Goal: Transaction & Acquisition: Book appointment/travel/reservation

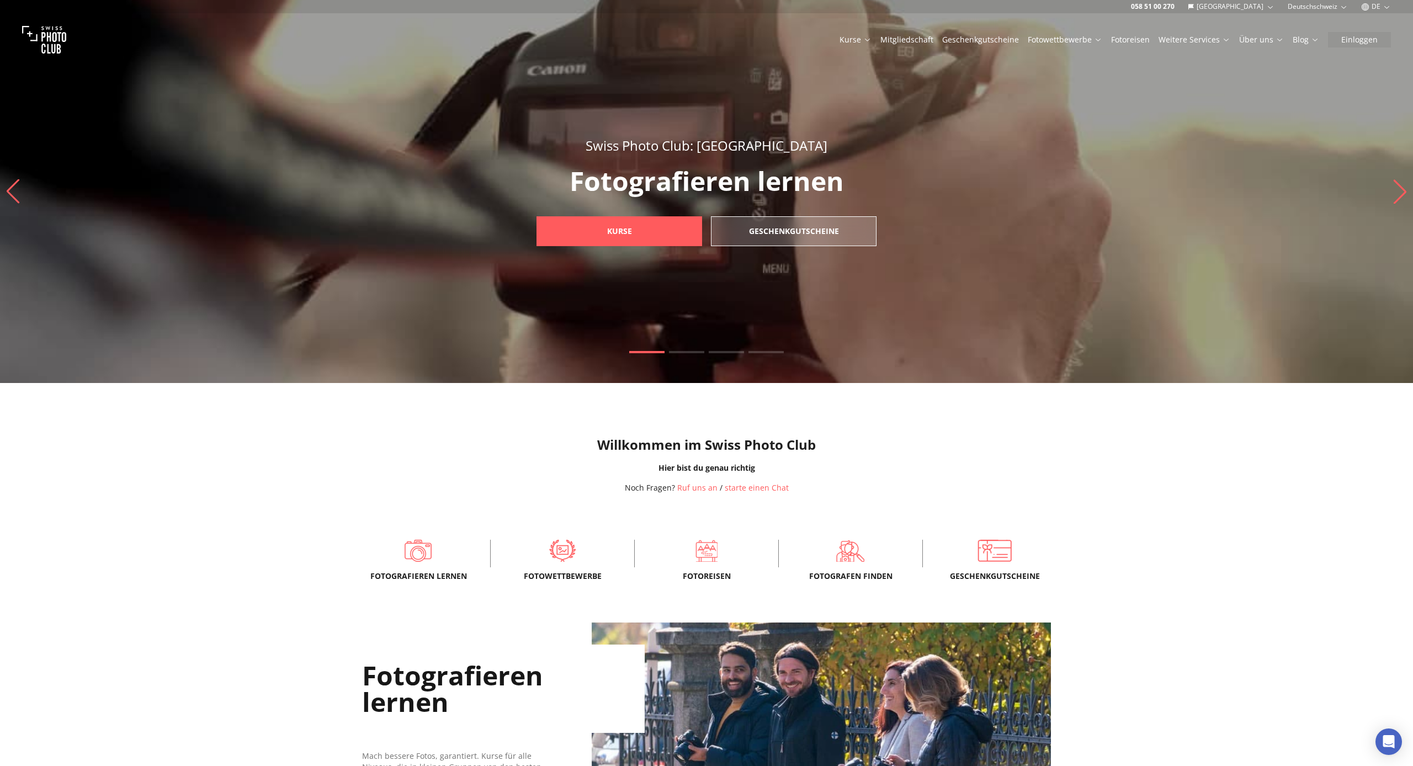
click at [923, 38] on link "Mitgliedschaft" at bounding box center [907, 39] width 53 height 11
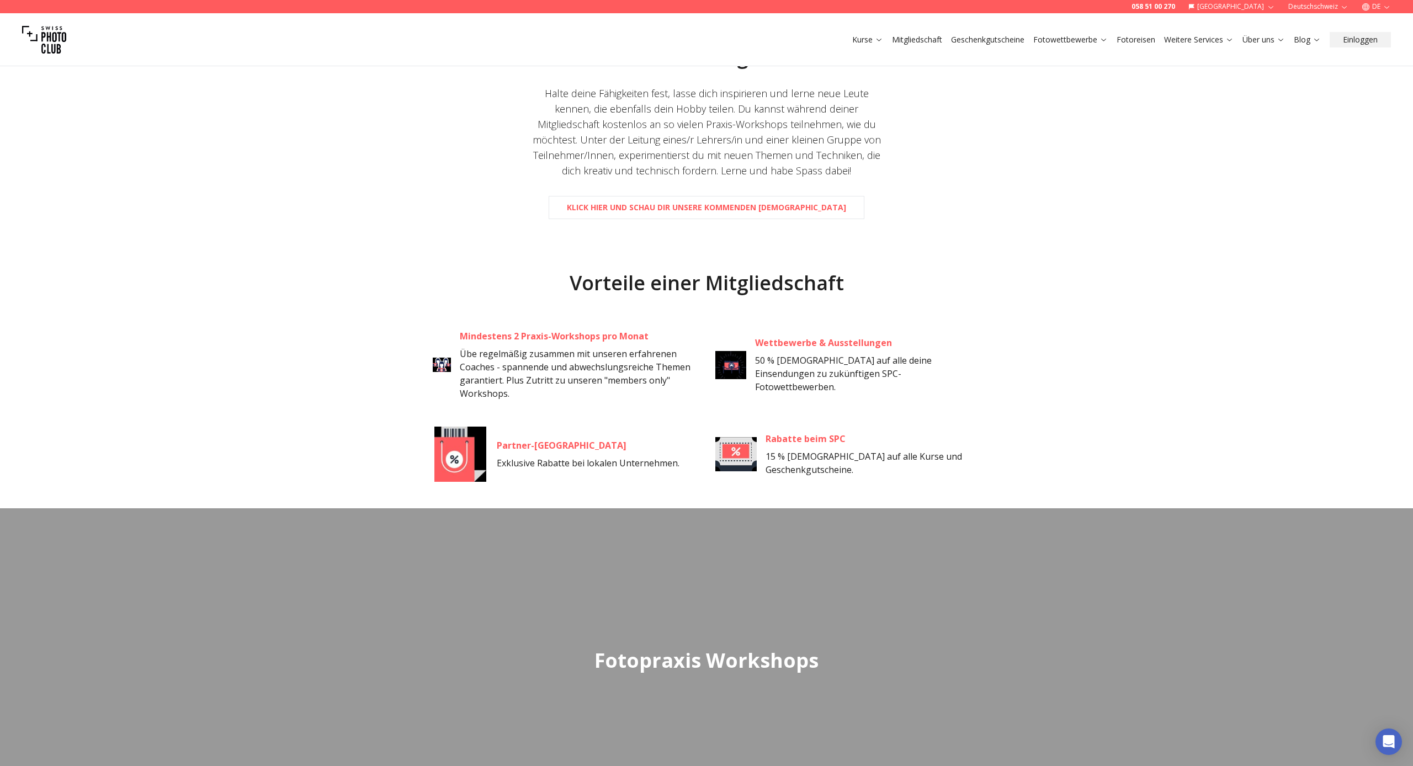
scroll to position [616, 0]
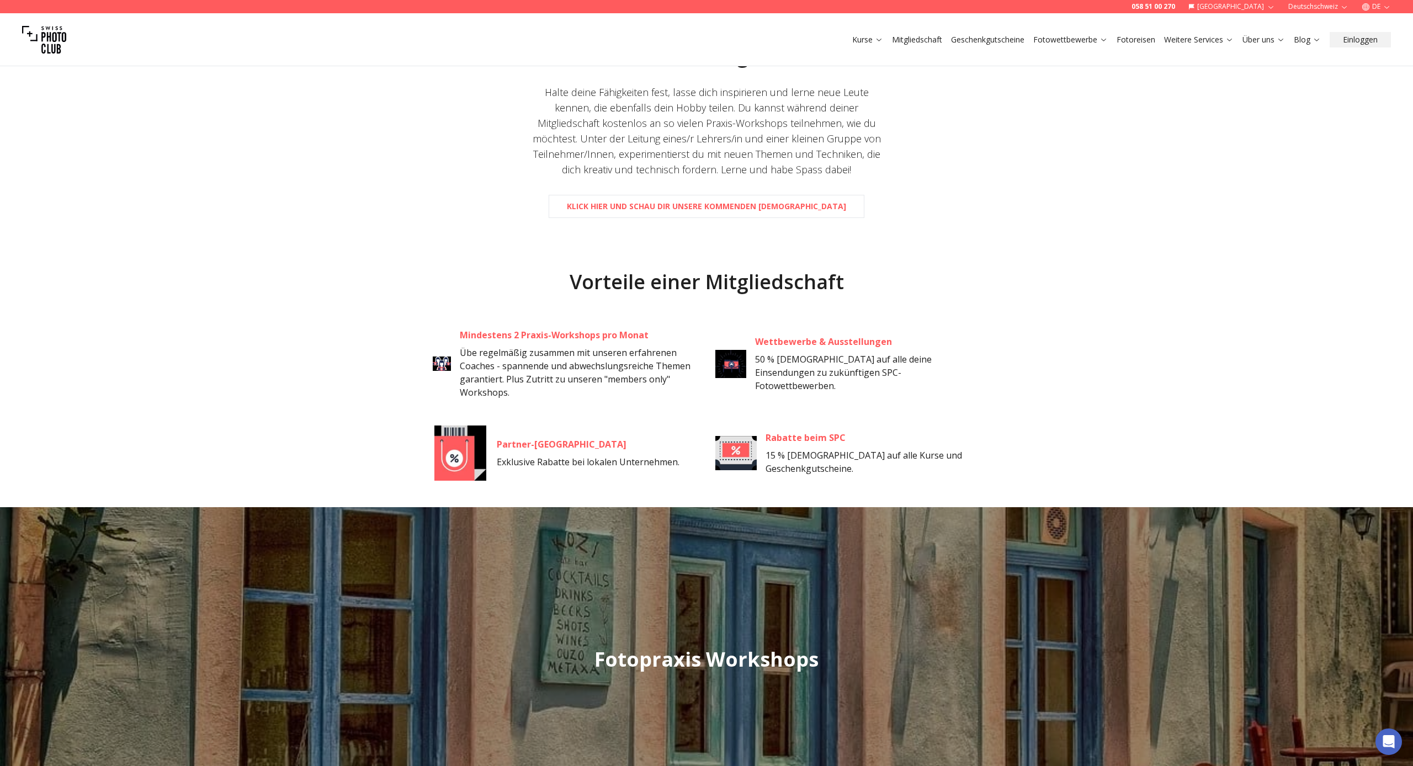
click at [735, 445] on img at bounding box center [736, 453] width 41 height 55
click at [804, 479] on div "Rabatte beim SPC 15 % Rabatt auf alle Kurse und Geschenkgutscheine." at bounding box center [848, 453] width 265 height 55
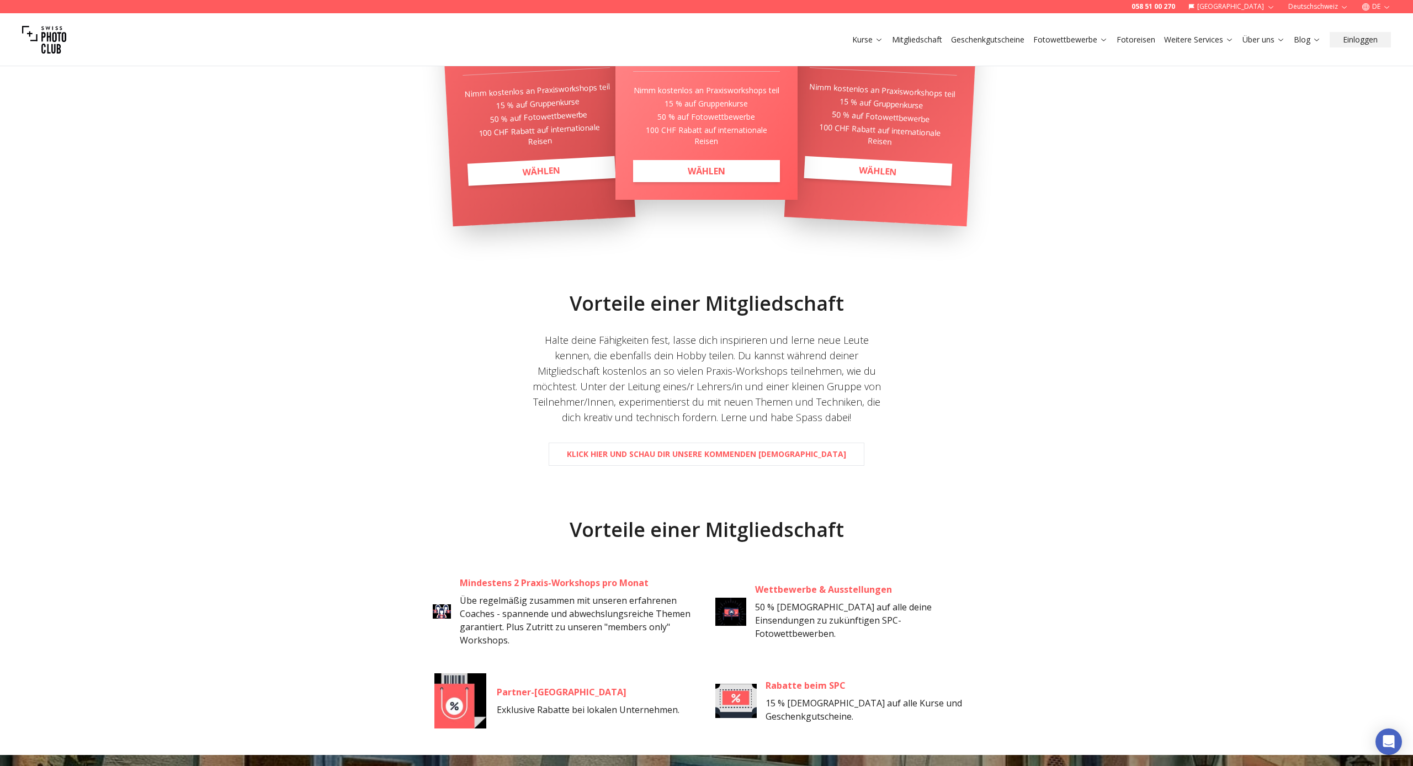
scroll to position [390, 0]
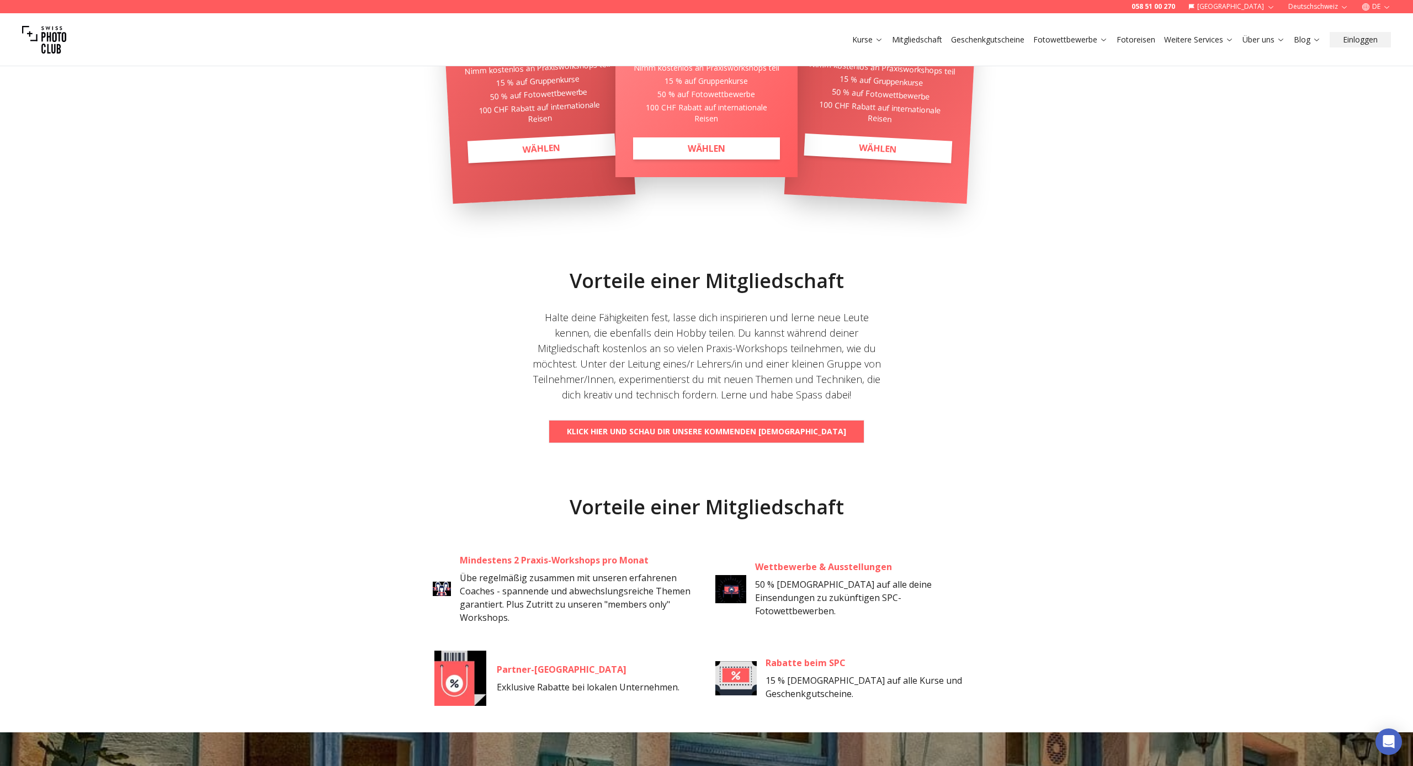
click at [667, 431] on b "Klick hier und schau dir unsere kommenden [DEMOGRAPHIC_DATA]" at bounding box center [706, 431] width 279 height 11
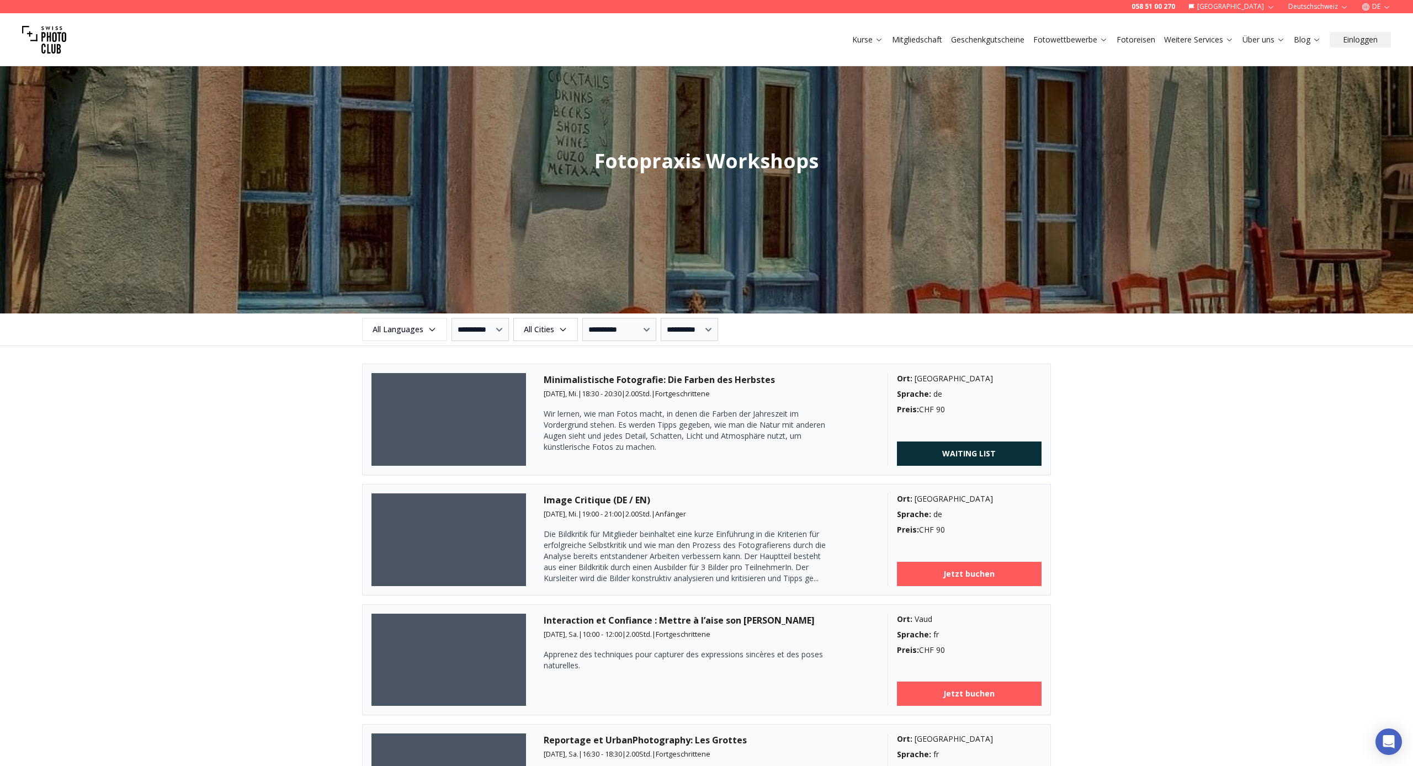
scroll to position [1119, 0]
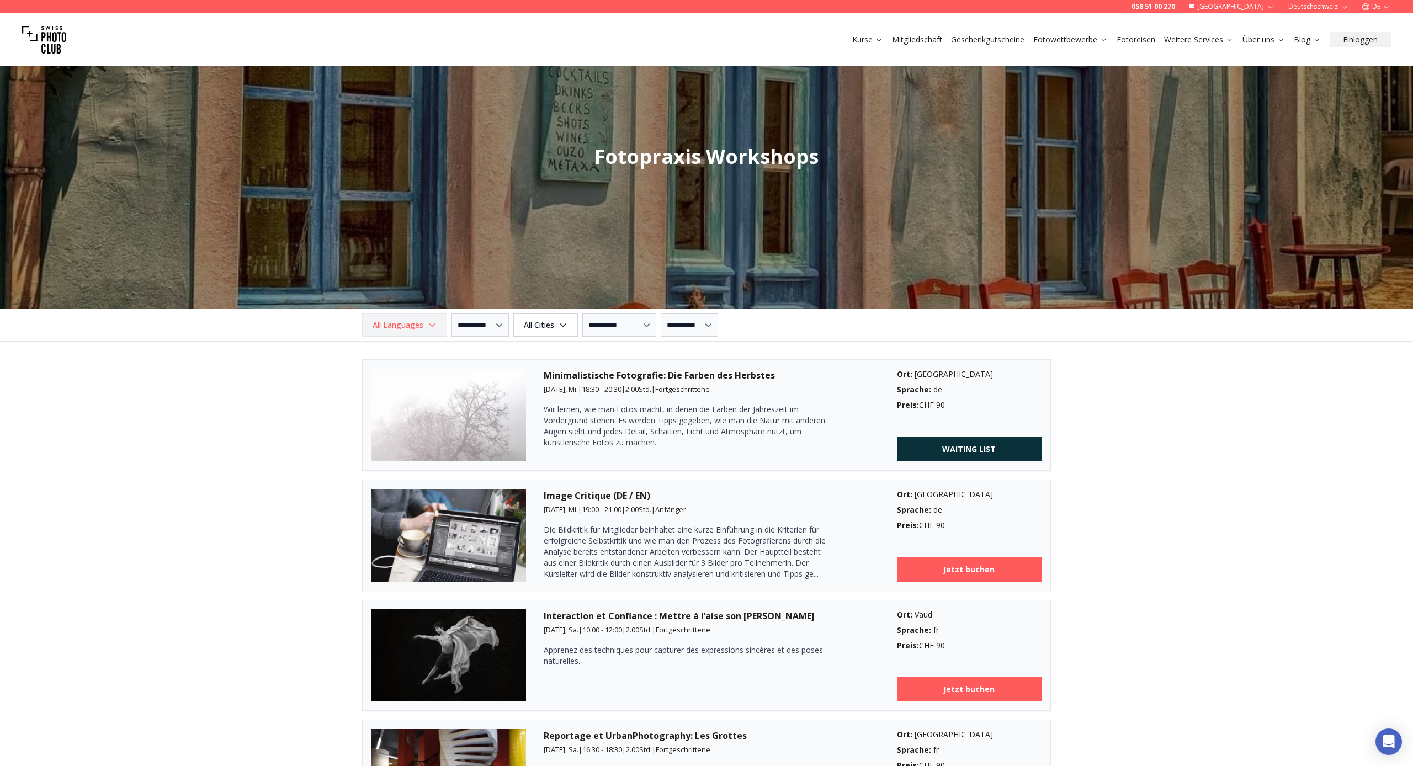
click at [433, 325] on icon "button" at bounding box center [432, 325] width 9 height 9
click at [386, 385] on label "German" at bounding box center [402, 385] width 69 height 13
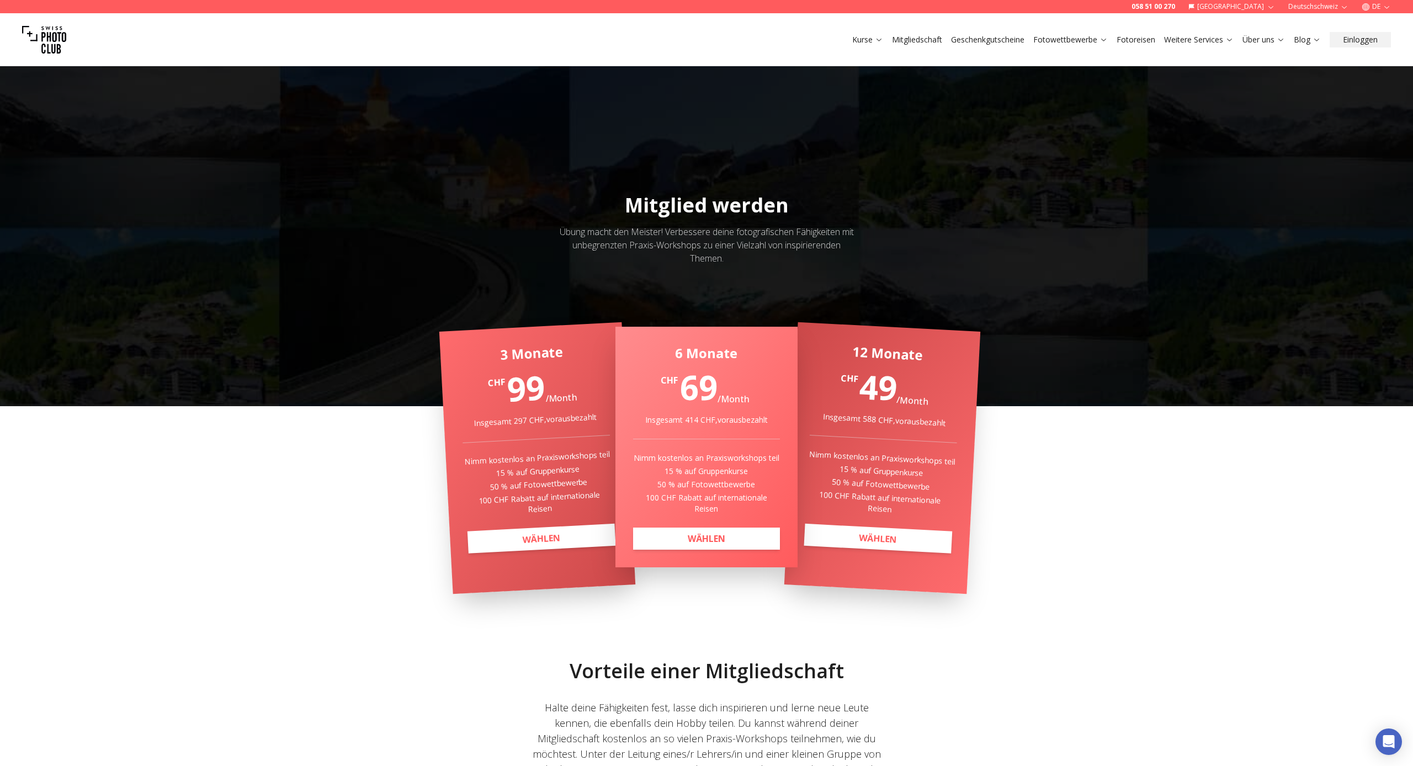
scroll to position [0, 0]
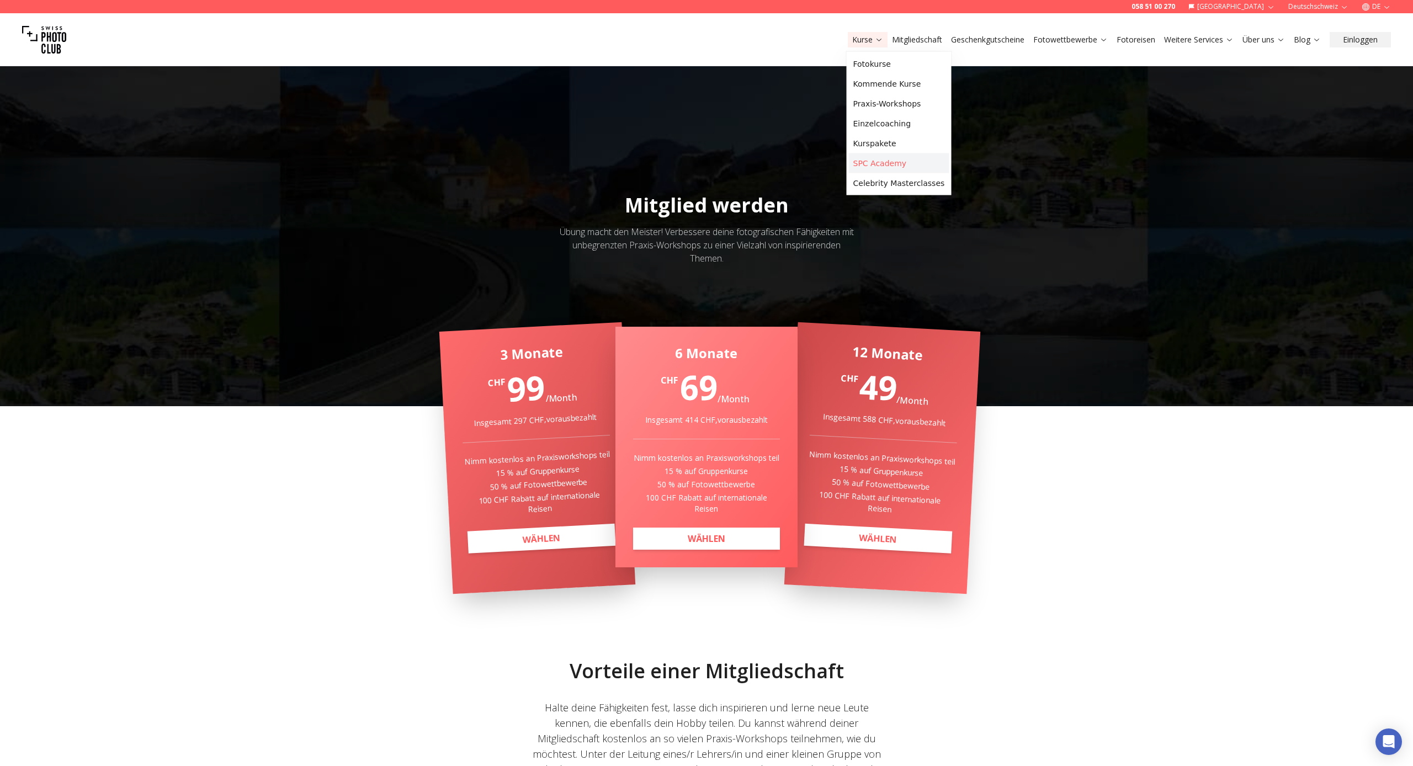
click at [870, 163] on link "SPC Academy" at bounding box center [899, 163] width 100 height 20
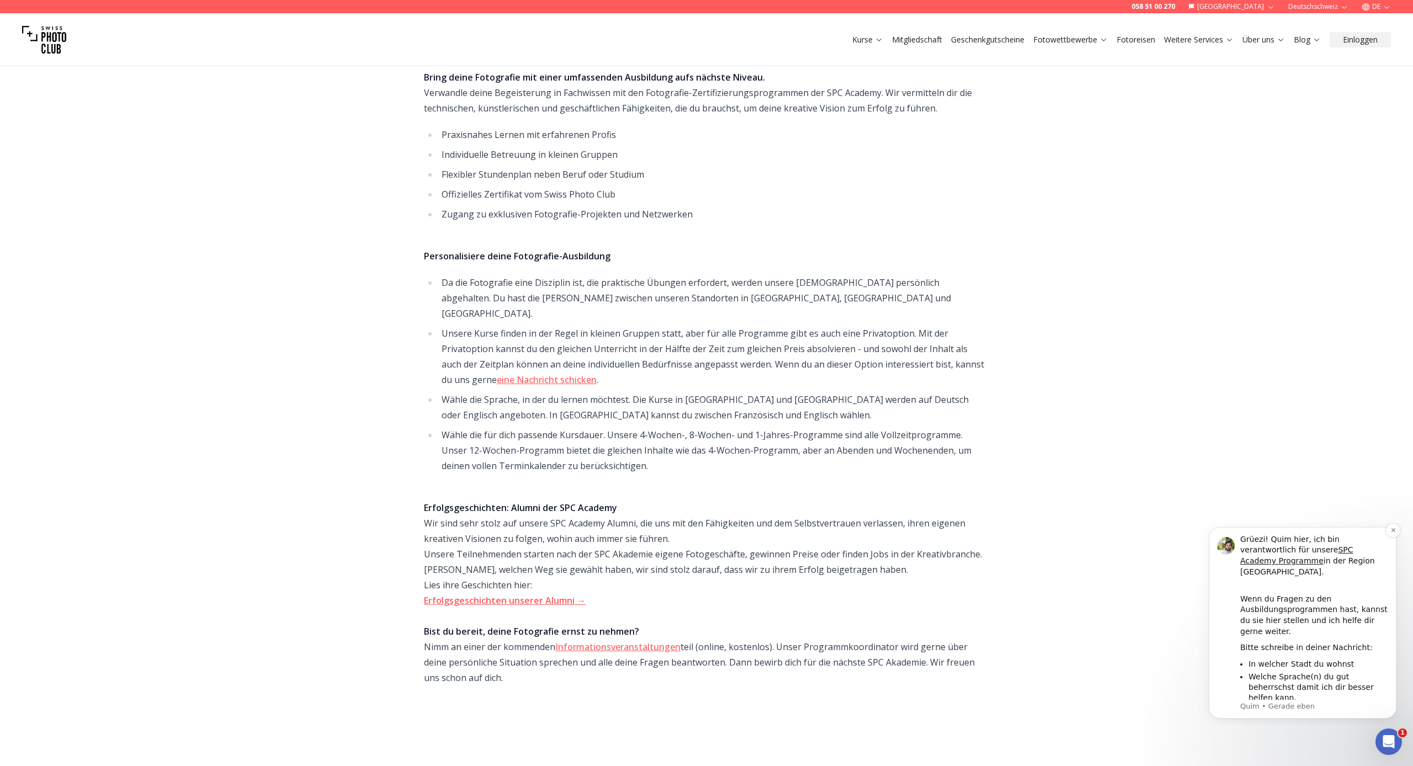
scroll to position [303, 0]
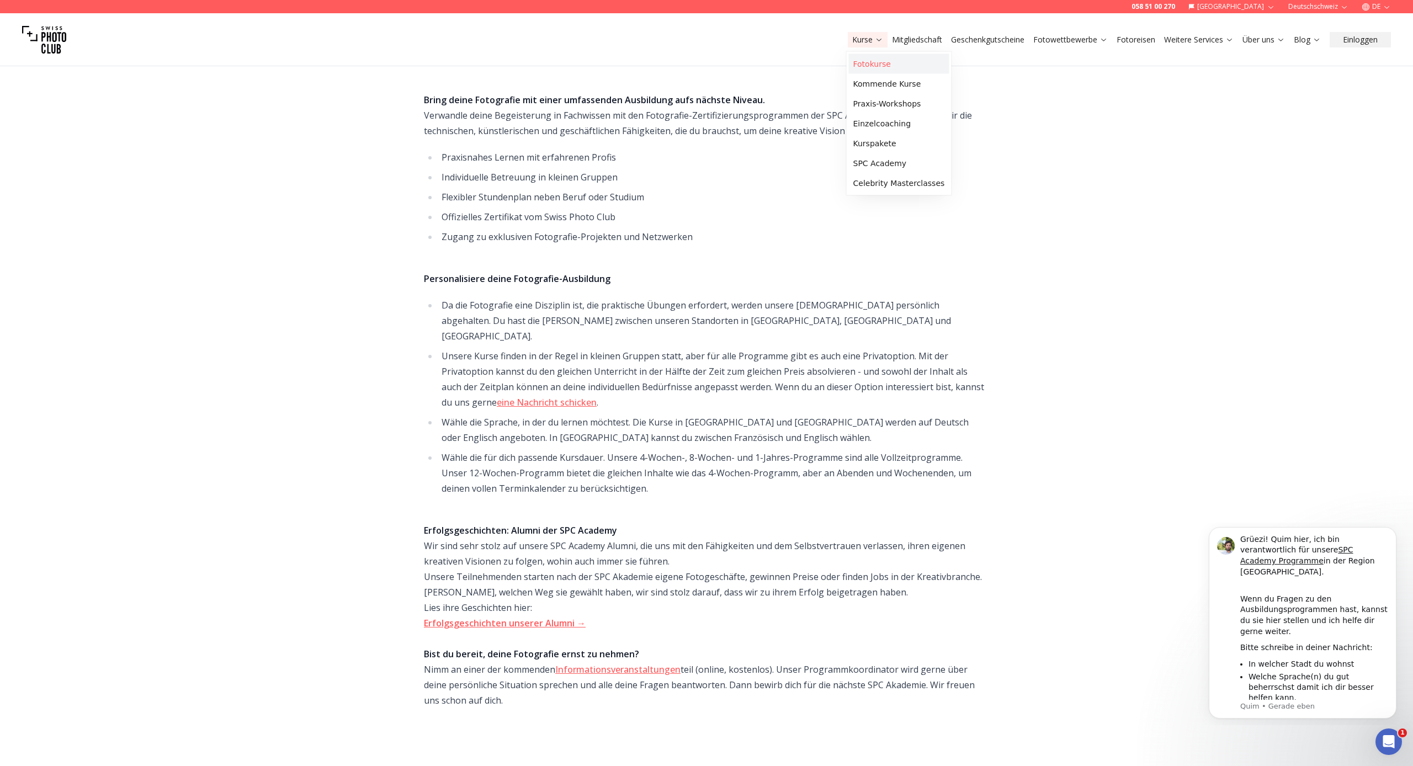
click at [872, 62] on link "Fotokurse" at bounding box center [899, 64] width 100 height 20
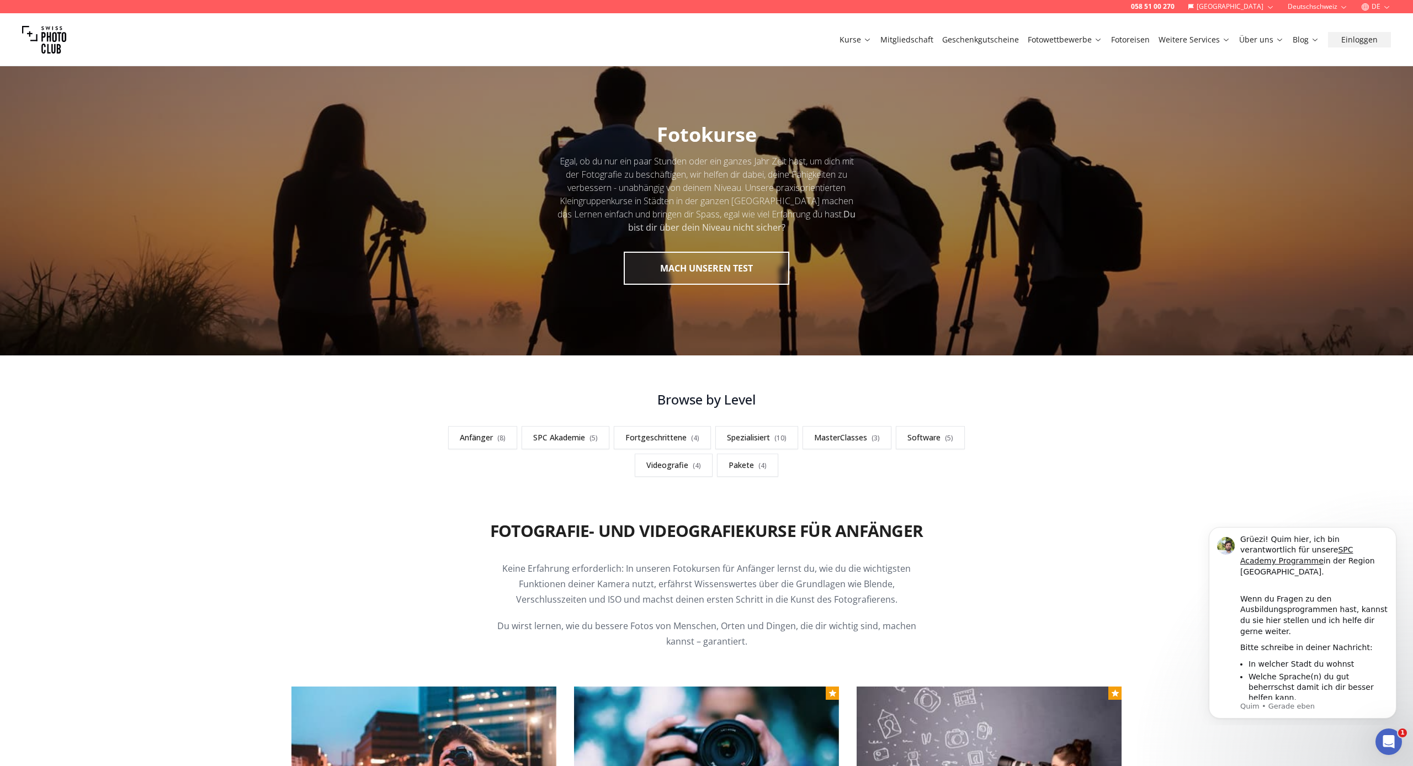
click at [916, 38] on link "Mitgliedschaft" at bounding box center [907, 39] width 53 height 11
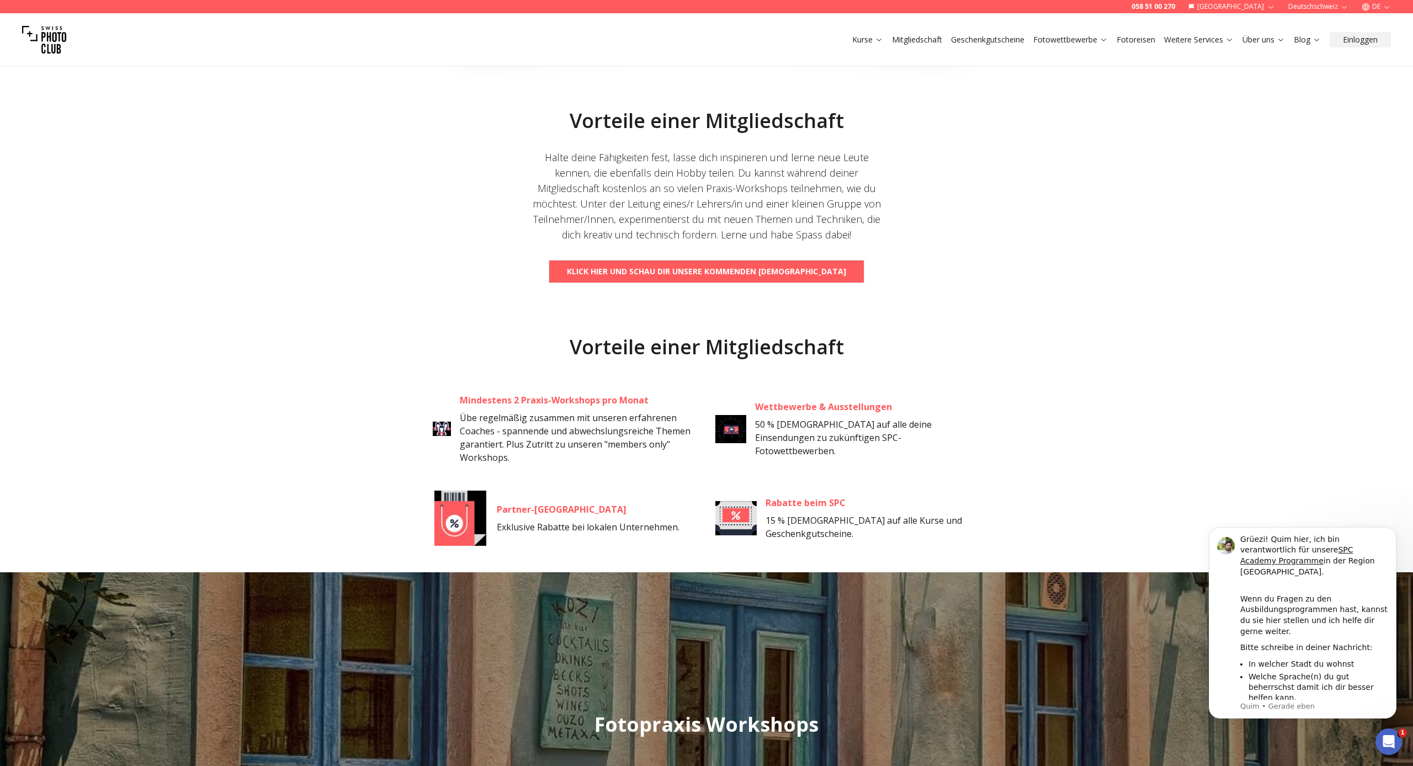
click at [724, 275] on b "Klick hier und schau dir unsere kommenden [DEMOGRAPHIC_DATA]" at bounding box center [706, 271] width 279 height 11
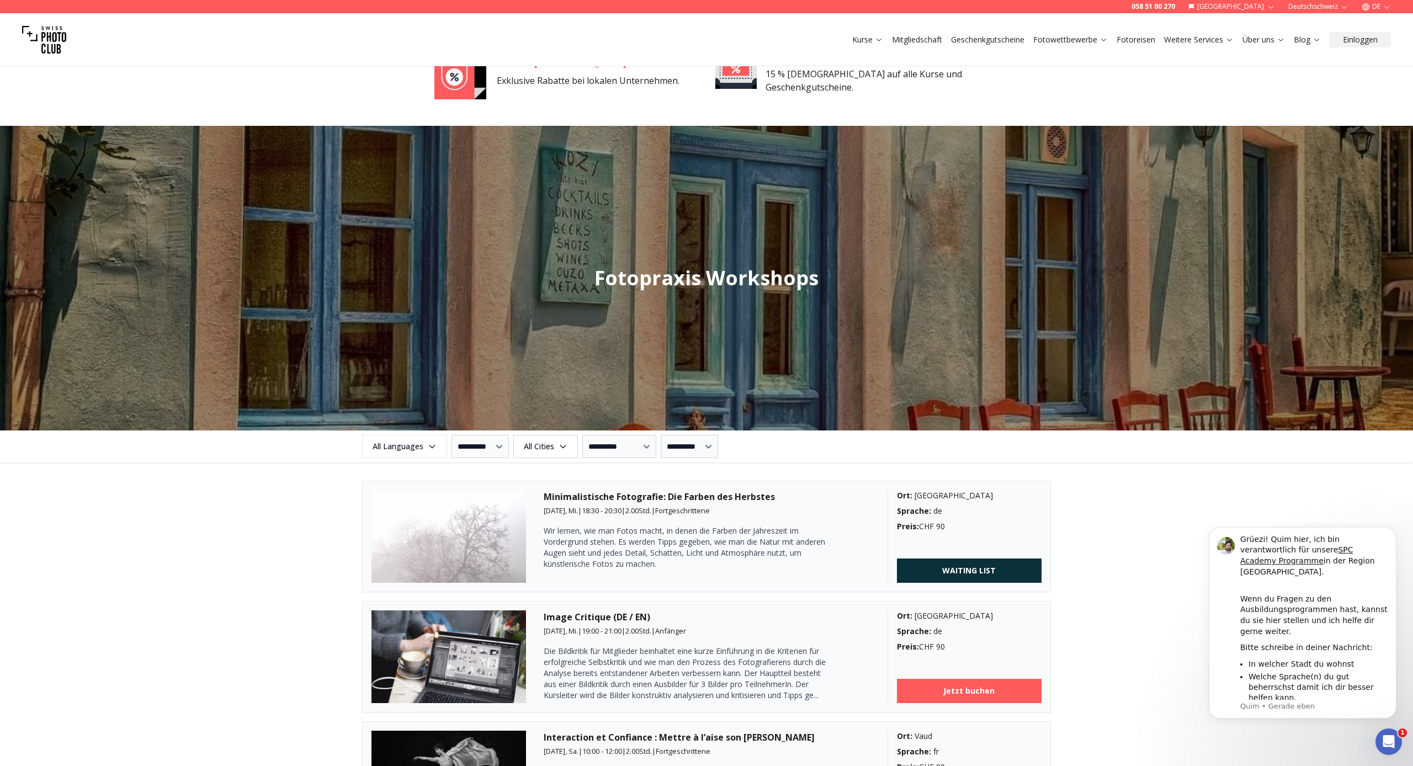
scroll to position [1096, 0]
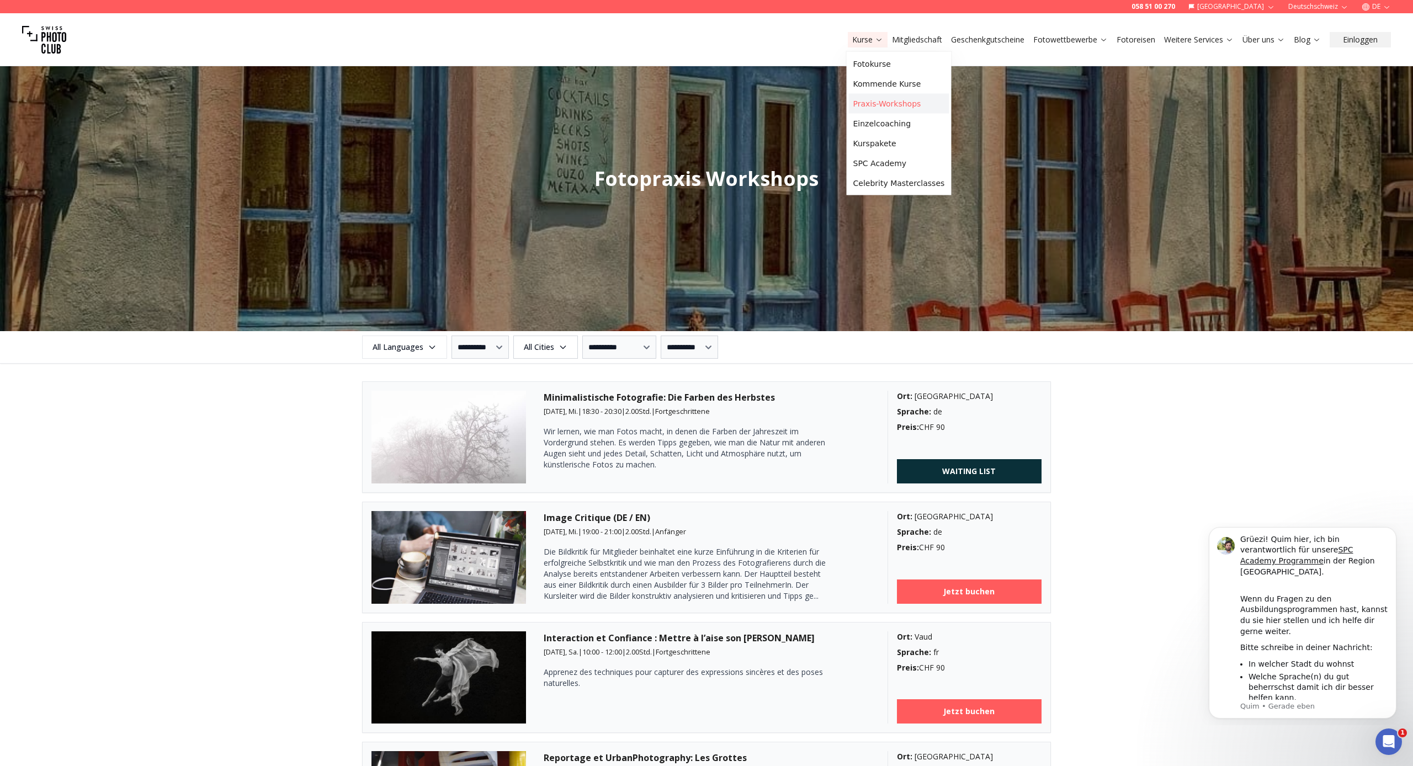
click at [879, 106] on link "Praxis-Workshops" at bounding box center [899, 104] width 100 height 20
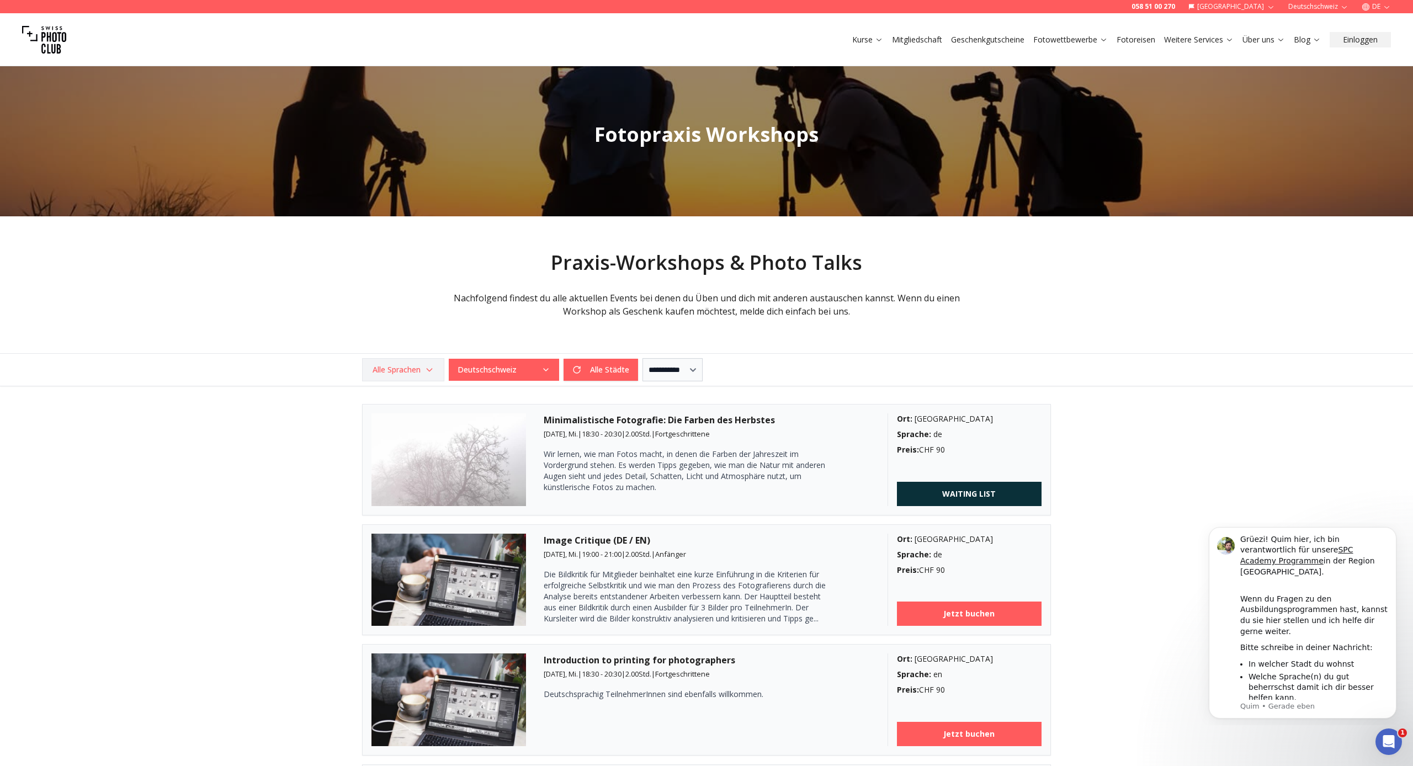
click at [438, 368] on span "Alle Sprachen" at bounding box center [403, 370] width 79 height 20
click at [400, 432] on label "German" at bounding box center [402, 430] width 69 height 13
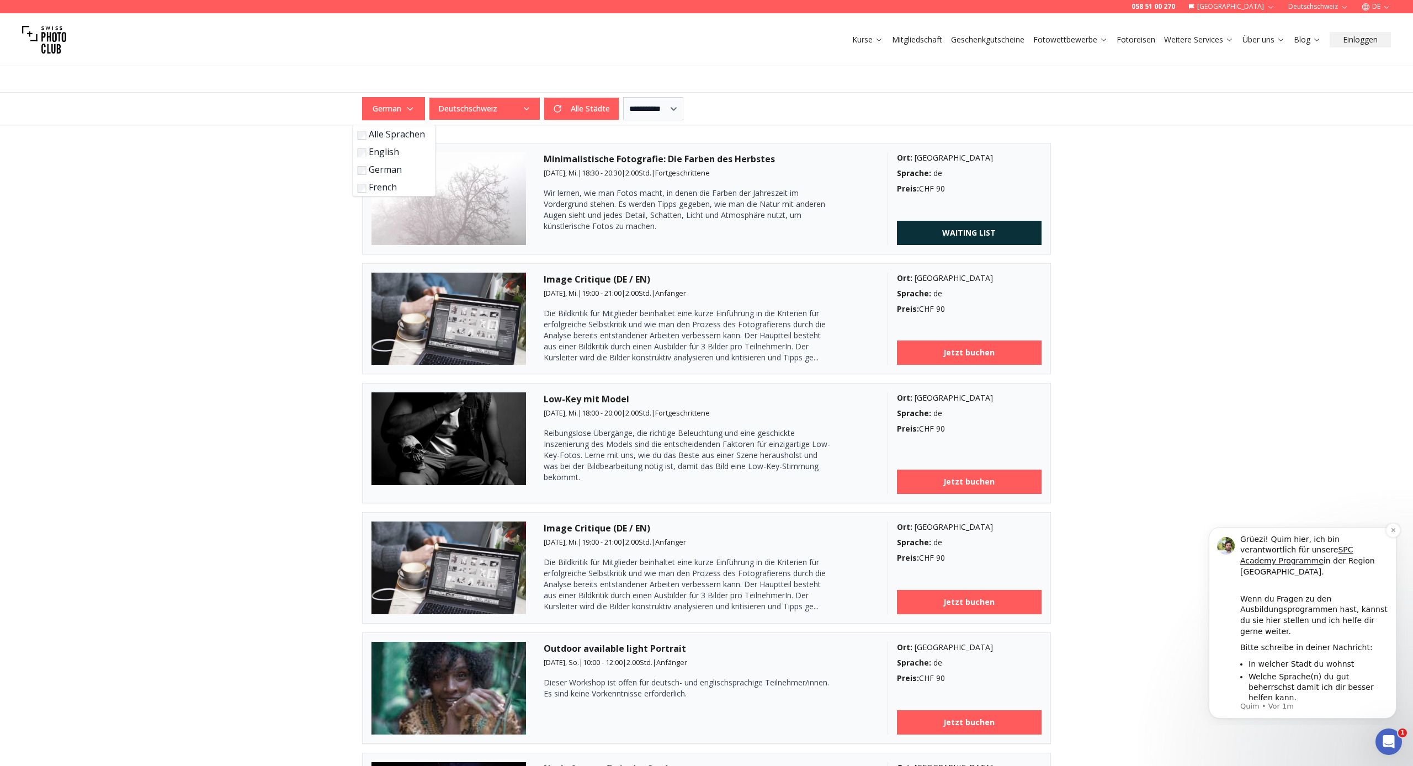
scroll to position [267, 0]
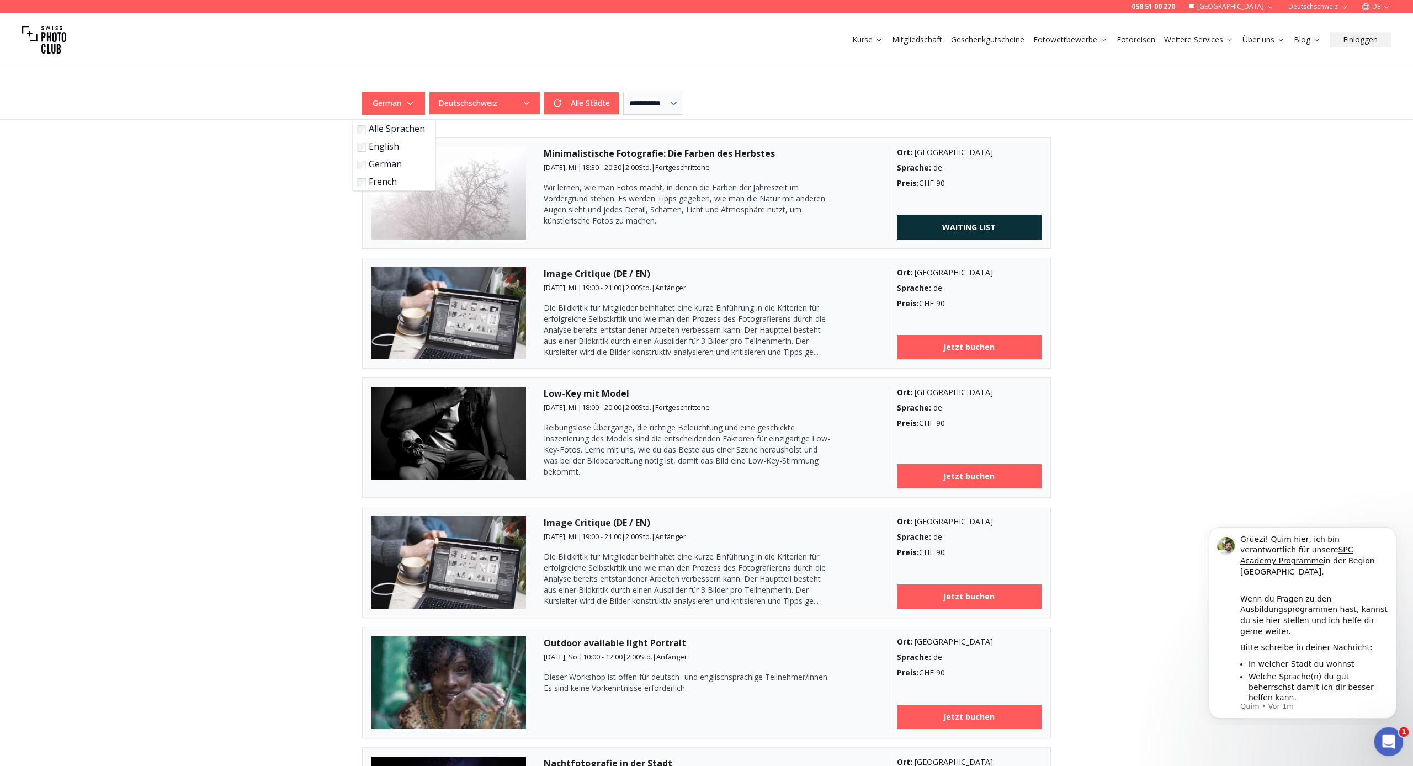
click at [1280, 738] on icon "Intercom-Nachrichtendienst öffnen" at bounding box center [1388, 741] width 18 height 18
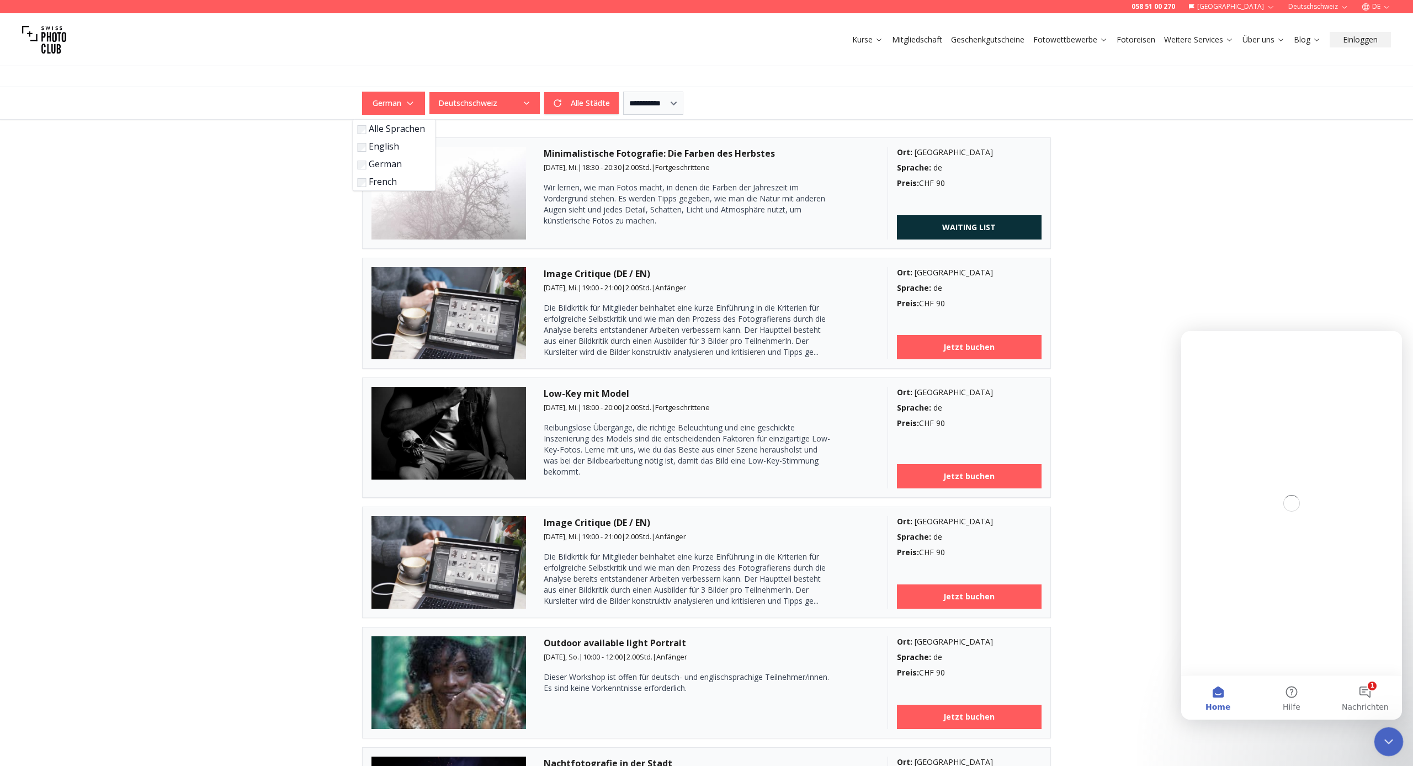
scroll to position [0, 0]
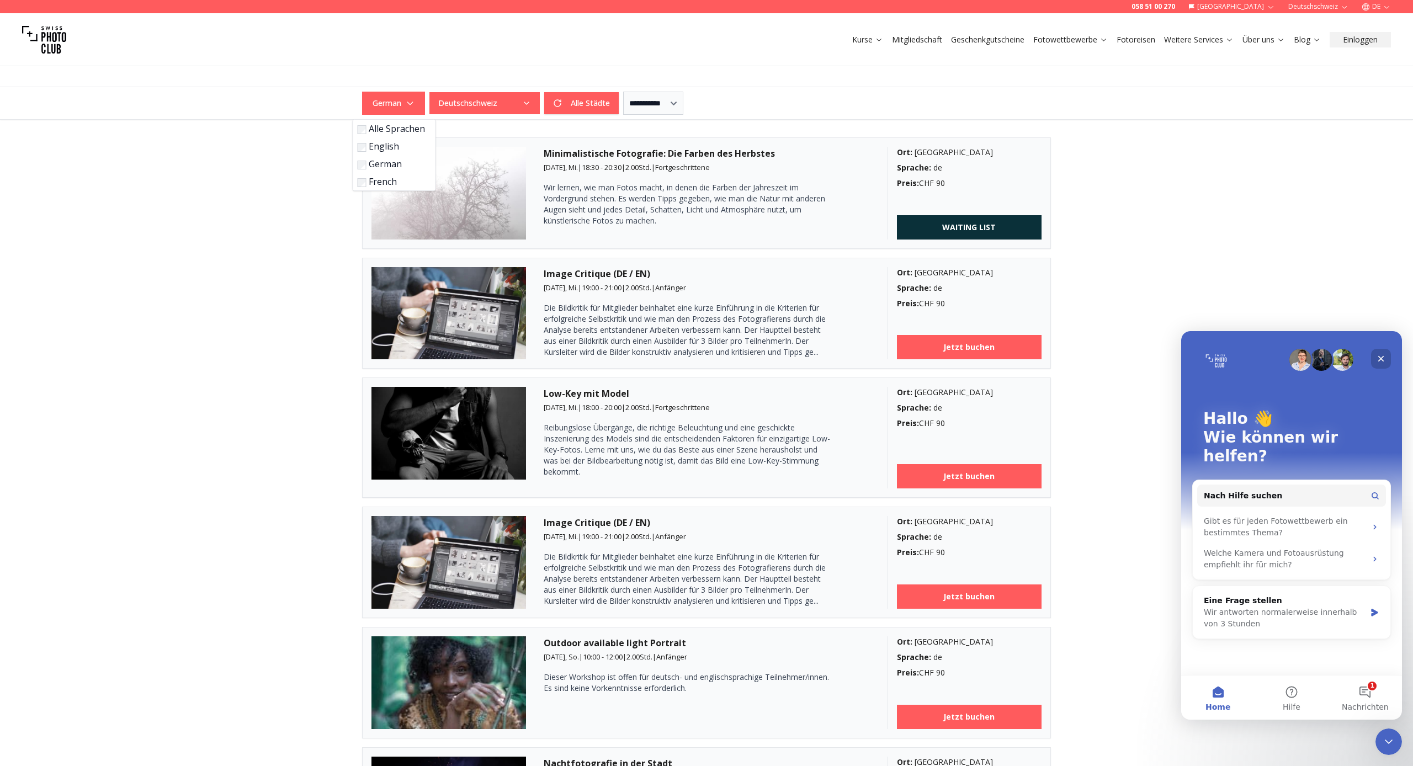
click at [1280, 358] on icon "Schließen" at bounding box center [1381, 358] width 9 height 9
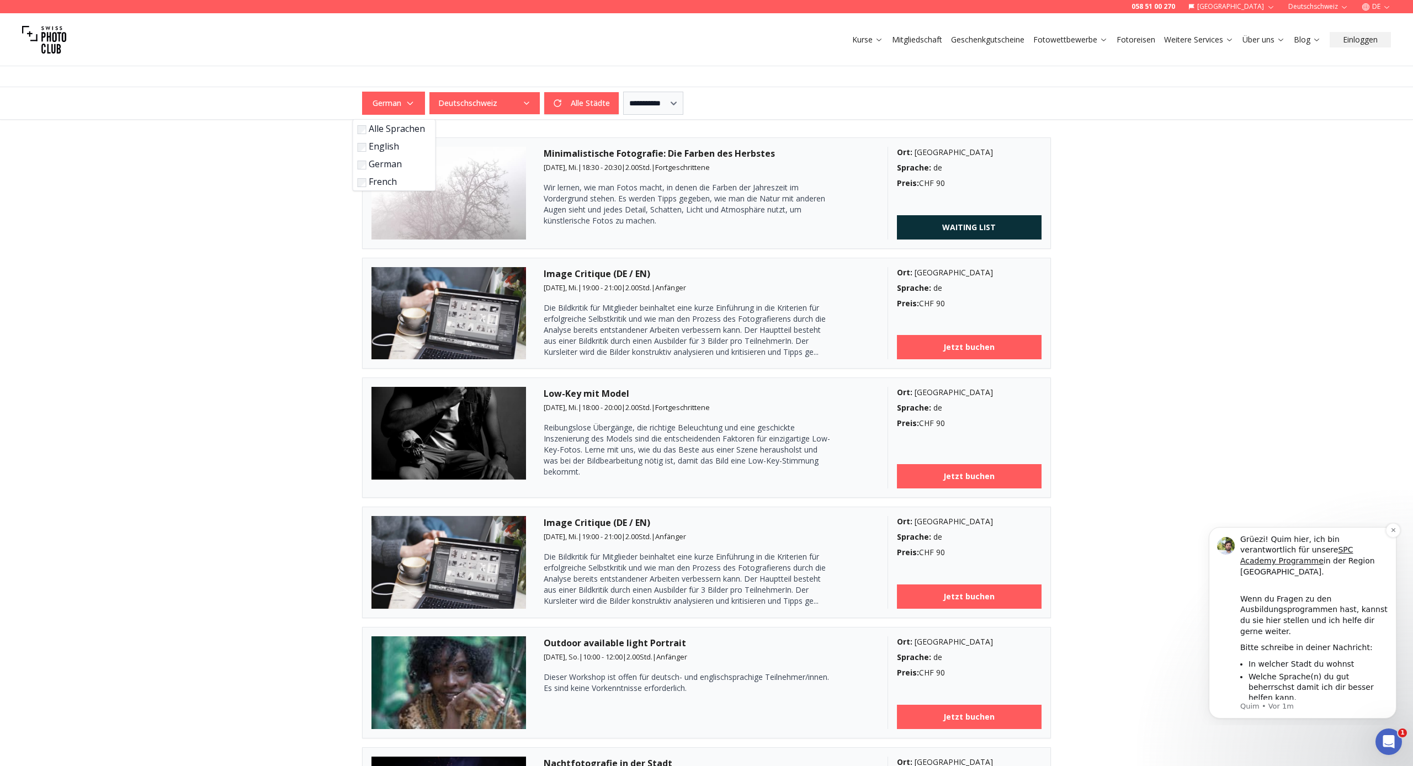
click at [1275, 702] on p "Quim • Vor 1m" at bounding box center [1315, 707] width 148 height 10
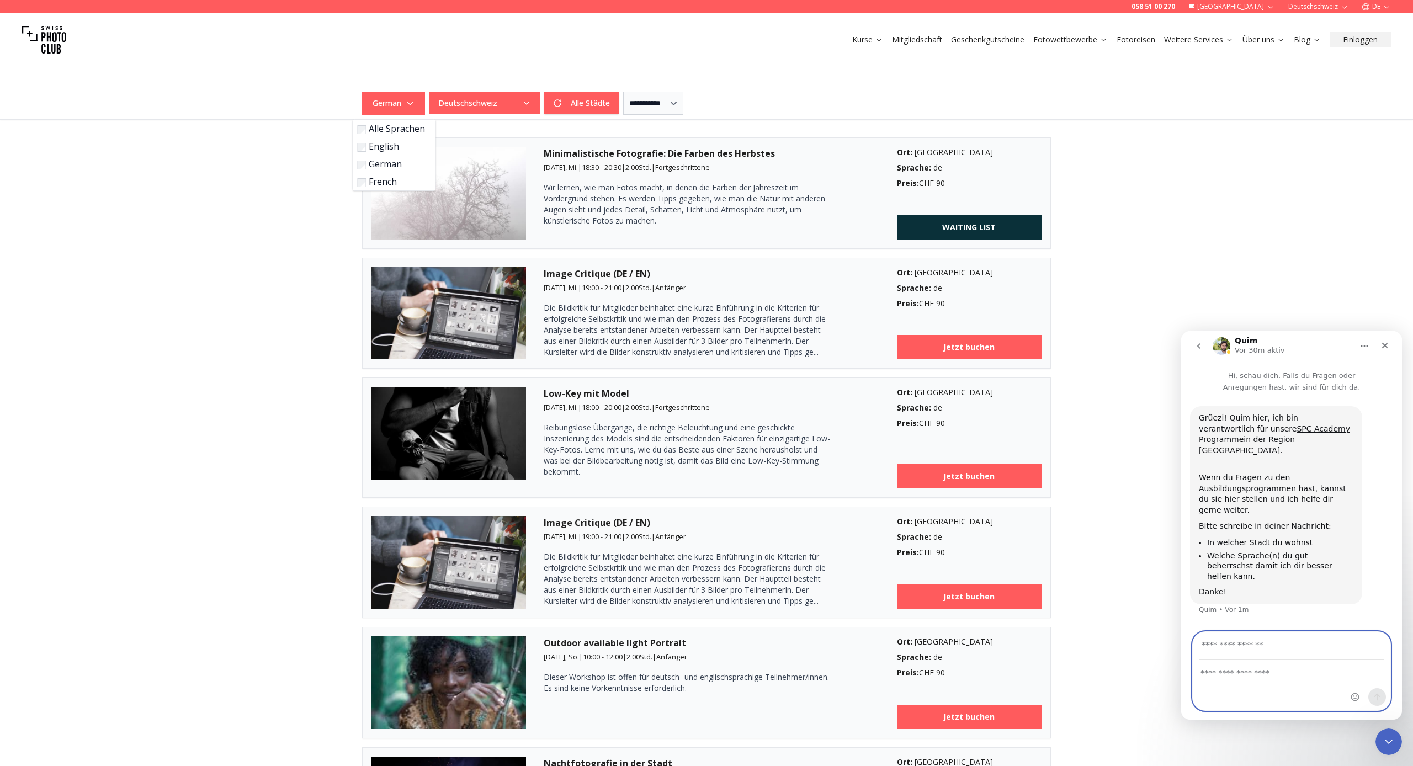
click at [1230, 677] on textarea "Nachricht senden..." at bounding box center [1292, 670] width 198 height 19
type textarea "**********"
click at [1271, 654] on input "Deine E-Mail-Adresse" at bounding box center [1292, 646] width 184 height 28
type input "**********"
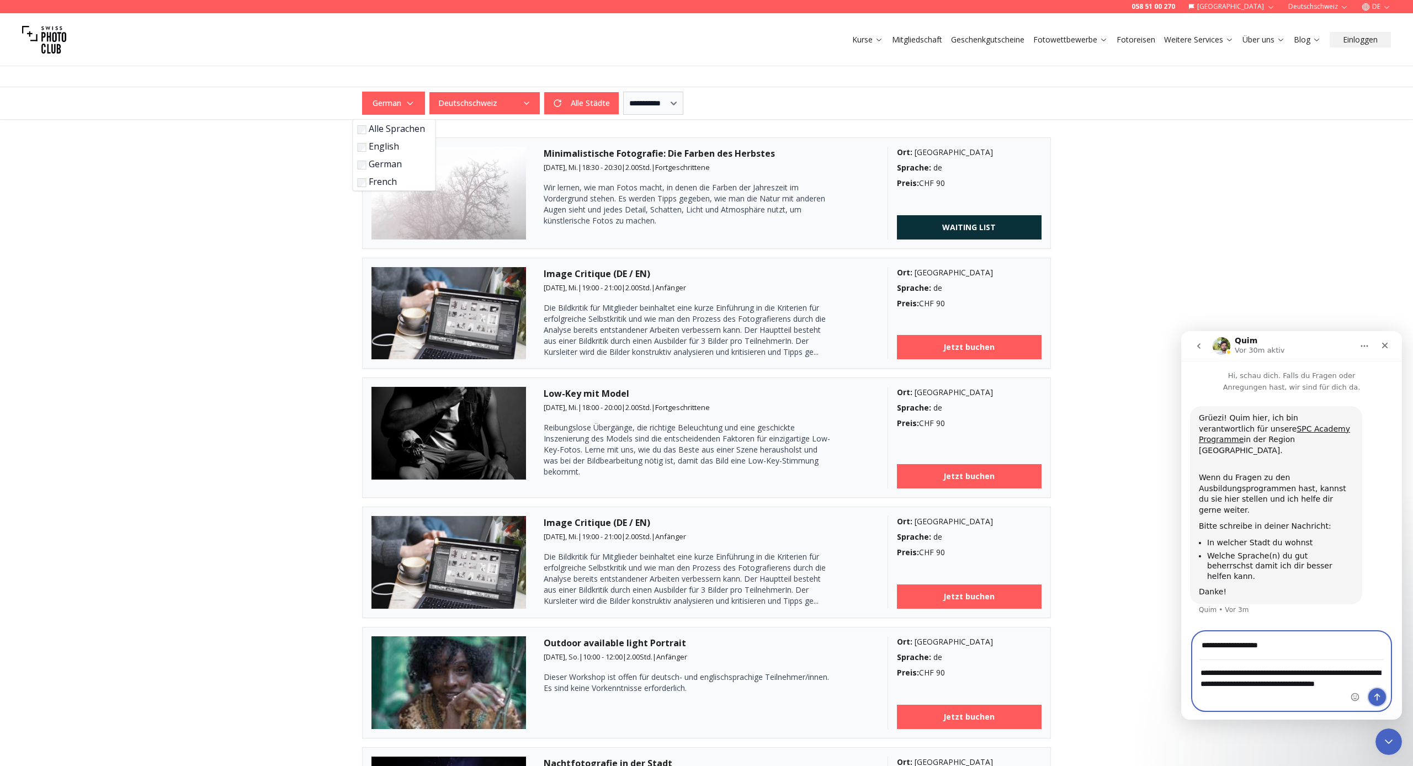
click at [1280, 693] on icon "Sende eine Nachricht…" at bounding box center [1377, 697] width 9 height 9
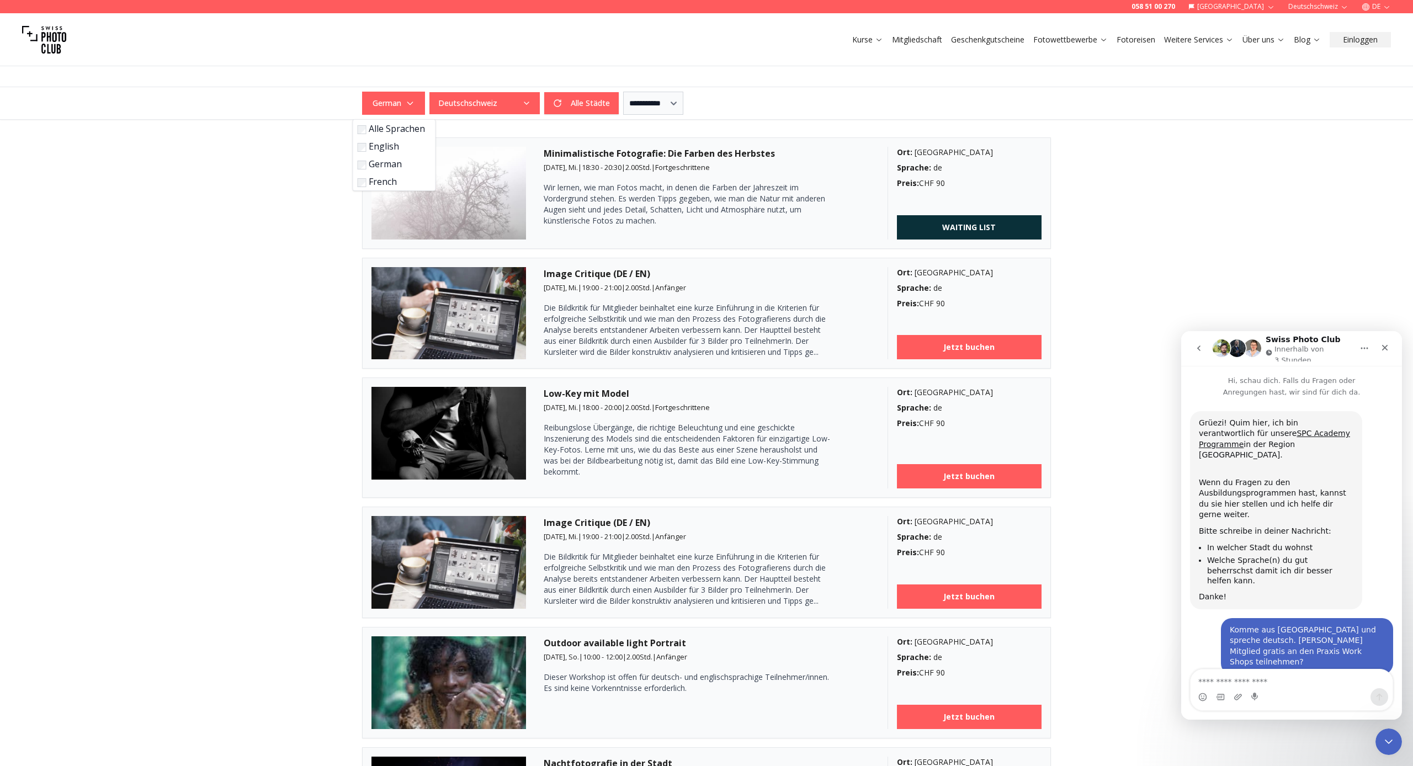
scroll to position [92, 0]
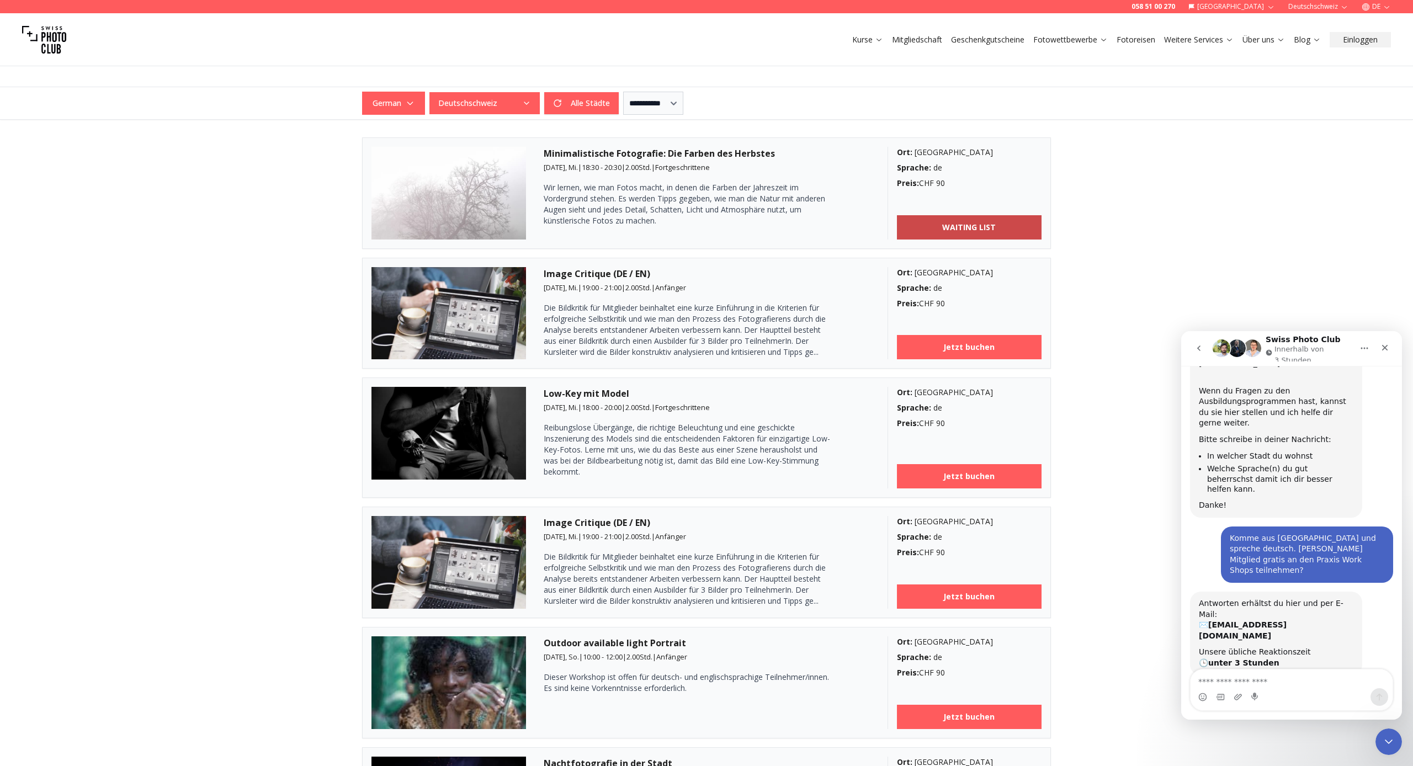
click at [944, 226] on b "WAITING LIST" at bounding box center [969, 227] width 54 height 11
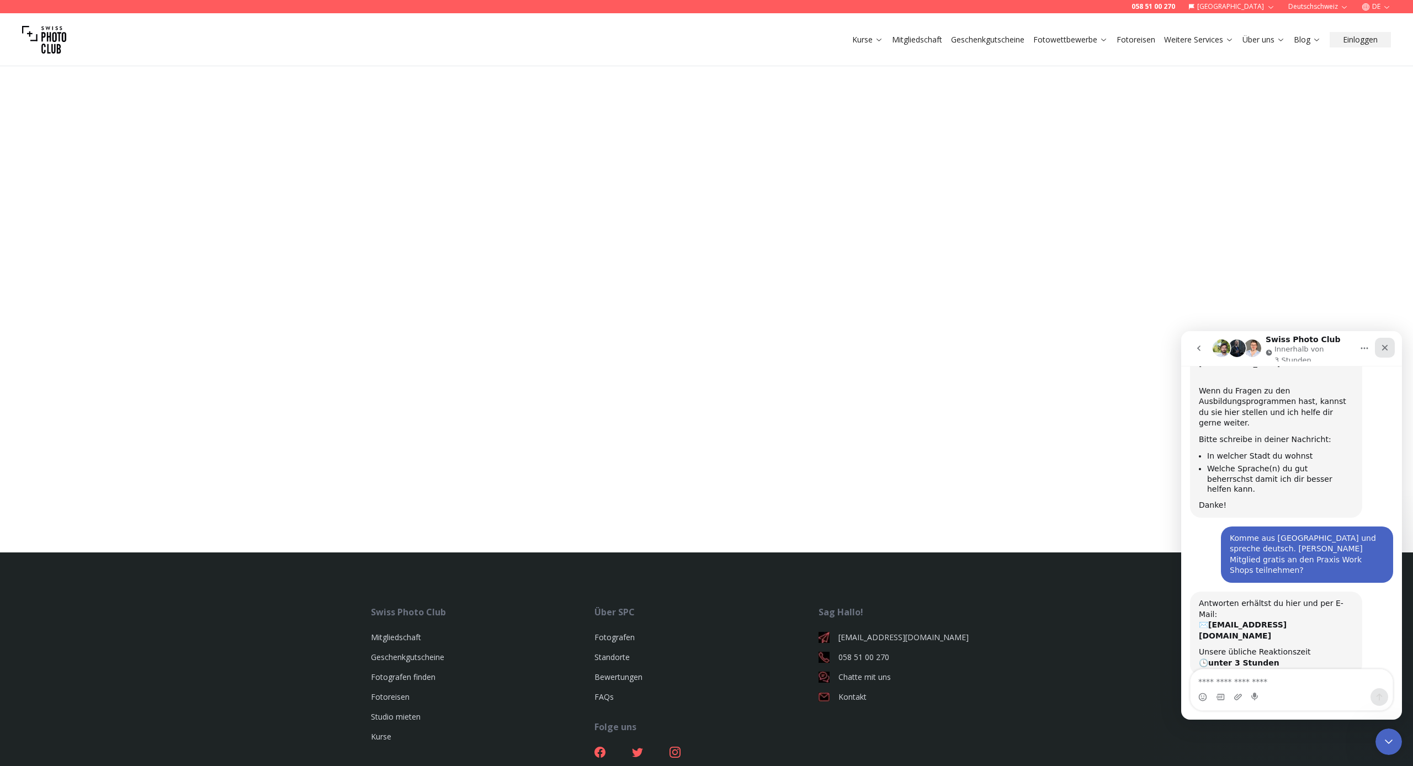
click at [1280, 347] on icon "Schließen" at bounding box center [1385, 348] width 6 height 6
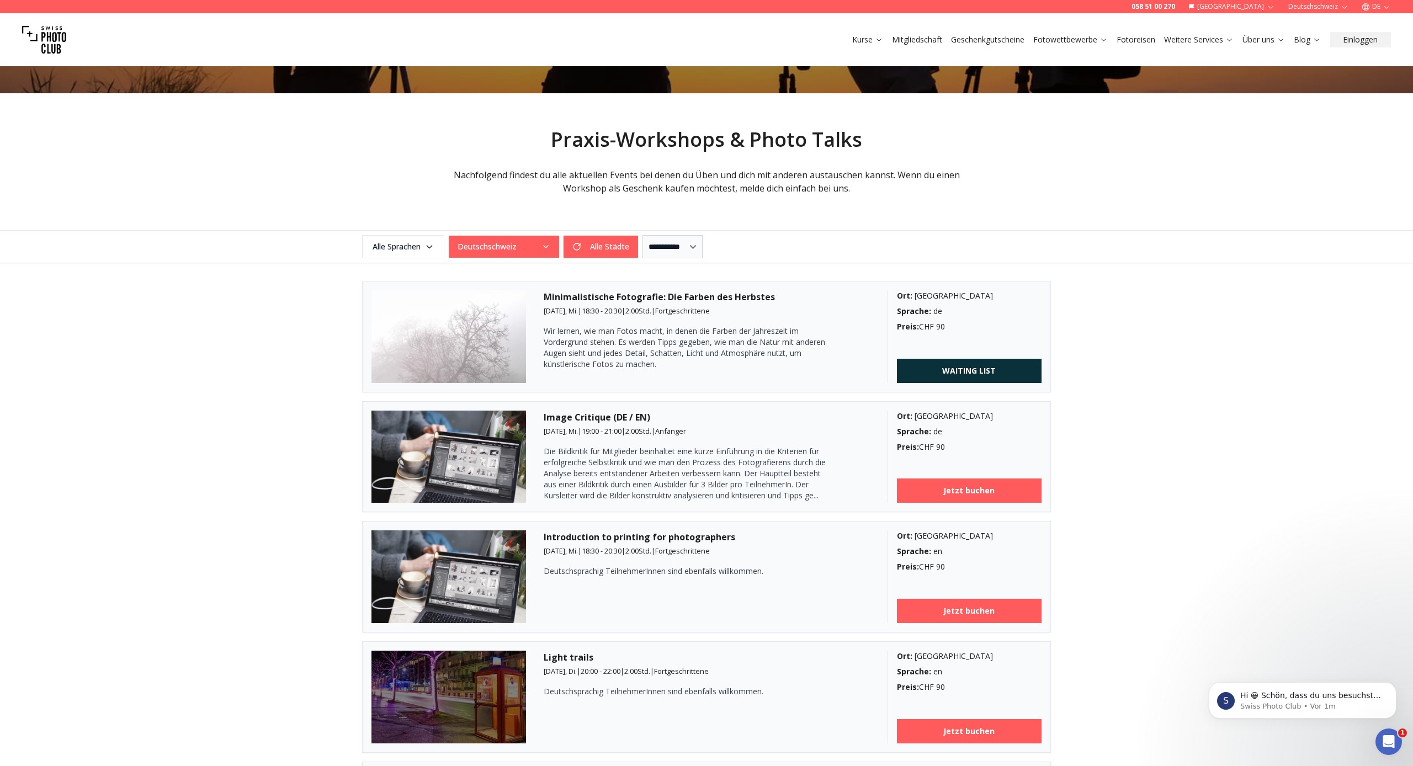
scroll to position [129, 0]
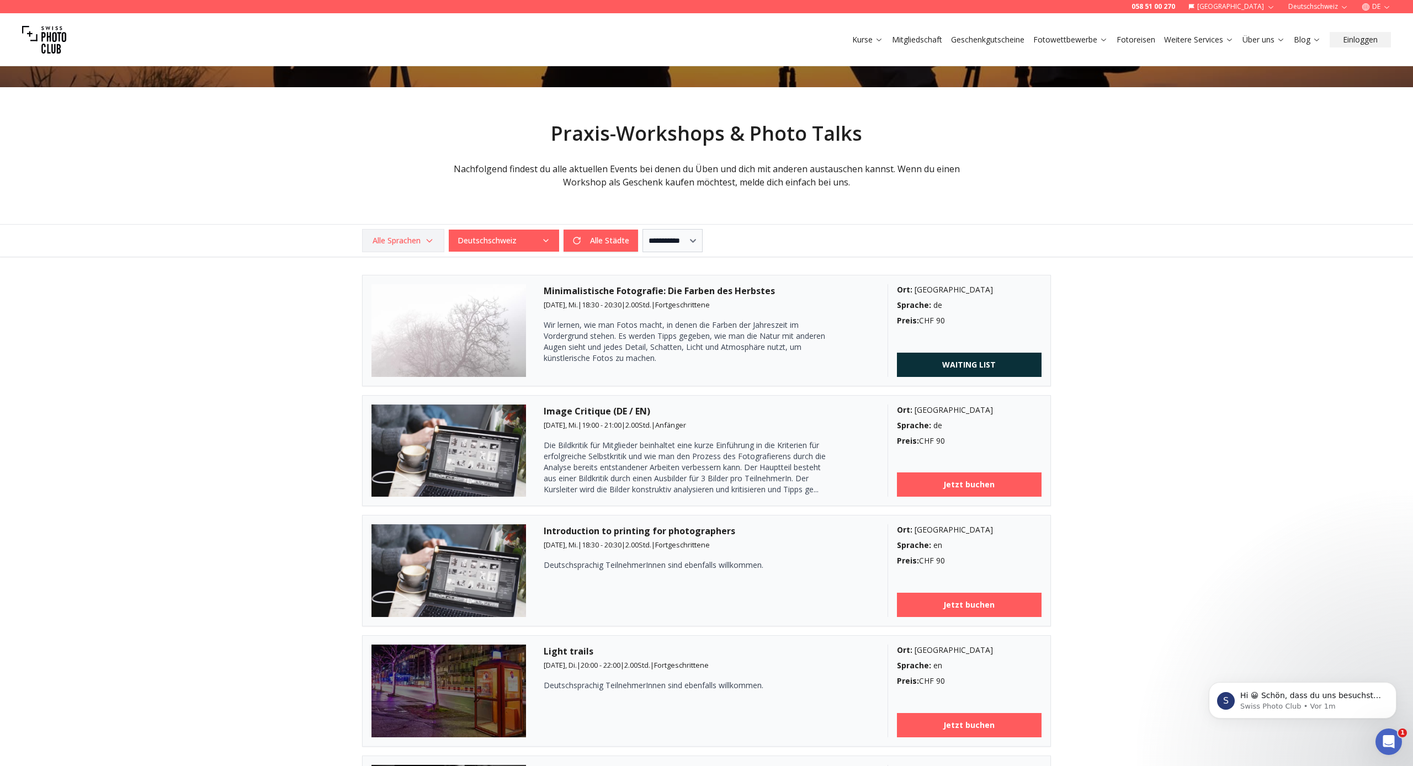
click at [428, 239] on icon "button" at bounding box center [429, 240] width 9 height 9
click at [394, 304] on label "German" at bounding box center [402, 301] width 69 height 13
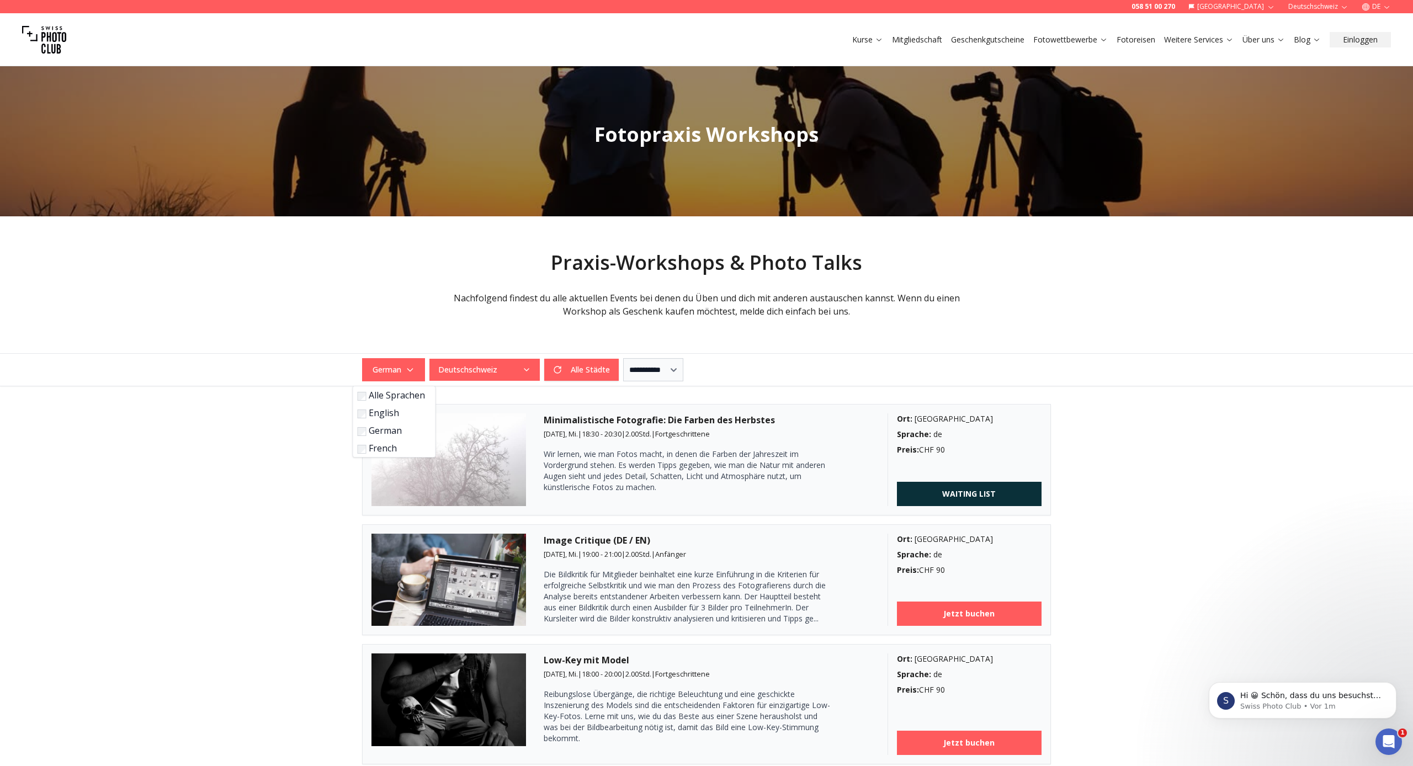
scroll to position [0, 0]
click at [579, 369] on button "Alle Städte" at bounding box center [581, 370] width 75 height 22
click at [602, 369] on div "Alle Städte Alle Städte" at bounding box center [524, 370] width 189 height 22
click at [565, 370] on div "Alle Städte Alle Städte" at bounding box center [524, 370] width 189 height 22
click at [526, 369] on icon "button" at bounding box center [526, 369] width 9 height 9
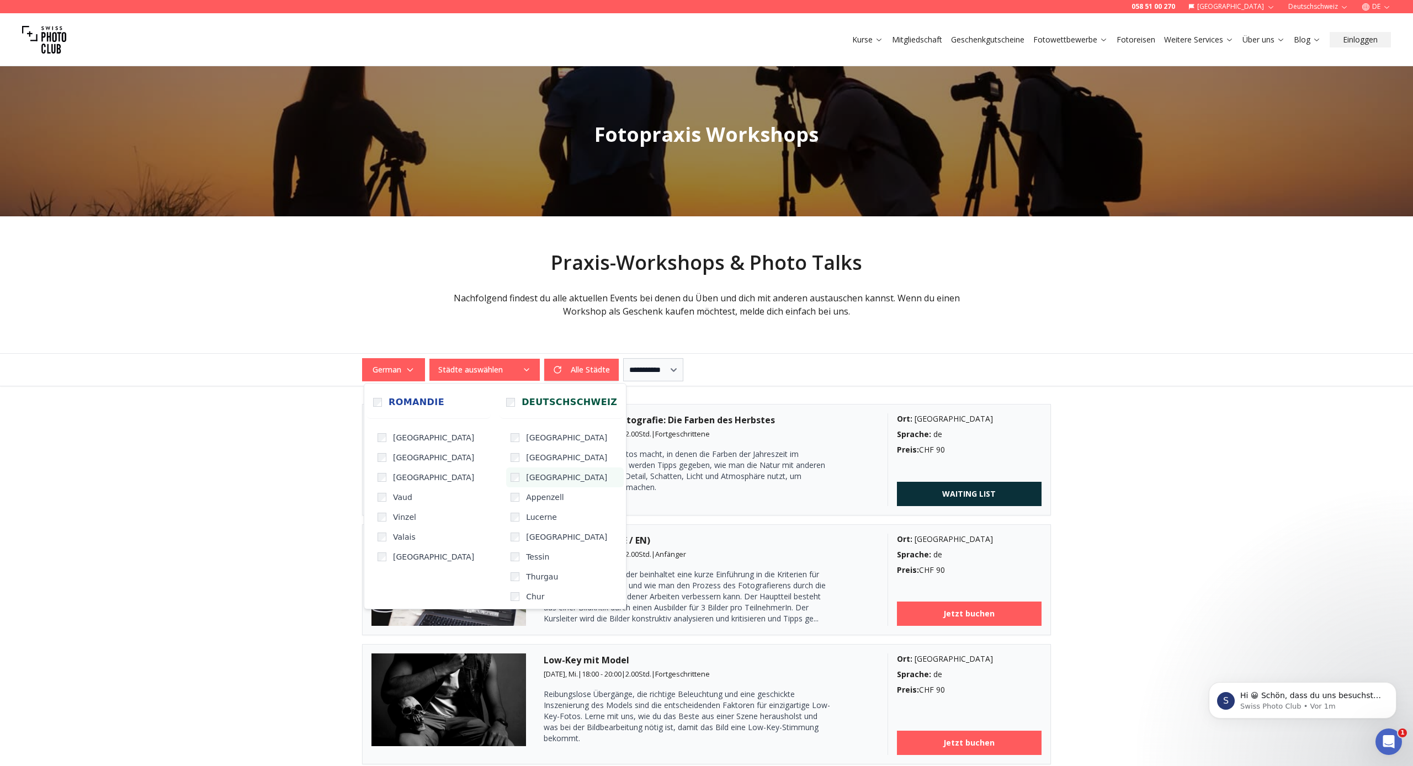
click at [526, 479] on span "[GEOGRAPHIC_DATA]" at bounding box center [566, 477] width 81 height 11
click at [873, 361] on div "**********" at bounding box center [706, 369] width 707 height 23
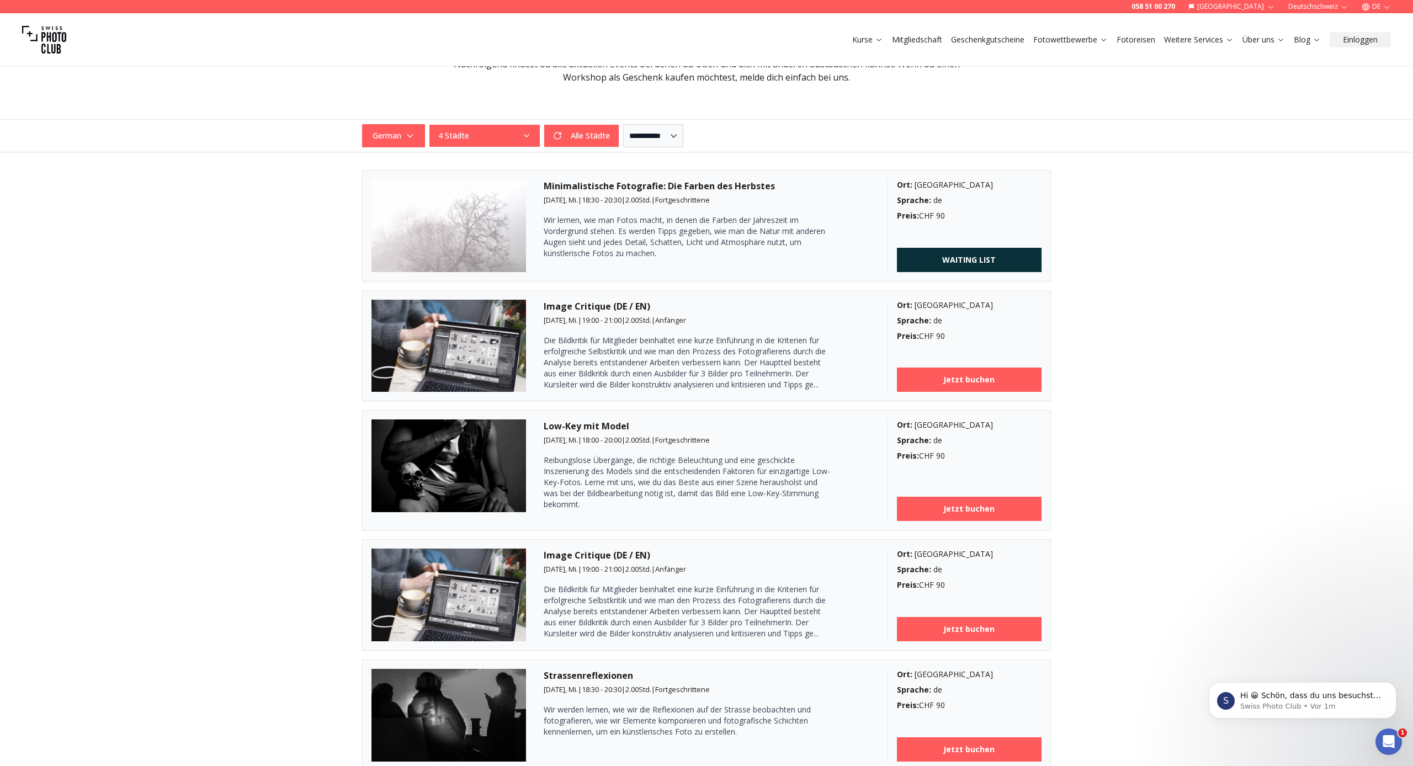
scroll to position [235, 0]
click at [936, 513] on link "Jetzt buchen" at bounding box center [969, 508] width 145 height 24
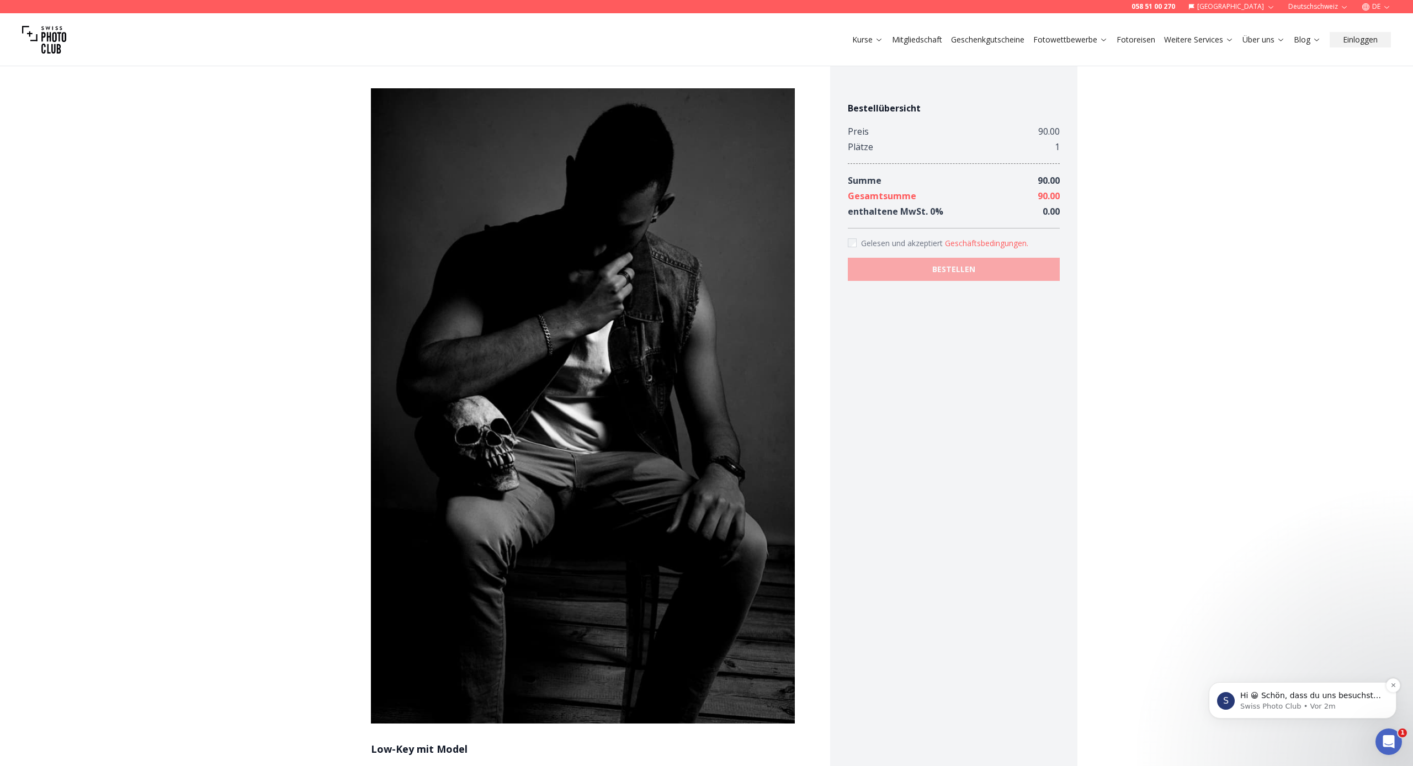
click at [1273, 699] on p "Hi 😀 Schön, dass du uns besuchst. Stell' uns gerne jederzeit Fragen oder hinter…" at bounding box center [1312, 696] width 142 height 11
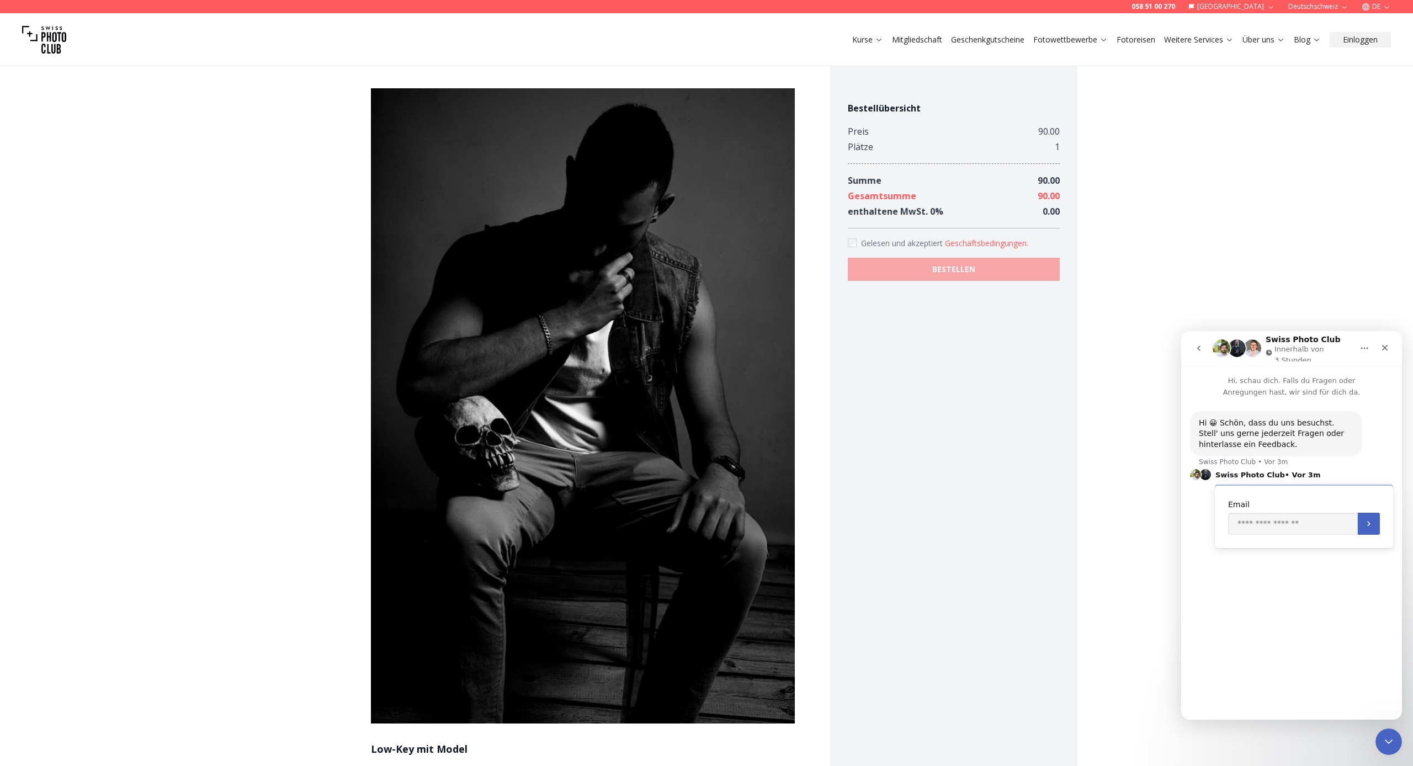
click at [1280, 346] on icon "Home" at bounding box center [1364, 348] width 9 height 9
click at [918, 41] on link "Mitgliedschaft" at bounding box center [917, 39] width 50 height 11
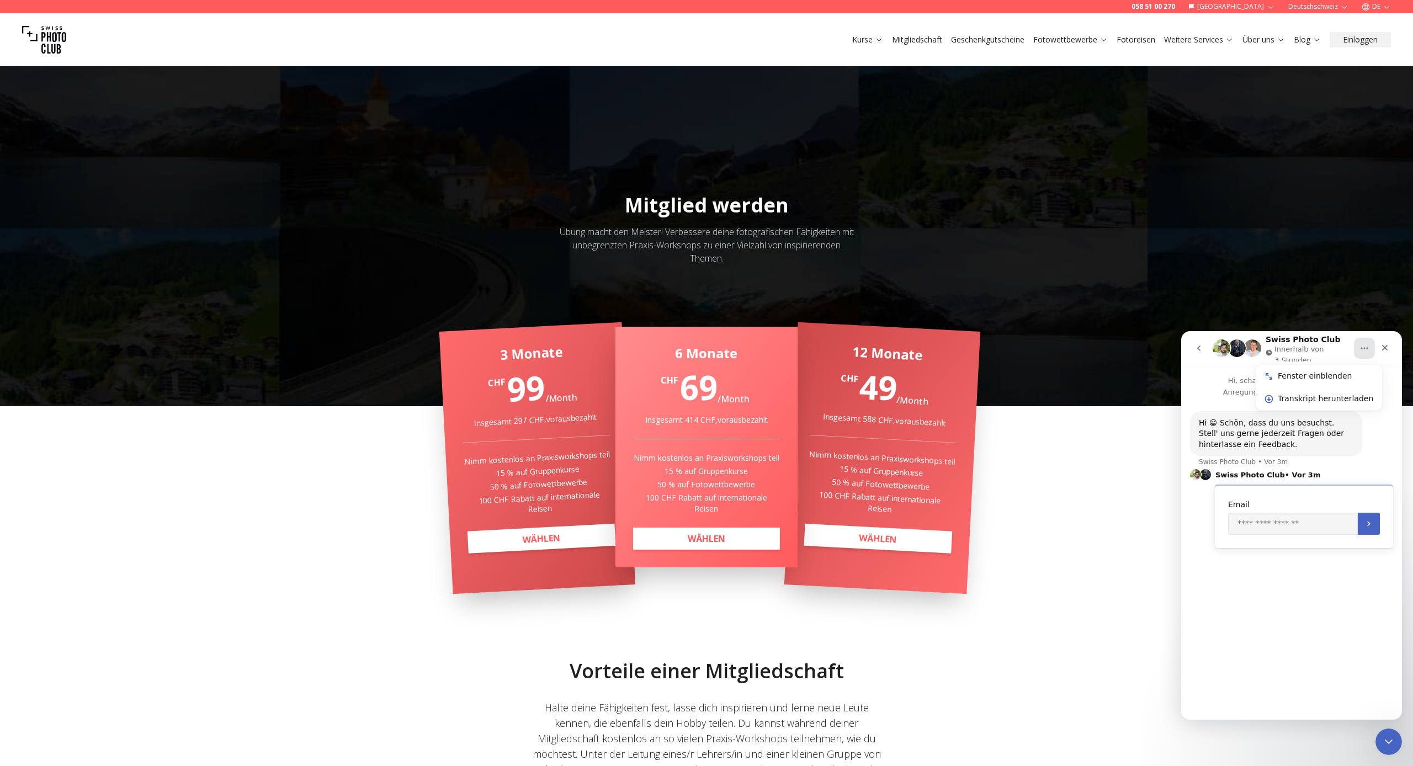
click at [1053, 225] on div at bounding box center [706, 229] width 1413 height 353
click at [1280, 348] on icon "Schließen" at bounding box center [1385, 348] width 6 height 6
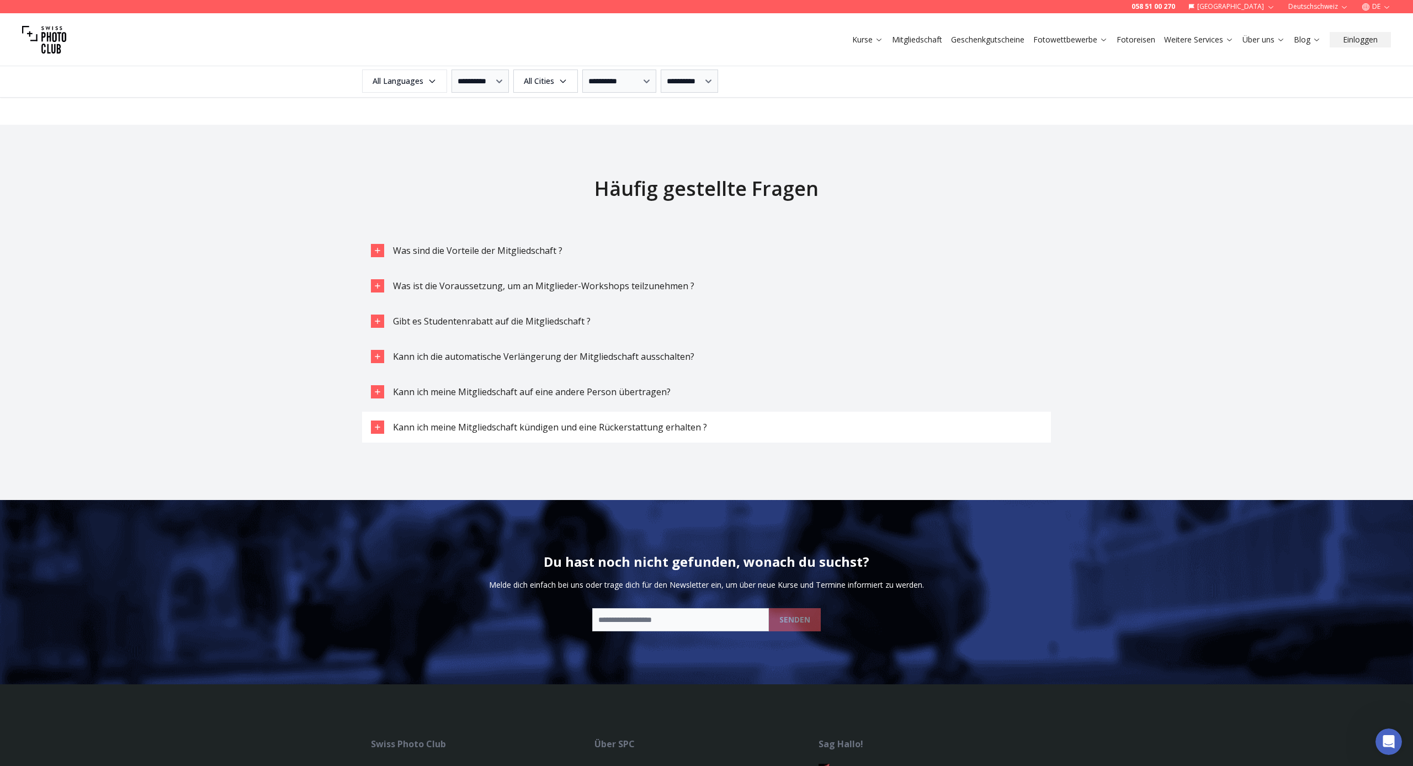
scroll to position [3259, 0]
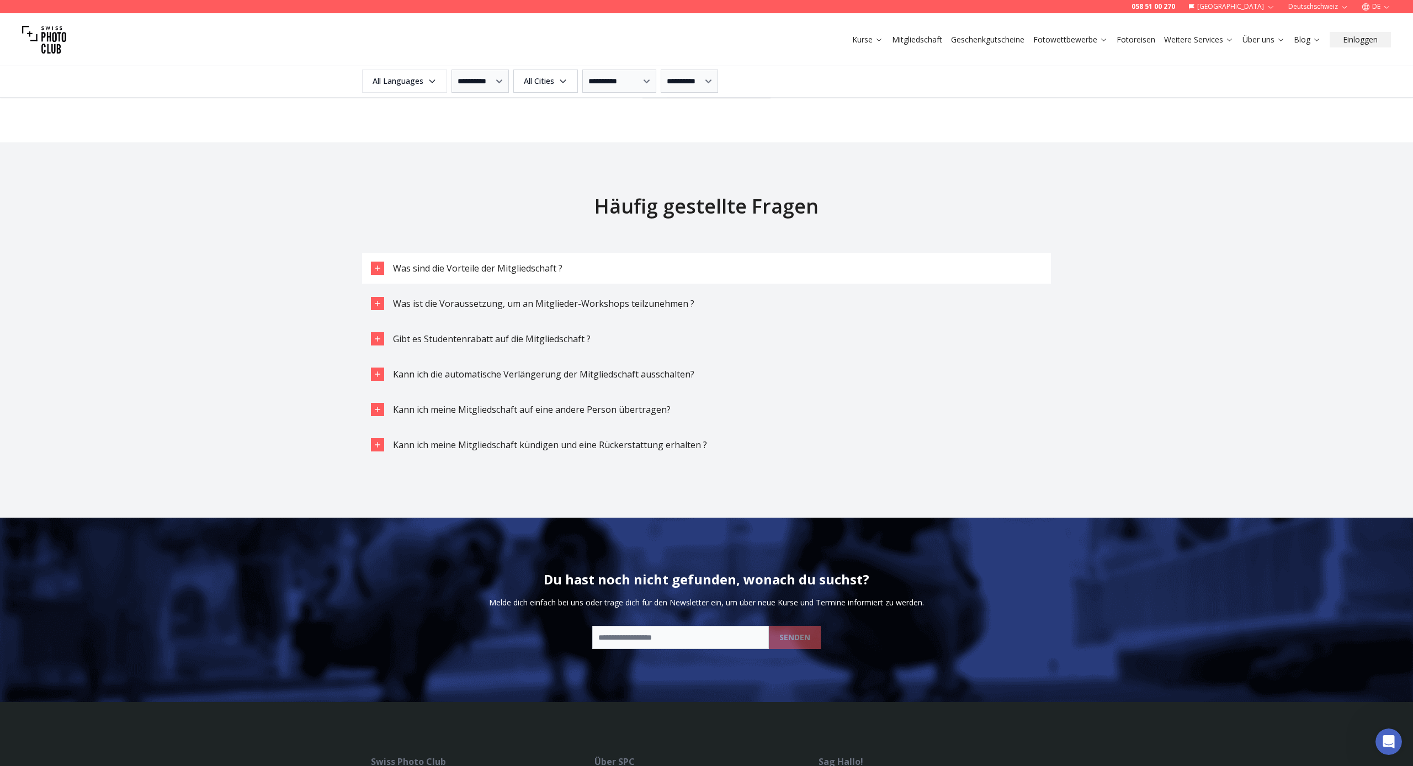
click at [379, 266] on icon "button" at bounding box center [377, 268] width 9 height 9
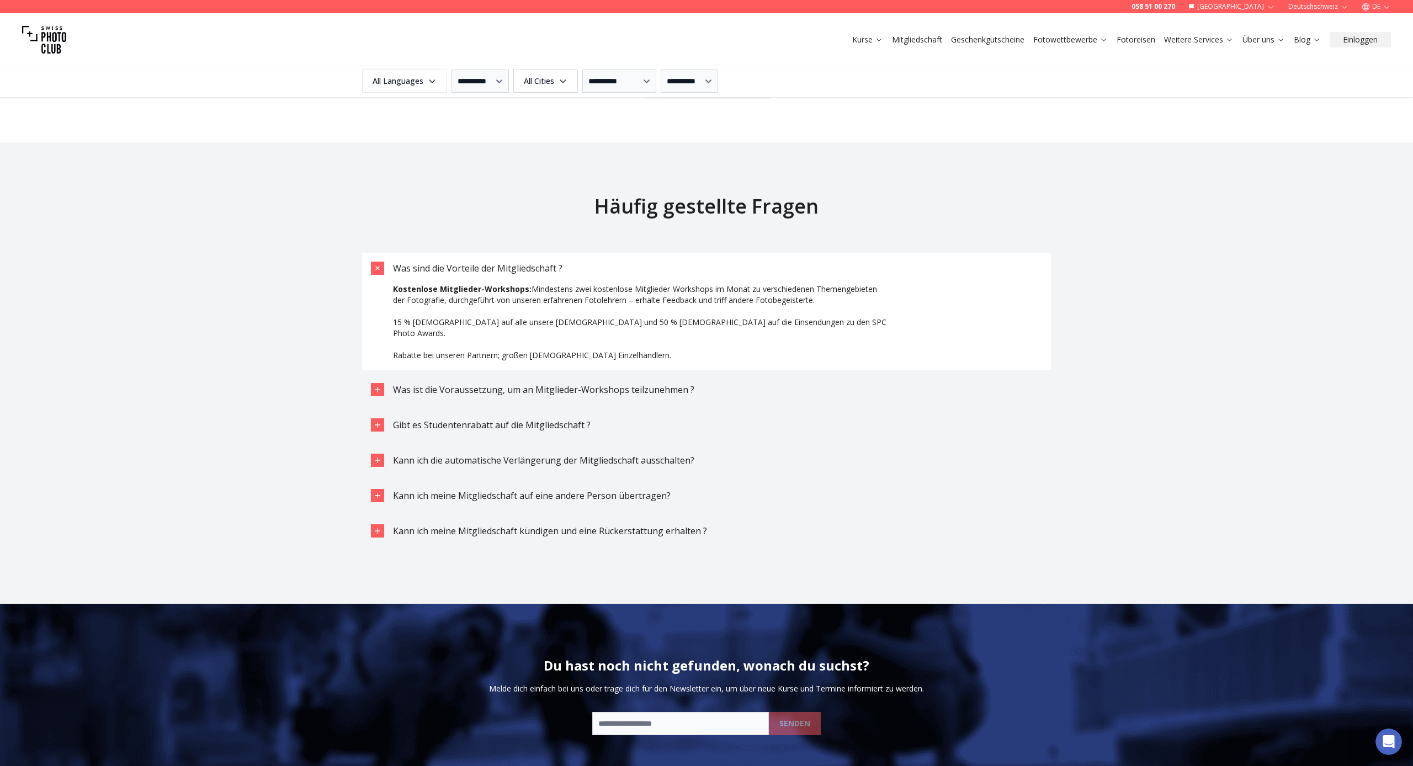
click at [379, 266] on icon "button" at bounding box center [378, 268] width 13 height 13
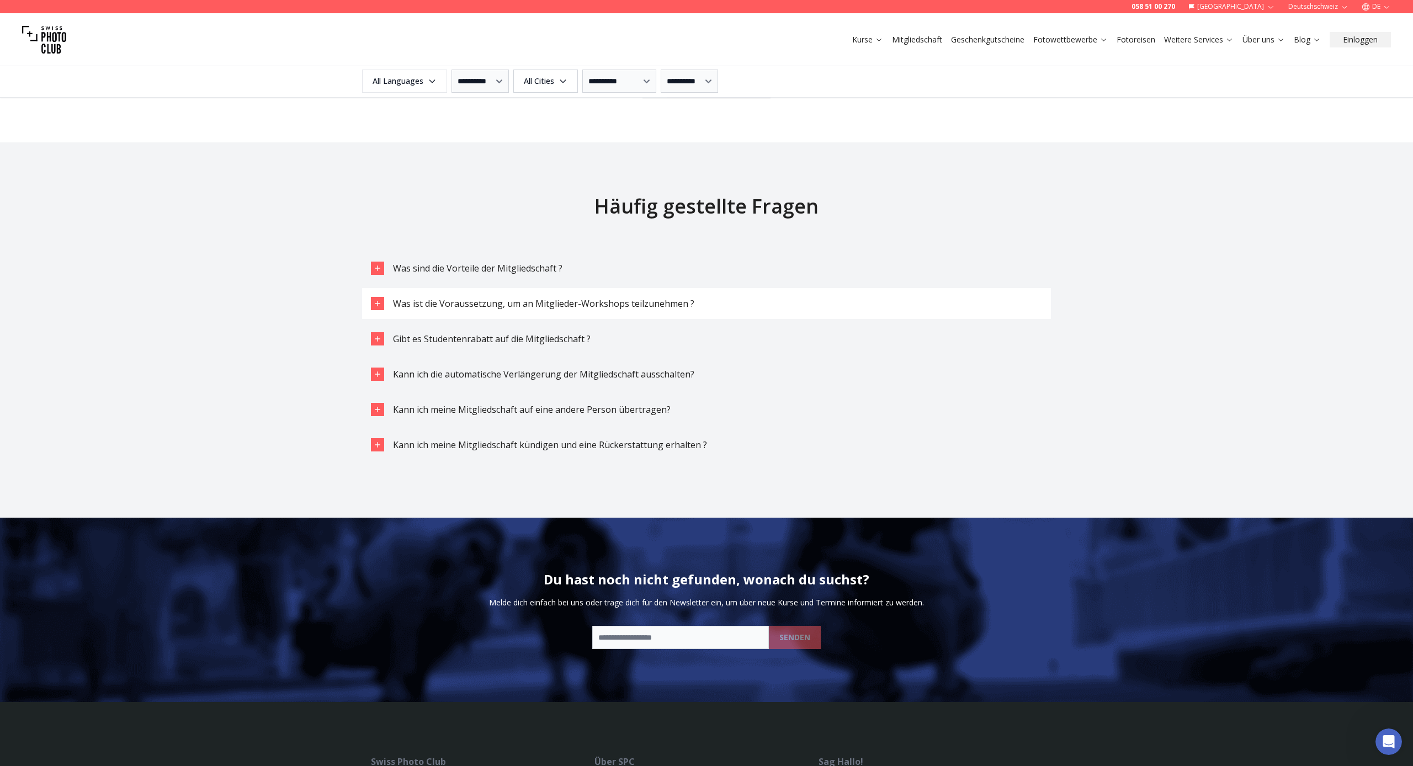
click at [378, 300] on icon "button" at bounding box center [377, 303] width 9 height 9
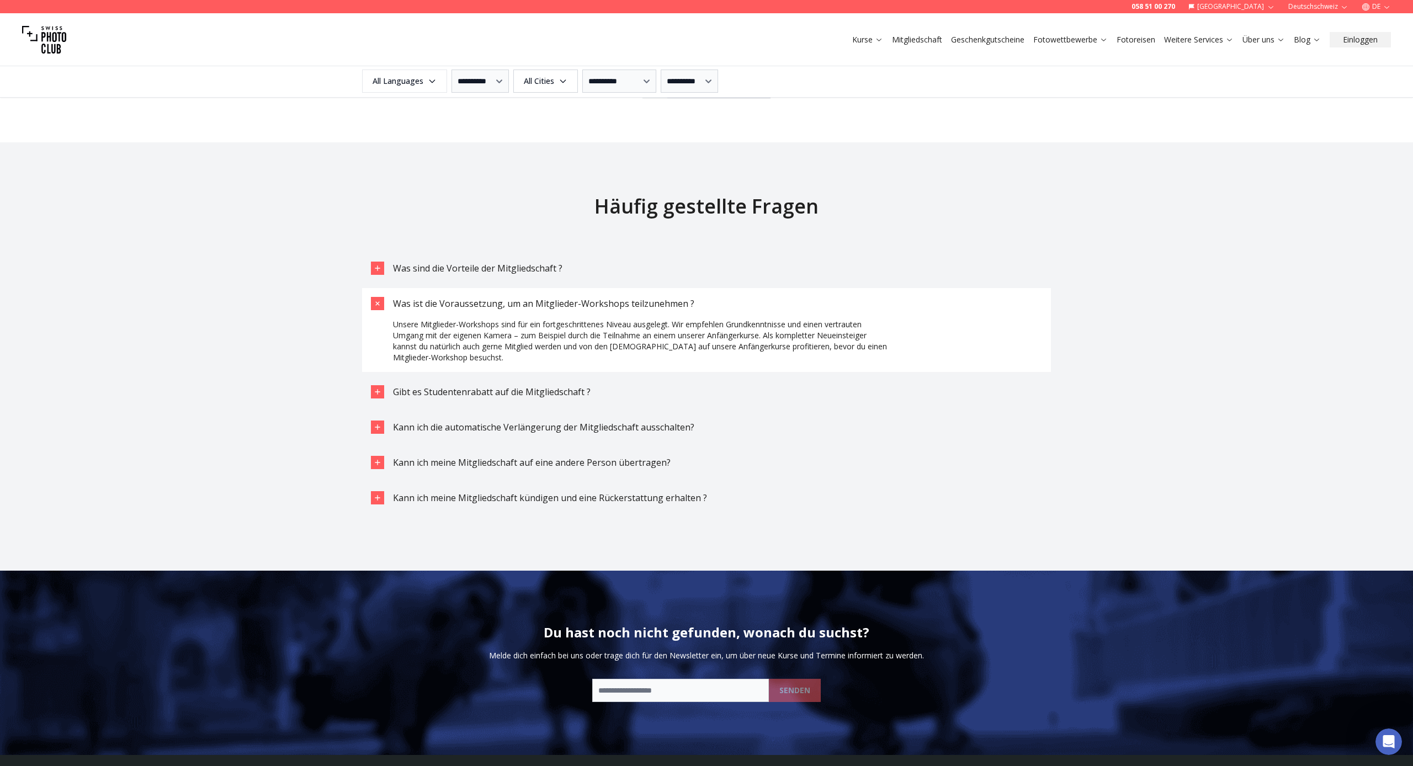
click at [373, 303] on icon "button" at bounding box center [378, 304] width 13 height 13
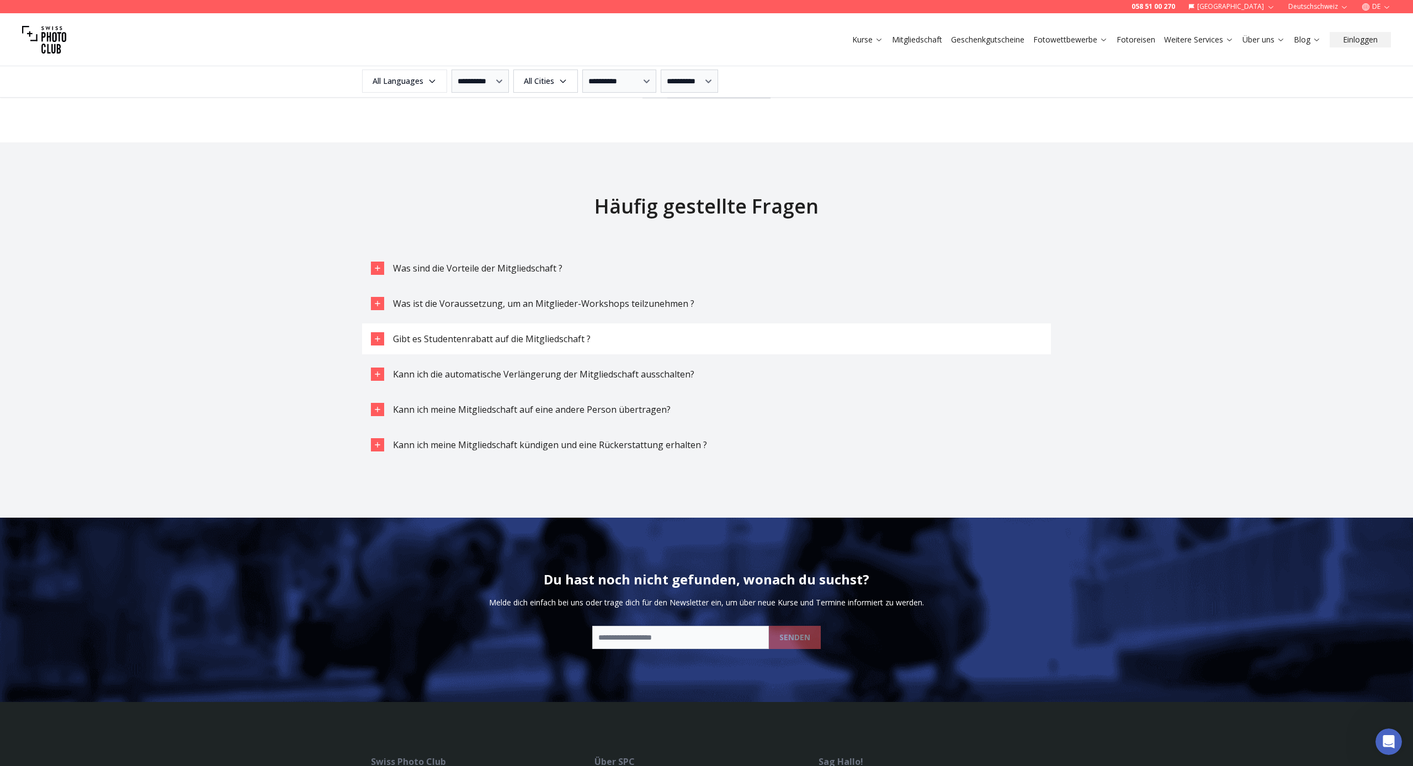
click at [377, 336] on icon "button" at bounding box center [377, 339] width 9 height 9
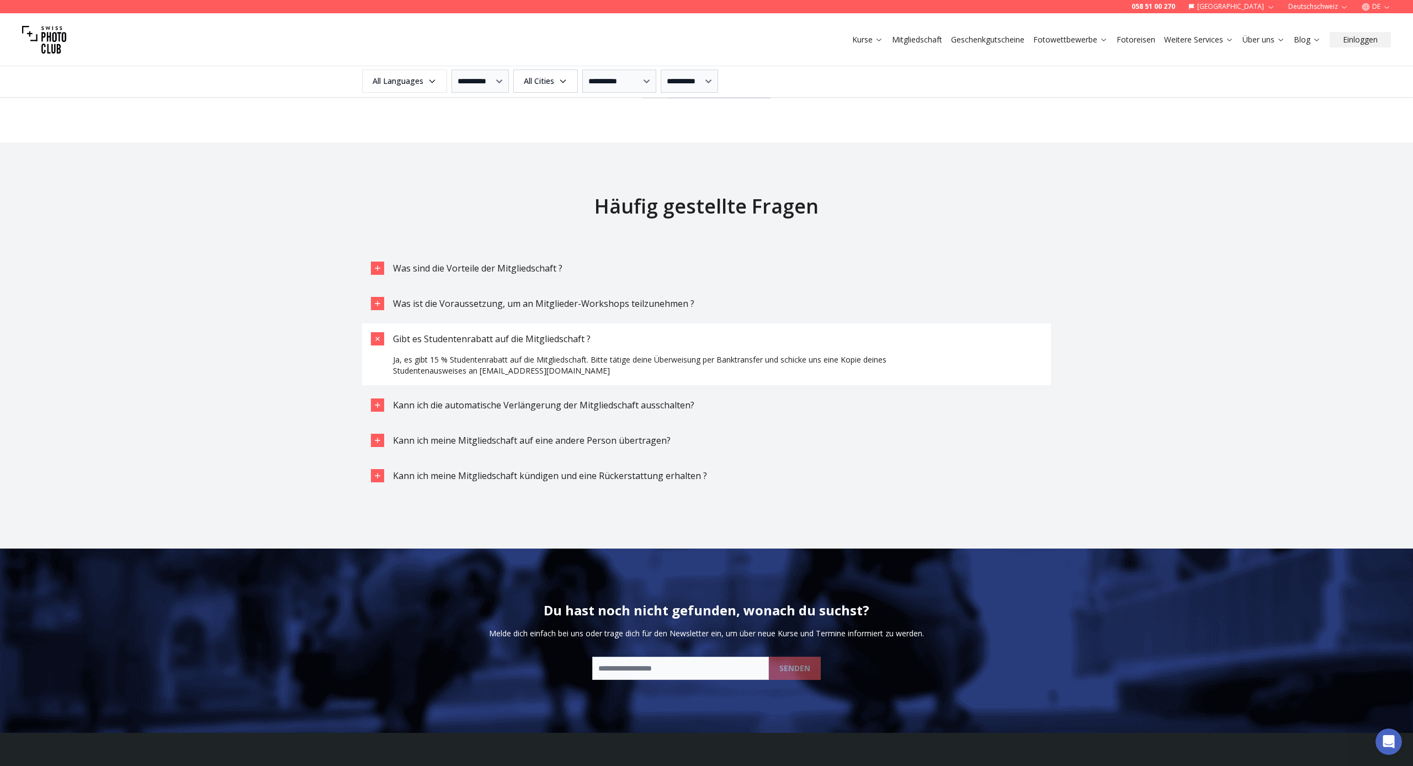
click at [375, 337] on icon "button" at bounding box center [378, 339] width 13 height 13
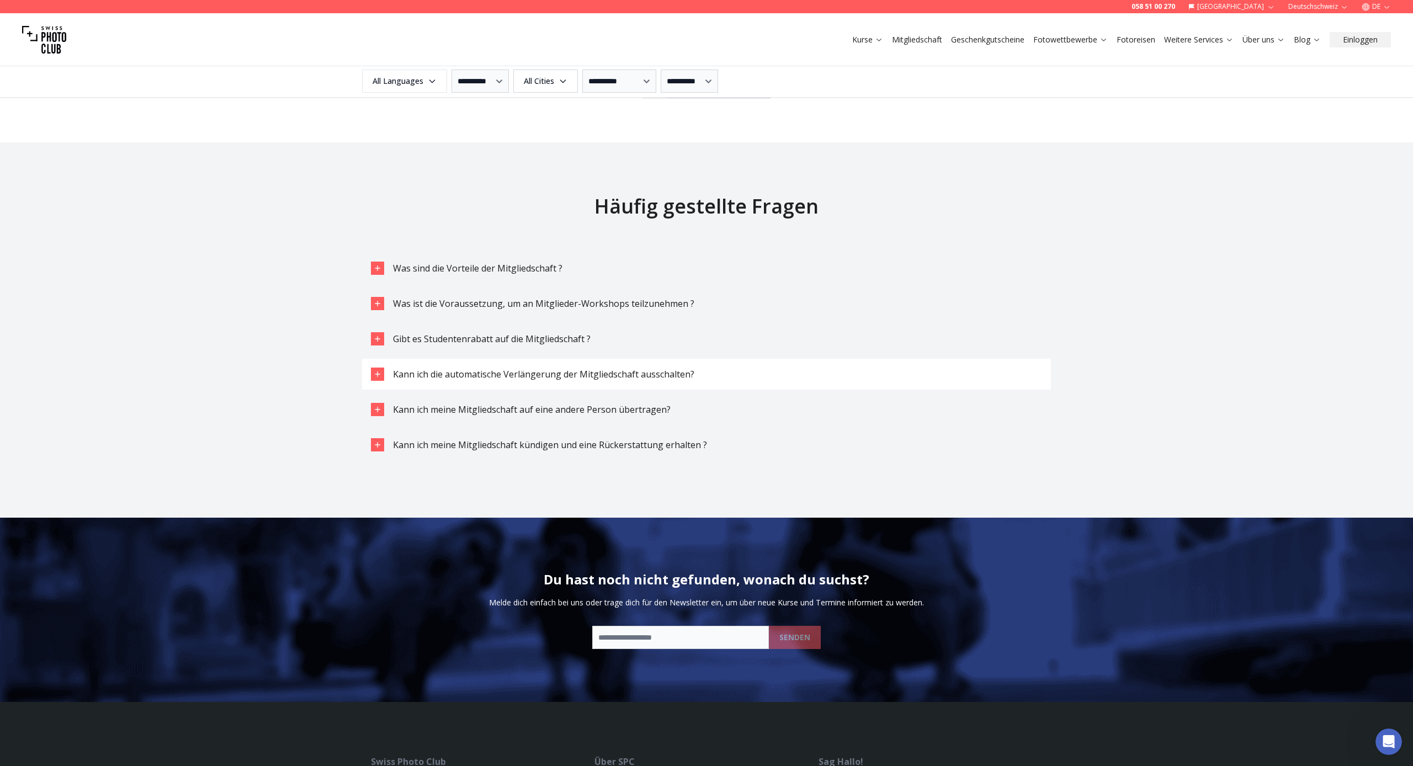
click at [376, 373] on icon "button" at bounding box center [377, 374] width 9 height 9
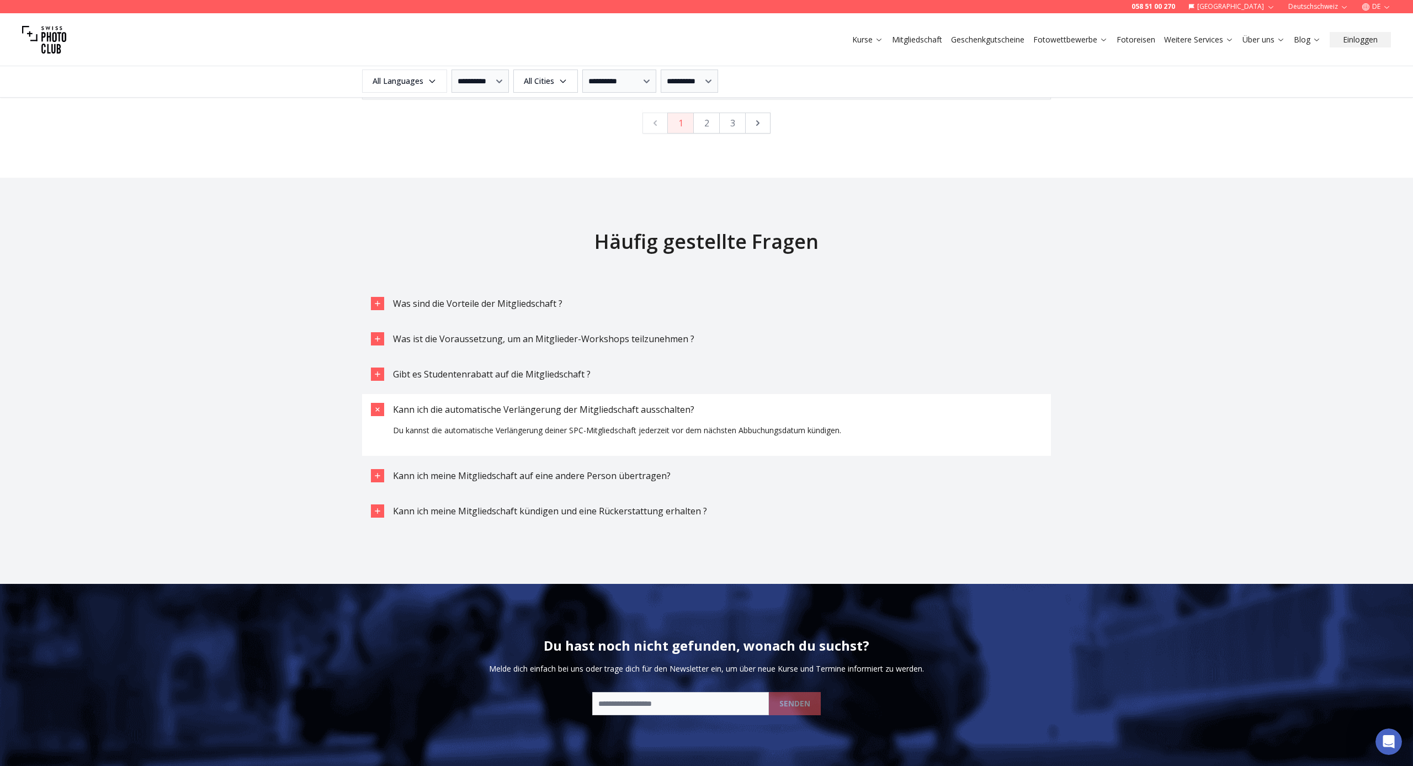
scroll to position [3224, 0]
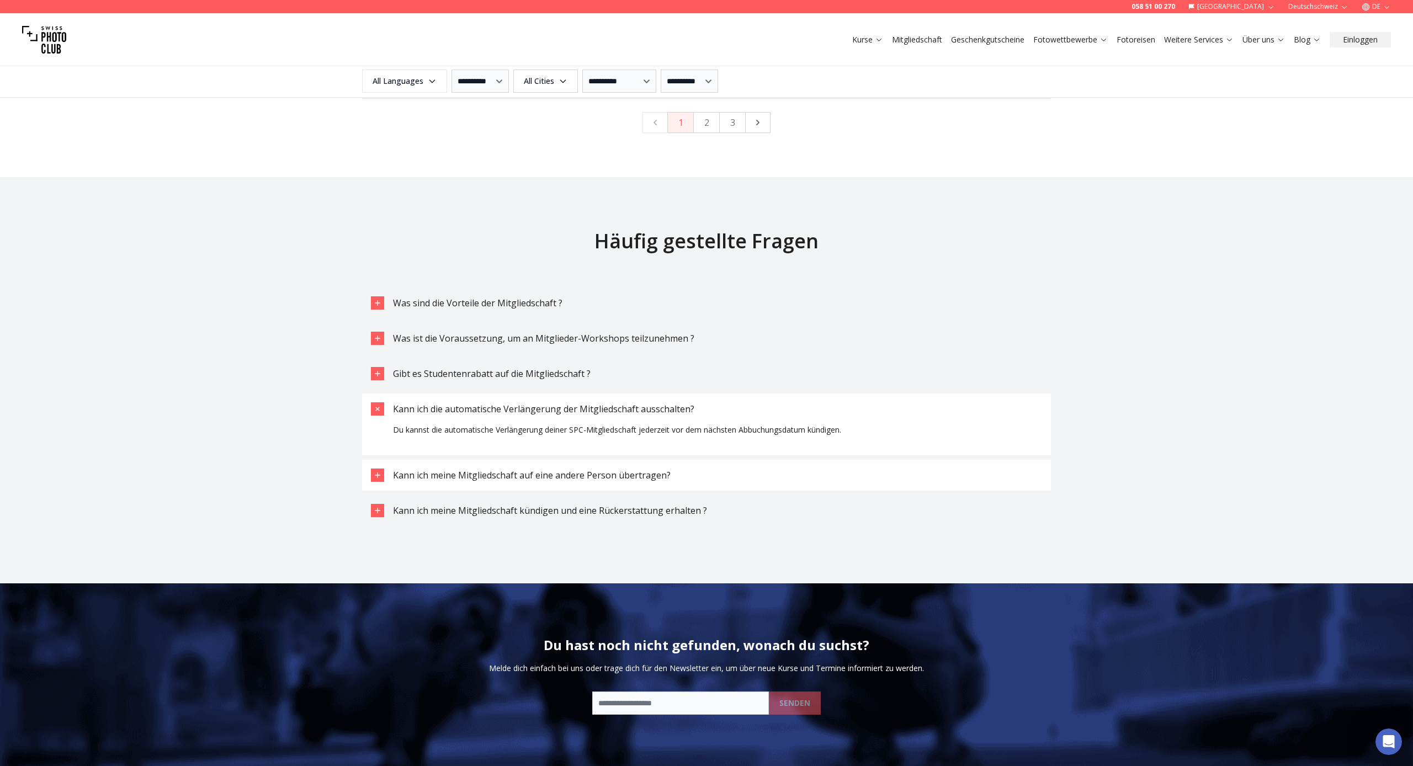
click at [378, 473] on icon "button" at bounding box center [377, 475] width 9 height 9
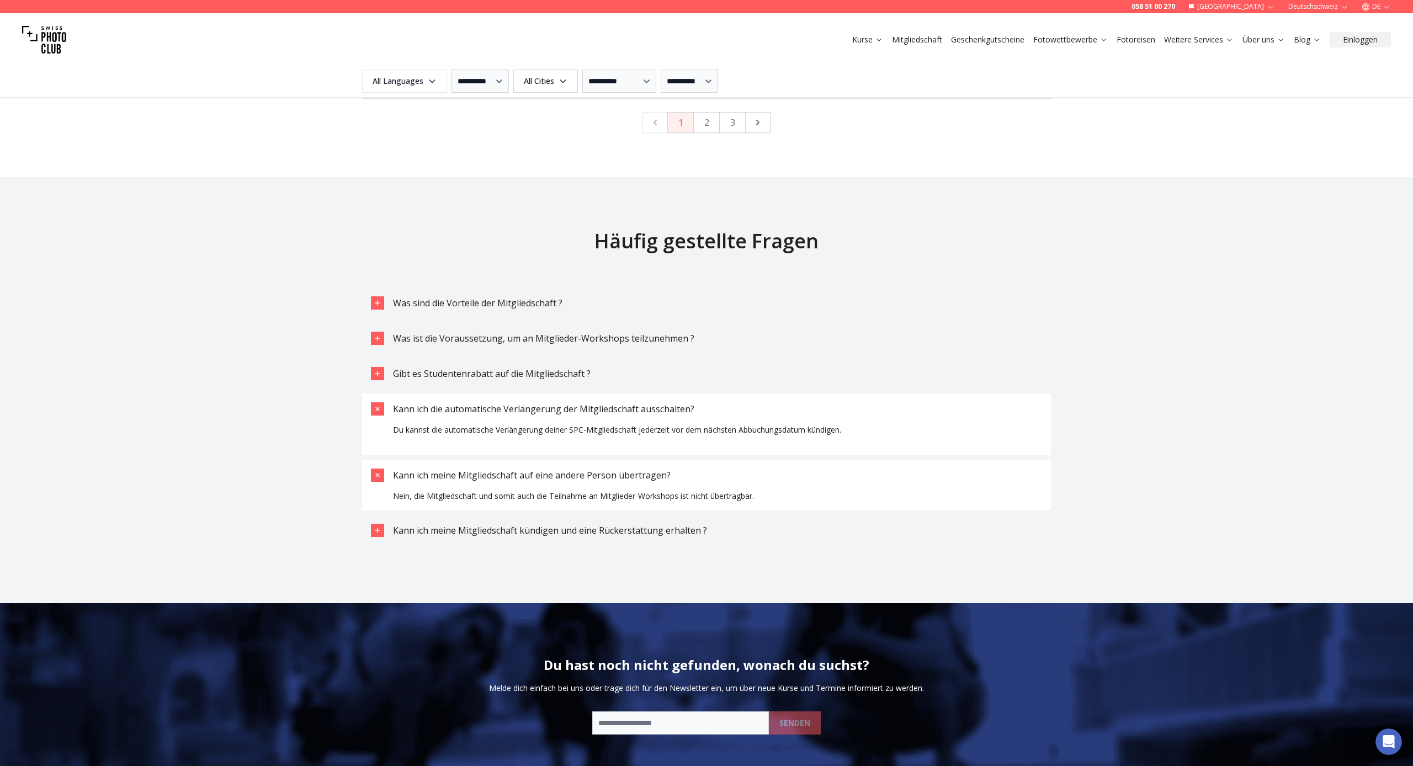
click at [377, 409] on icon "button" at bounding box center [377, 409] width 7 height 7
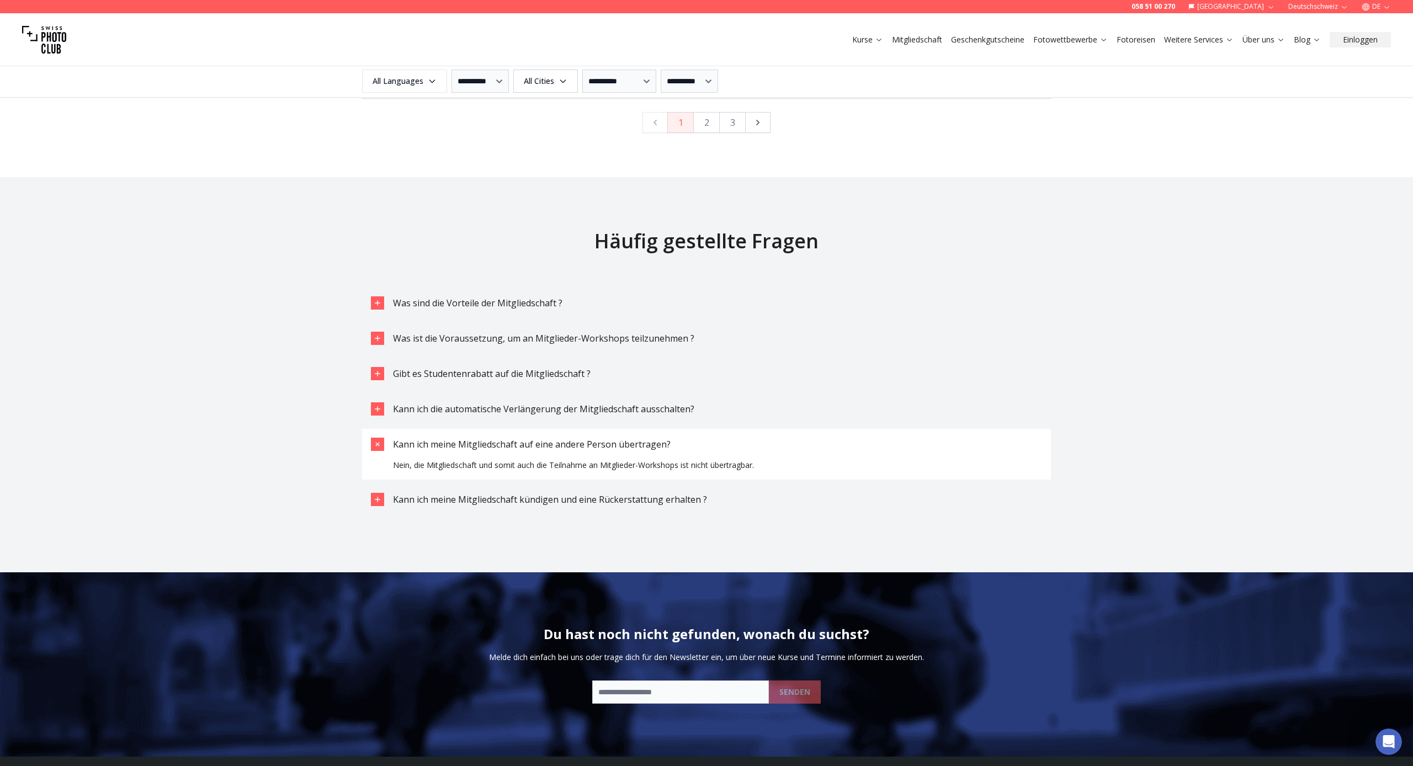
click at [377, 442] on icon "button" at bounding box center [378, 444] width 13 height 13
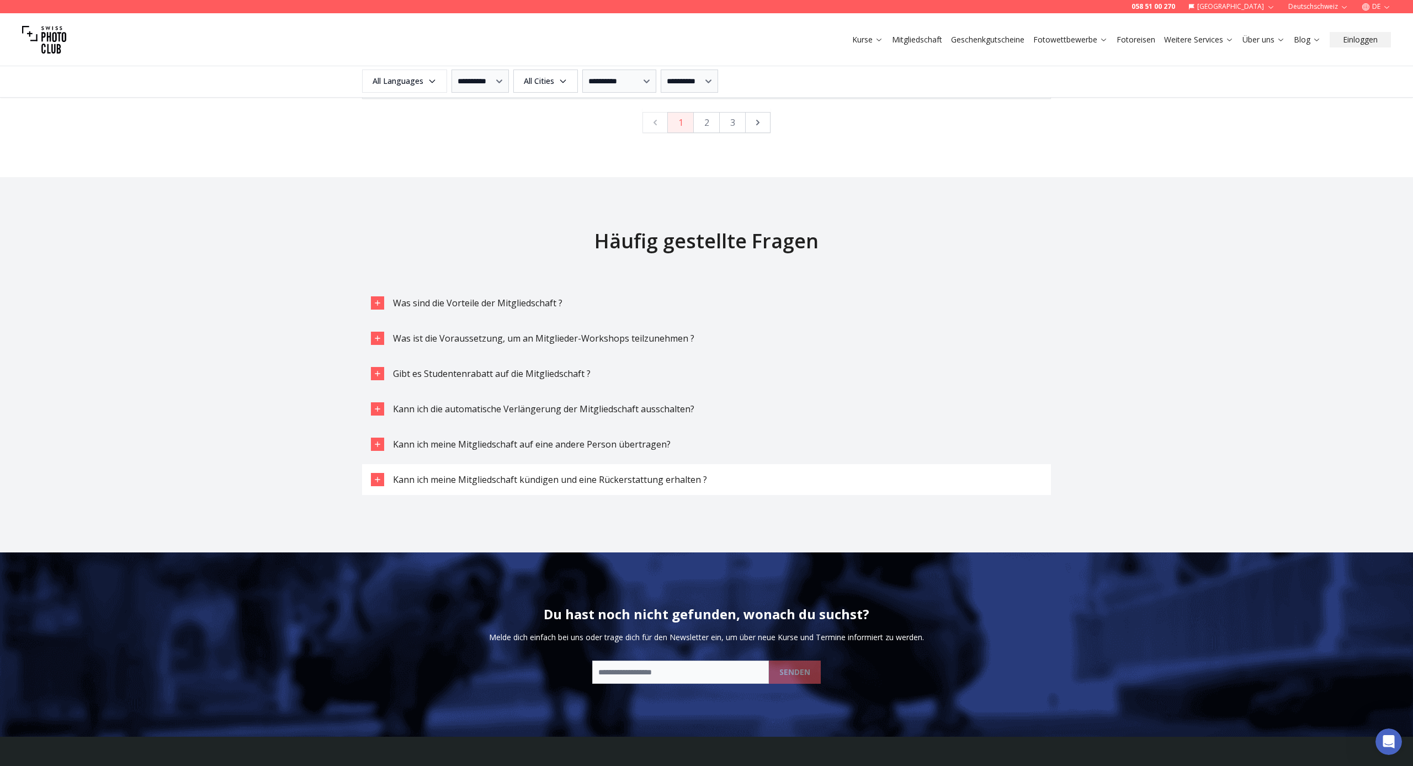
click at [377, 478] on icon "button" at bounding box center [377, 479] width 9 height 9
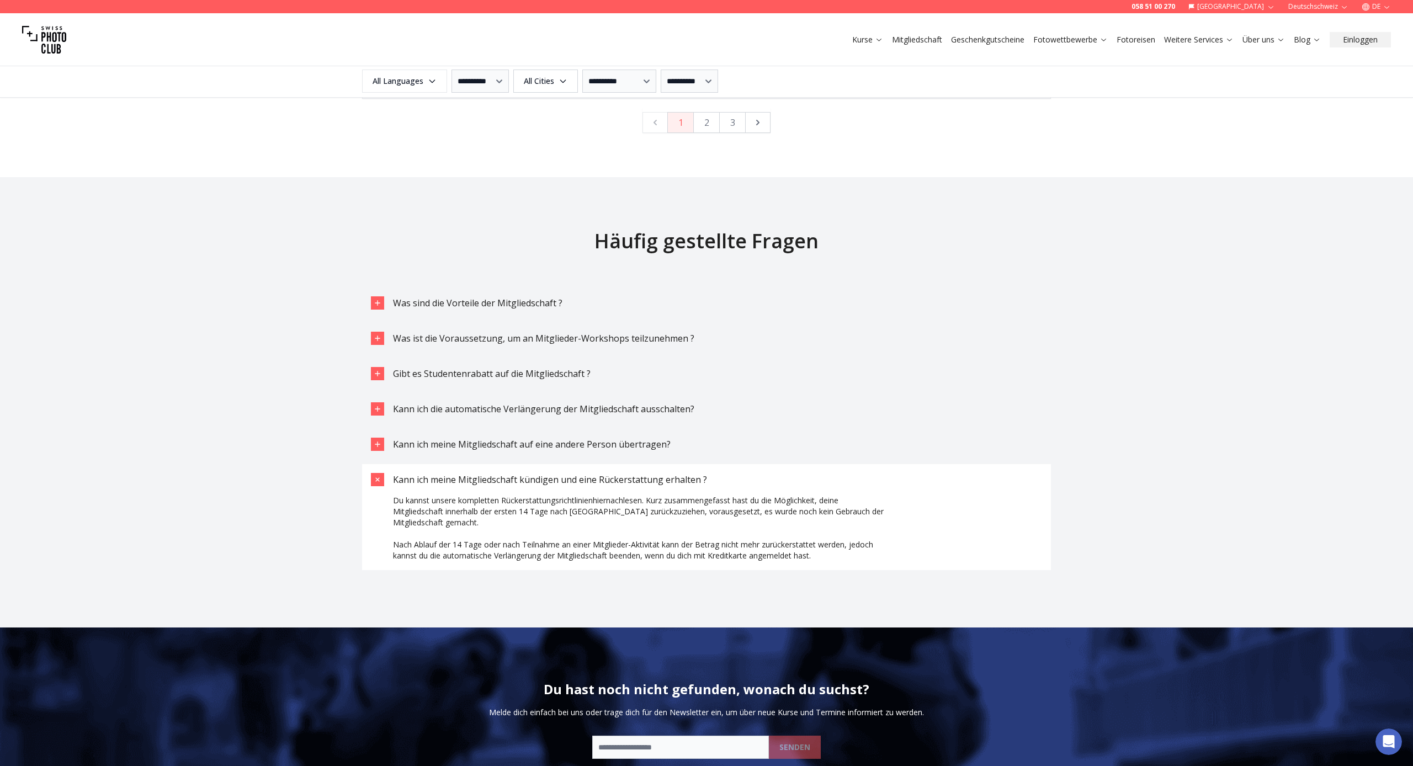
click at [377, 478] on icon "button" at bounding box center [378, 480] width 13 height 13
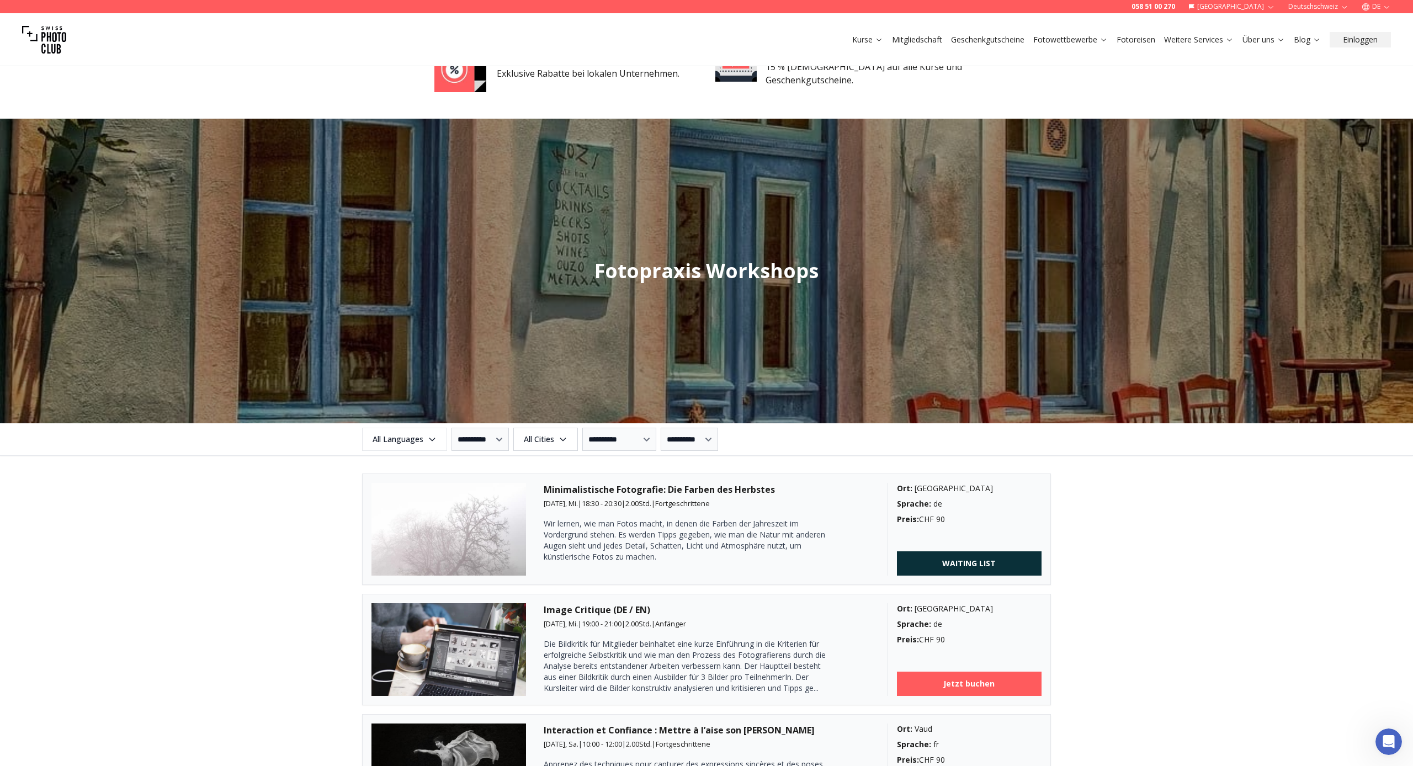
scroll to position [952, 0]
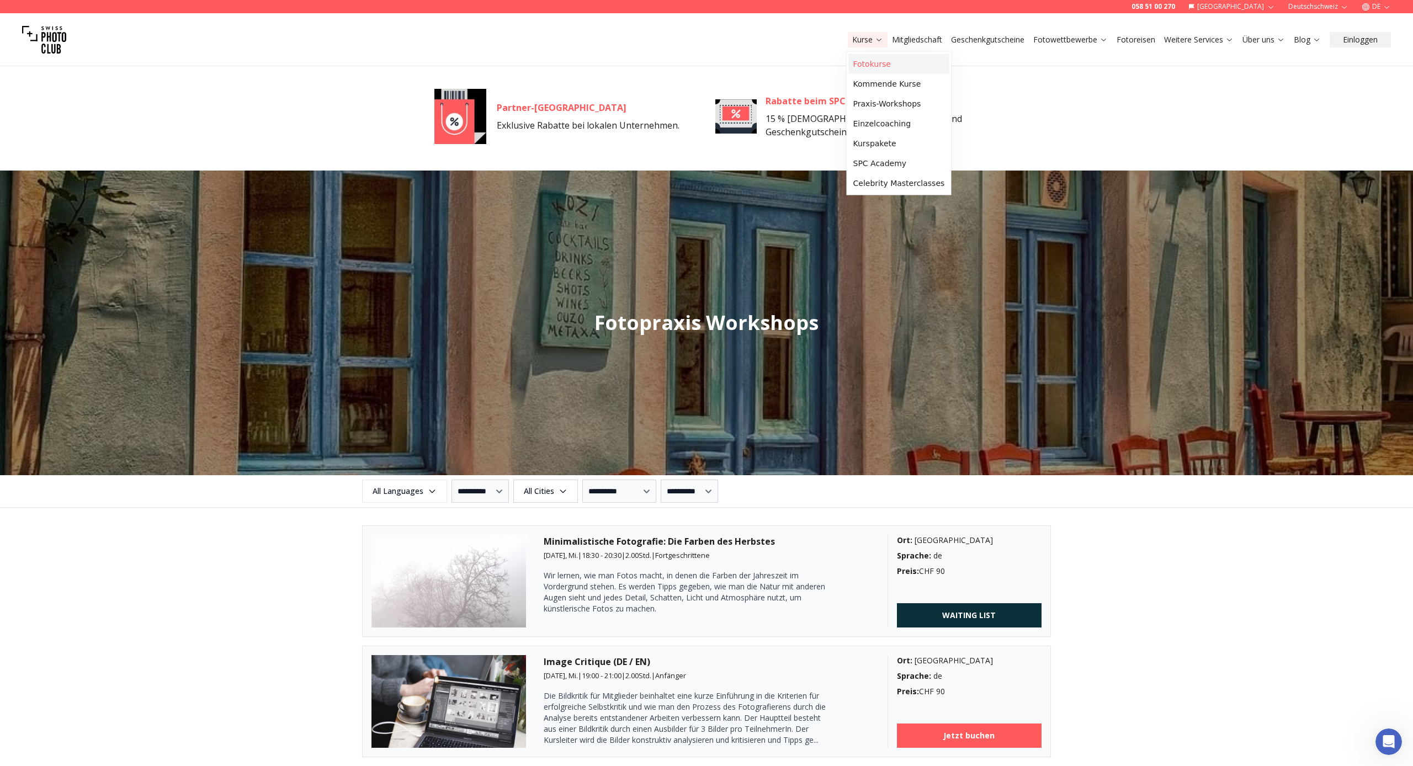
click at [861, 61] on link "Fotokurse" at bounding box center [899, 64] width 100 height 20
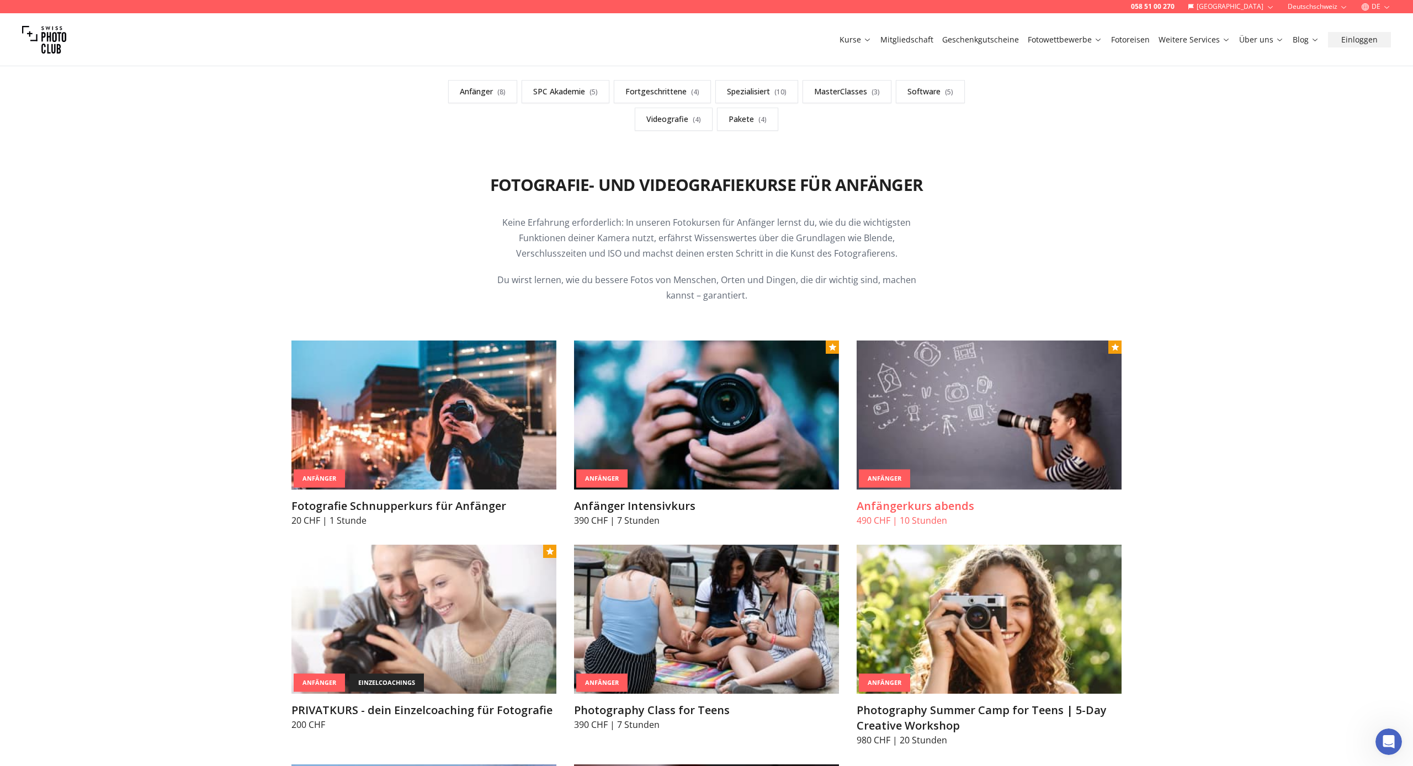
scroll to position [325, 0]
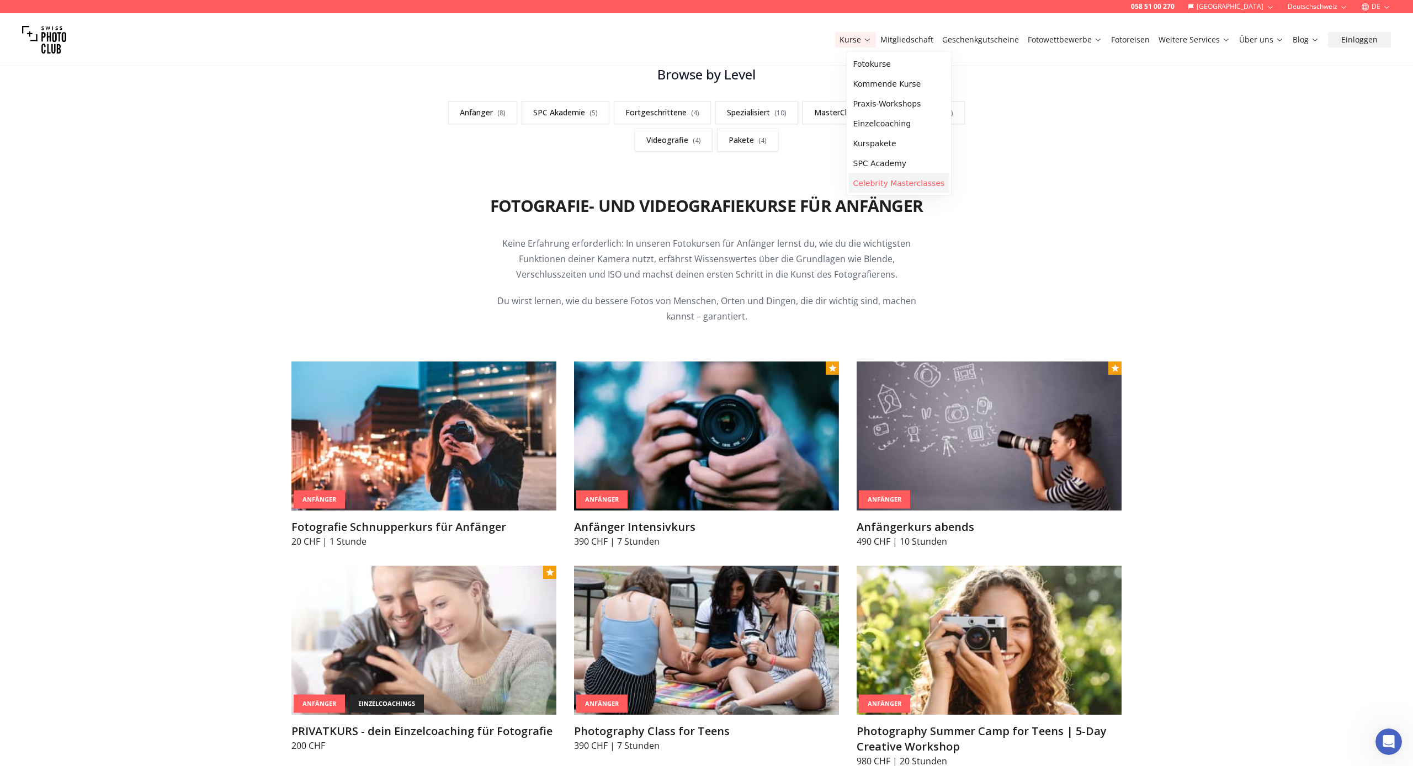
click at [867, 182] on link "Celebrity Masterclasses" at bounding box center [899, 183] width 100 height 20
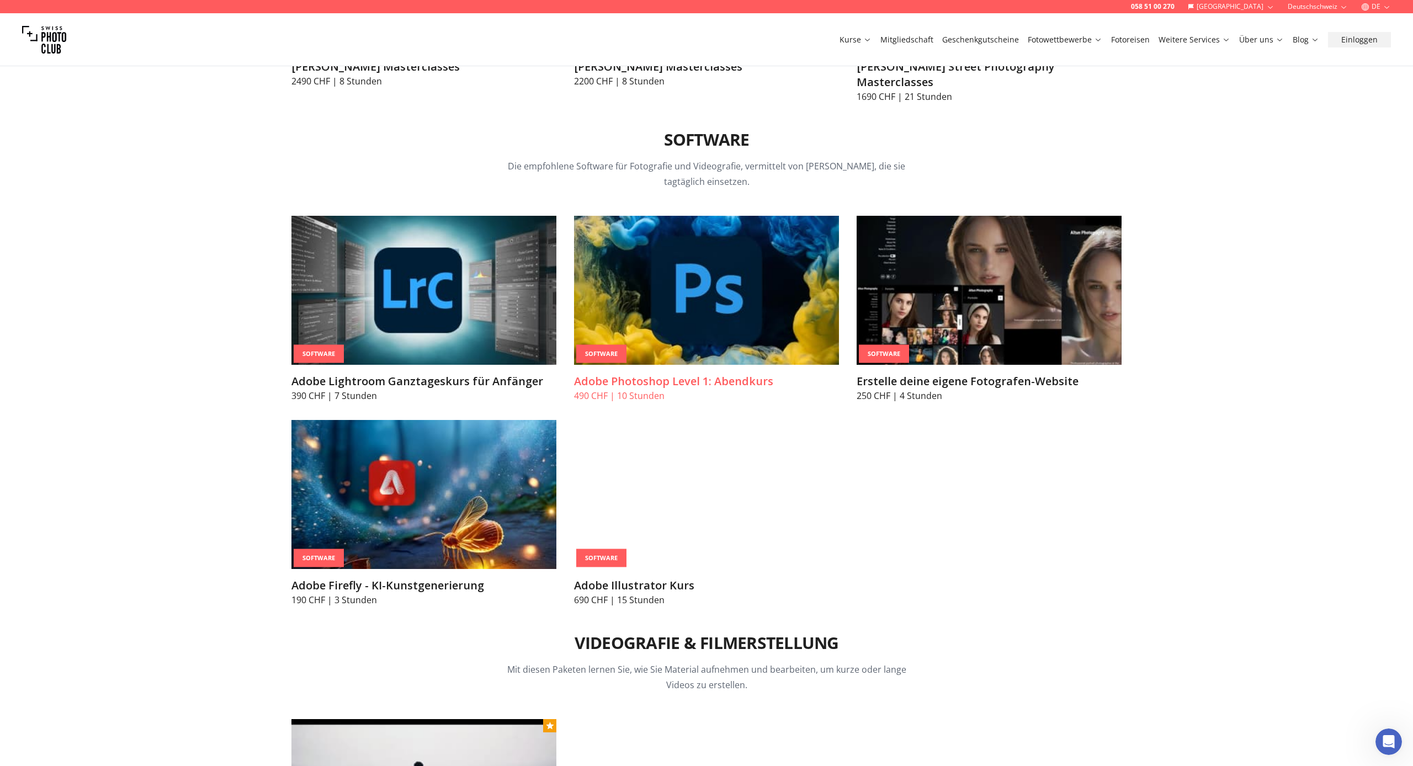
scroll to position [3634, 0]
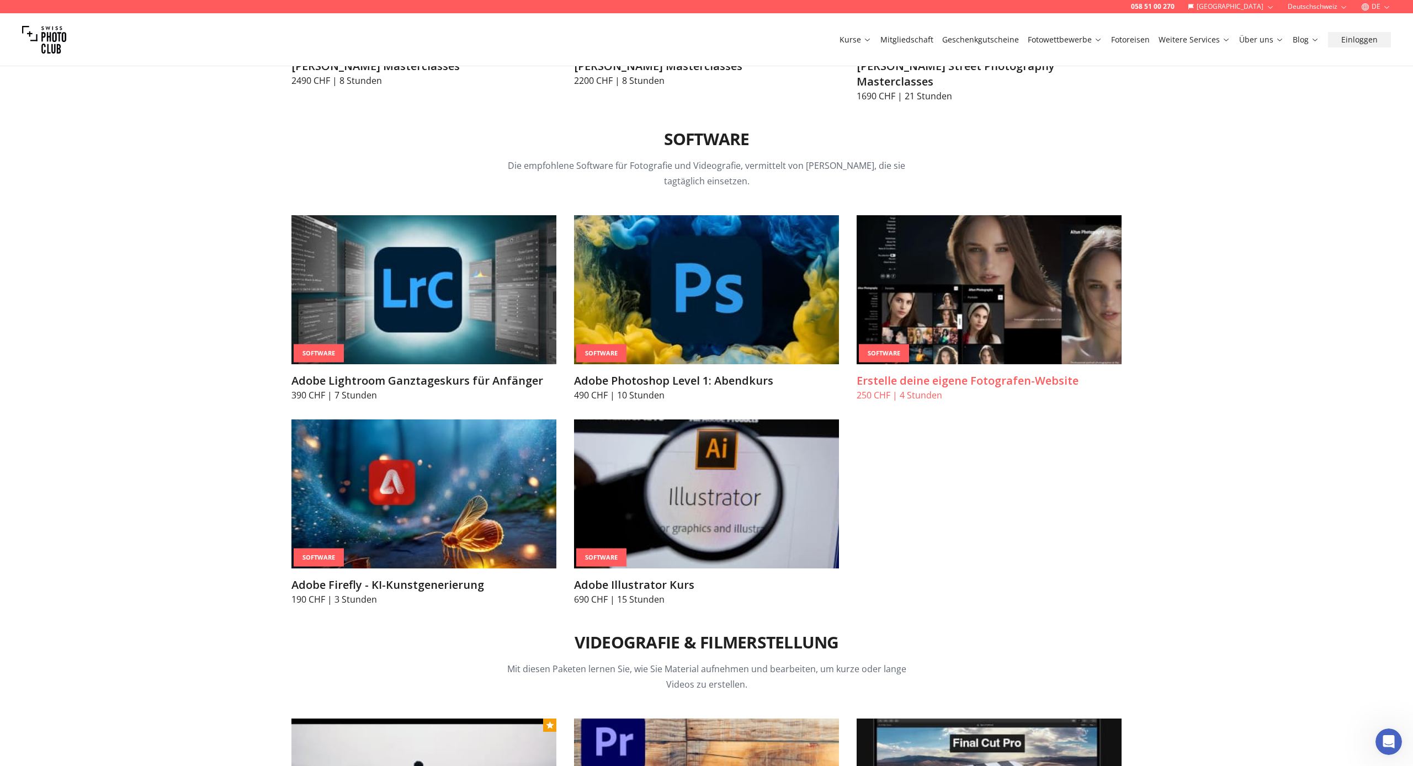
click at [886, 345] on div "Software" at bounding box center [884, 354] width 50 height 18
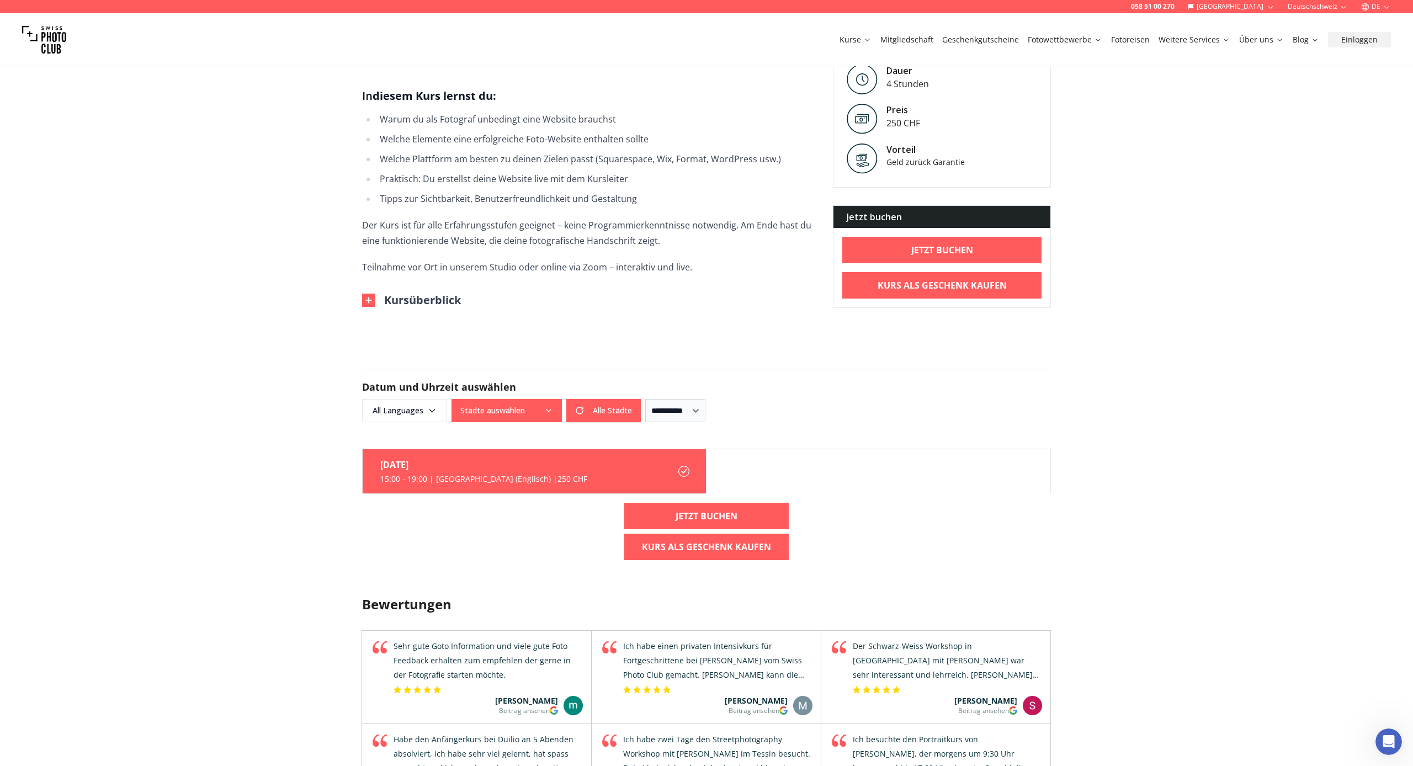
scroll to position [433, 0]
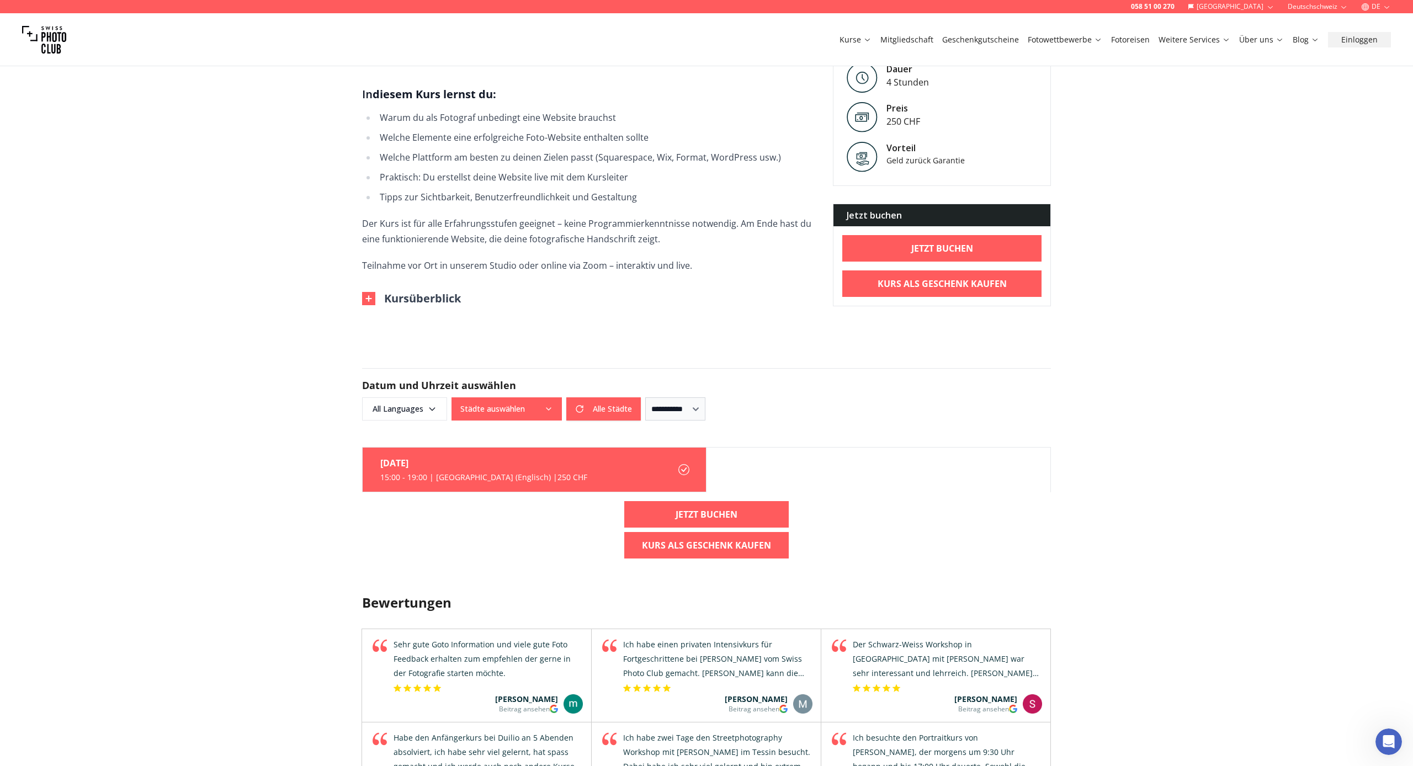
click at [543, 407] on button "Städte auswählen" at bounding box center [507, 409] width 110 height 23
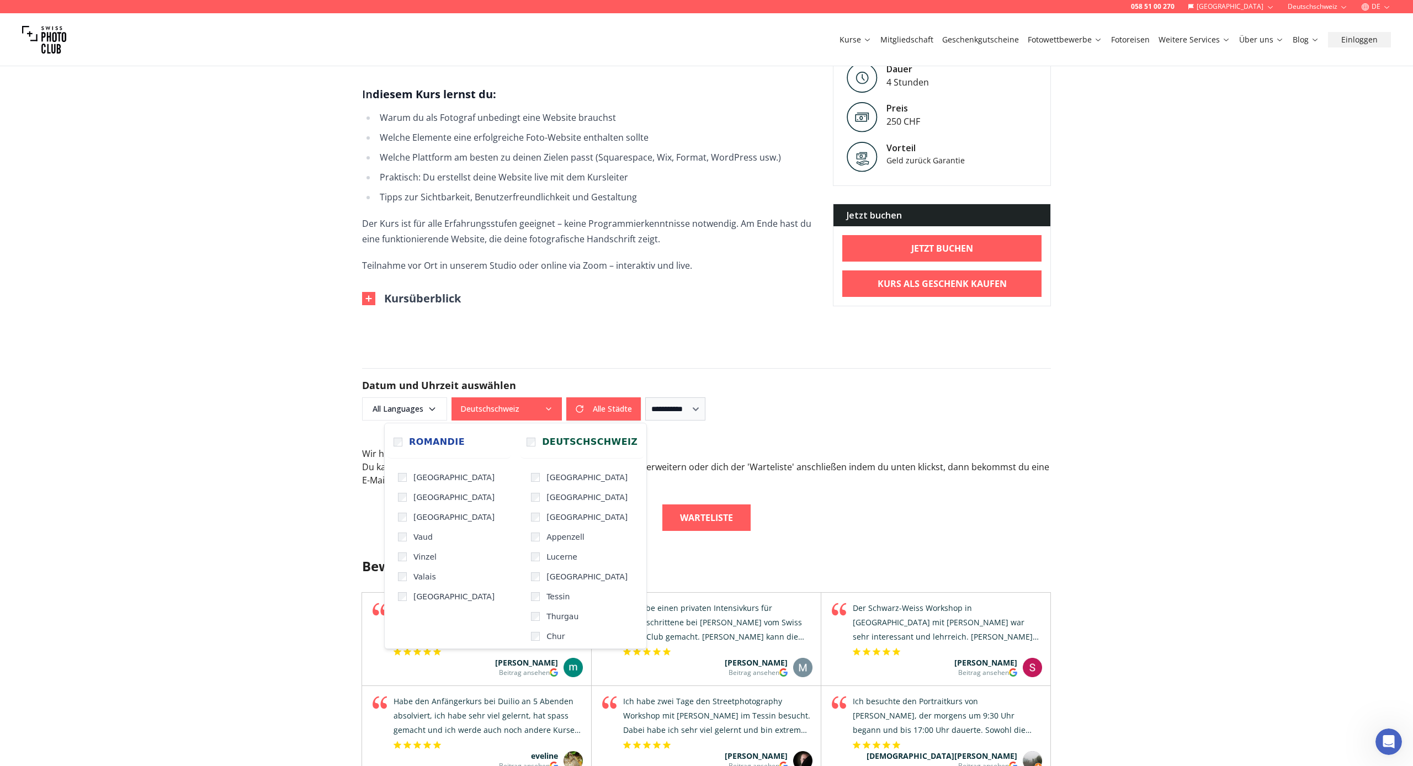
click at [818, 497] on div "Wir haben keine verfügbaren Klassen die zu deiner Auswahl passen . Du kannst de…" at bounding box center [706, 489] width 689 height 84
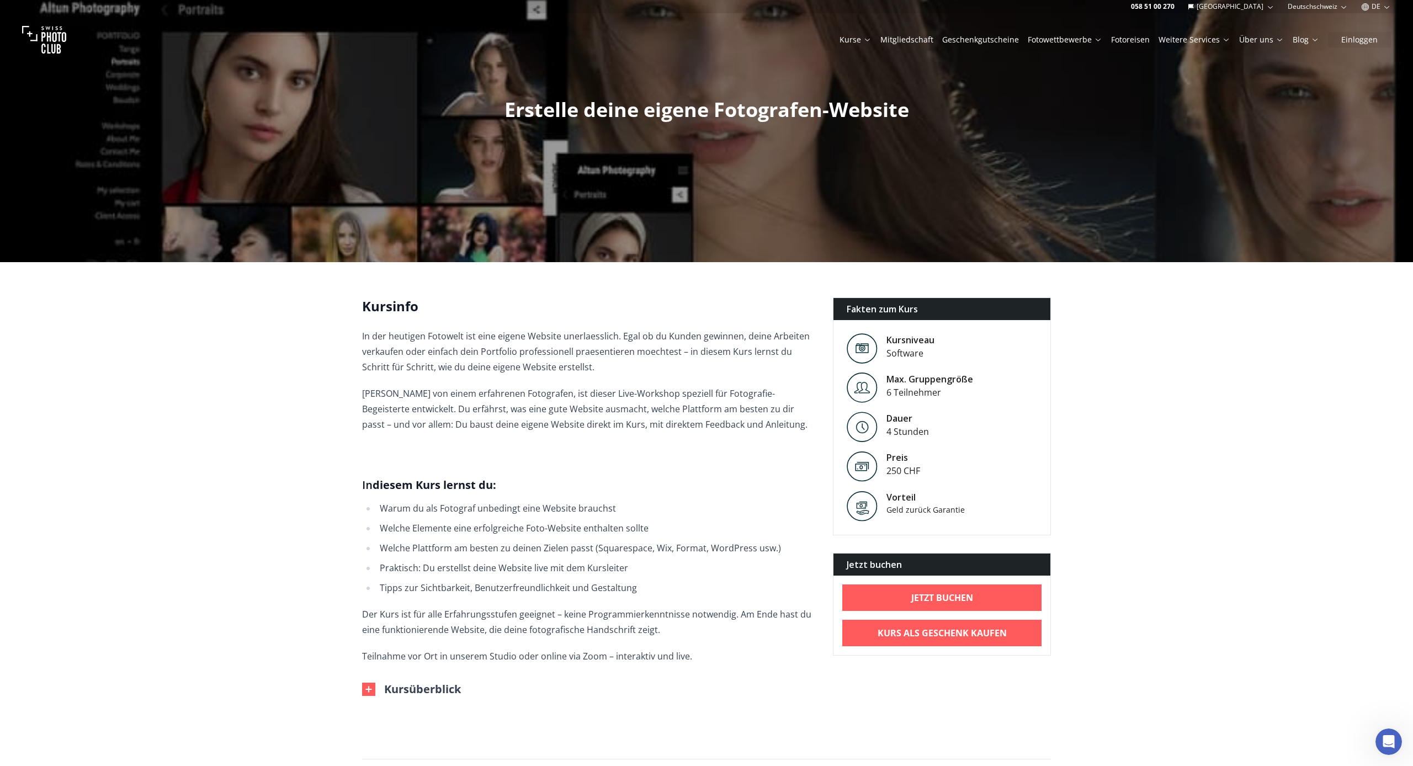
scroll to position [45, 0]
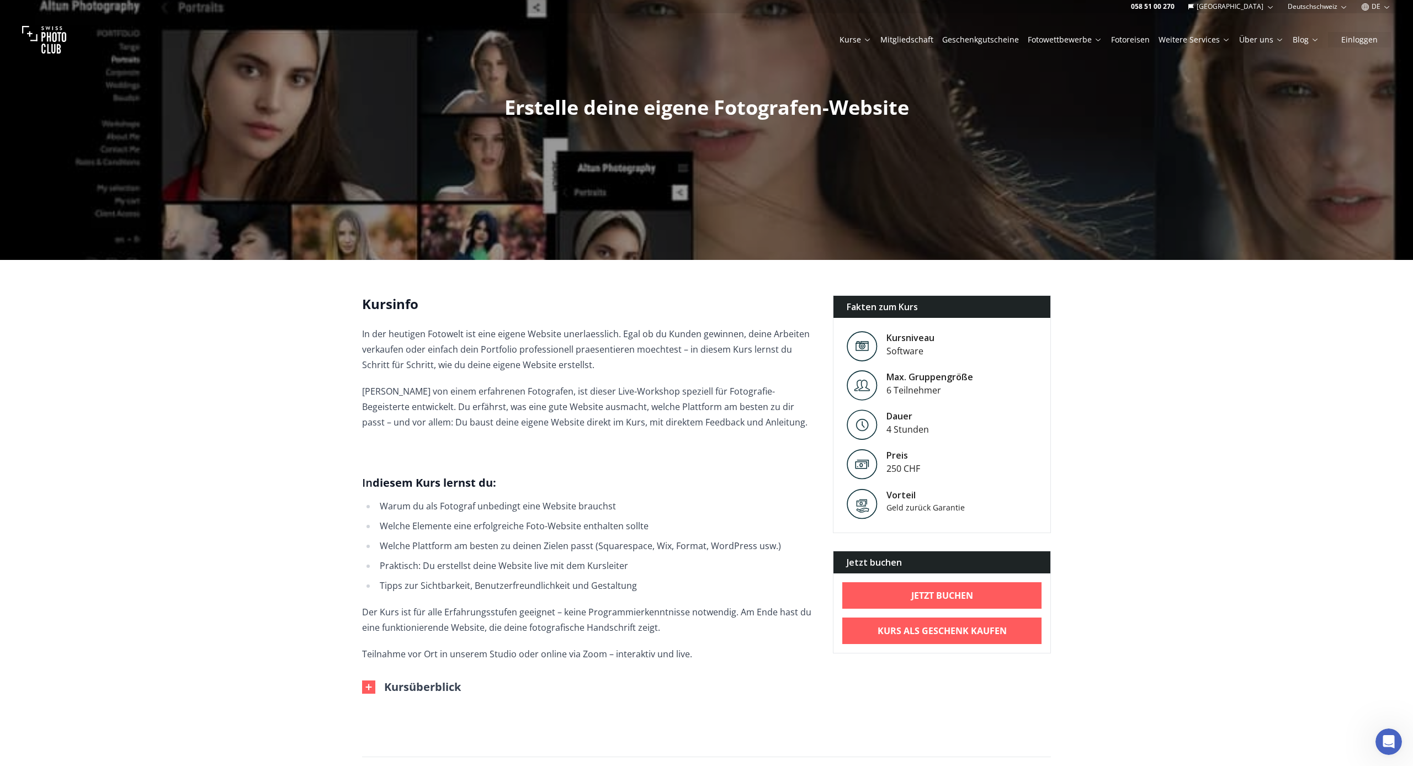
click at [871, 352] on img at bounding box center [862, 346] width 31 height 30
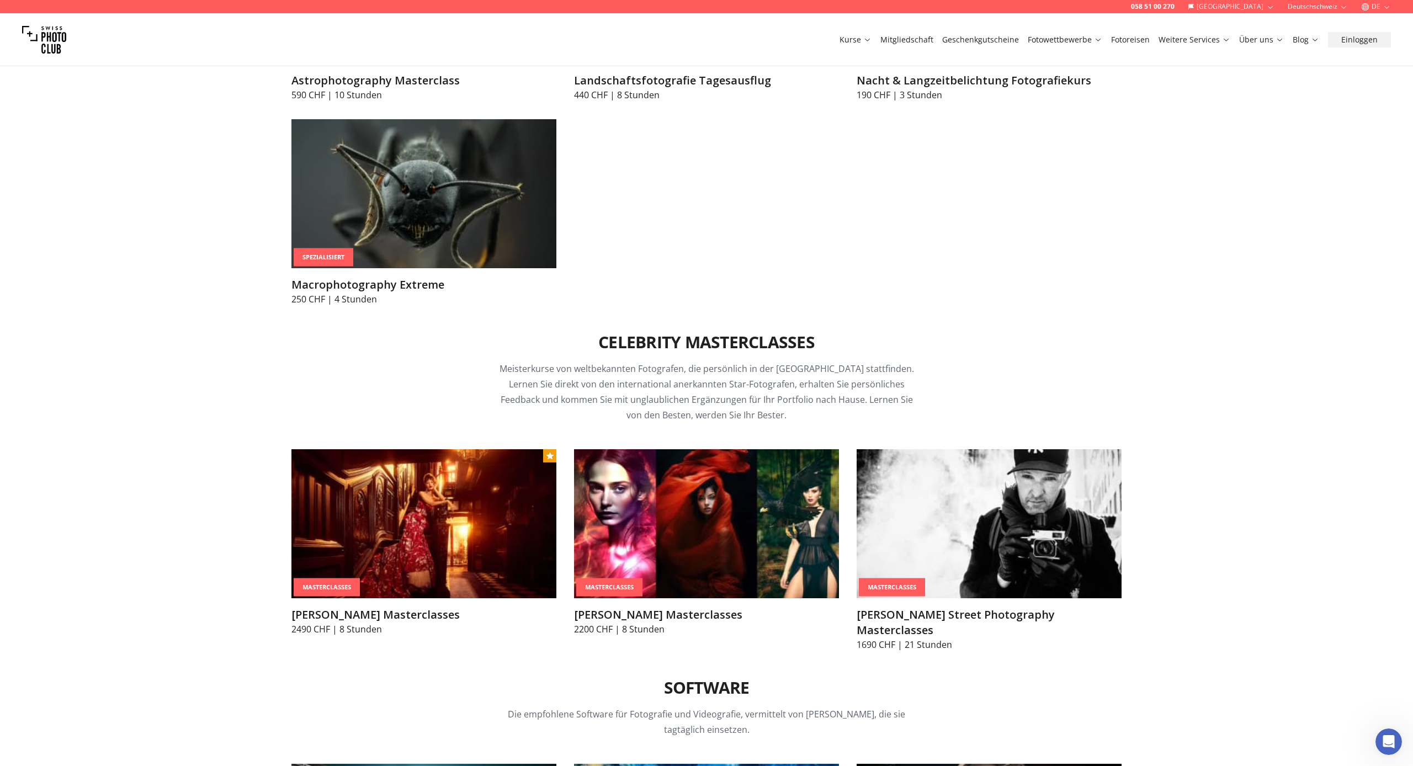
scroll to position [3075, 0]
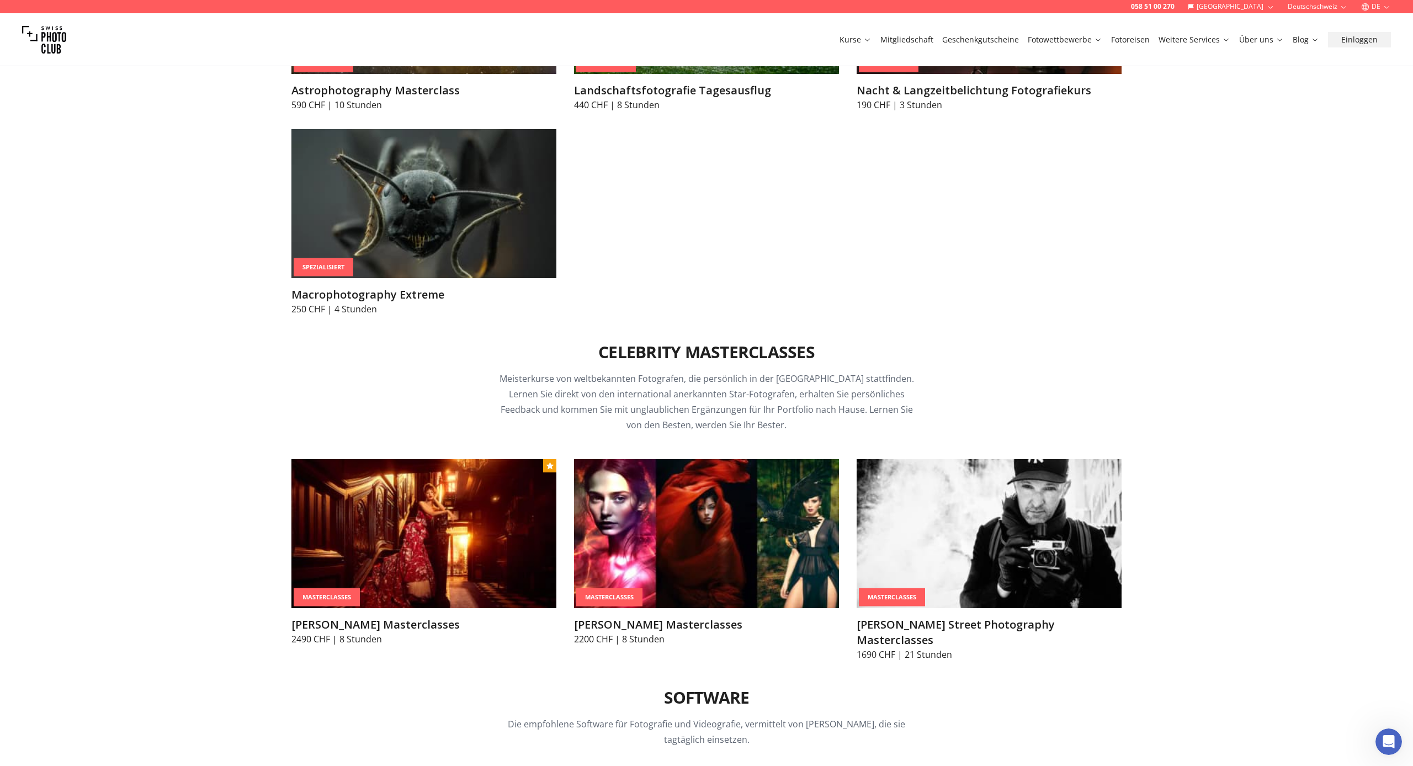
click at [914, 39] on link "Mitgliedschaft" at bounding box center [907, 39] width 53 height 11
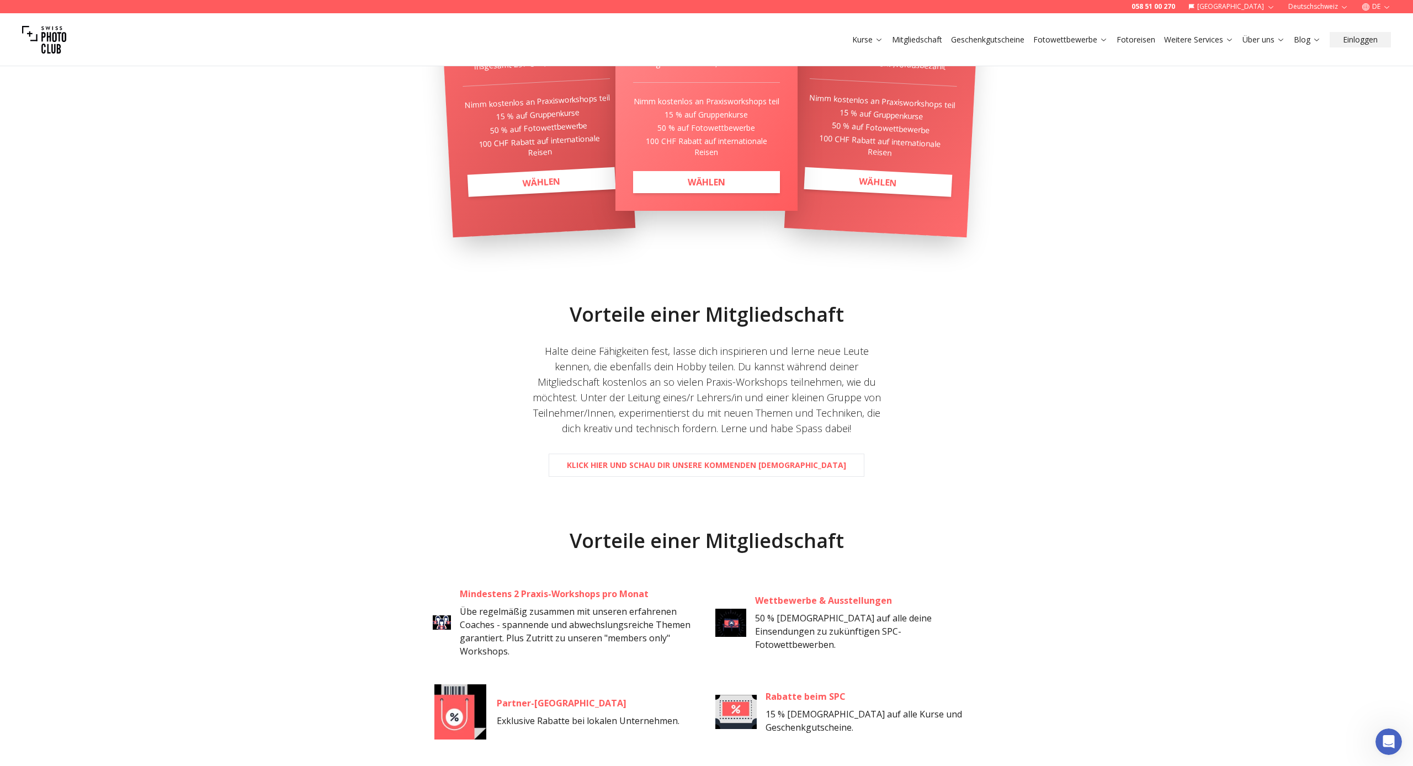
scroll to position [353, 0]
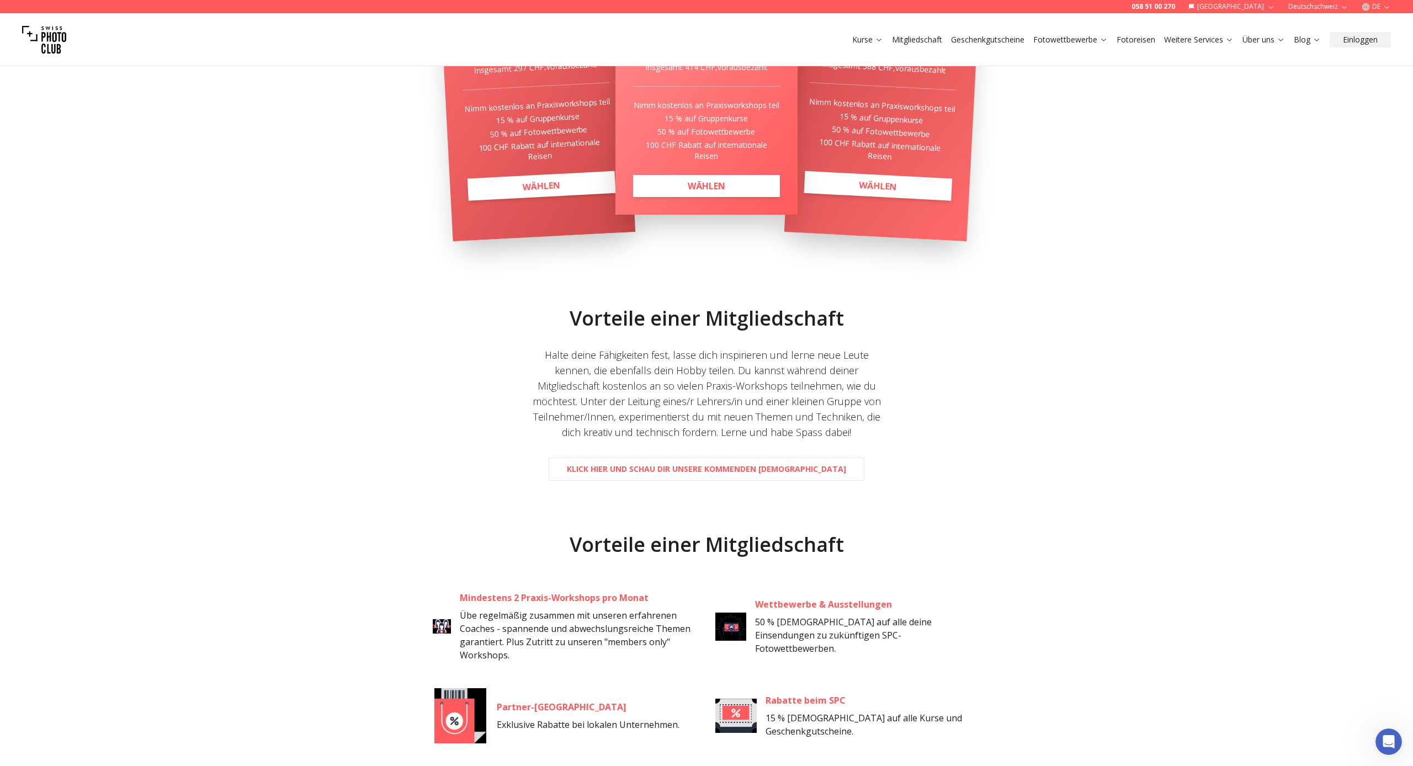
click at [982, 39] on link "Geschenkgutscheine" at bounding box center [987, 39] width 73 height 11
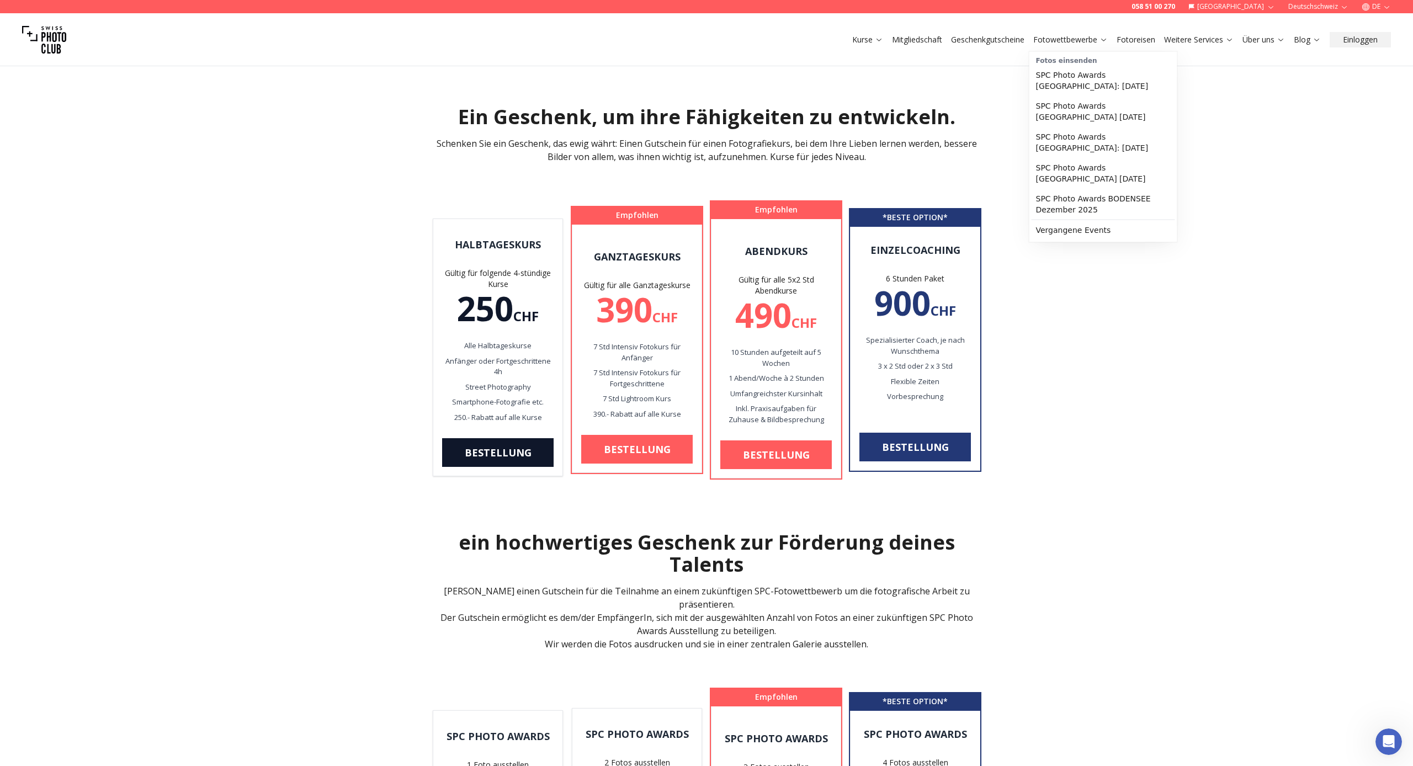
click at [1048, 43] on link "Fotowettbewerbe" at bounding box center [1071, 39] width 75 height 11
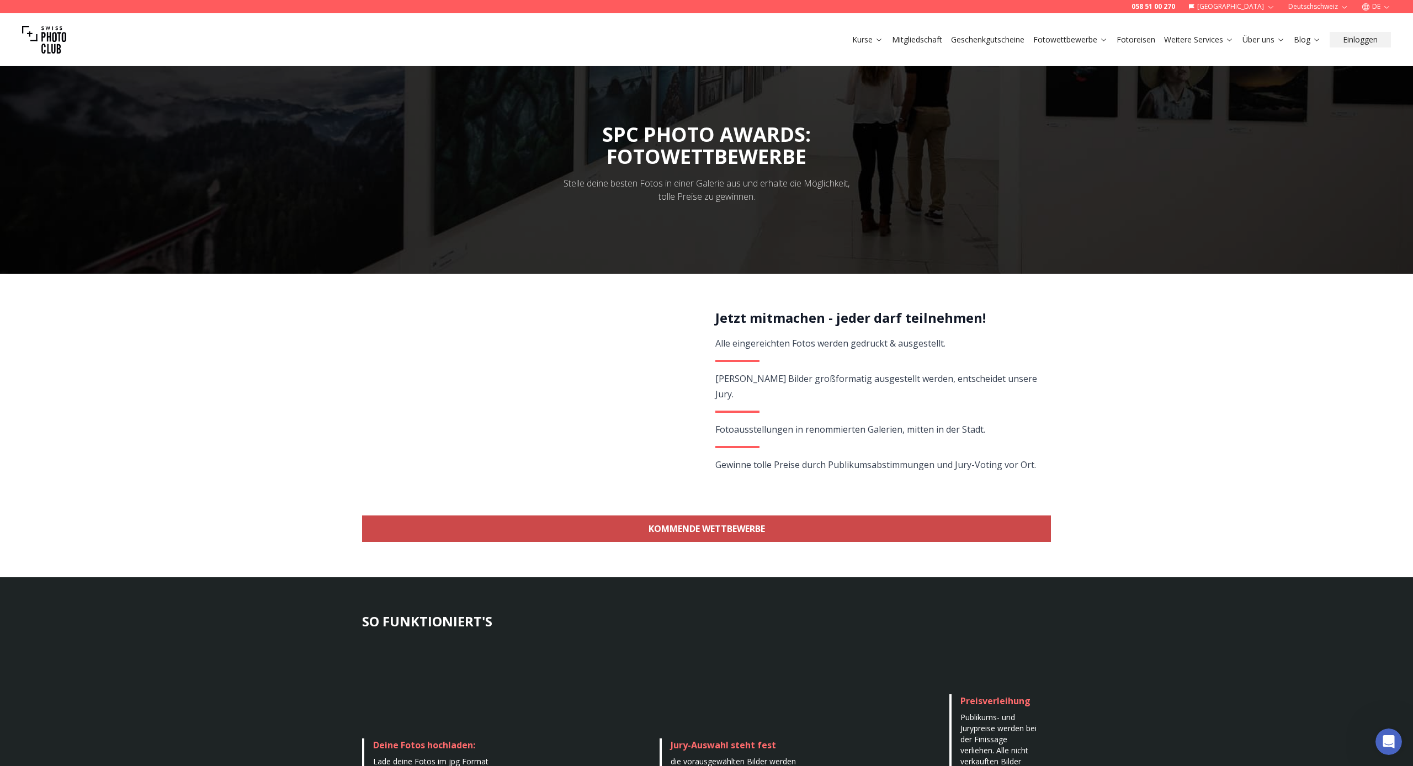
click at [683, 530] on link "KOMMENDE WETTBEWERBE" at bounding box center [706, 529] width 689 height 27
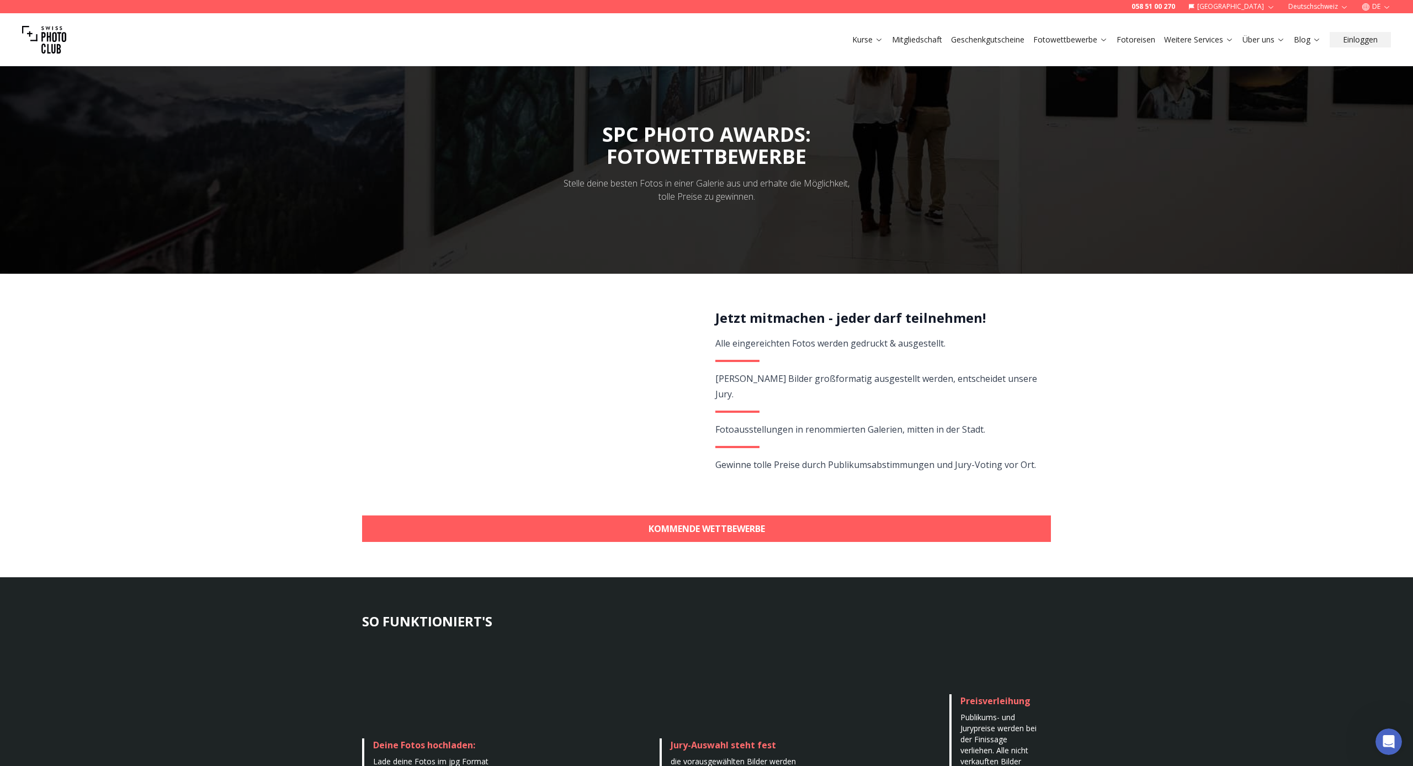
click at [1134, 39] on link "Fotoreisen" at bounding box center [1136, 39] width 39 height 11
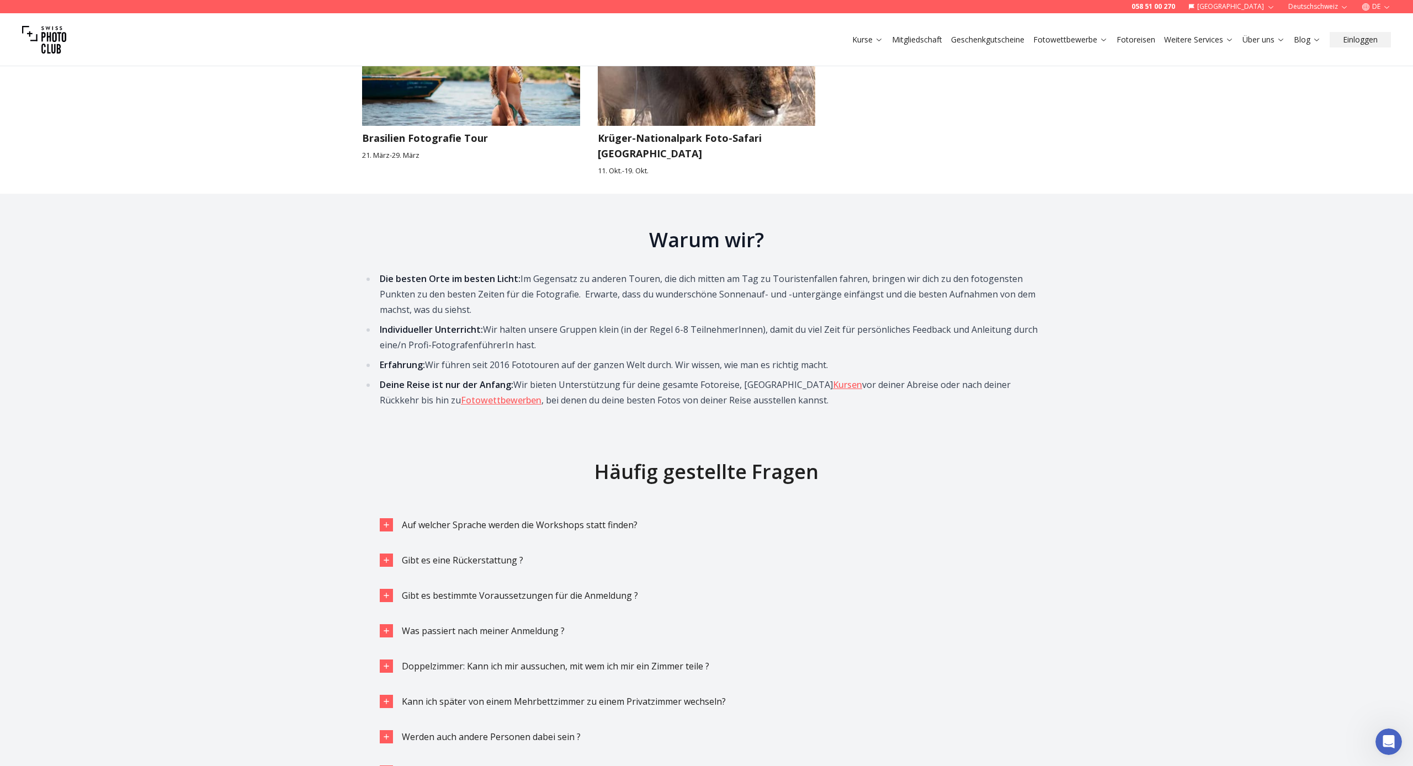
scroll to position [1858, 0]
click at [390, 520] on icon "button" at bounding box center [386, 524] width 9 height 9
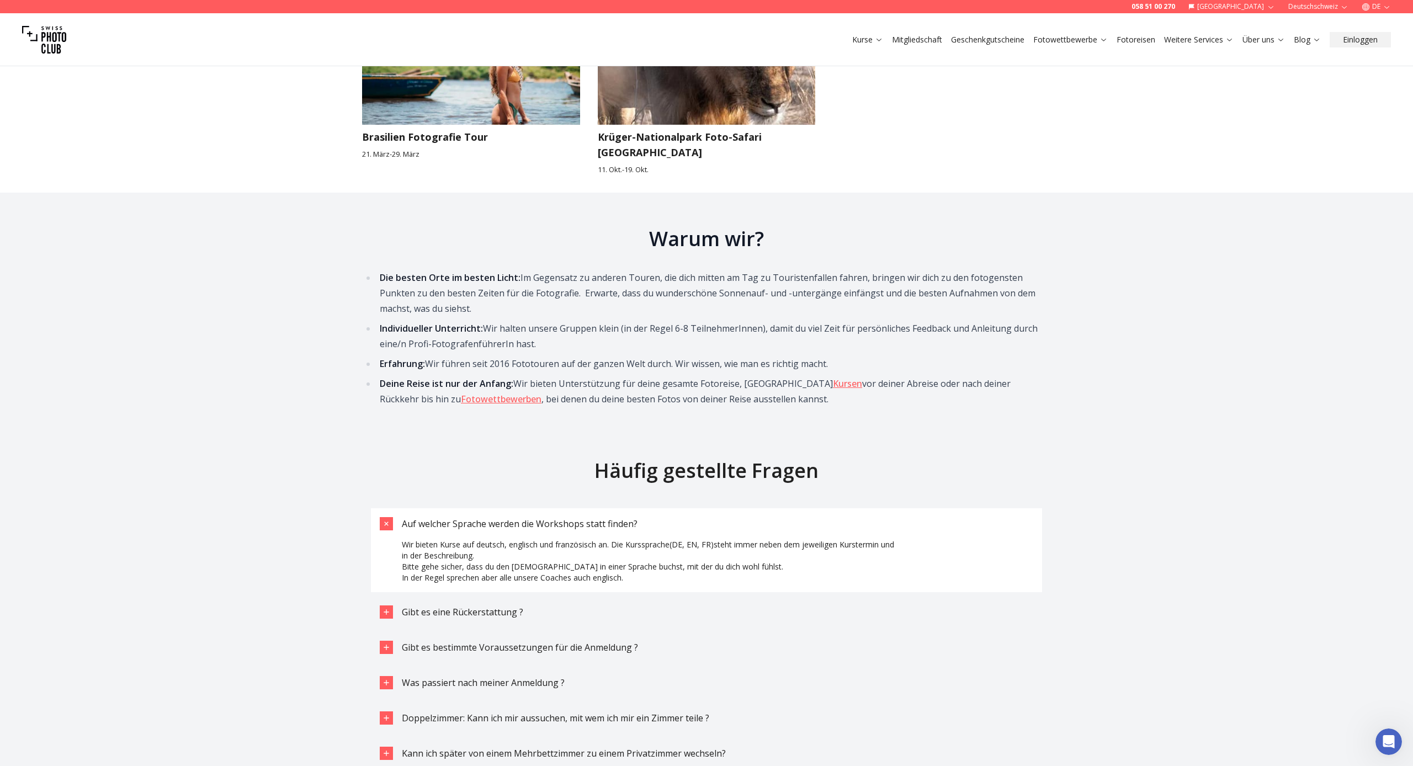
click at [388, 517] on icon "button" at bounding box center [386, 523] width 13 height 13
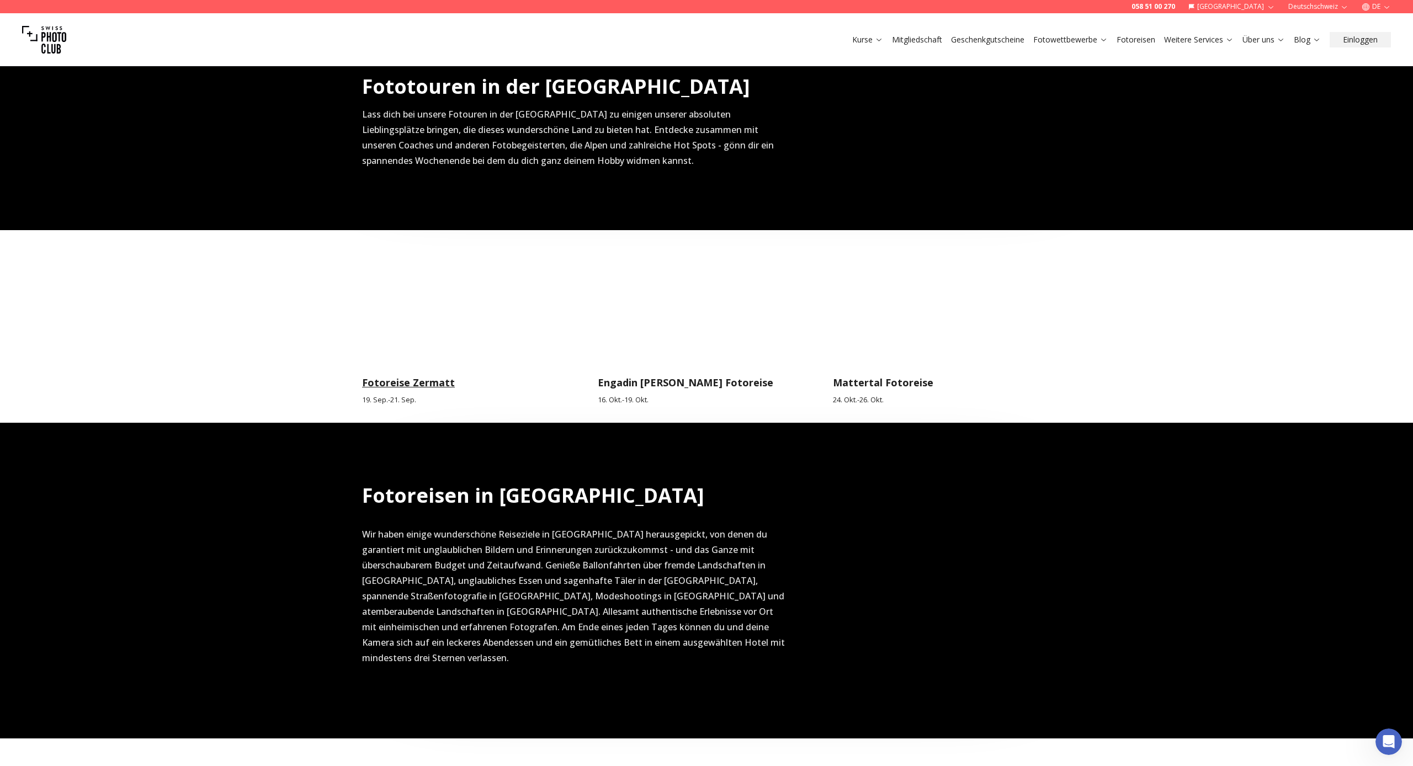
scroll to position [367, 0]
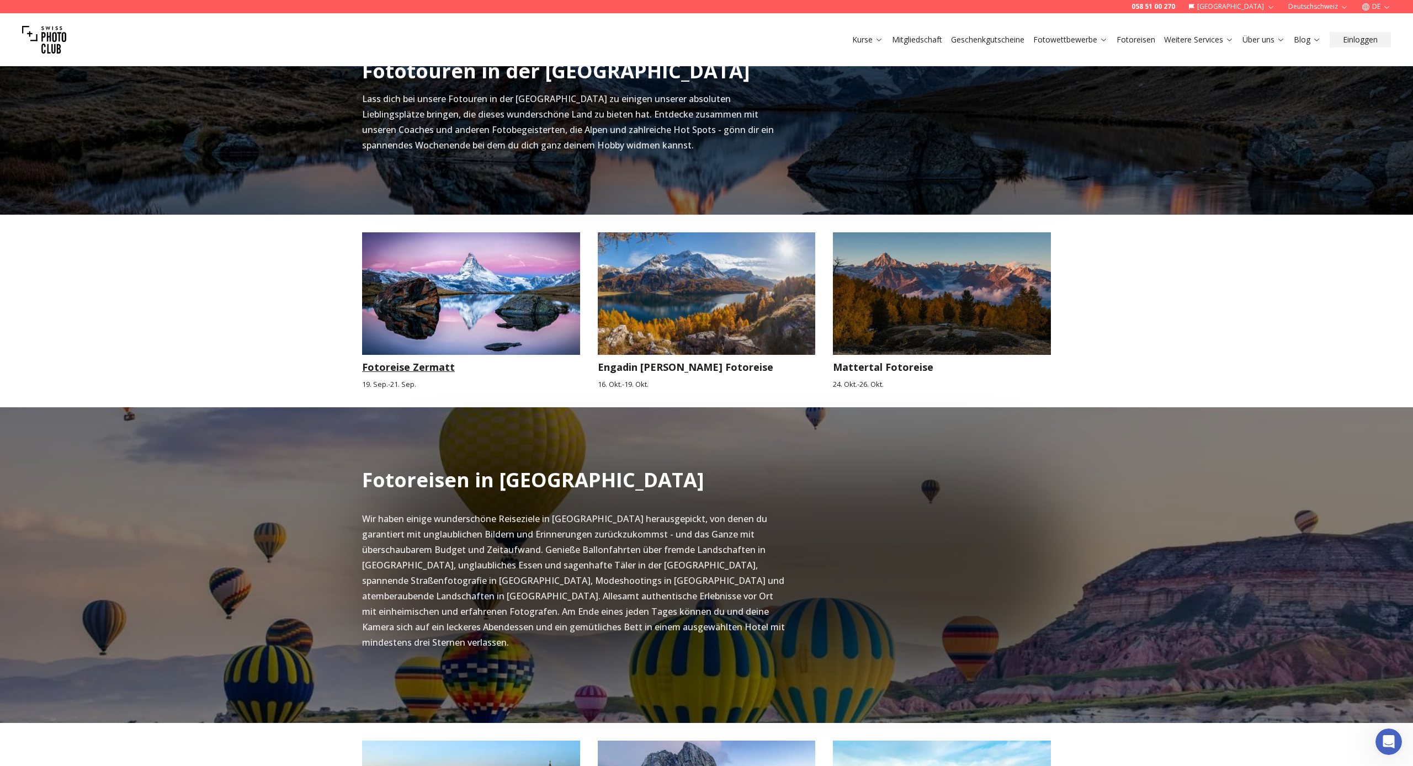
click at [443, 328] on img at bounding box center [471, 293] width 218 height 123
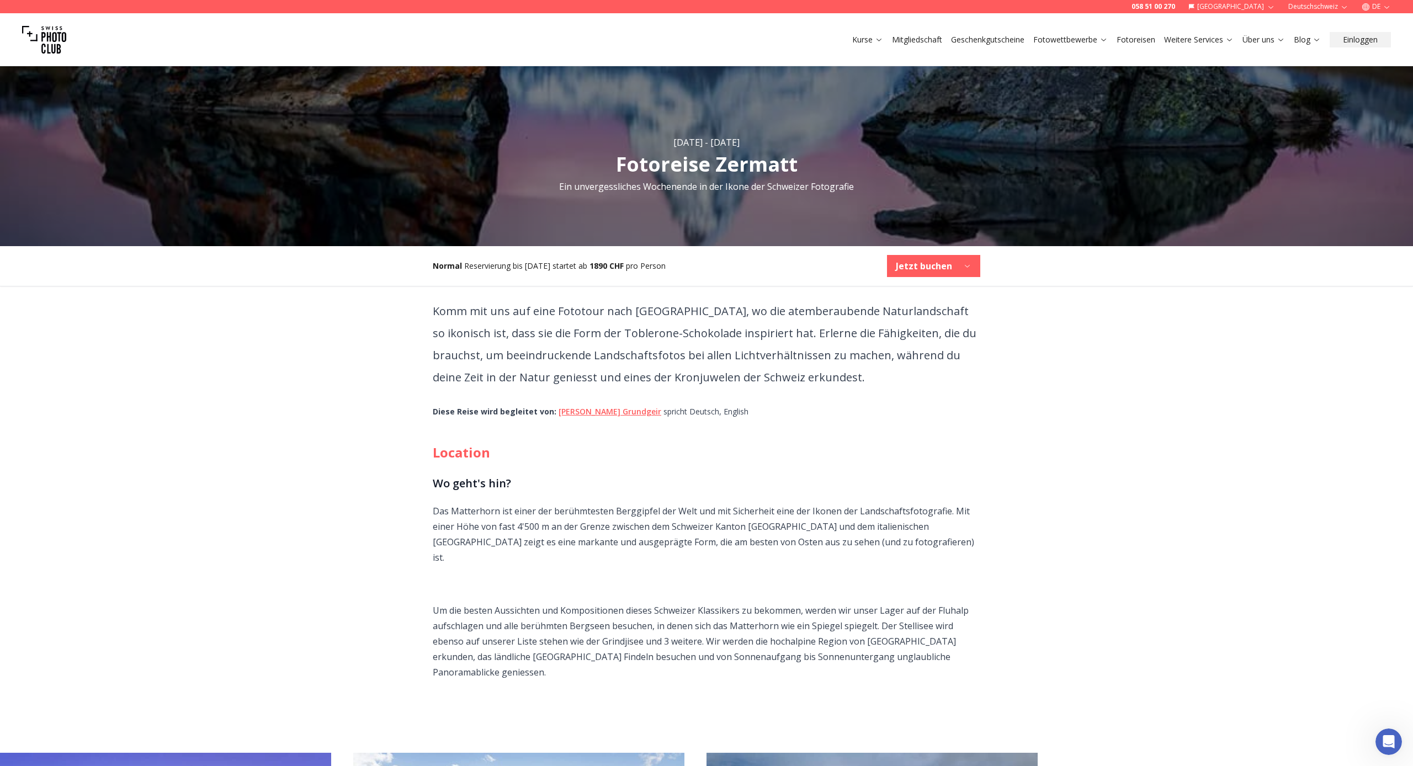
scroll to position [267, 0]
click at [969, 264] on icon "button" at bounding box center [967, 266] width 8 height 8
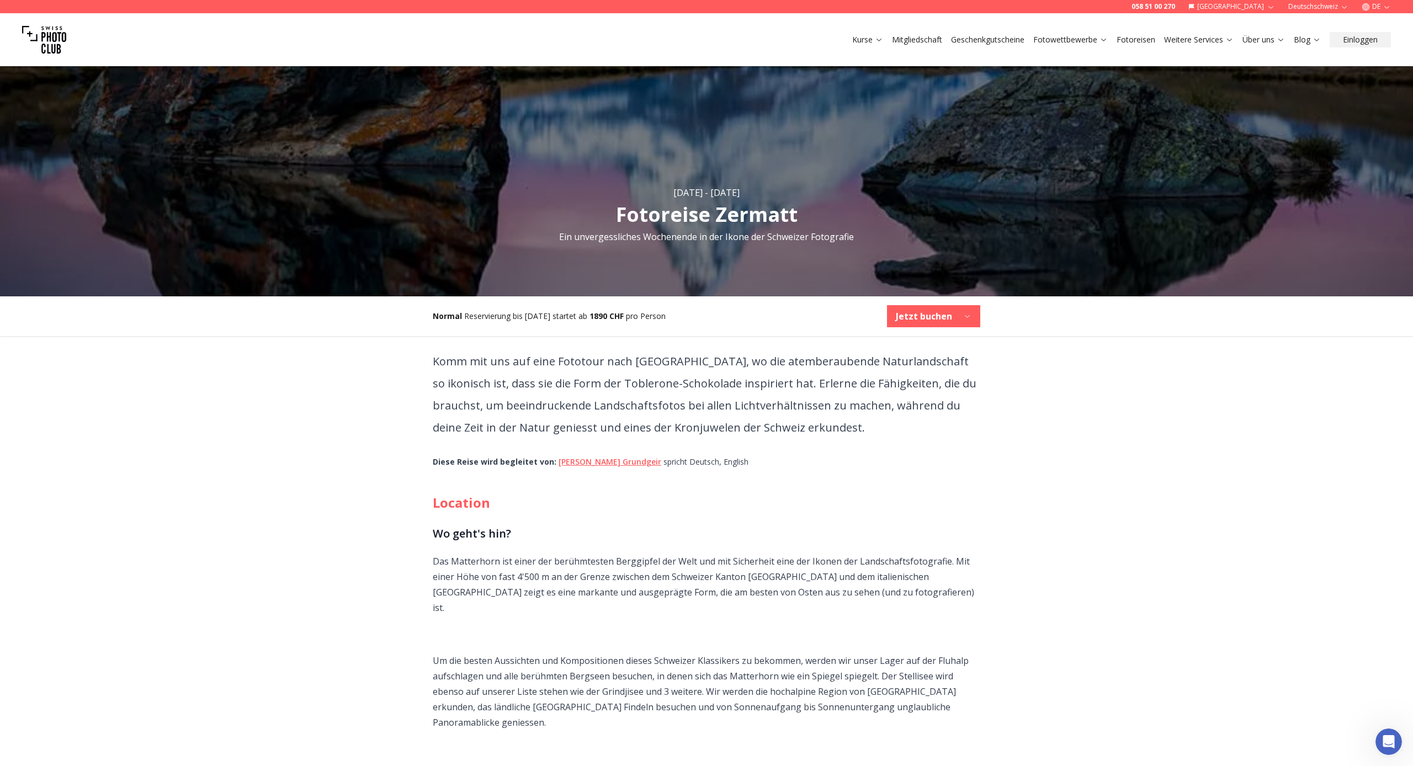
scroll to position [215, 0]
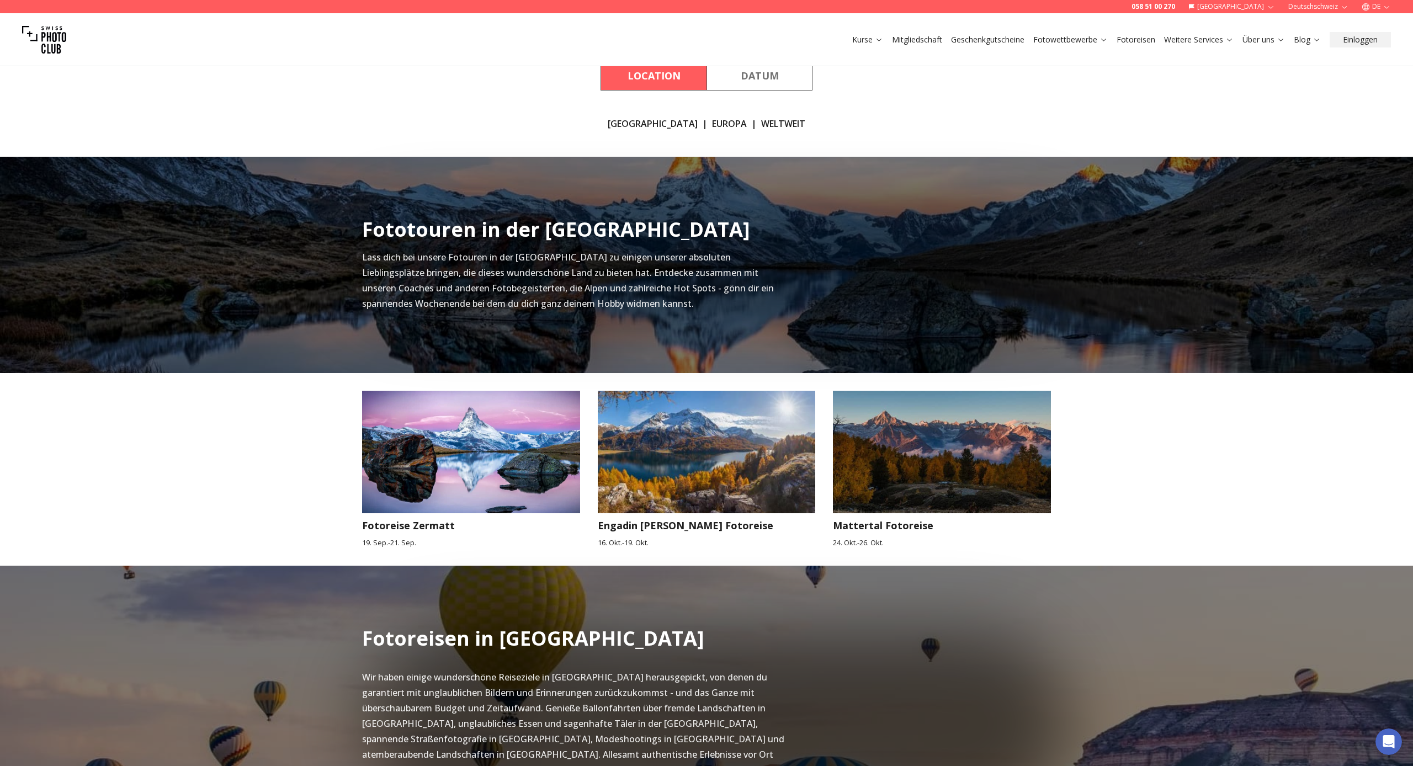
scroll to position [288, 0]
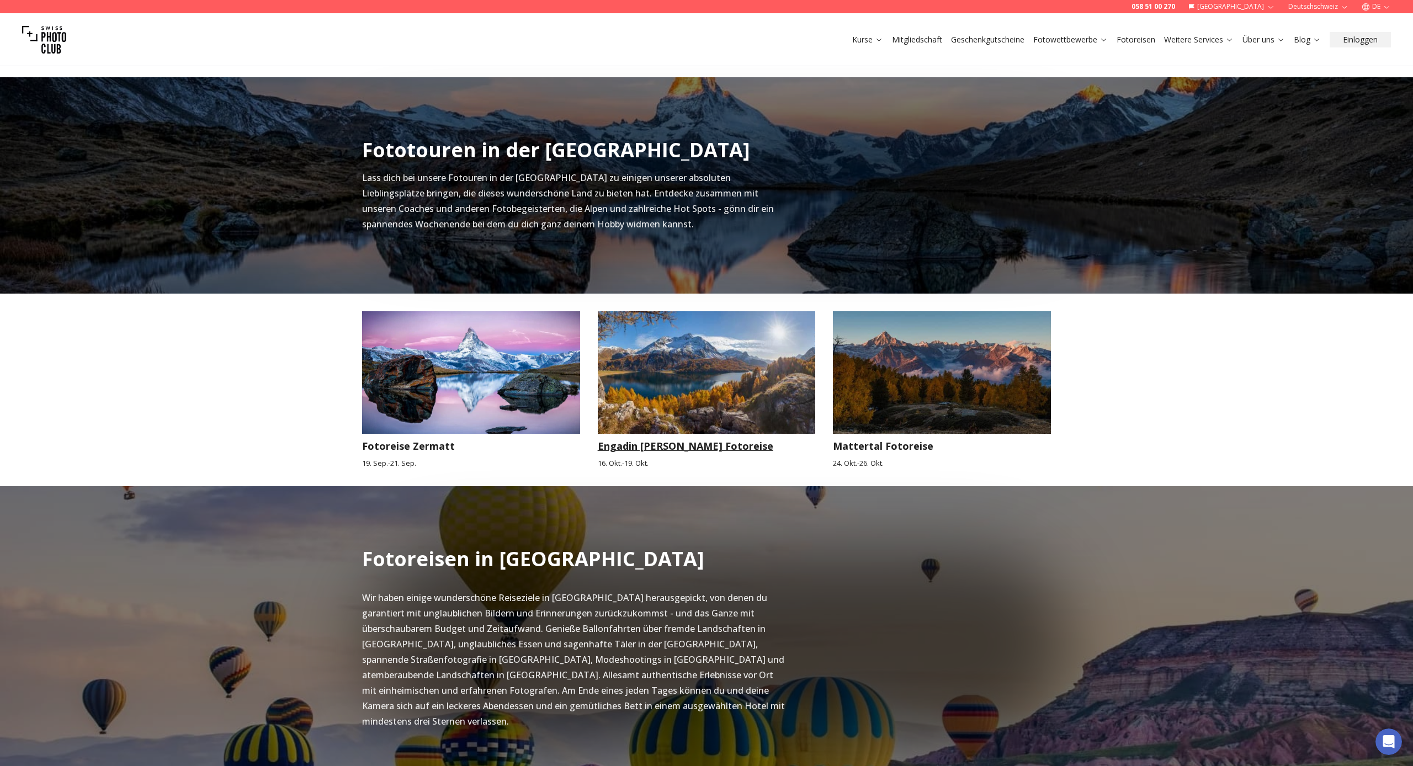
click at [653, 384] on img at bounding box center [707, 372] width 218 height 123
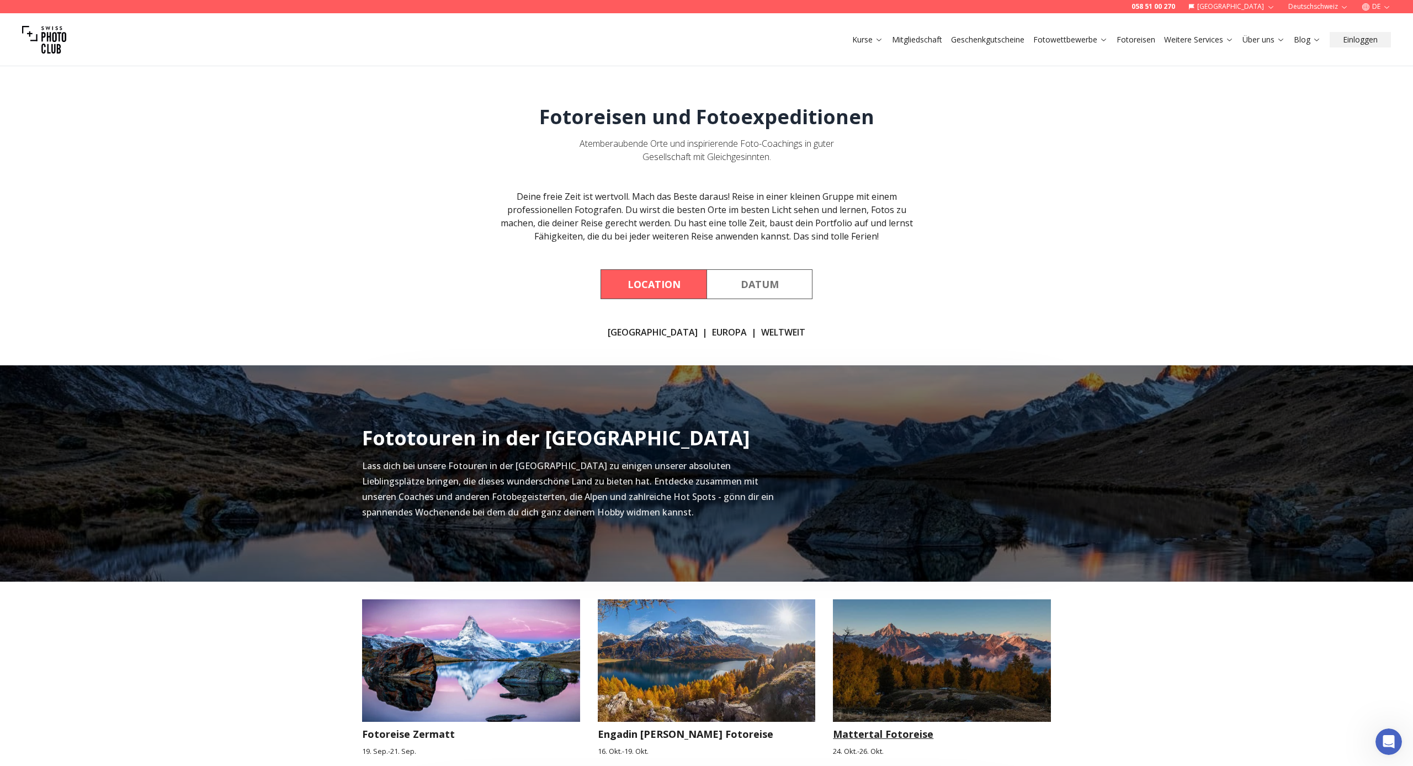
click at [883, 669] on img at bounding box center [942, 661] width 218 height 123
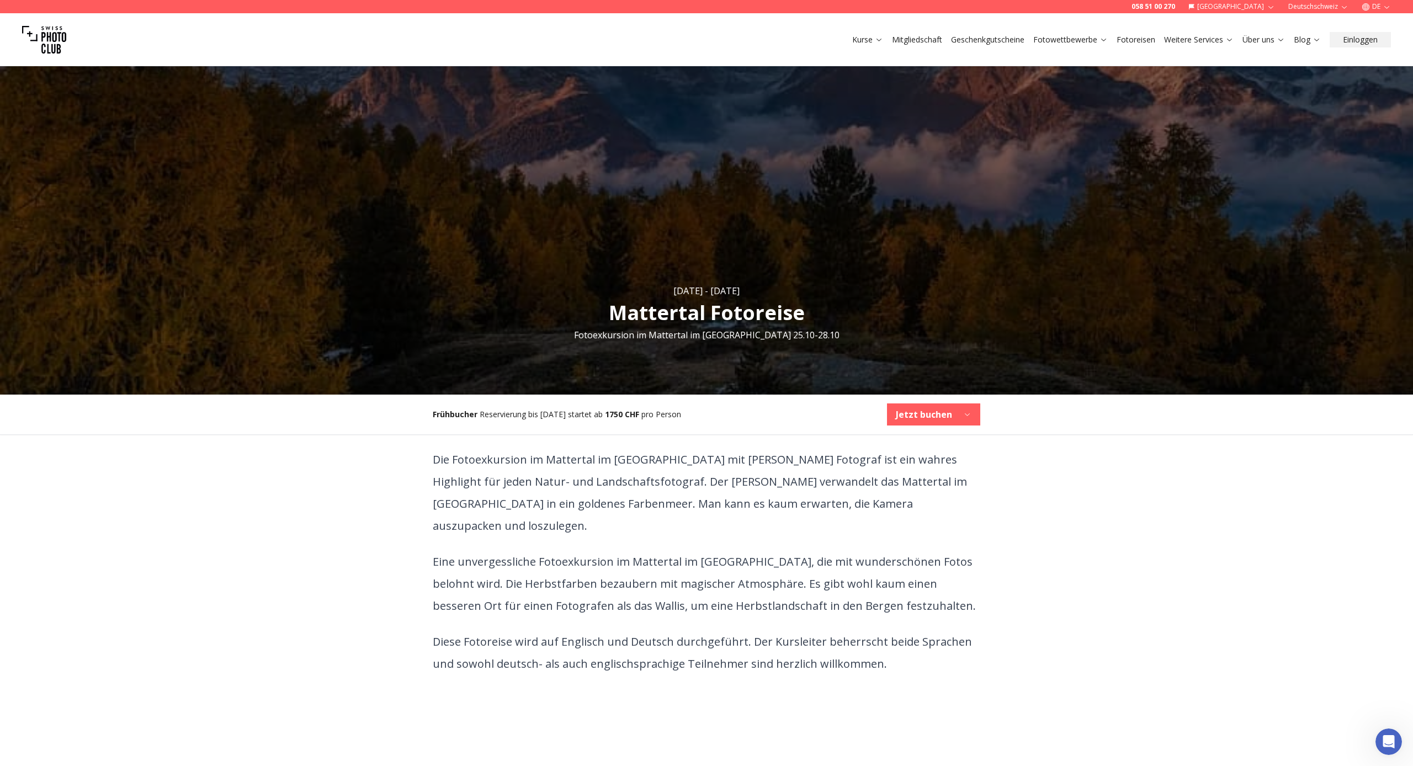
scroll to position [171, 0]
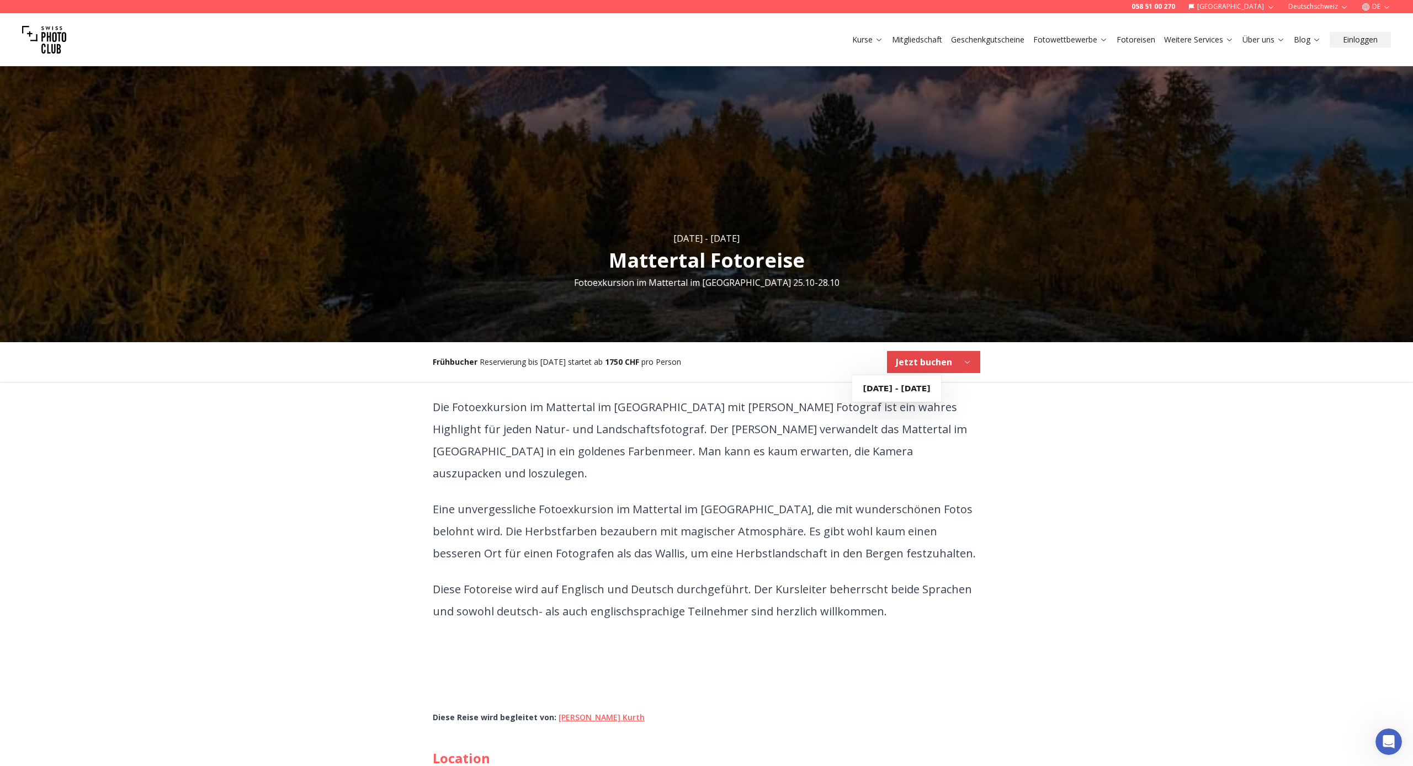
click at [971, 362] on button "Jetzt buchen" at bounding box center [933, 362] width 93 height 22
click at [949, 363] on b "Jetzt buchen" at bounding box center [924, 362] width 56 height 13
click at [965, 360] on icon "button" at bounding box center [967, 362] width 8 height 8
click at [920, 390] on b "[DATE] - [DATE]" at bounding box center [896, 388] width 67 height 11
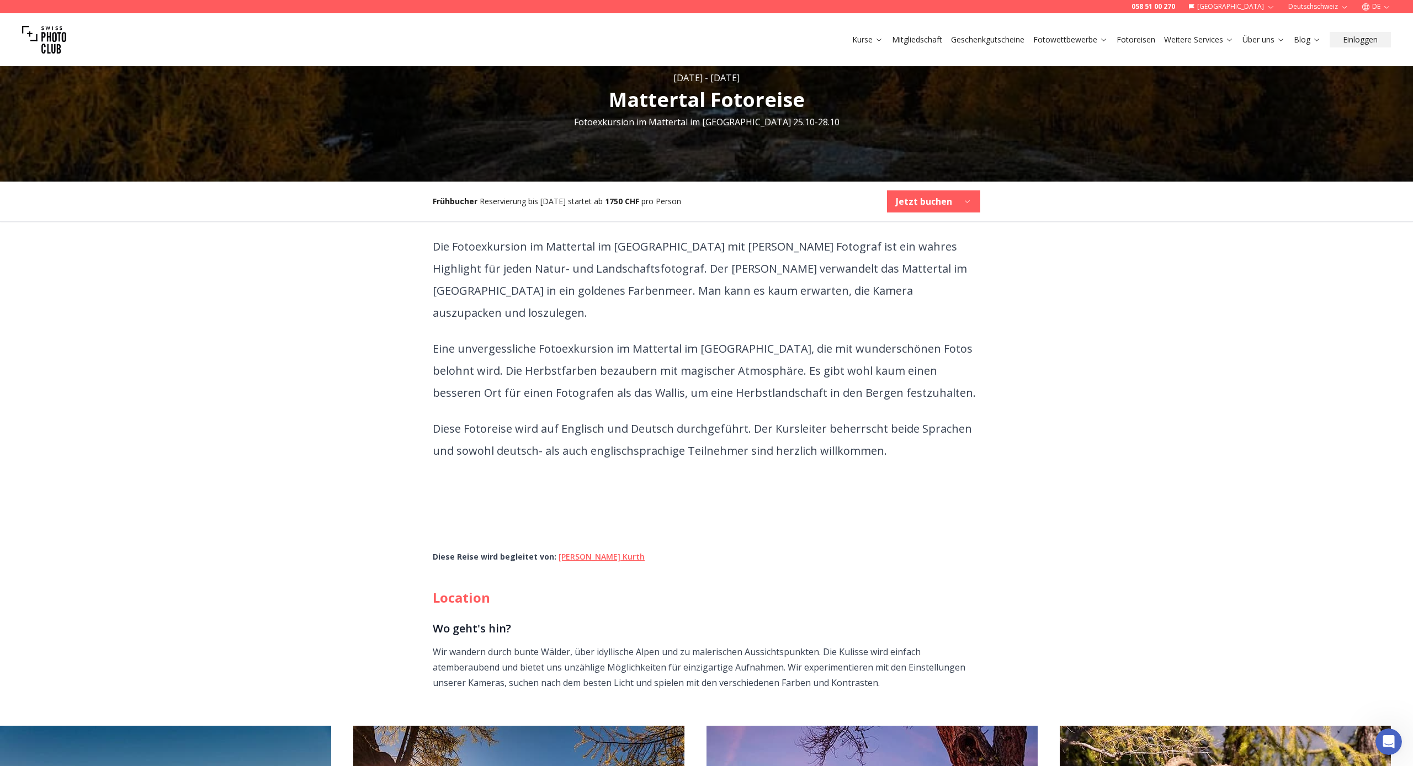
scroll to position [333, 0]
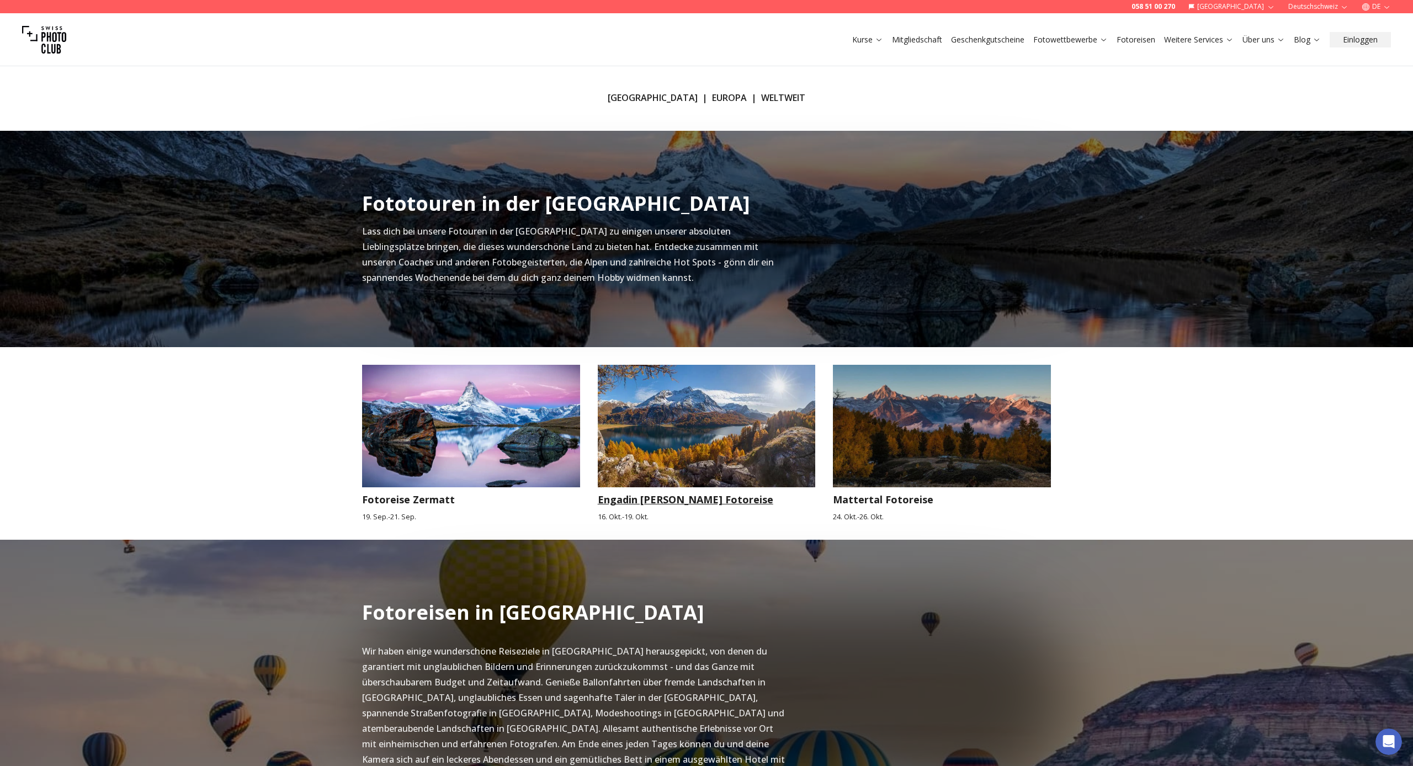
scroll to position [237, 0]
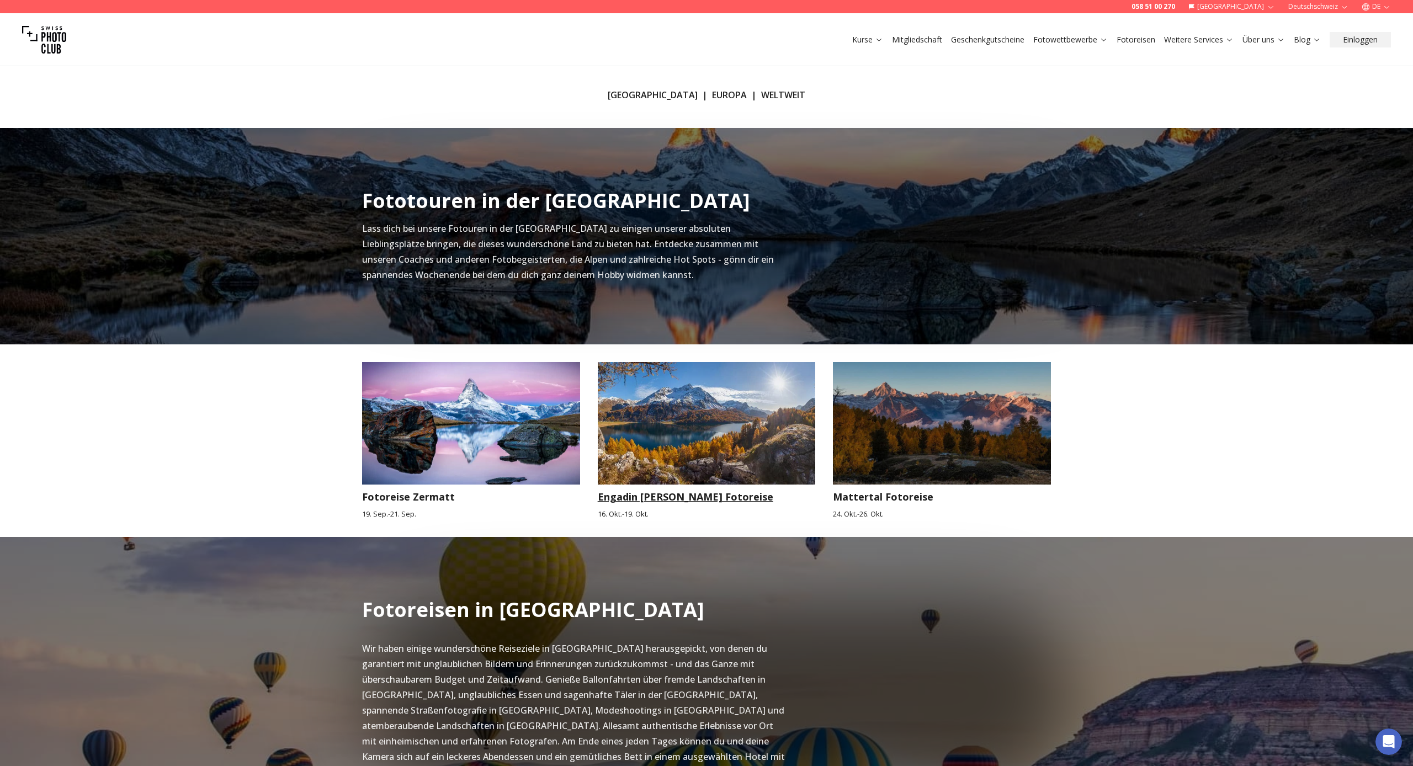
click at [702, 418] on img at bounding box center [707, 423] width 218 height 123
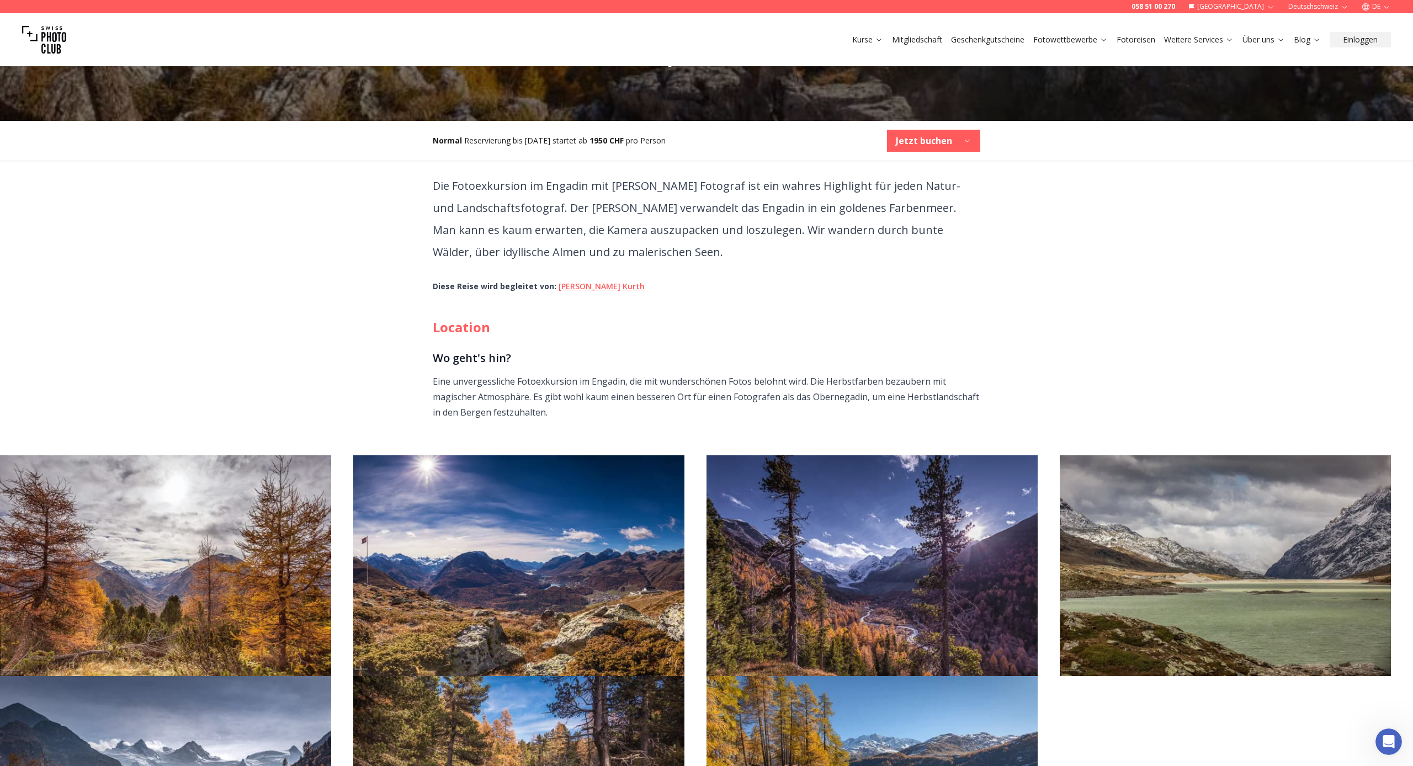
scroll to position [393, 0]
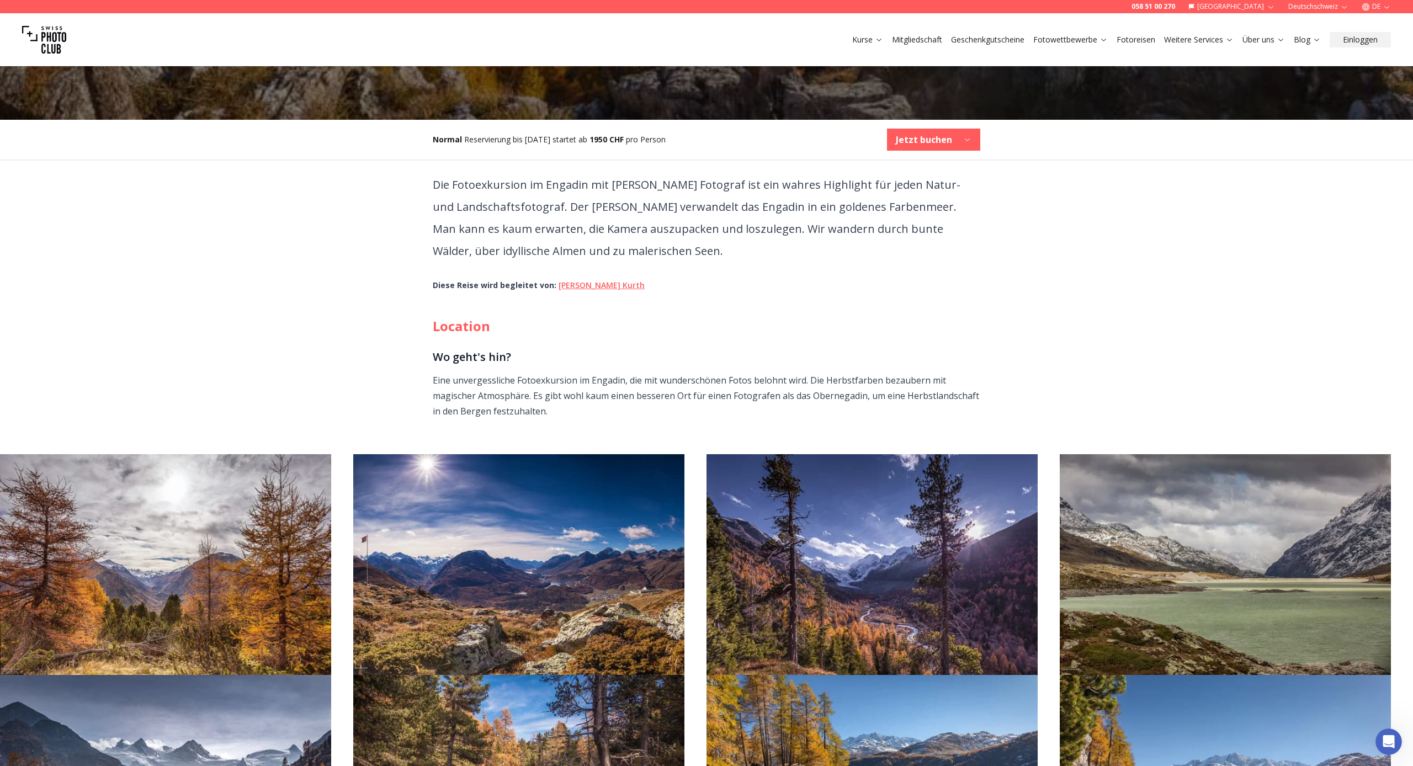
click at [915, 137] on b "Jetzt buchen" at bounding box center [924, 139] width 56 height 13
click at [911, 168] on b "[DATE] - [DATE]" at bounding box center [898, 166] width 67 height 11
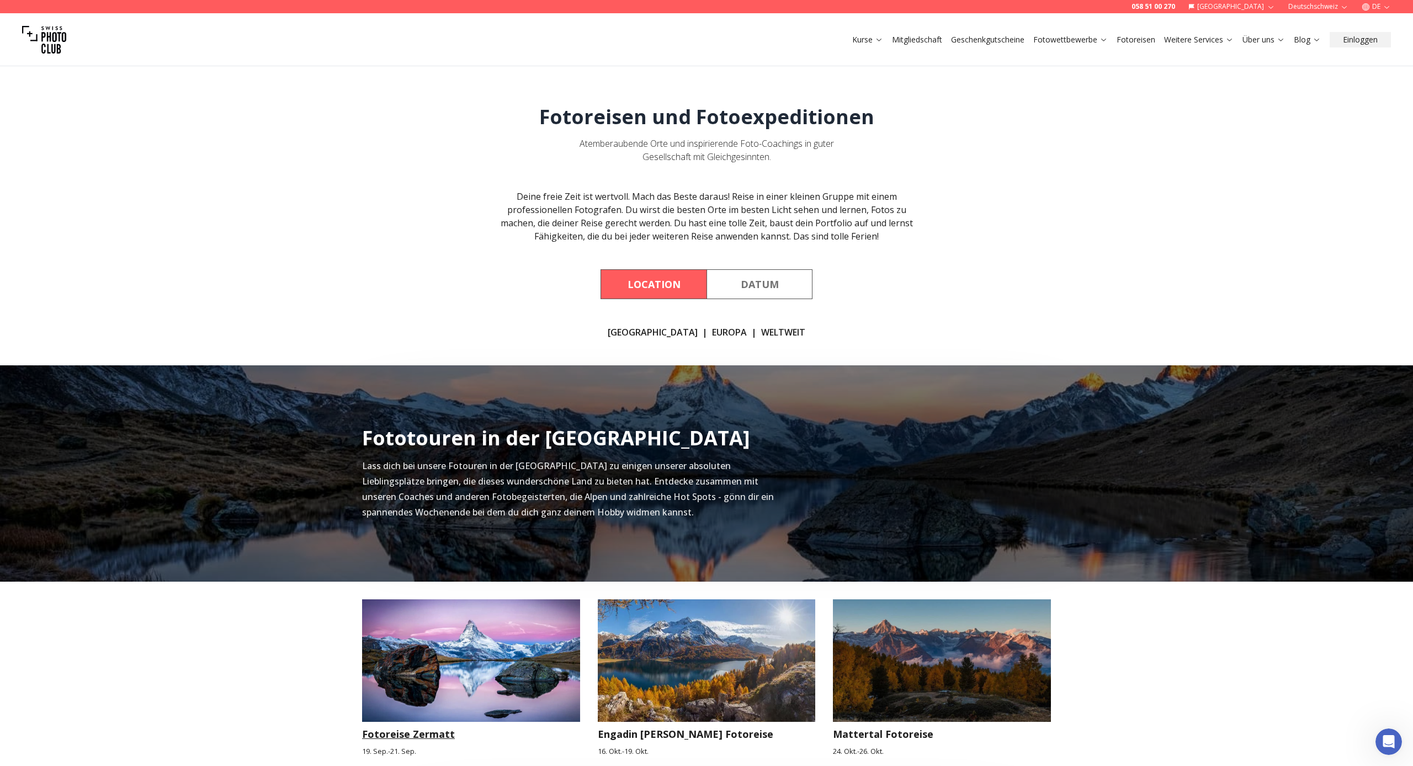
click at [459, 661] on img at bounding box center [471, 661] width 218 height 123
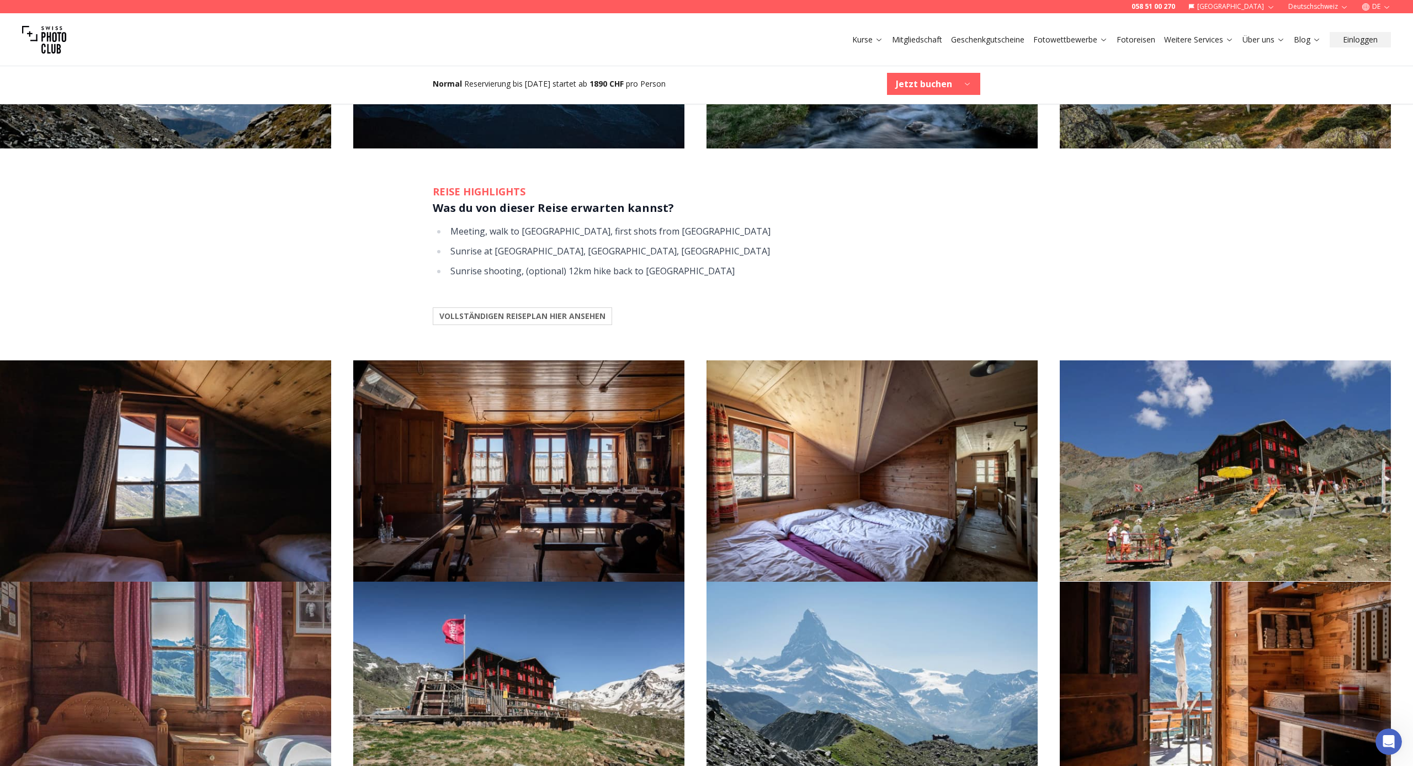
scroll to position [1313, 0]
click at [512, 310] on b "VOLLSTÄNDIGEN REISEPLAN HIER ANSEHEN" at bounding box center [522, 315] width 166 height 11
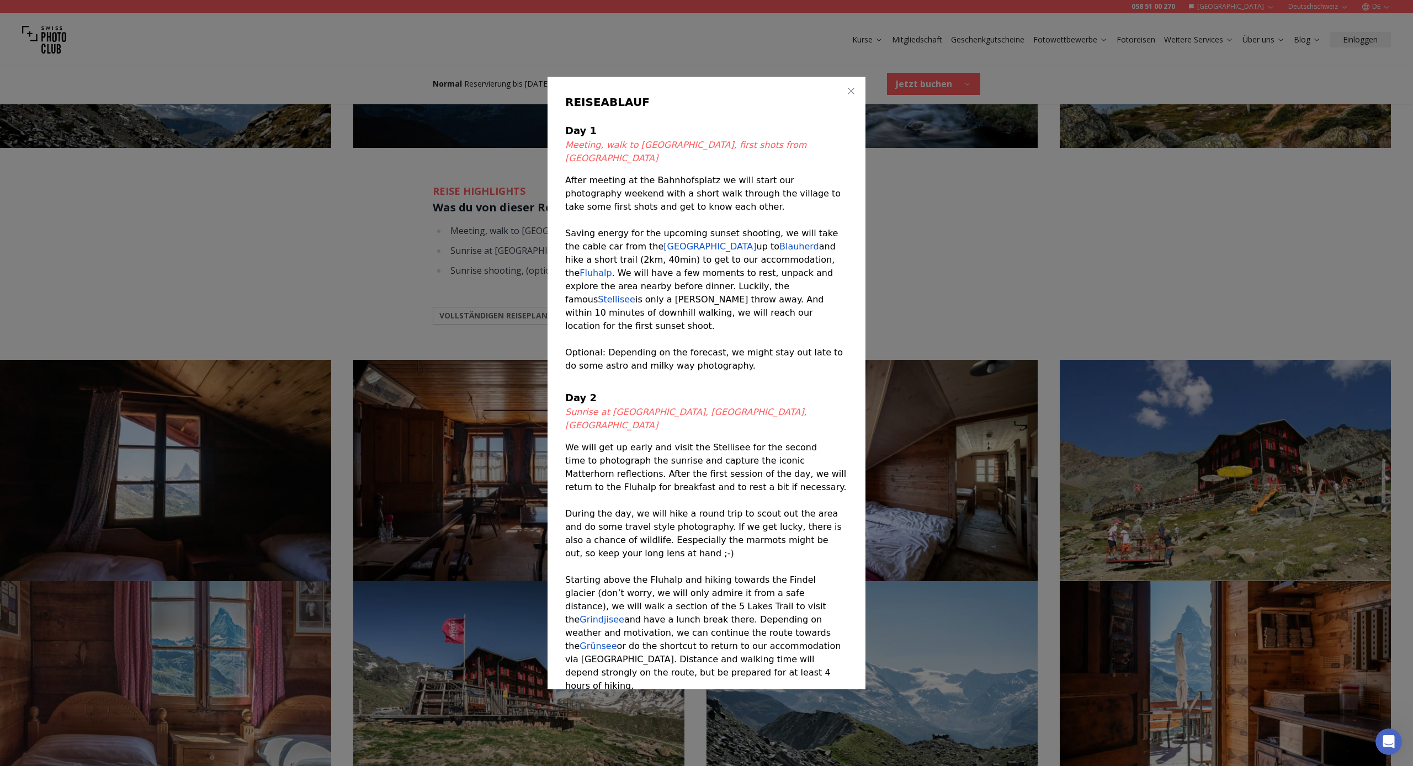
scroll to position [0, 0]
click at [1026, 274] on div at bounding box center [706, 383] width 1413 height 766
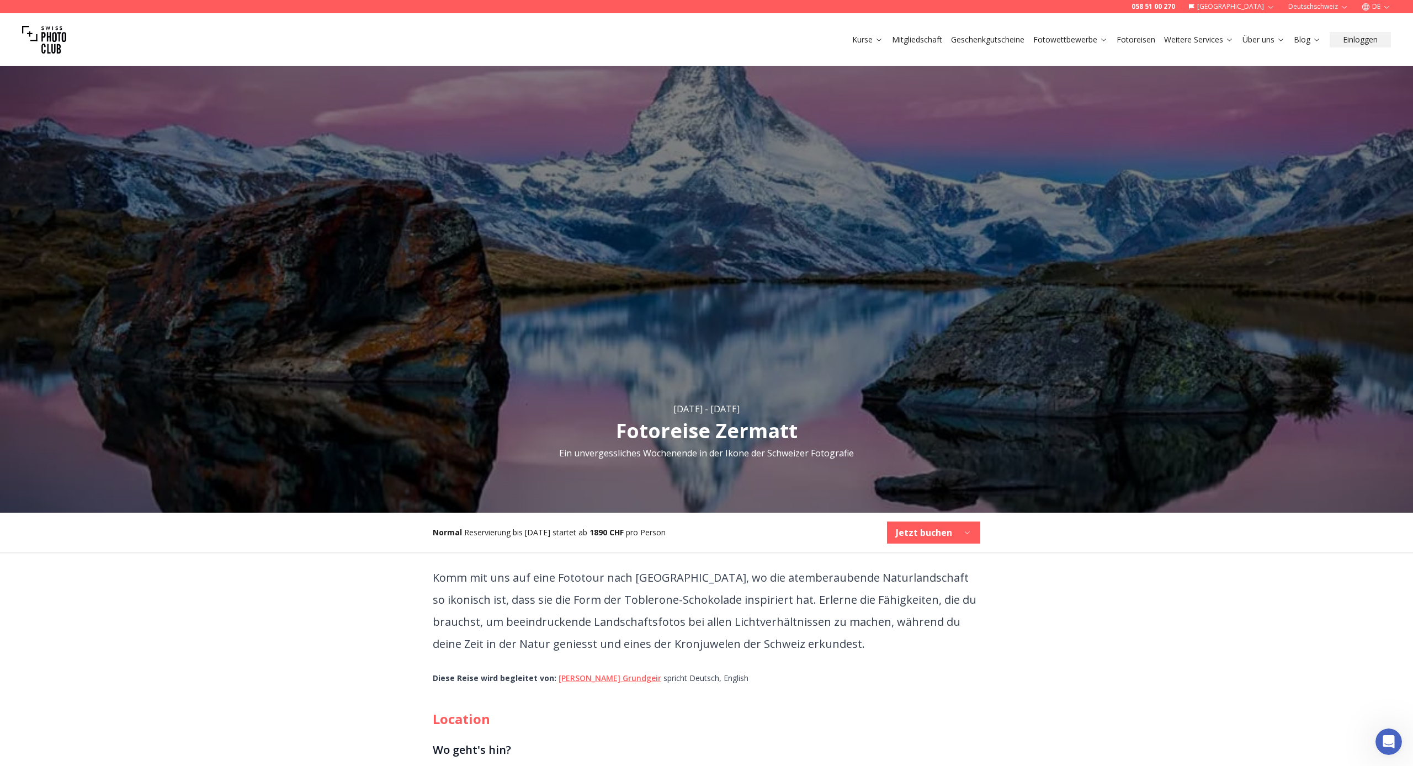
click at [920, 526] on button "Jetzt buchen" at bounding box center [933, 533] width 93 height 22
click at [911, 561] on b "[DATE] - [DATE]" at bounding box center [887, 559] width 67 height 11
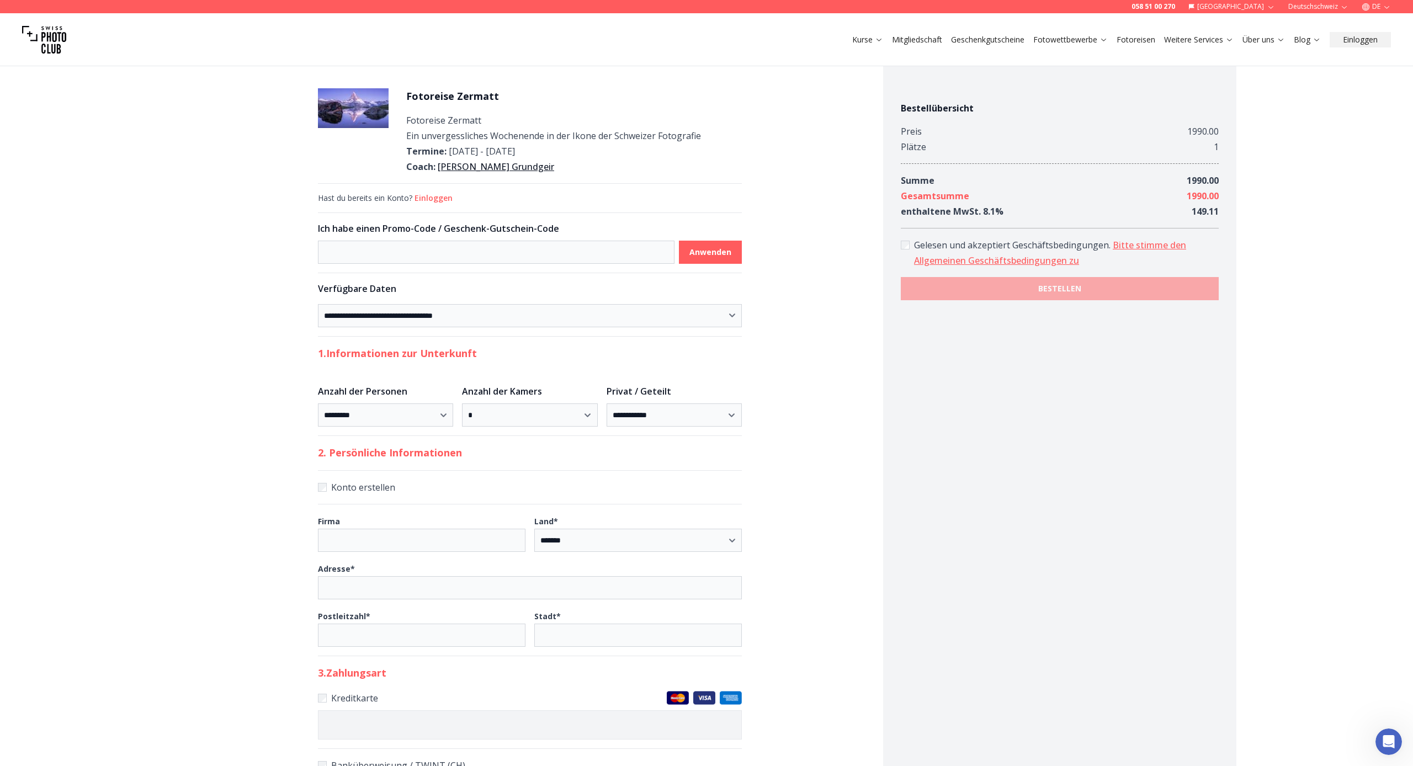
click at [431, 198] on button "Einloggen" at bounding box center [434, 198] width 38 height 11
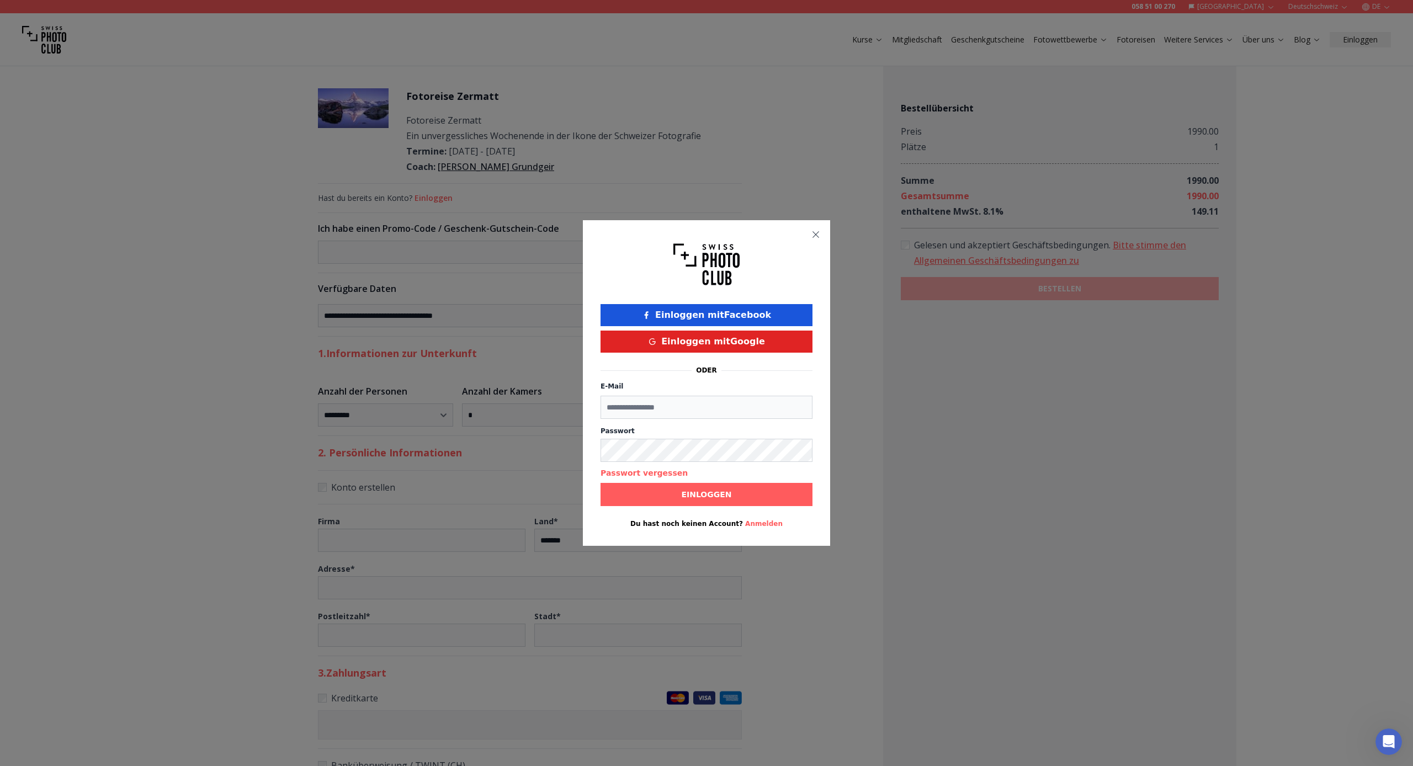
click at [813, 232] on icon "button" at bounding box center [816, 234] width 9 height 9
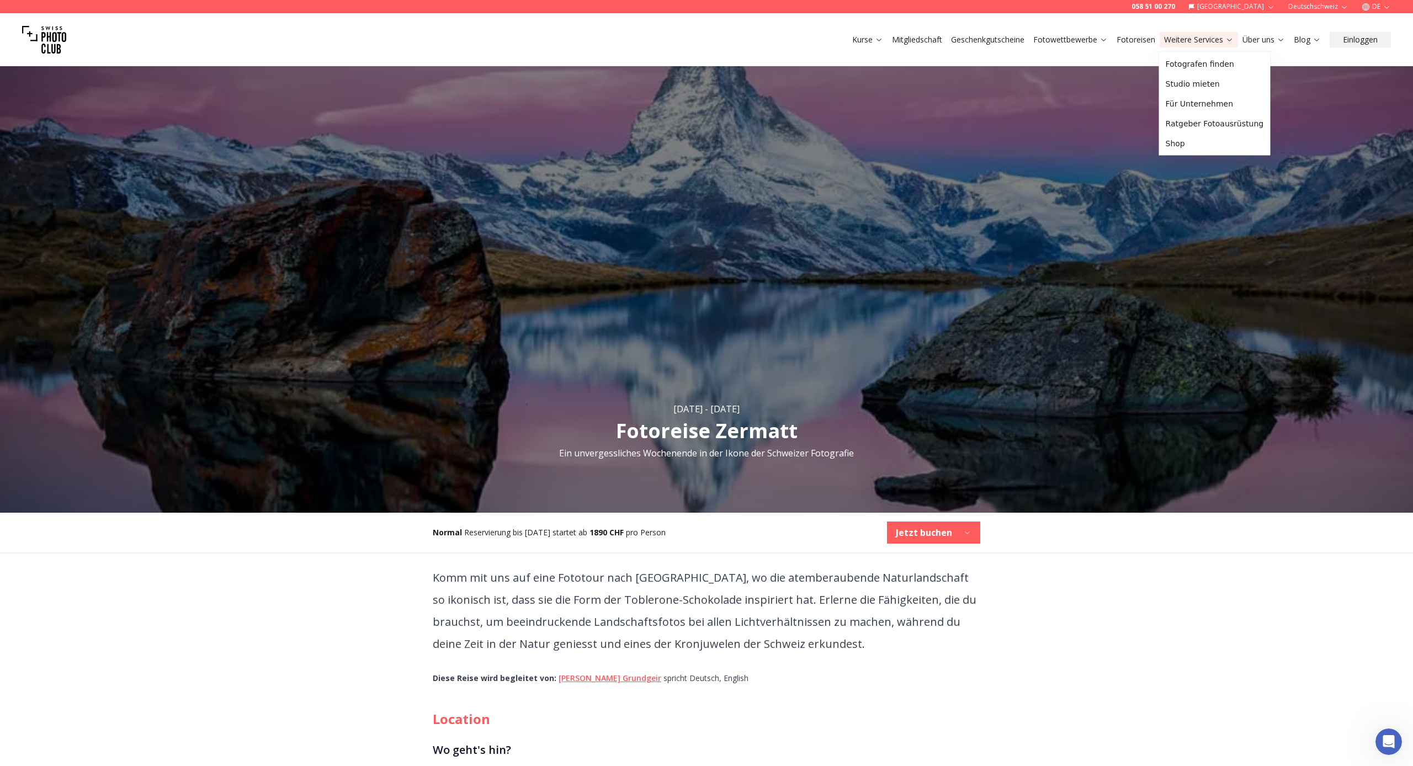
click at [1196, 40] on link "Weitere Services" at bounding box center [1199, 39] width 70 height 11
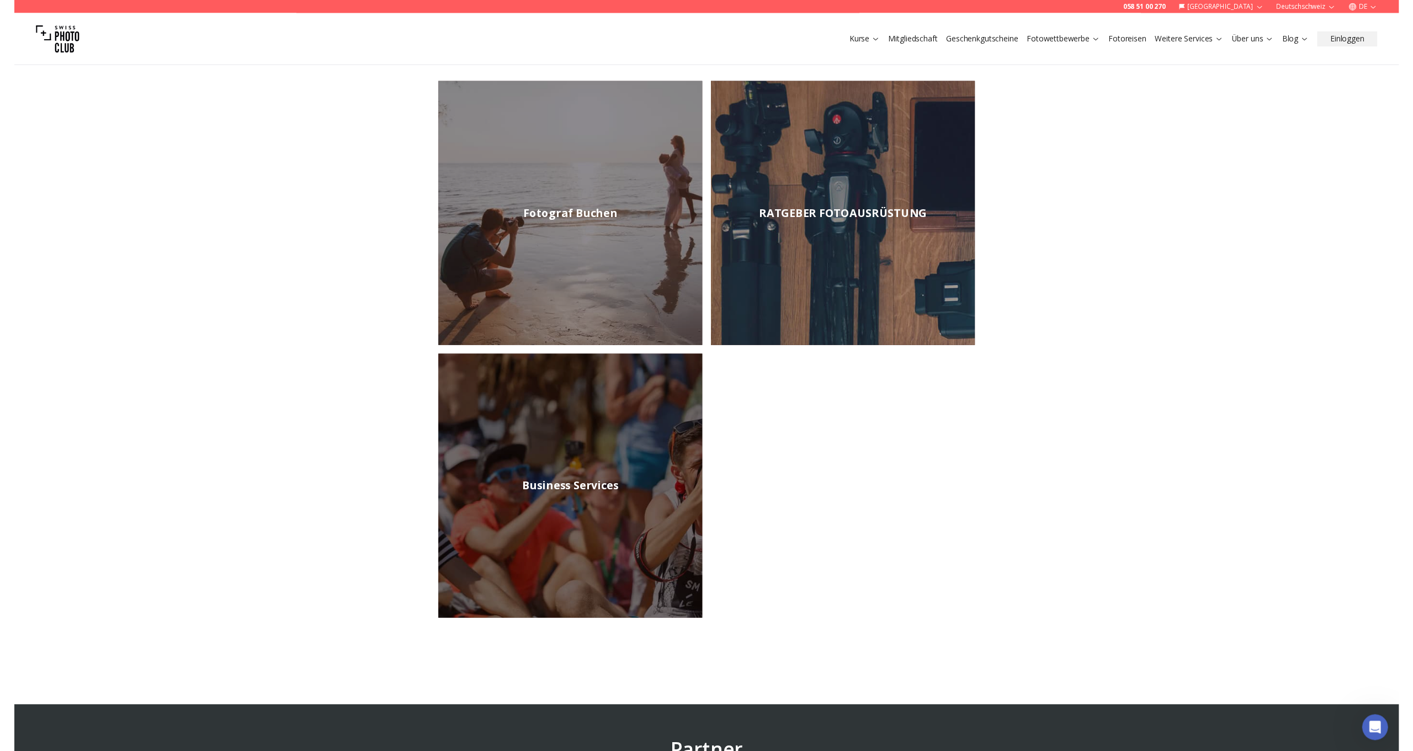
scroll to position [89, 0]
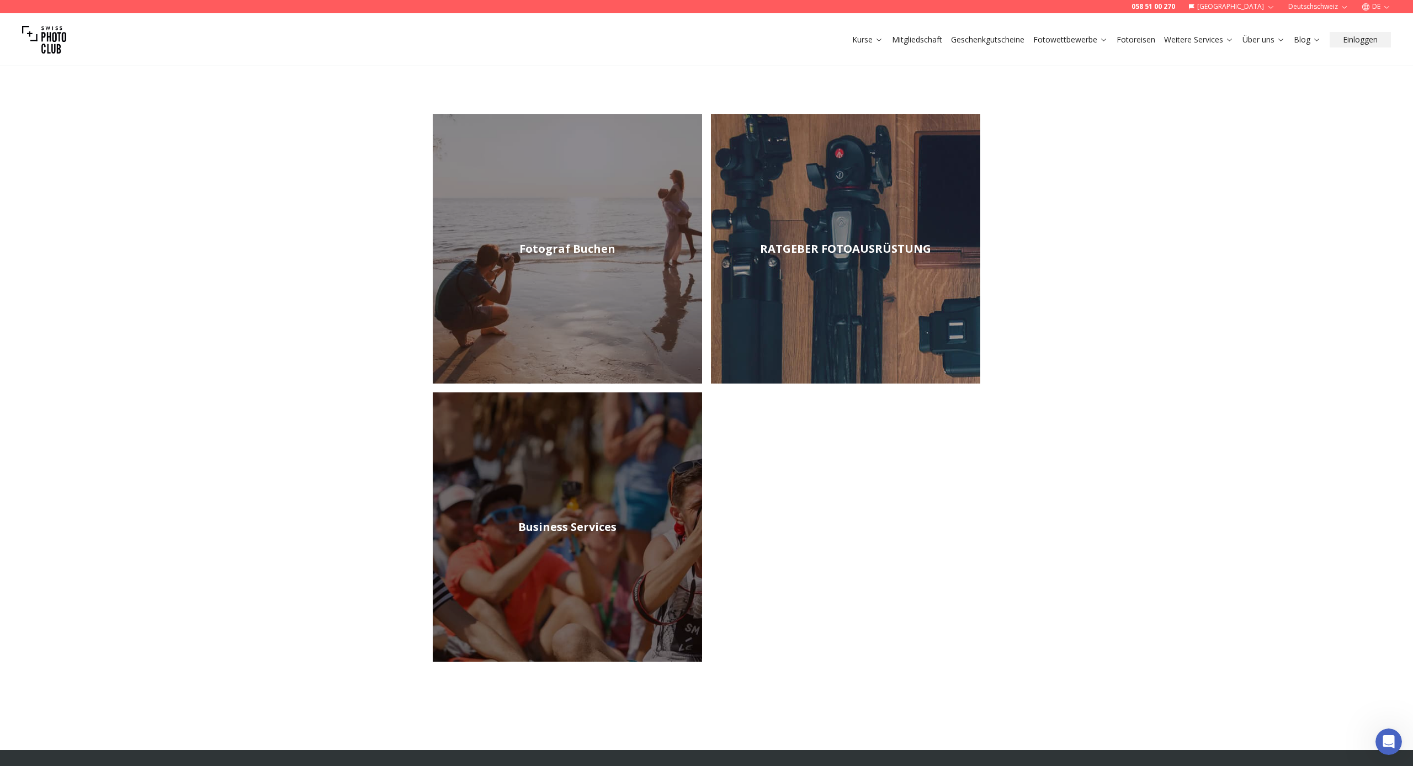
click at [834, 257] on link "RATGEBER FOTOAUSRÜSTUNG" at bounding box center [845, 248] width 269 height 269
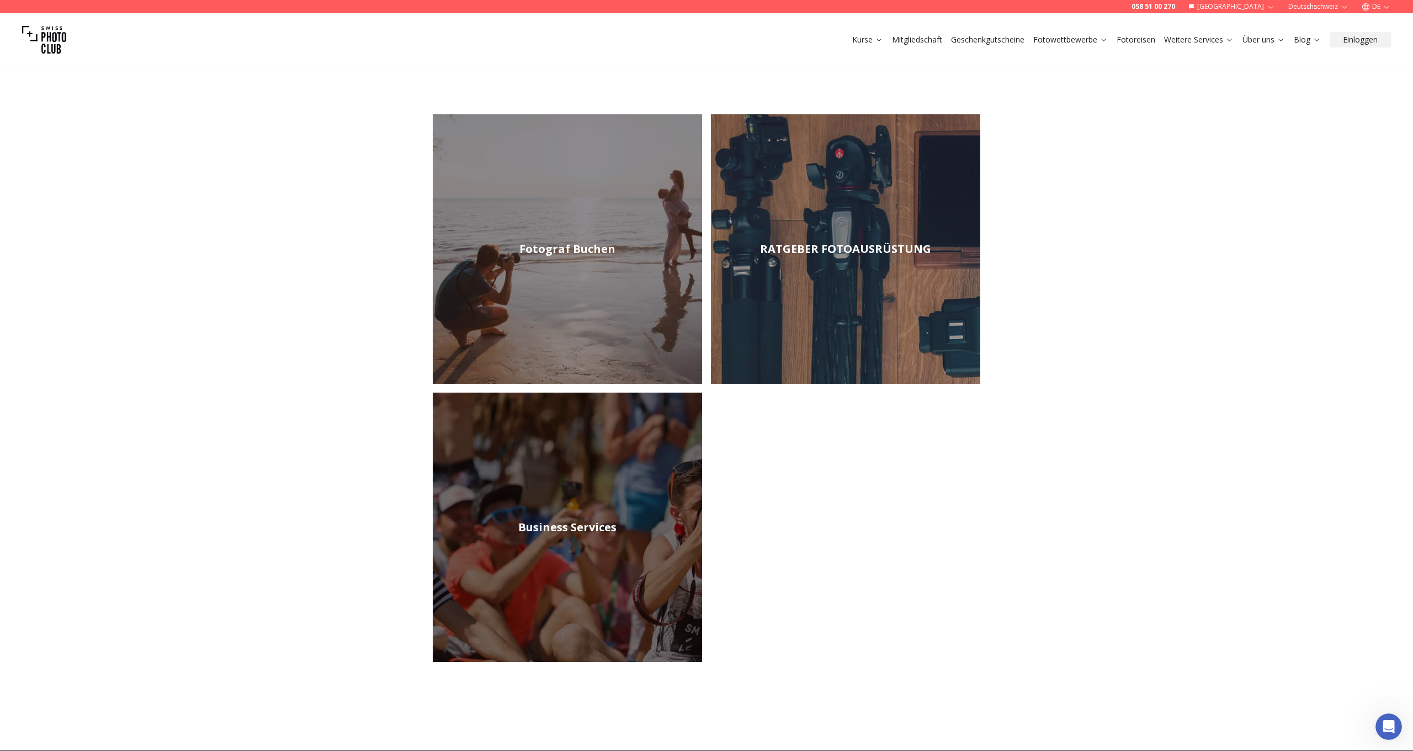
click at [784, 249] on h2 "RATGEBER FOTOAUSRÜSTUNG" at bounding box center [845, 248] width 171 height 15
click at [855, 274] on link "RATGEBER FOTOAUSRÜSTUNG" at bounding box center [845, 248] width 269 height 269
click at [869, 41] on link "Kurse" at bounding box center [867, 39] width 31 height 11
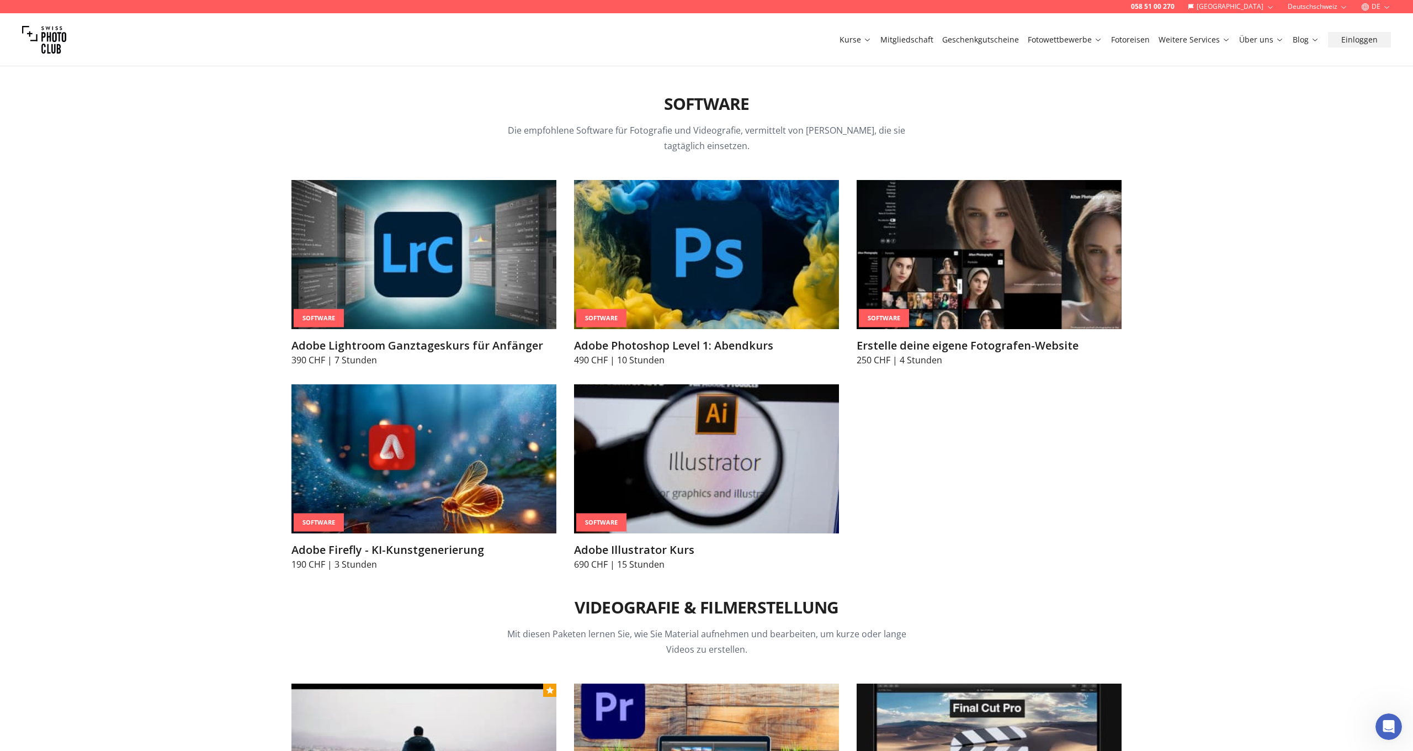
scroll to position [3705, 0]
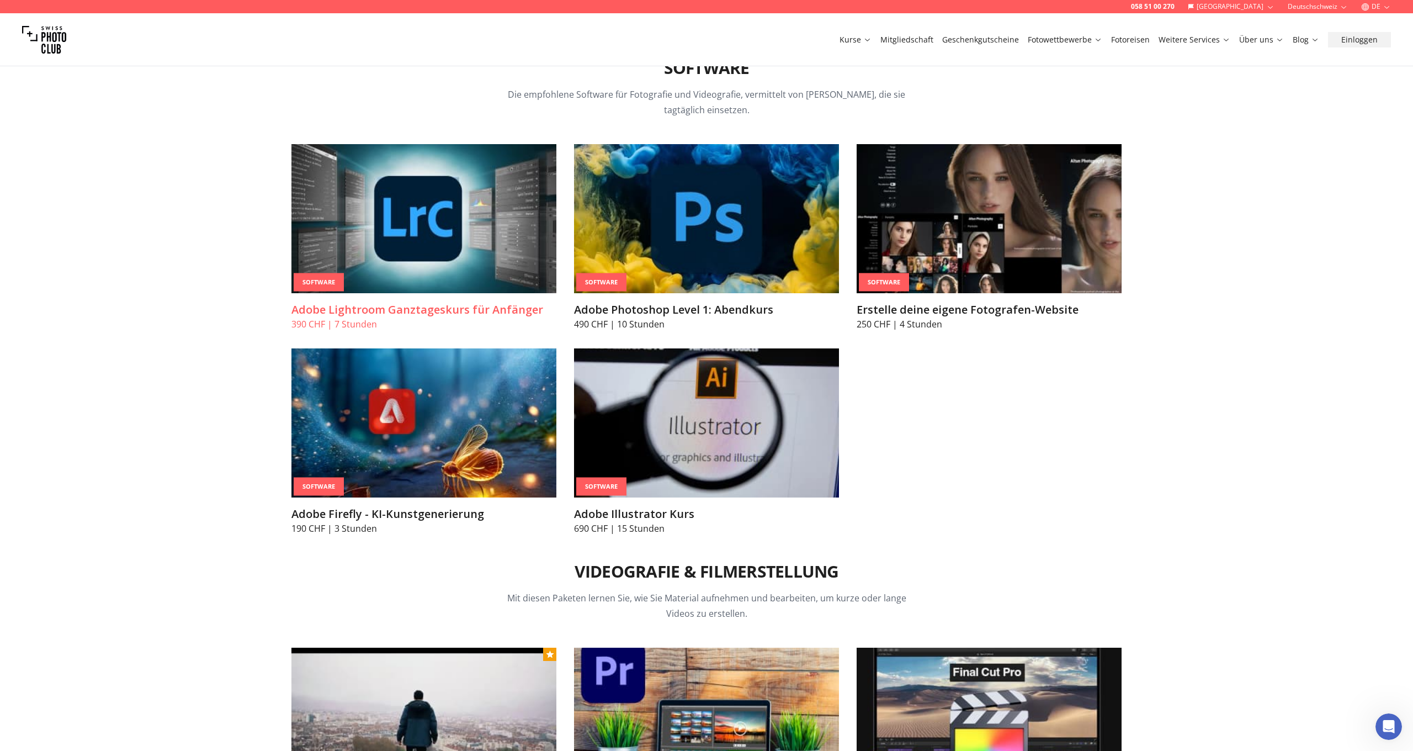
click at [395, 237] on img at bounding box center [424, 218] width 265 height 149
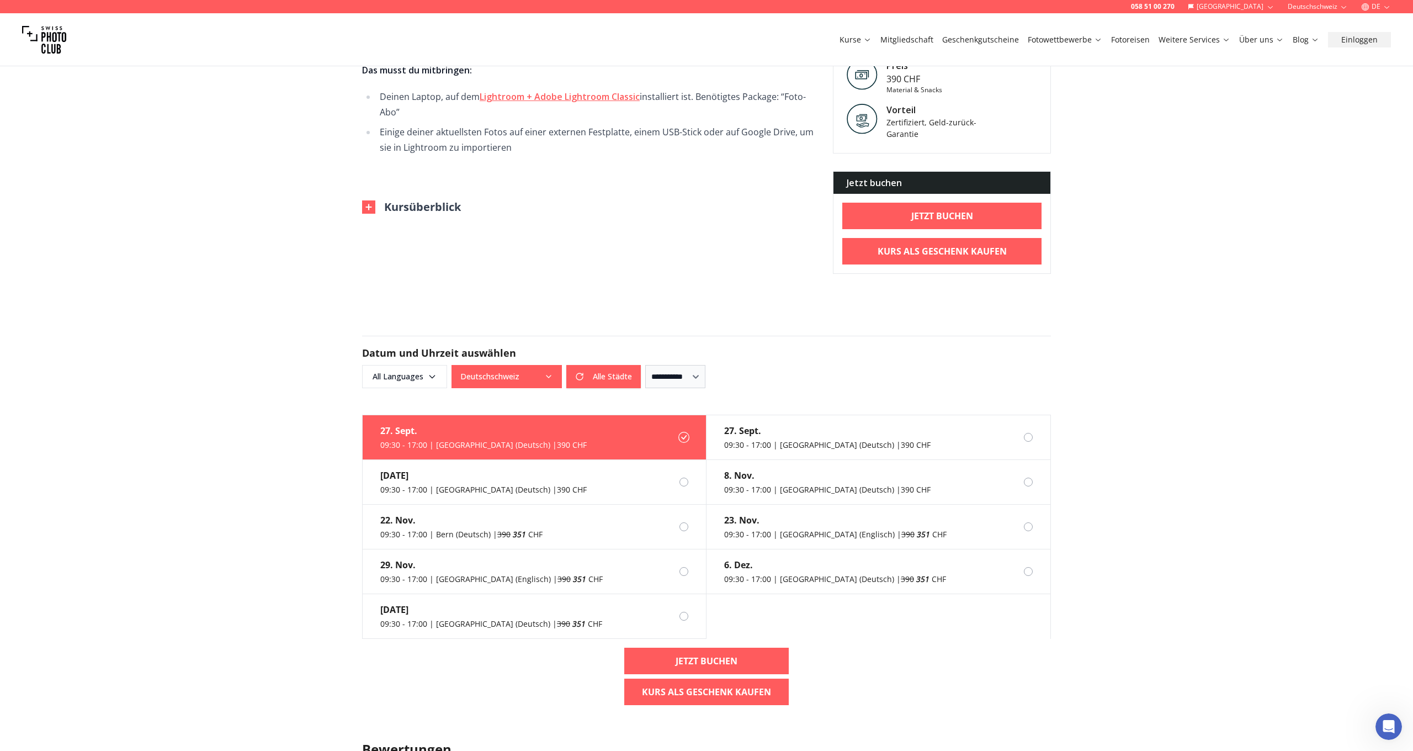
scroll to position [457, 0]
click at [429, 378] on icon "button" at bounding box center [432, 376] width 9 height 9
click at [396, 438] on label "German" at bounding box center [402, 436] width 69 height 13
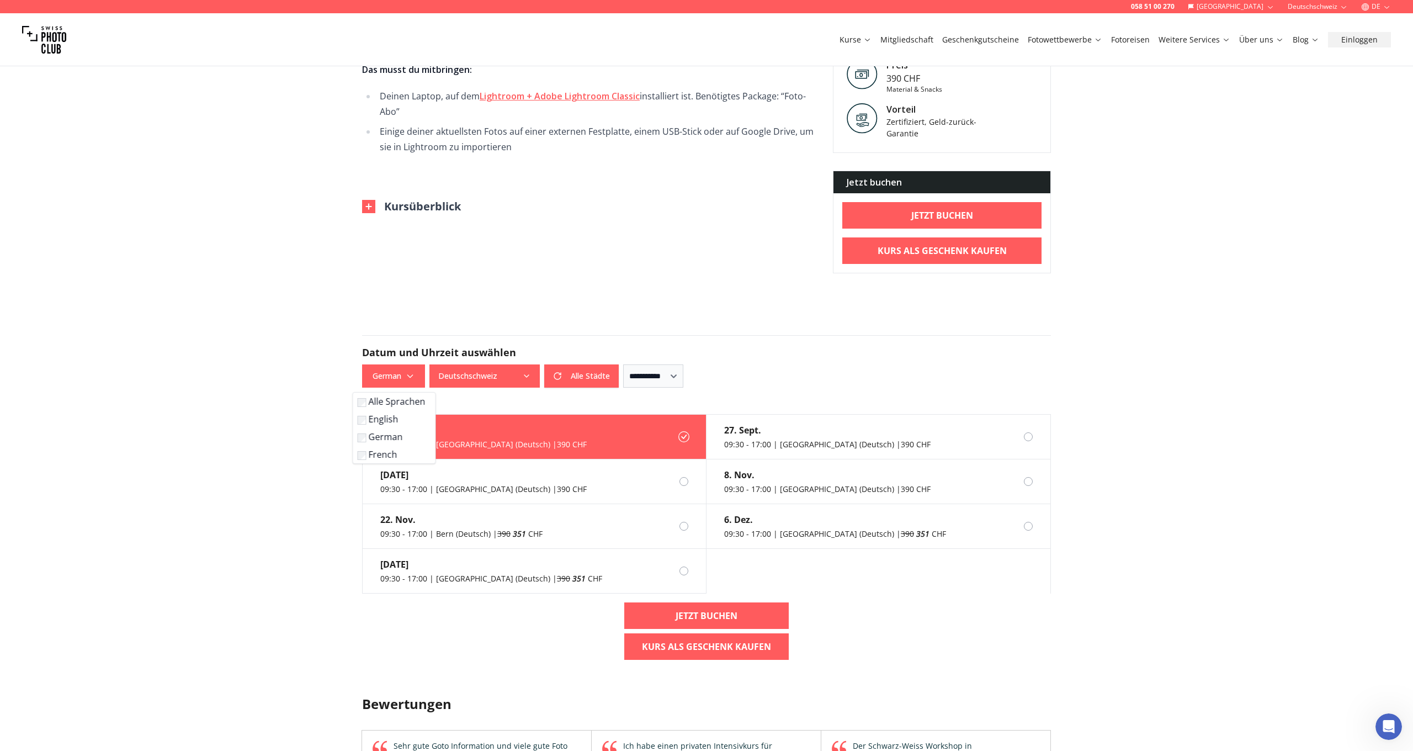
click at [869, 365] on div "**********" at bounding box center [706, 375] width 689 height 23
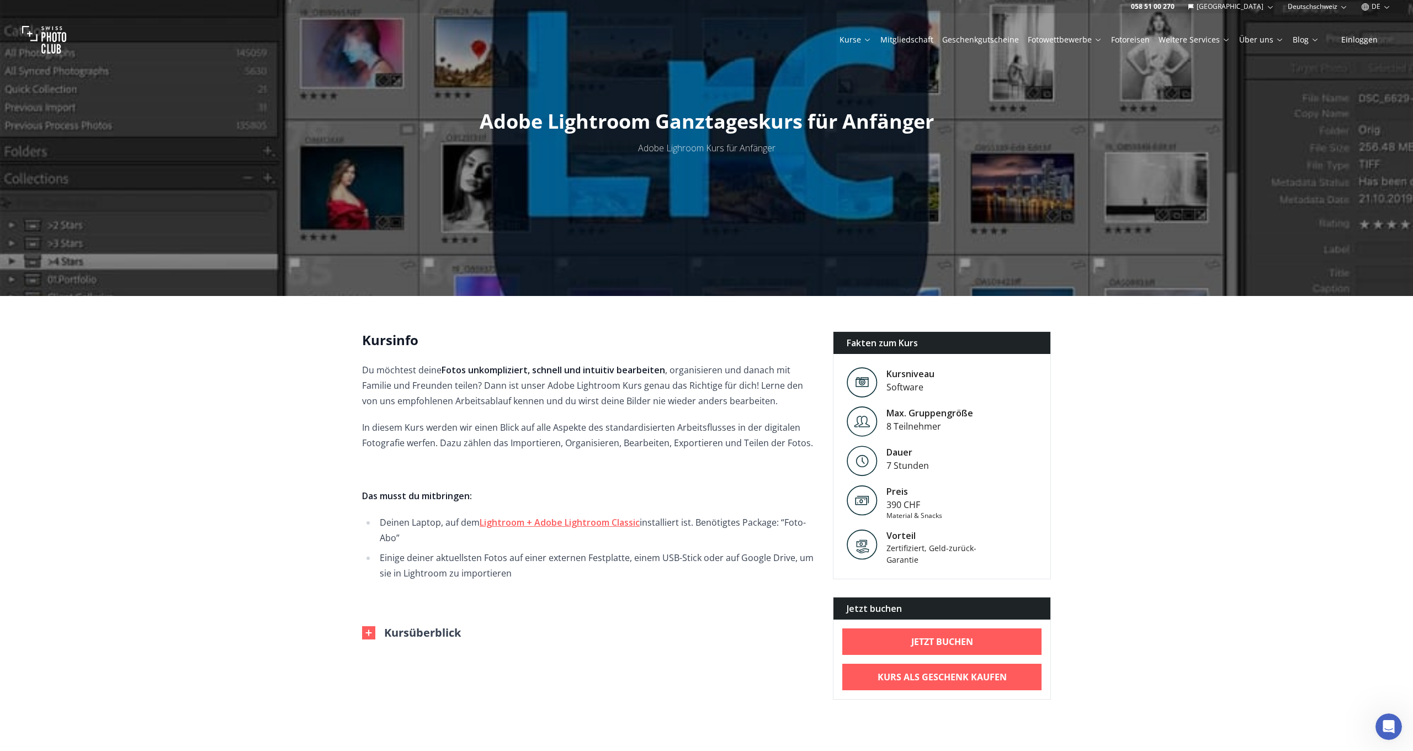
scroll to position [30, 0]
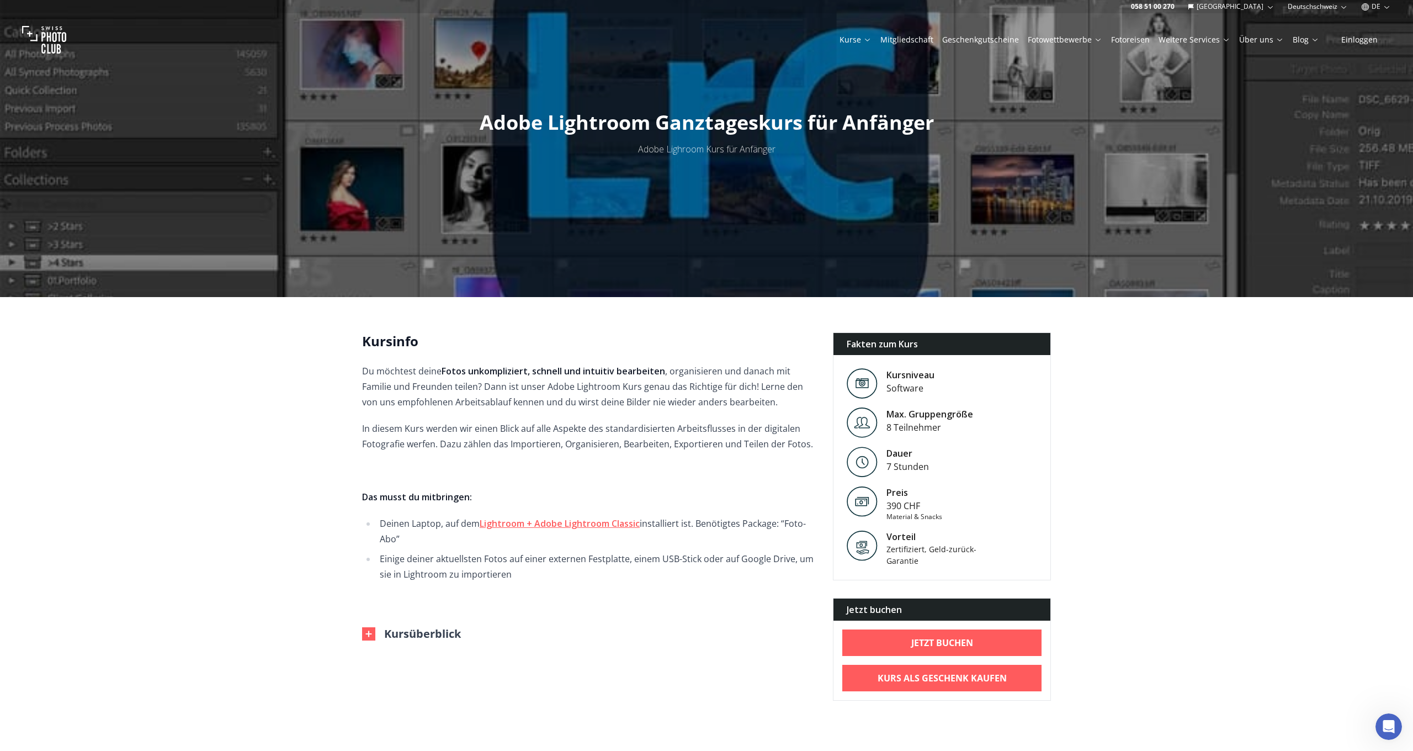
click at [368, 632] on img at bounding box center [368, 633] width 13 height 13
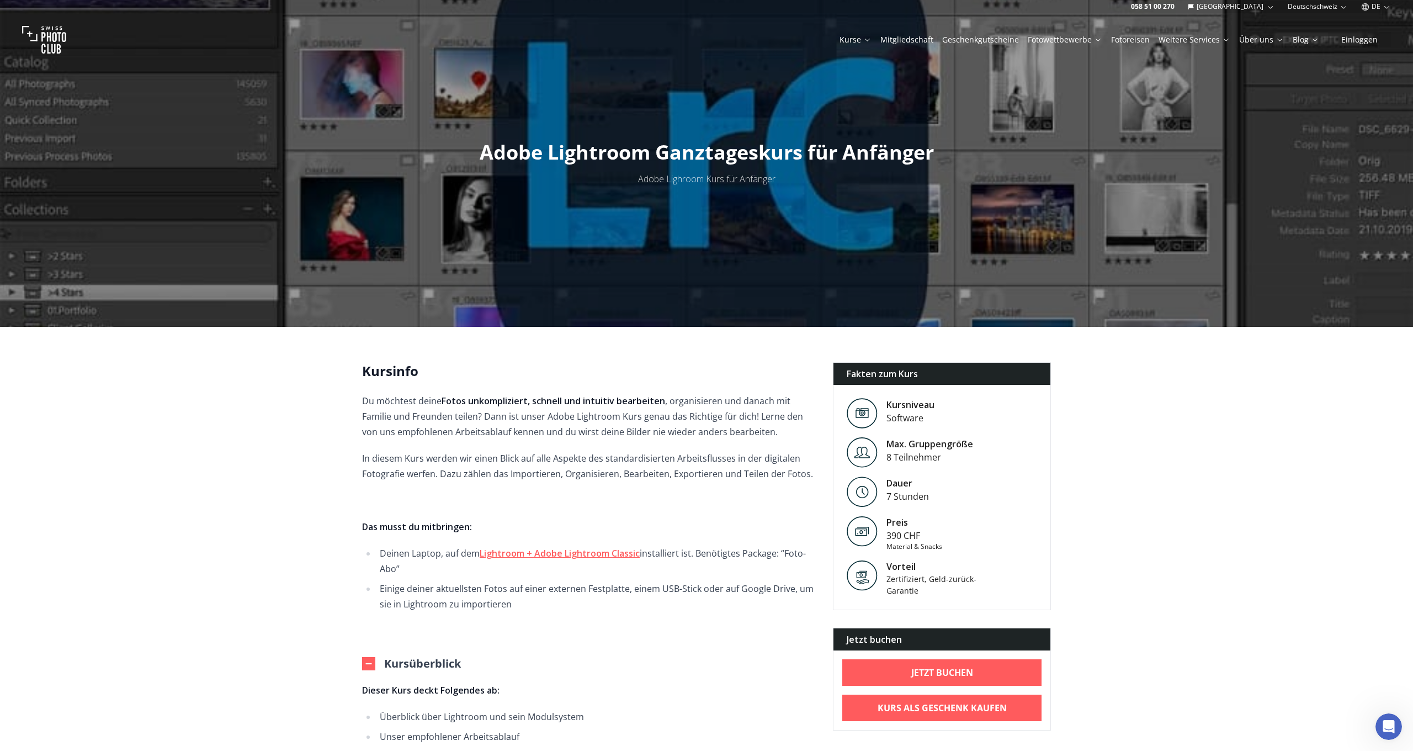
scroll to position [0, 0]
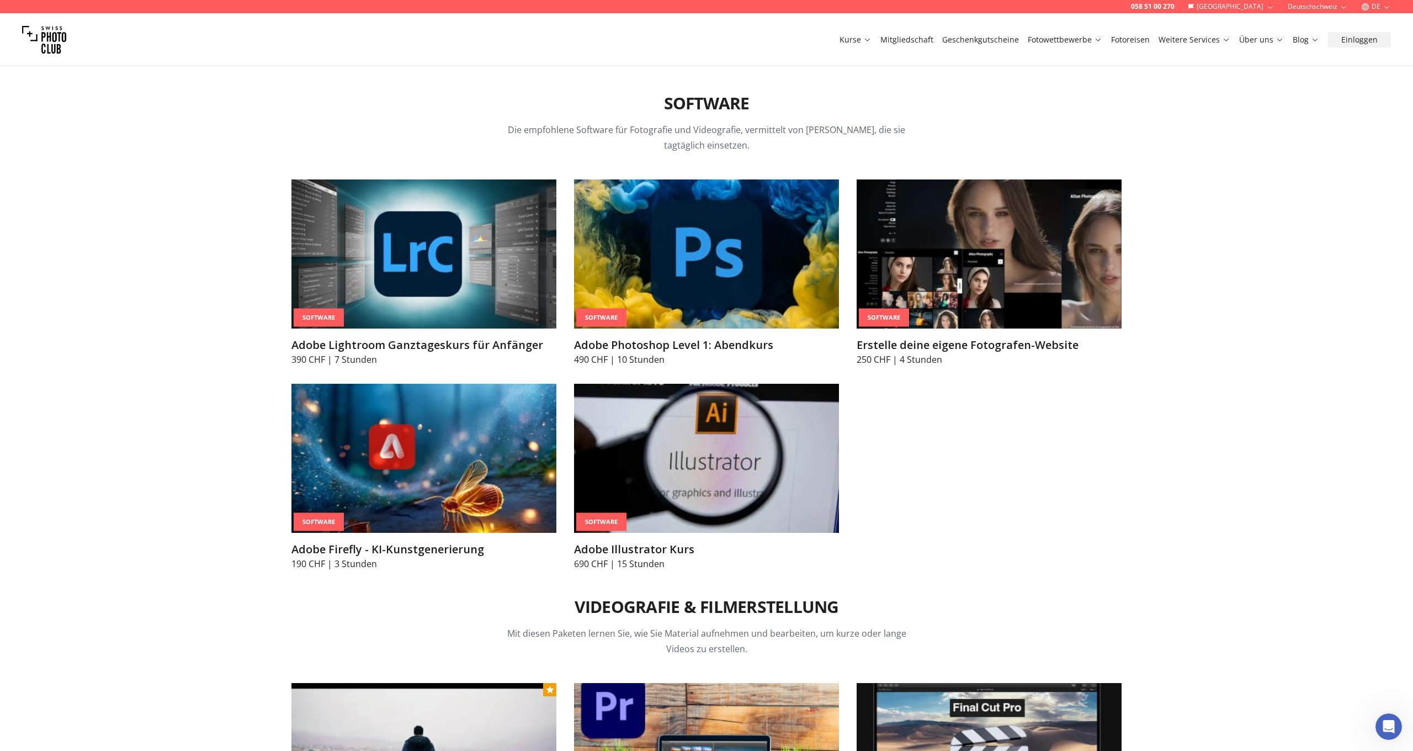
scroll to position [3670, 0]
click at [679, 446] on img at bounding box center [706, 457] width 265 height 149
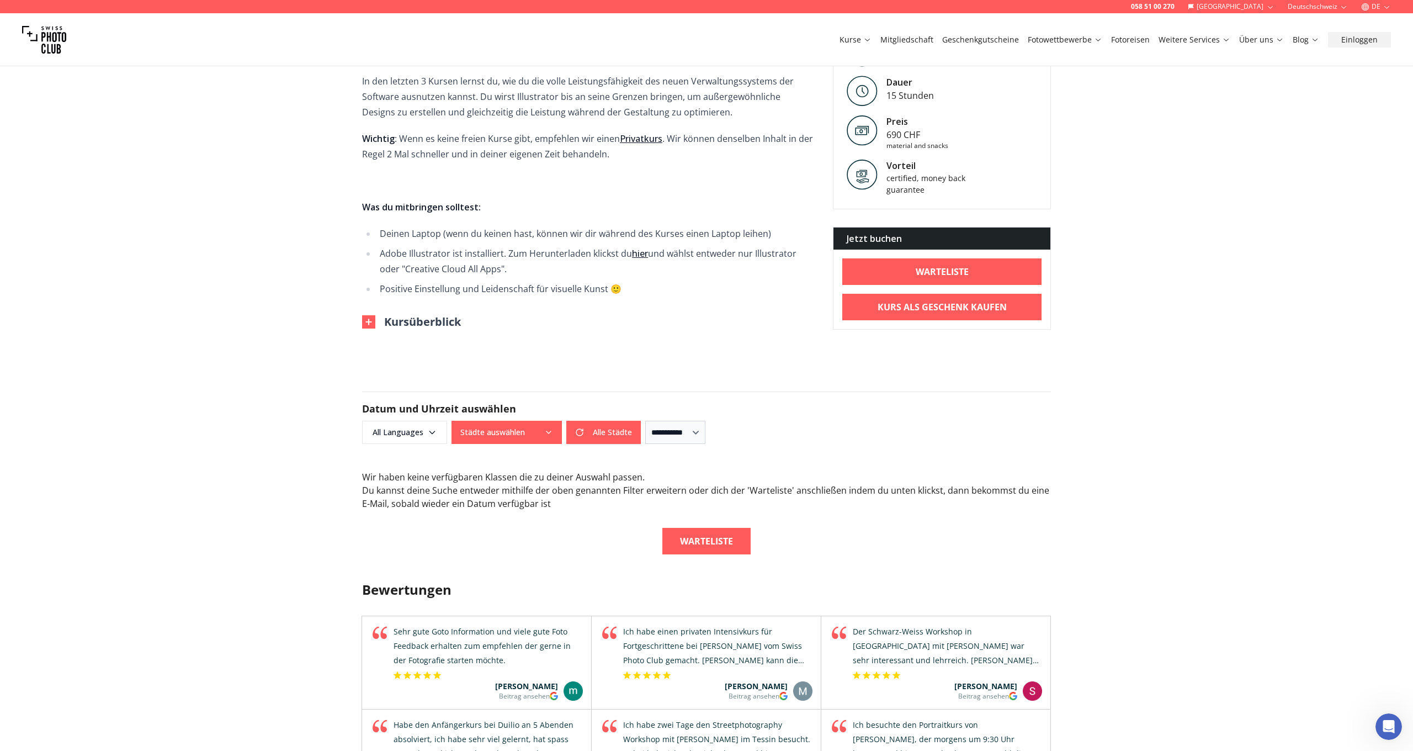
scroll to position [561, 0]
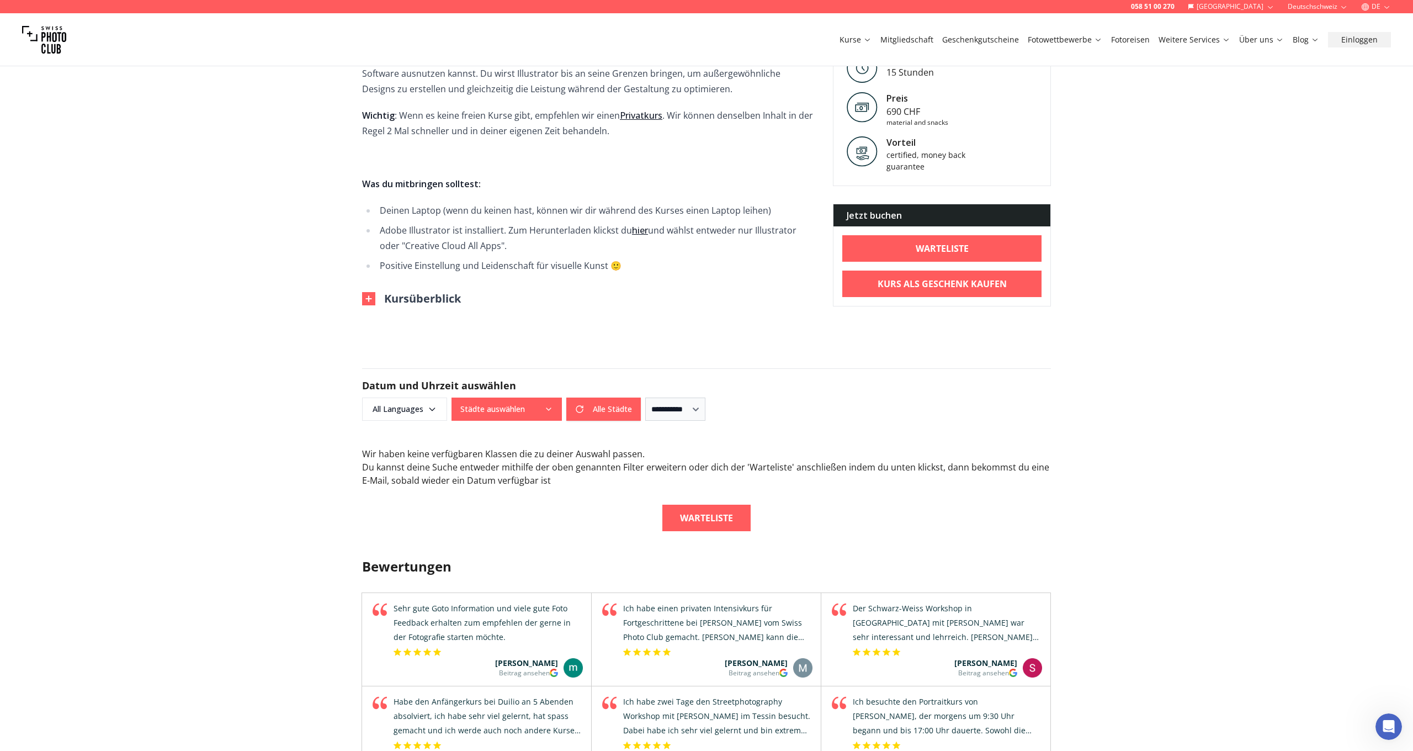
click at [543, 408] on button "Städte auswählen" at bounding box center [507, 409] width 110 height 23
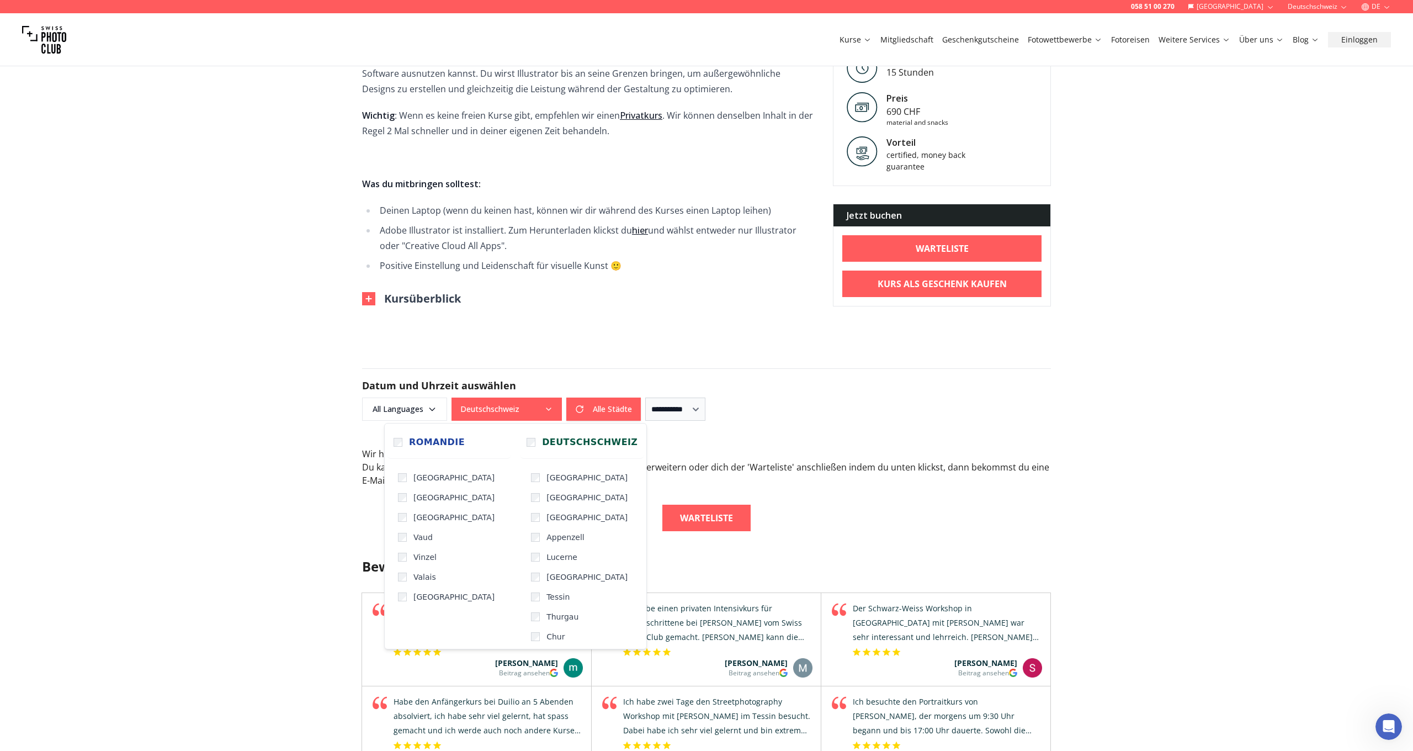
click at [772, 431] on form "**********" at bounding box center [706, 394] width 707 height 105
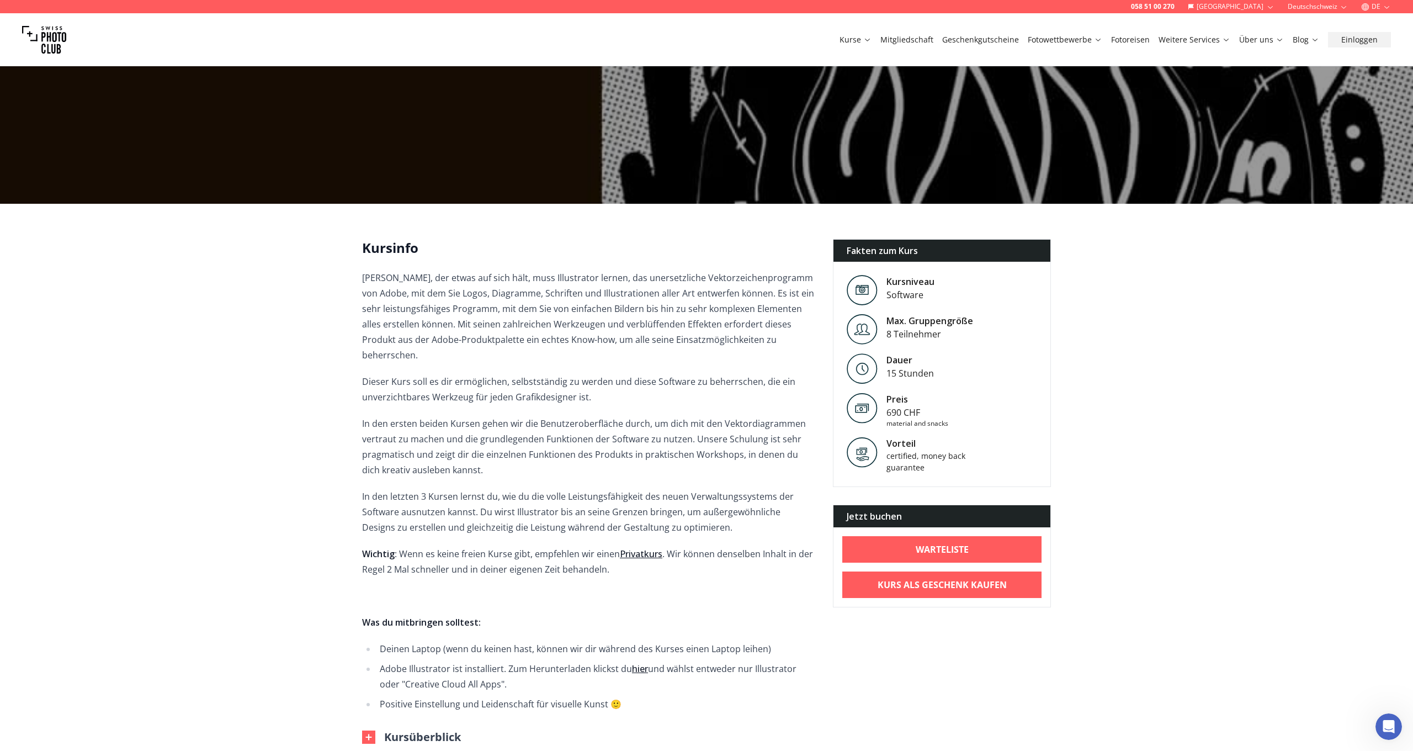
scroll to position [108, 0]
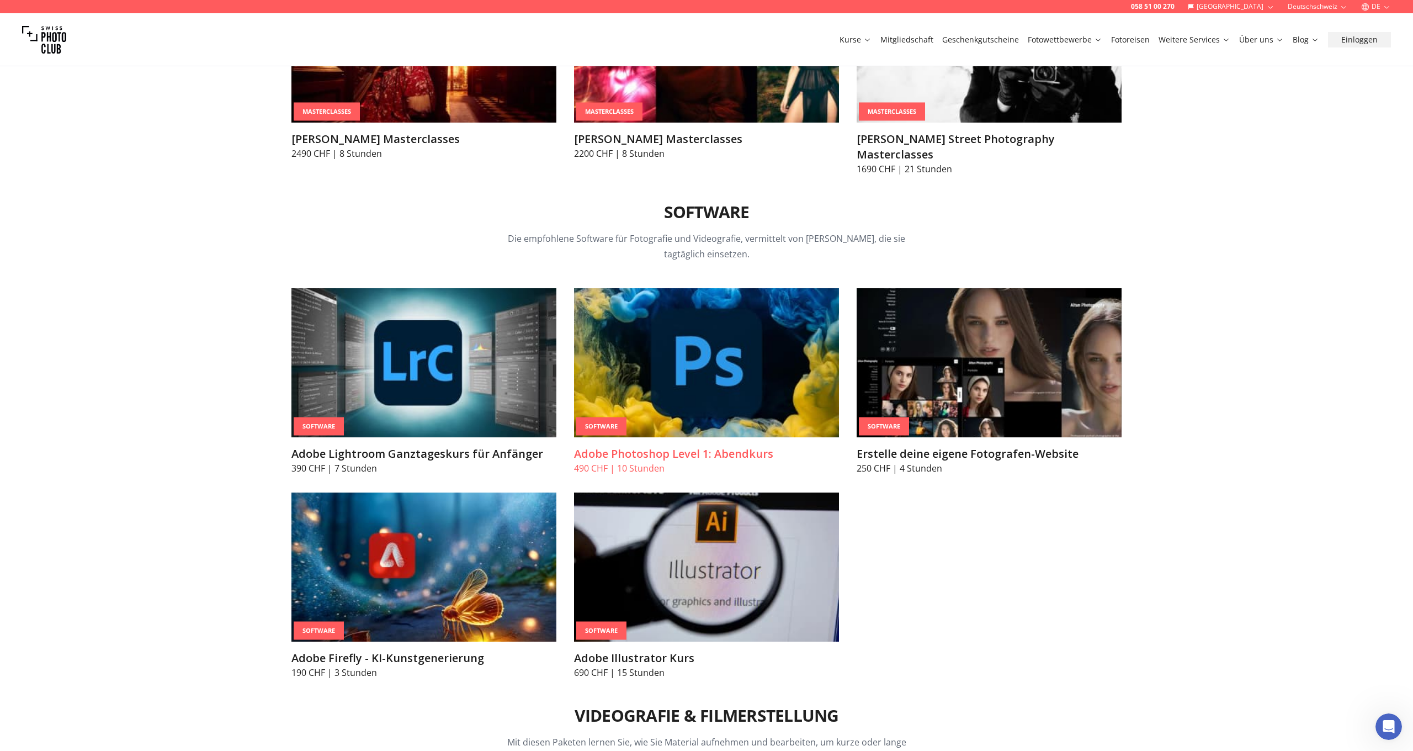
scroll to position [3562, 0]
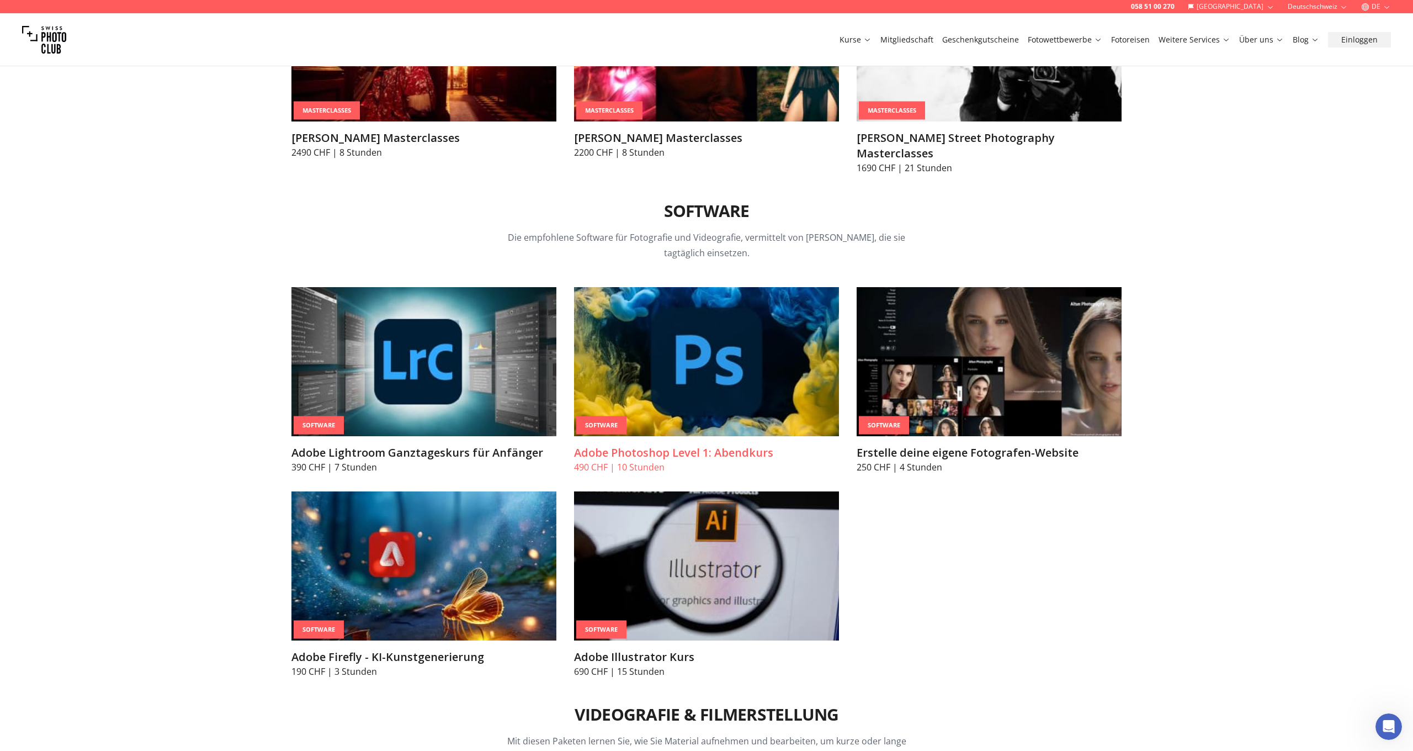
click at [659, 344] on img at bounding box center [706, 361] width 265 height 149
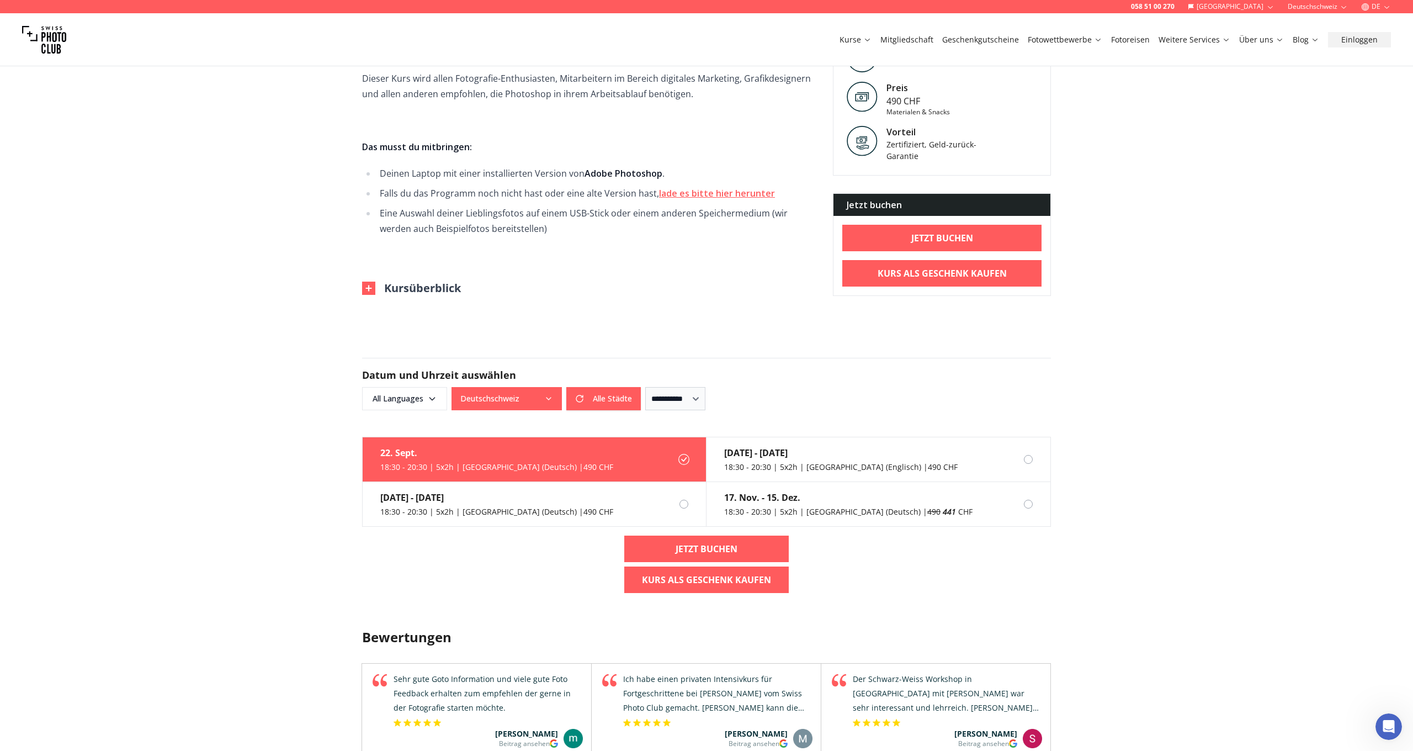
scroll to position [581, 0]
click at [497, 468] on div "18:30 - 20:30 | 5x2h | [GEOGRAPHIC_DATA] (Deutsch) | 490 CHF" at bounding box center [496, 466] width 233 height 11
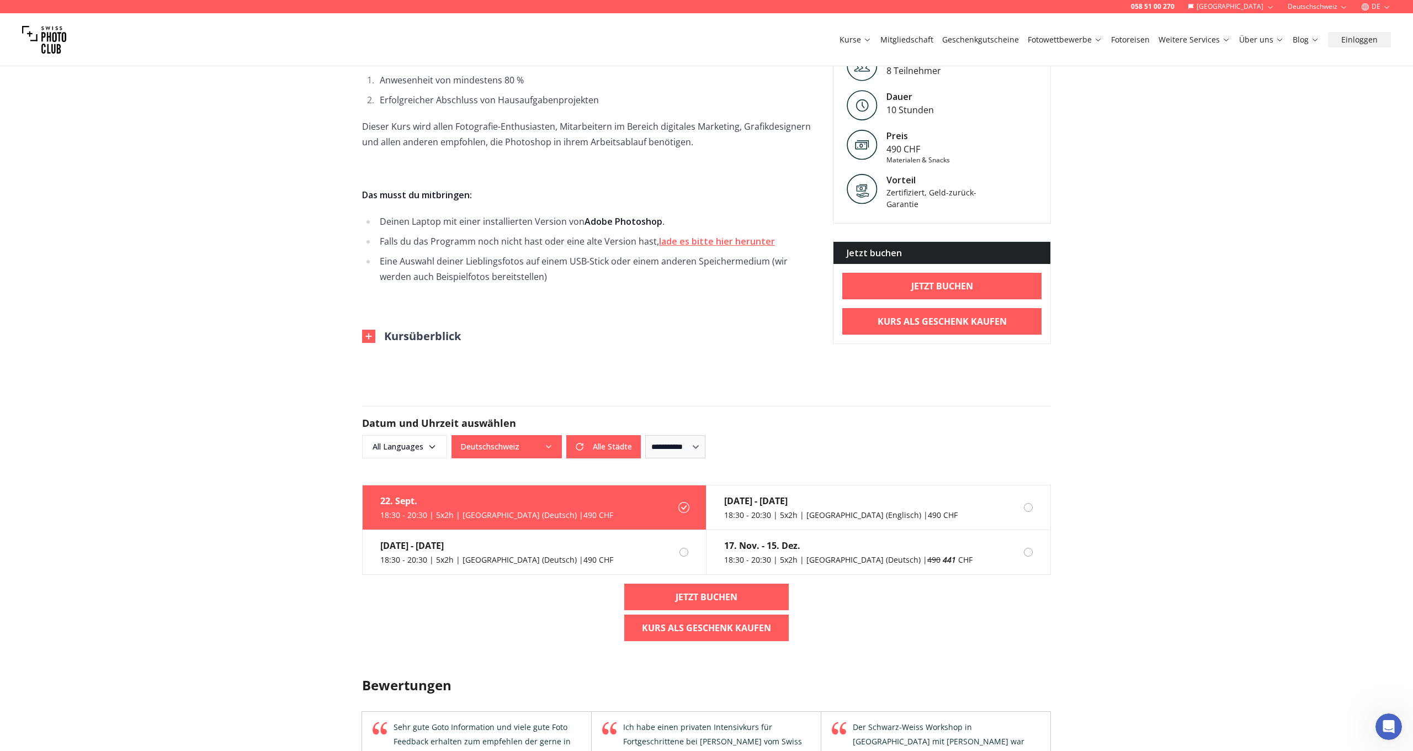
scroll to position [542, 0]
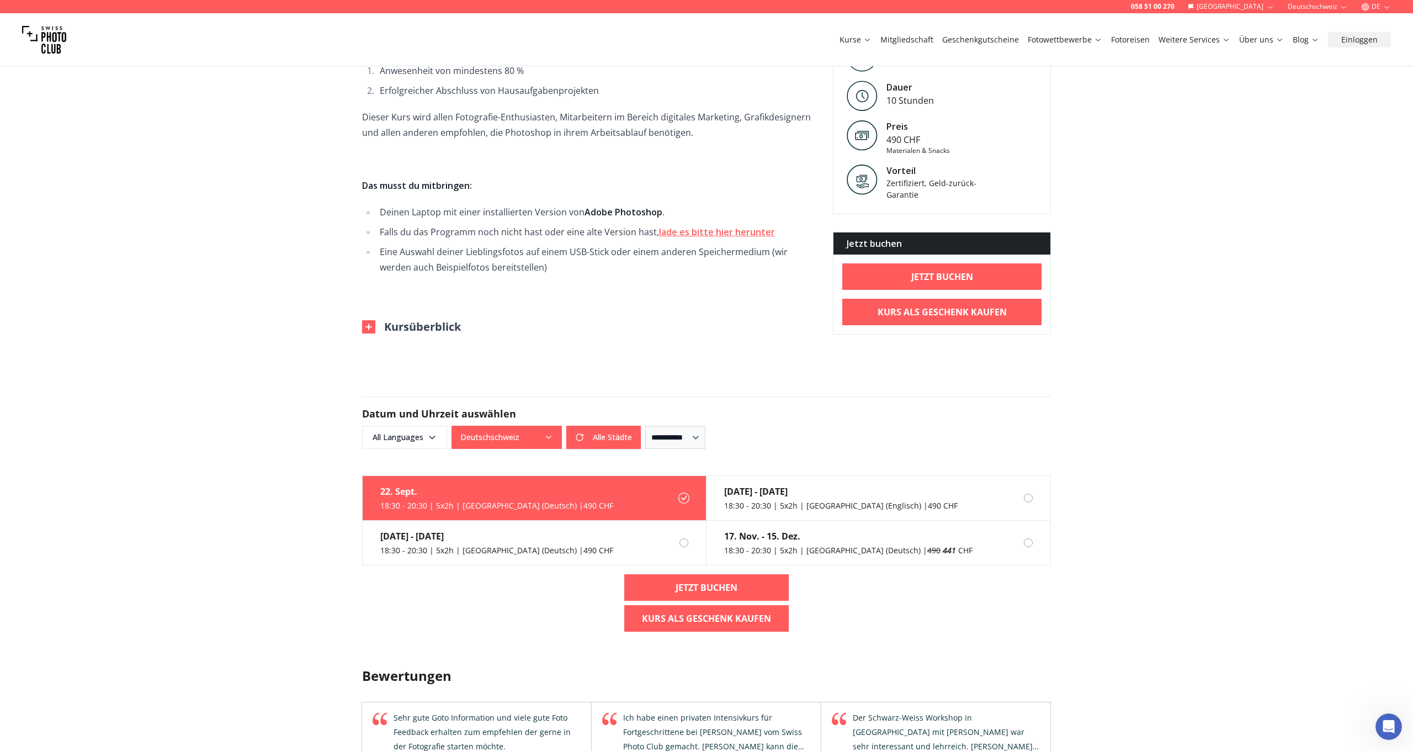
click at [549, 437] on icon "button" at bounding box center [548, 437] width 9 height 9
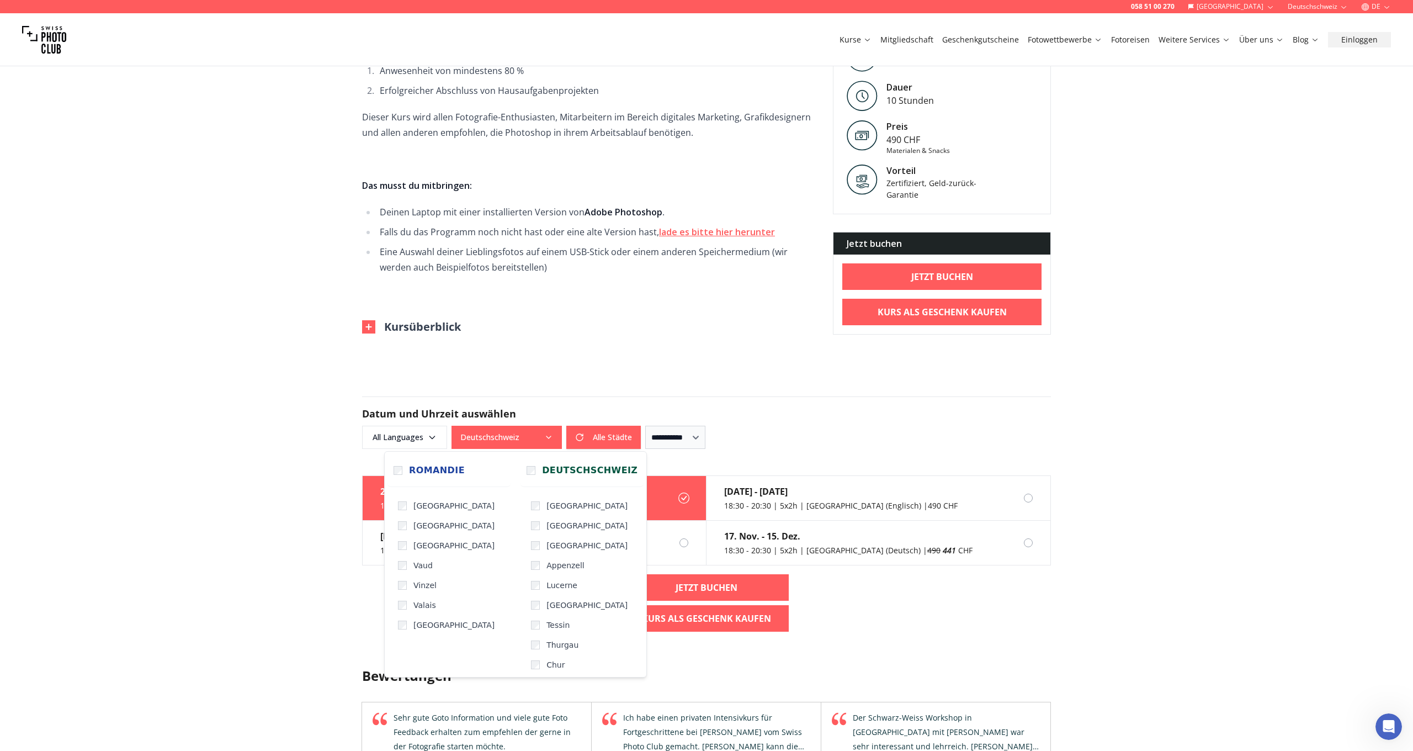
click at [549, 437] on icon "button" at bounding box center [548, 437] width 9 height 9
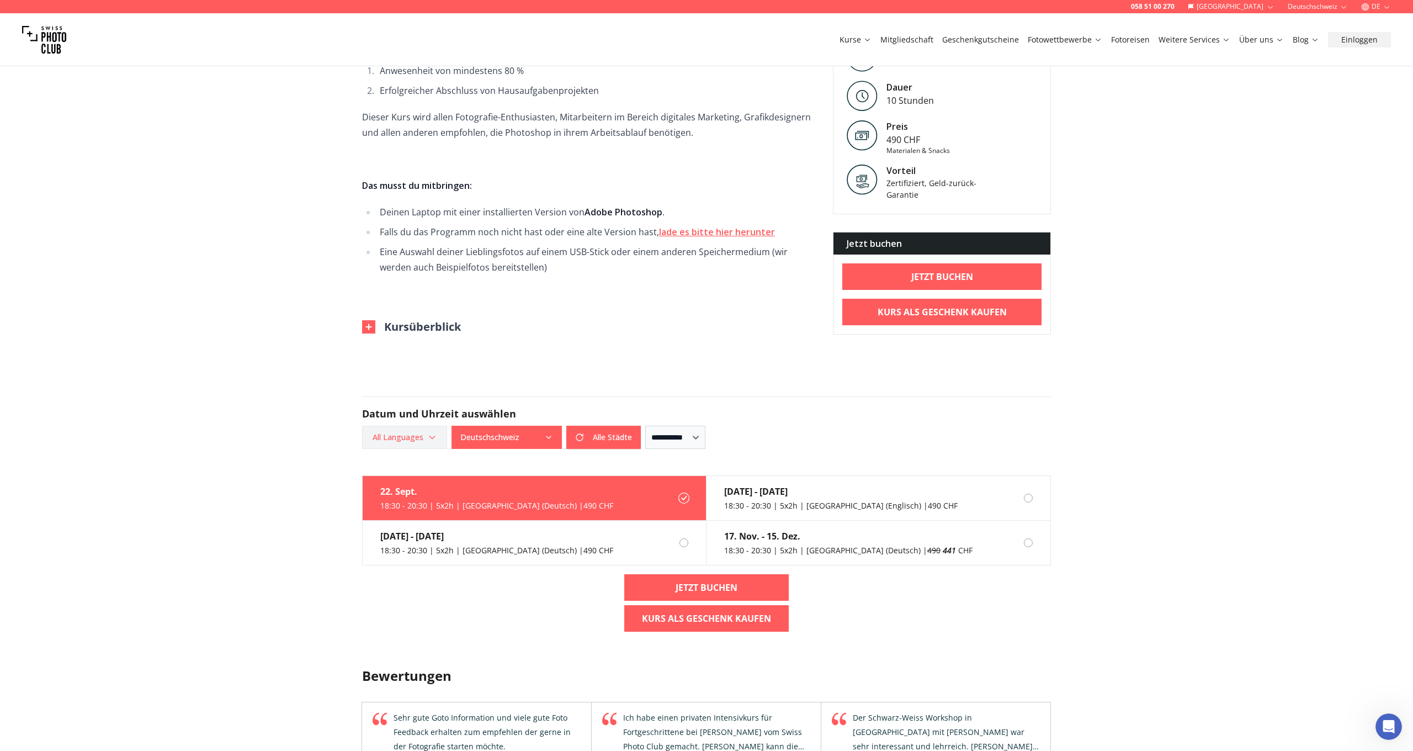
click at [431, 436] on icon "button" at bounding box center [432, 437] width 9 height 9
click at [404, 502] on label "German" at bounding box center [402, 497] width 69 height 13
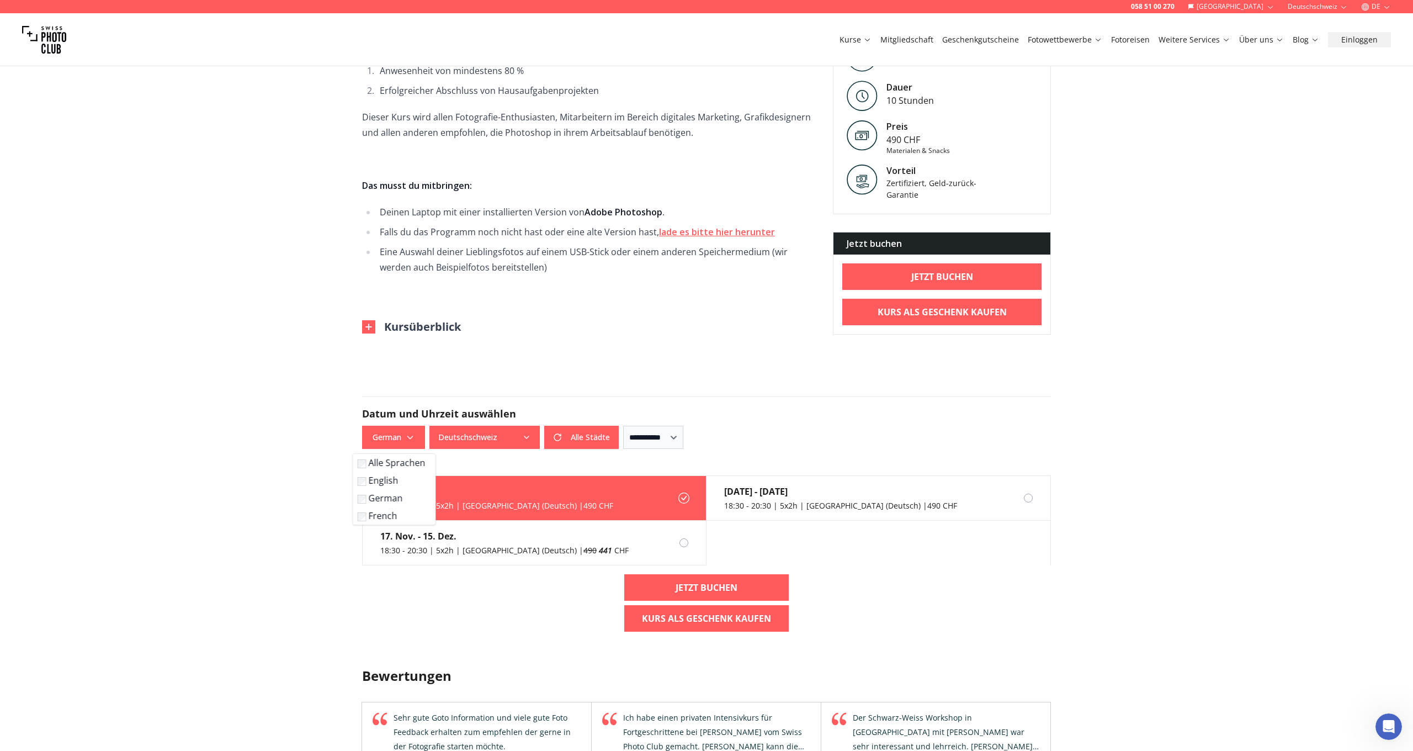
click at [503, 592] on div "[DATE] 18:30 - 20:30 | 5x2h | [GEOGRAPHIC_DATA] (Deutsch) | 490 CHF [DATE] - [D…" at bounding box center [706, 557] width 707 height 165
select select "*"
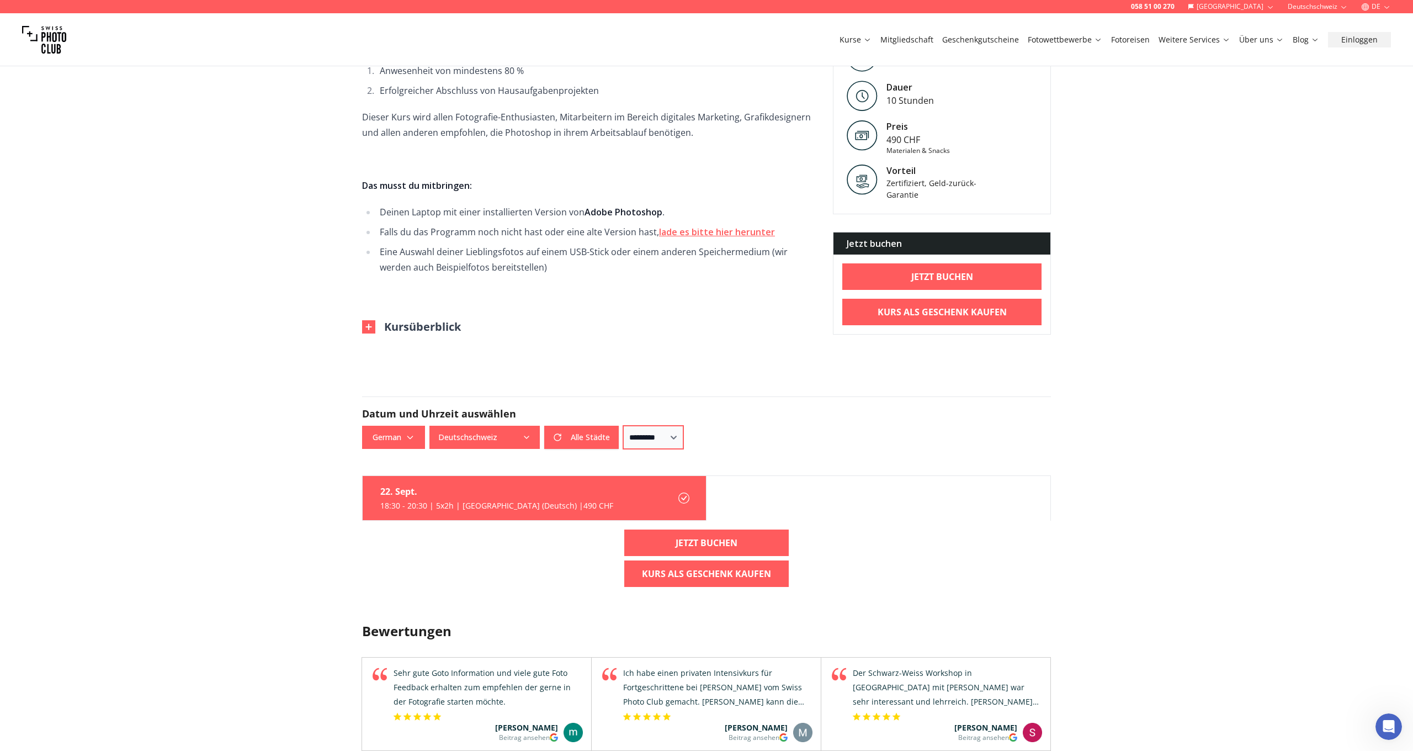
select select
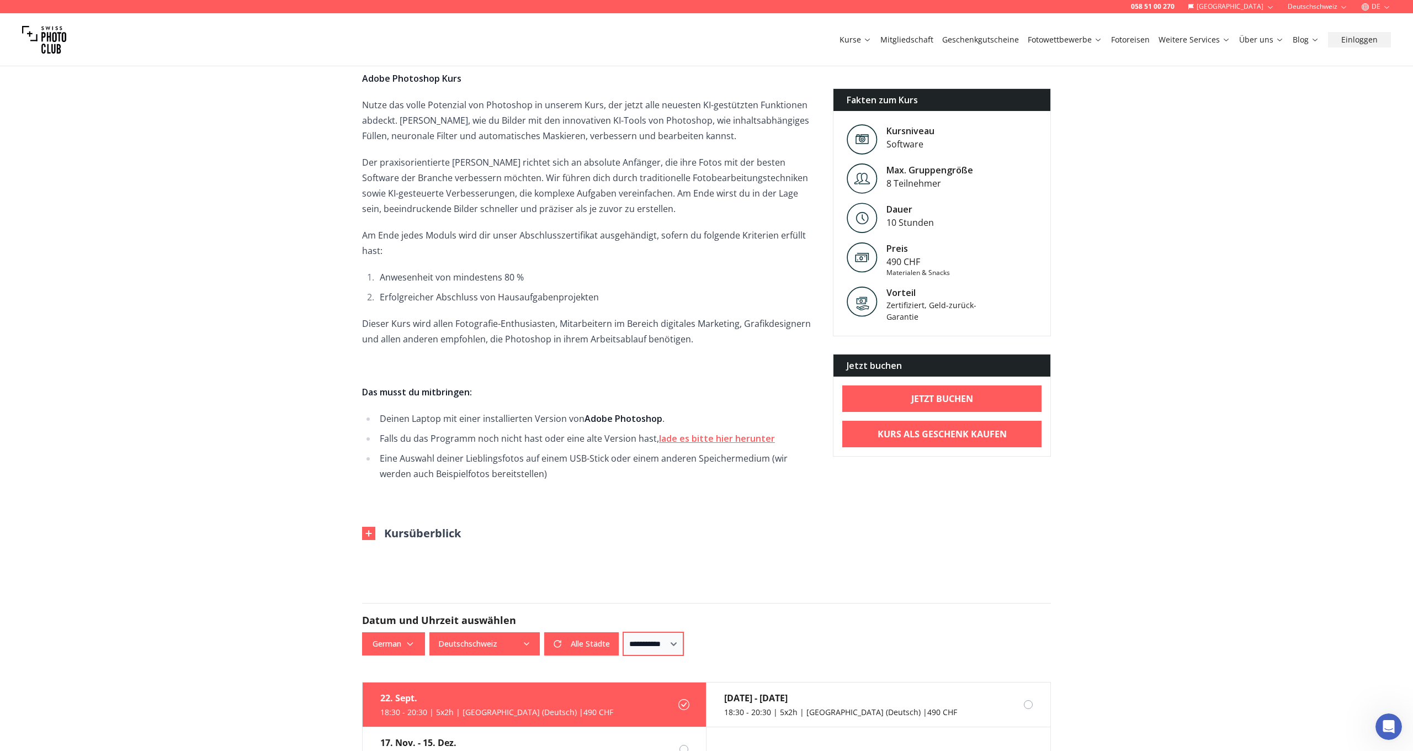
scroll to position [331, 0]
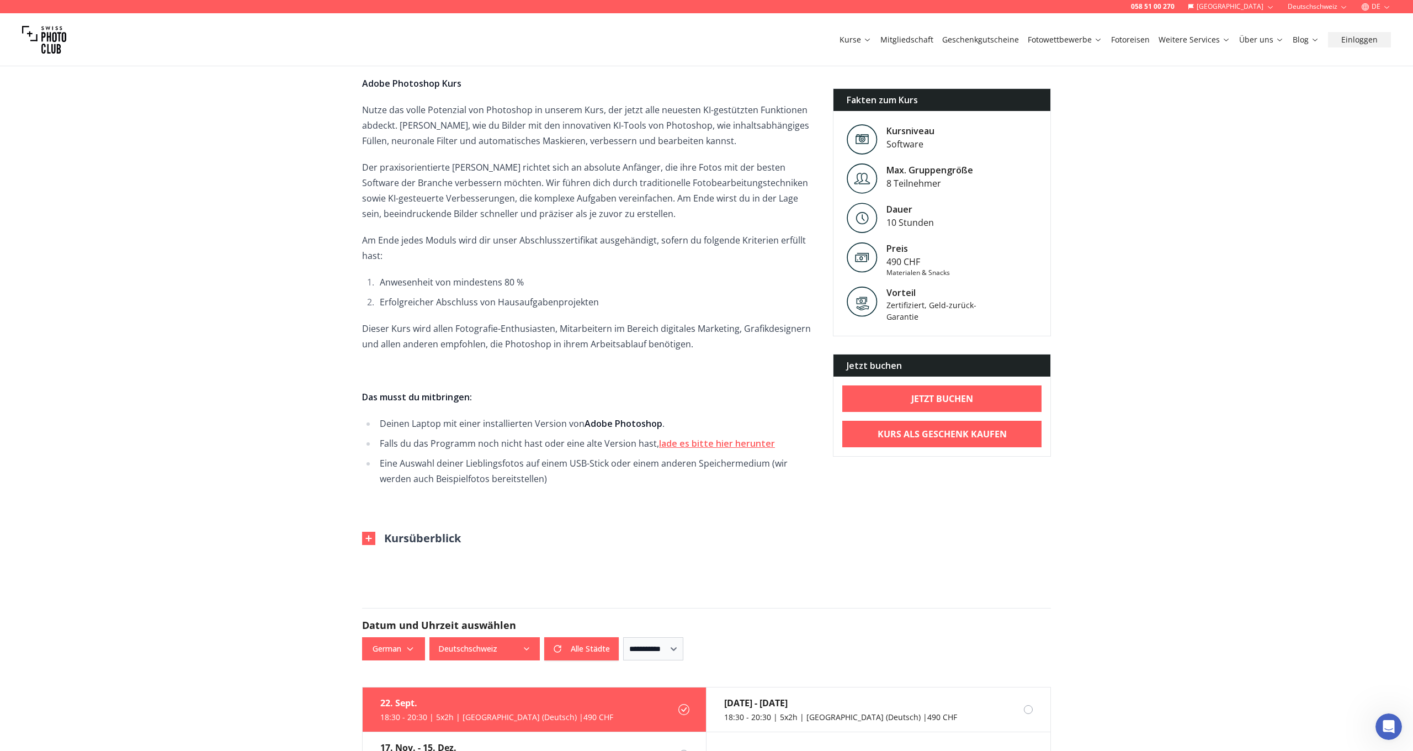
click at [531, 703] on div "22. Sept." at bounding box center [496, 702] width 233 height 13
click at [886, 404] on link "Jetzt buchen" at bounding box center [941, 398] width 199 height 27
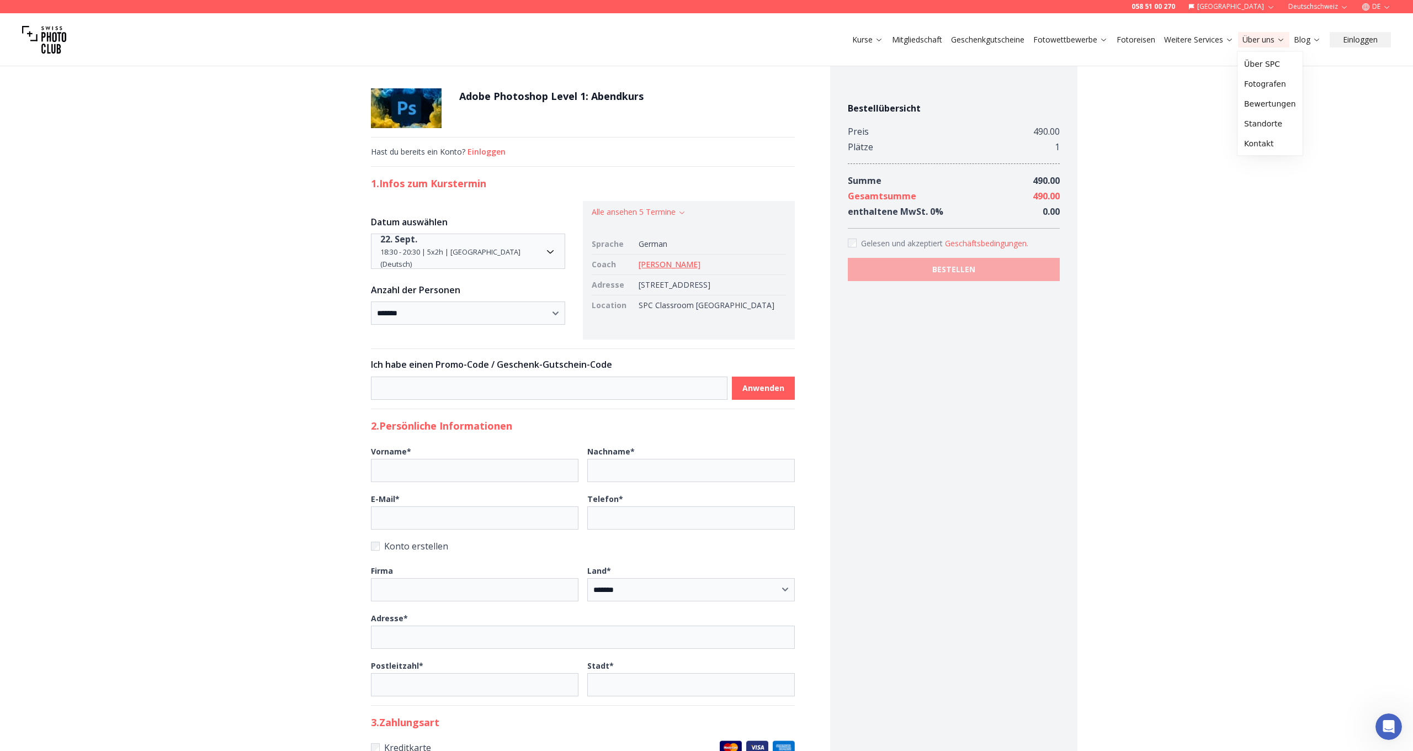
click at [1256, 40] on link "Über uns" at bounding box center [1264, 39] width 43 height 11
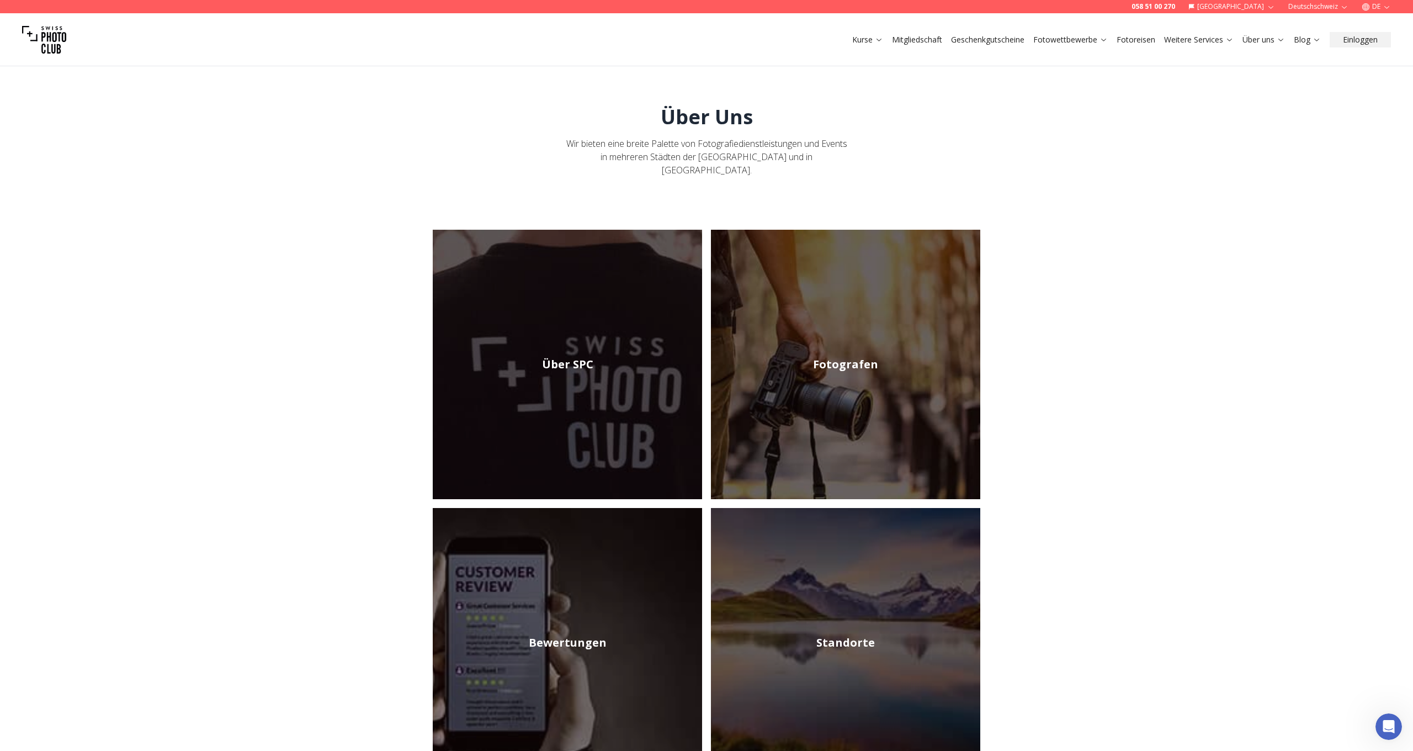
click at [568, 335] on img at bounding box center [567, 364] width 269 height 269
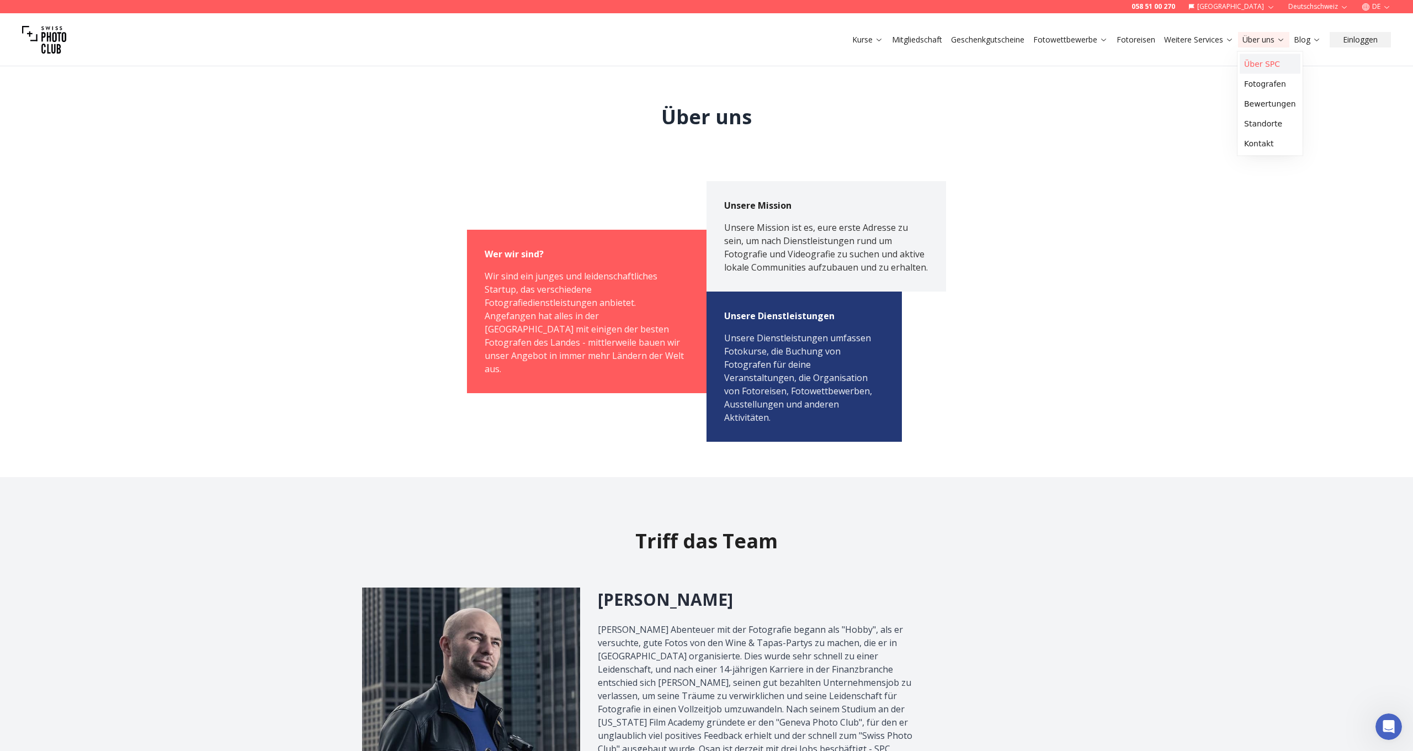
click at [1255, 63] on link "Über SPC" at bounding box center [1270, 64] width 61 height 20
click at [1261, 81] on link "Fotografen" at bounding box center [1270, 84] width 61 height 20
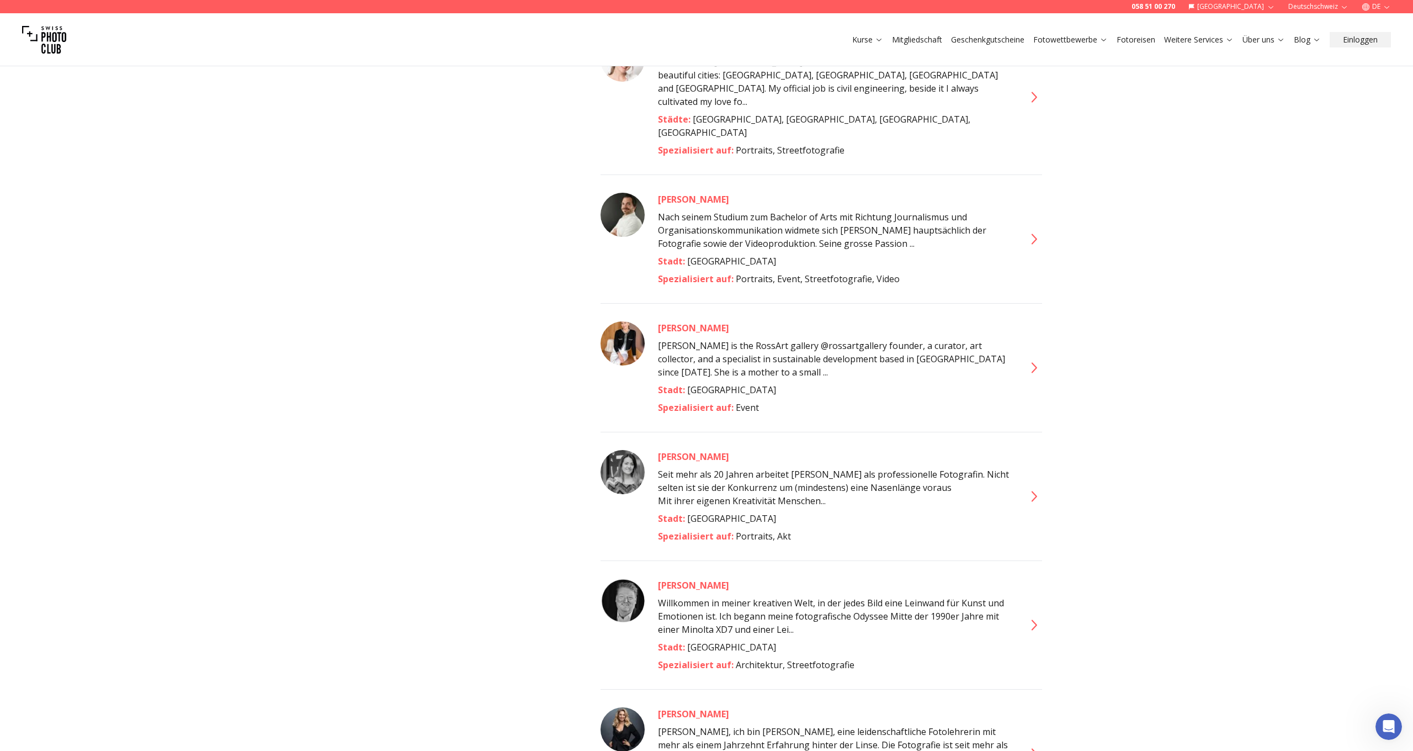
scroll to position [5058, 0]
click at [1037, 487] on icon at bounding box center [1034, 496] width 18 height 18
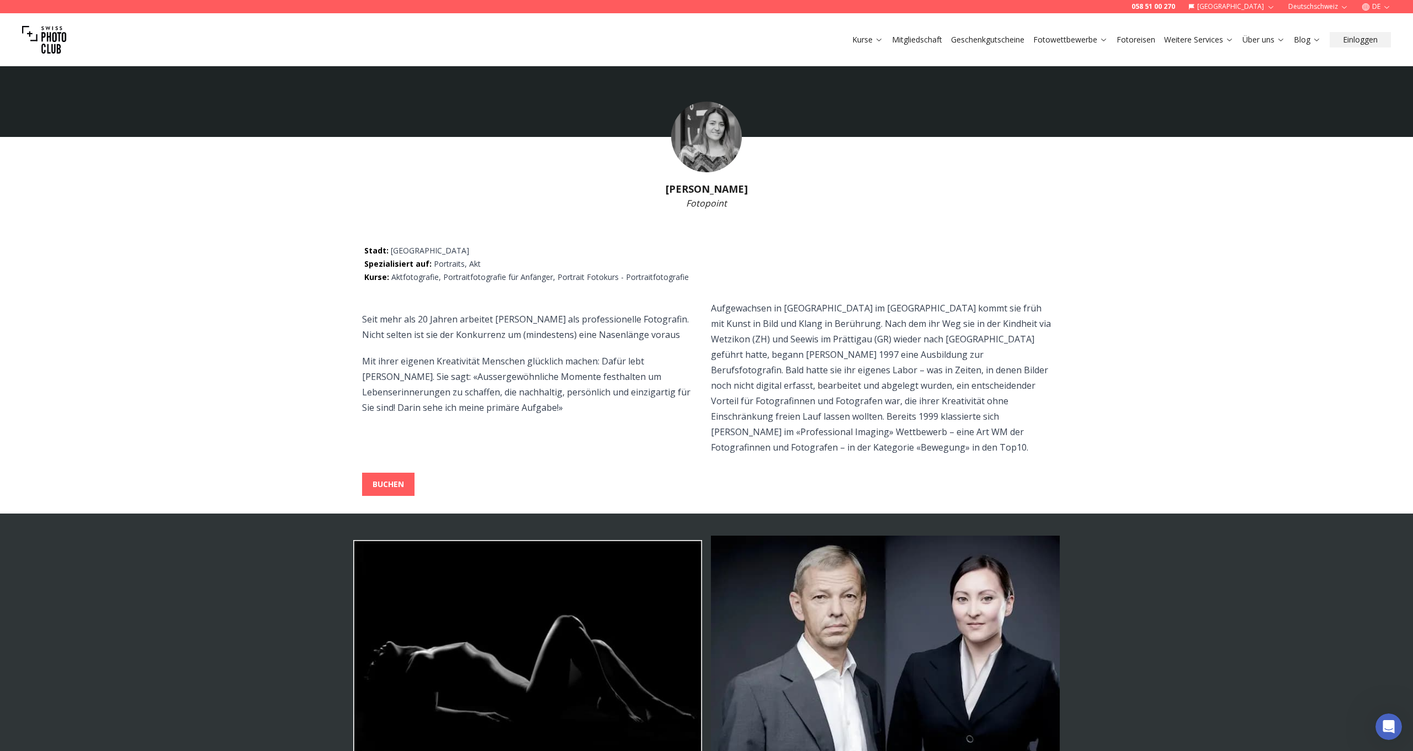
click at [701, 136] on img at bounding box center [706, 137] width 71 height 71
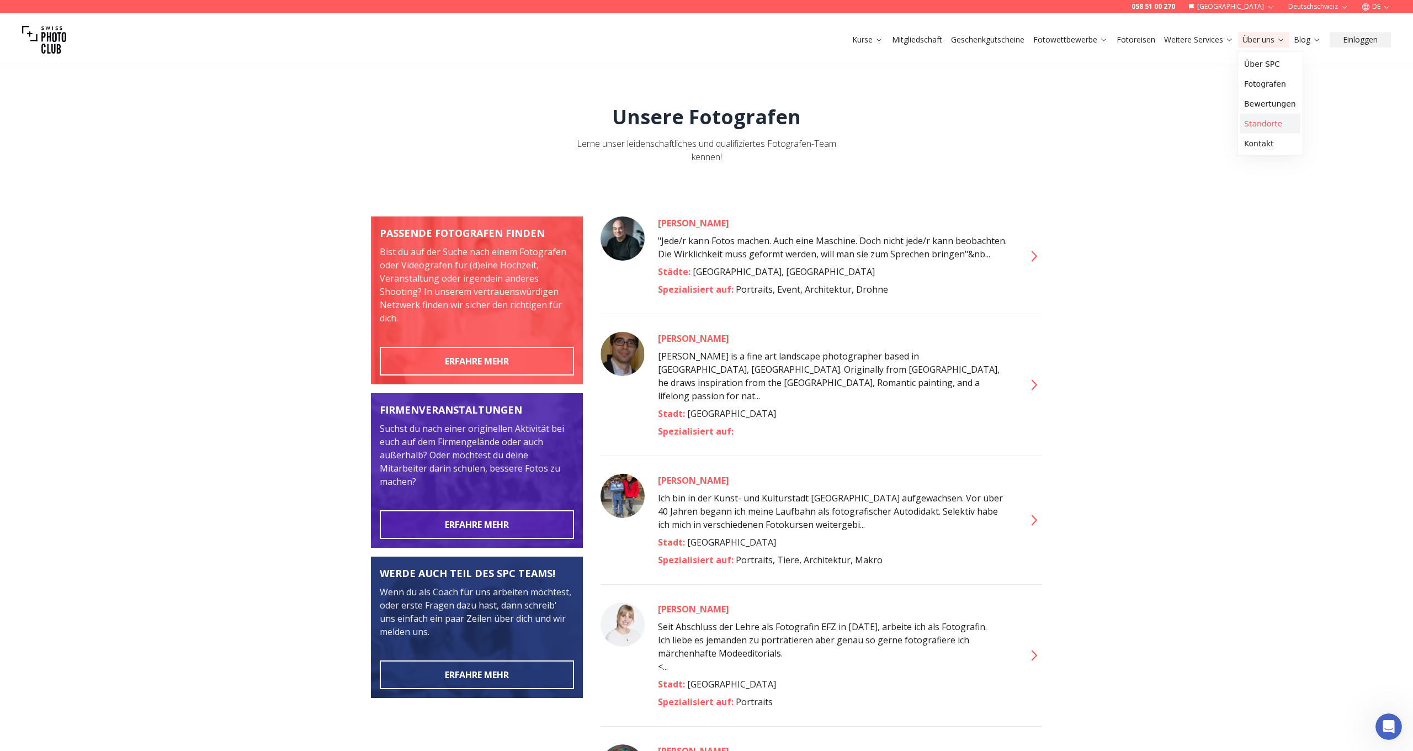
click at [1262, 125] on link "Standorte" at bounding box center [1270, 124] width 61 height 20
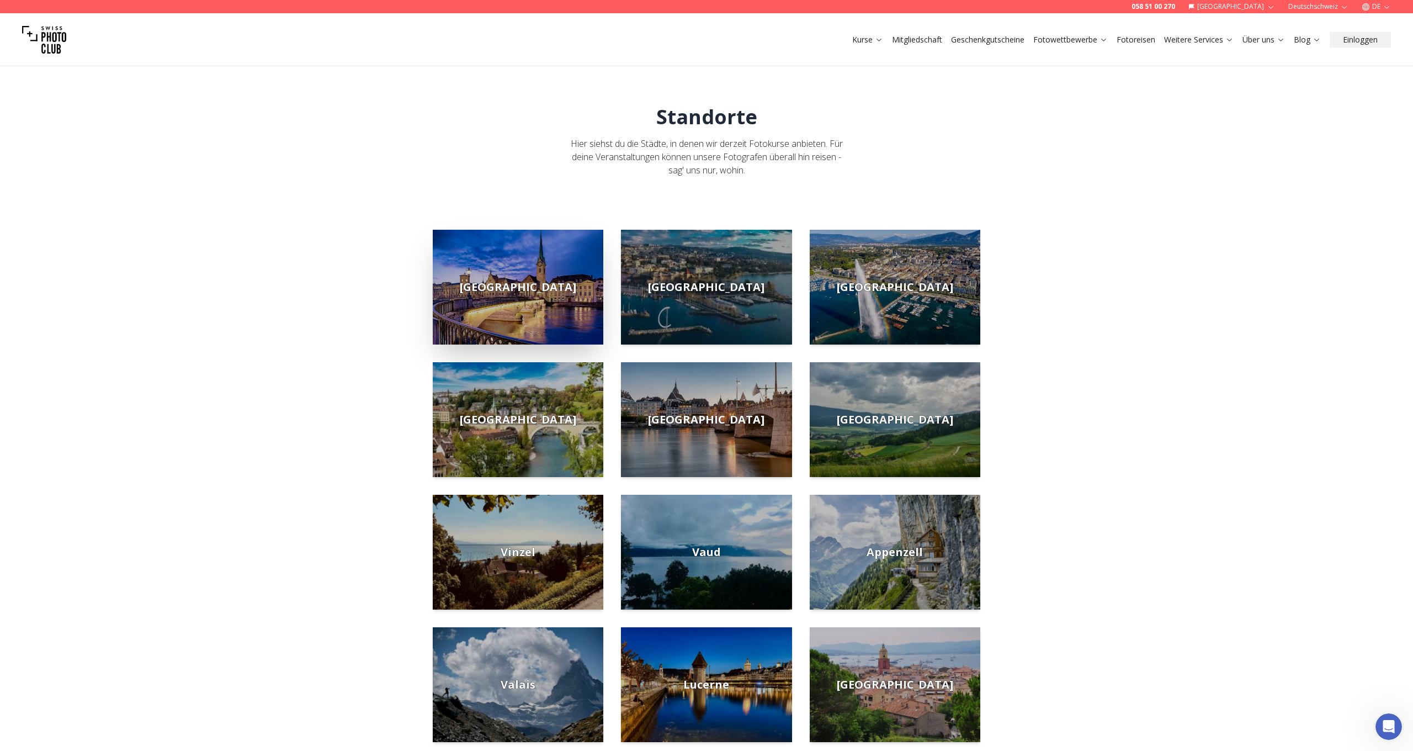
click at [529, 283] on span "[GEOGRAPHIC_DATA]" at bounding box center [518, 286] width 116 height 15
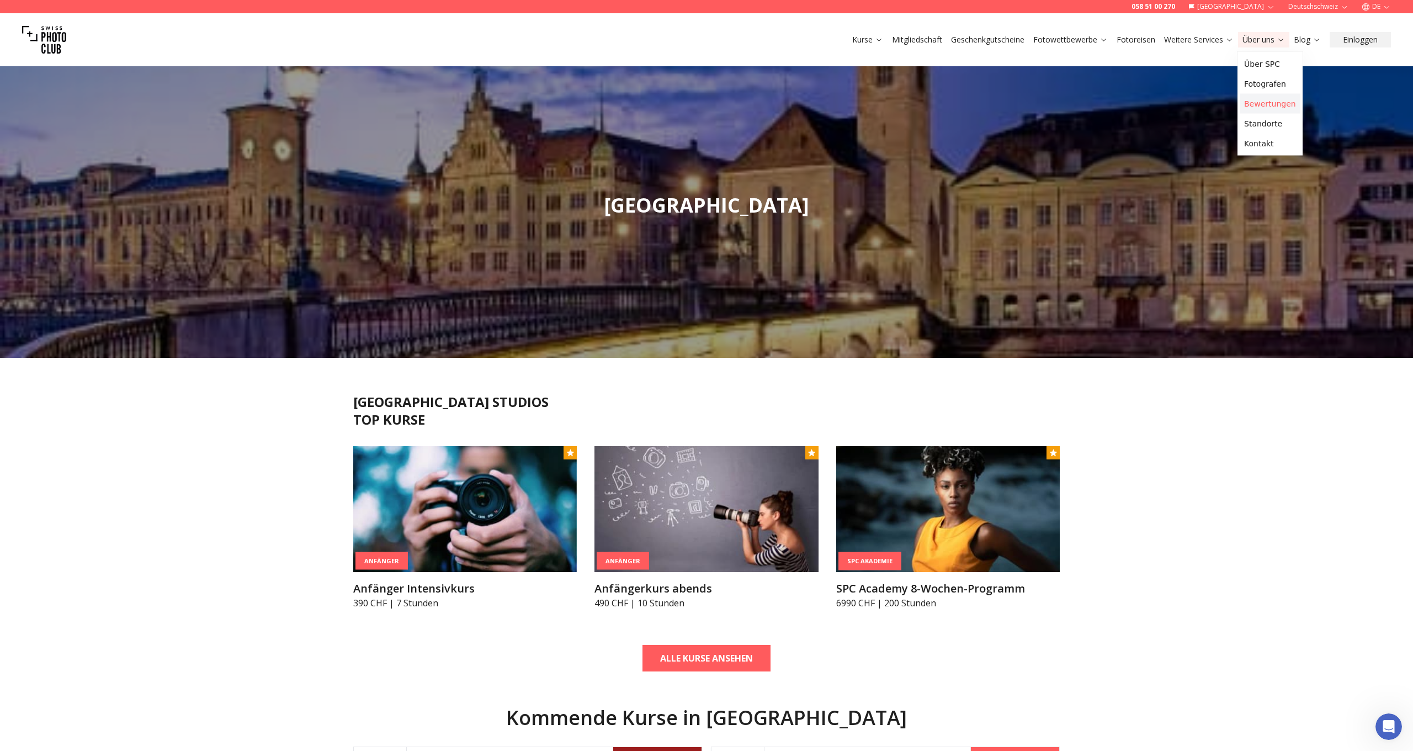
click at [1252, 103] on link "Bewertungen" at bounding box center [1270, 104] width 61 height 20
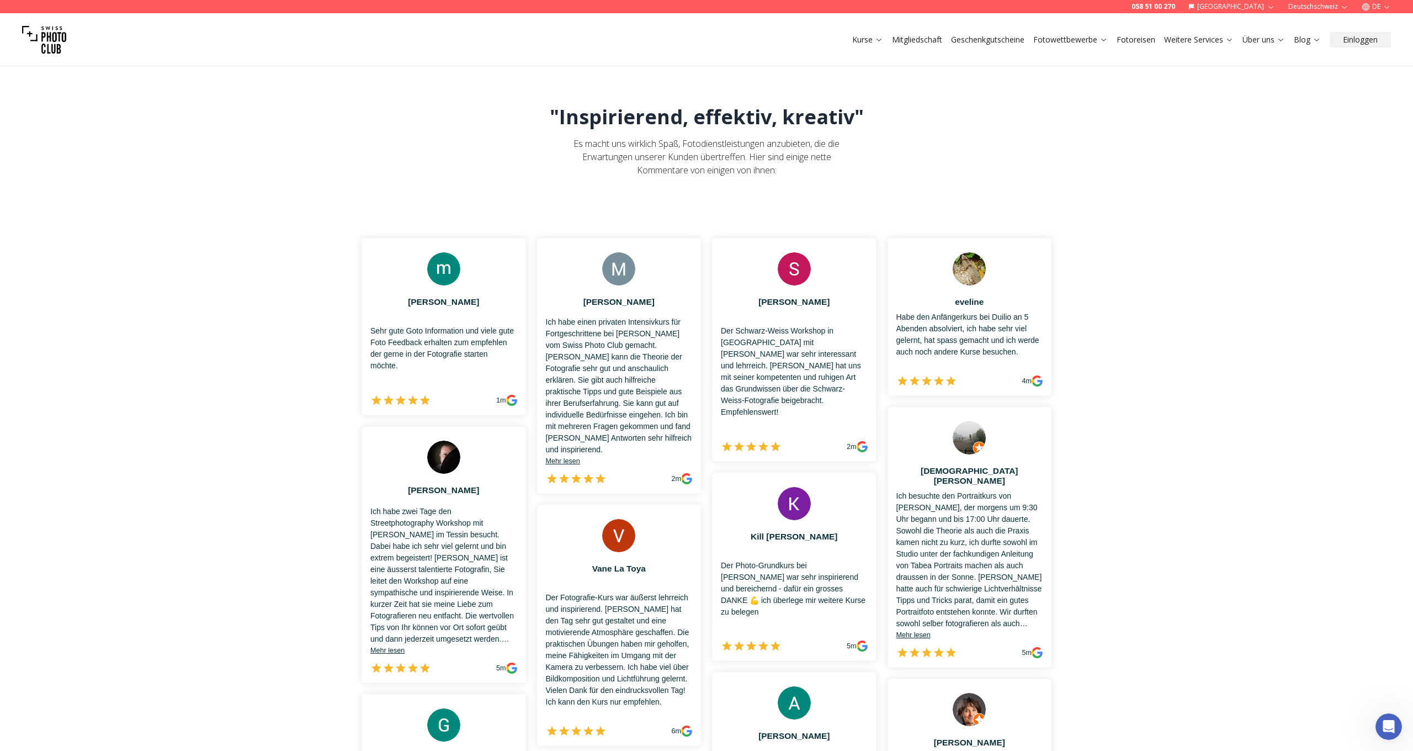
click at [1186, 44] on link "Weitere Services" at bounding box center [1199, 39] width 70 height 11
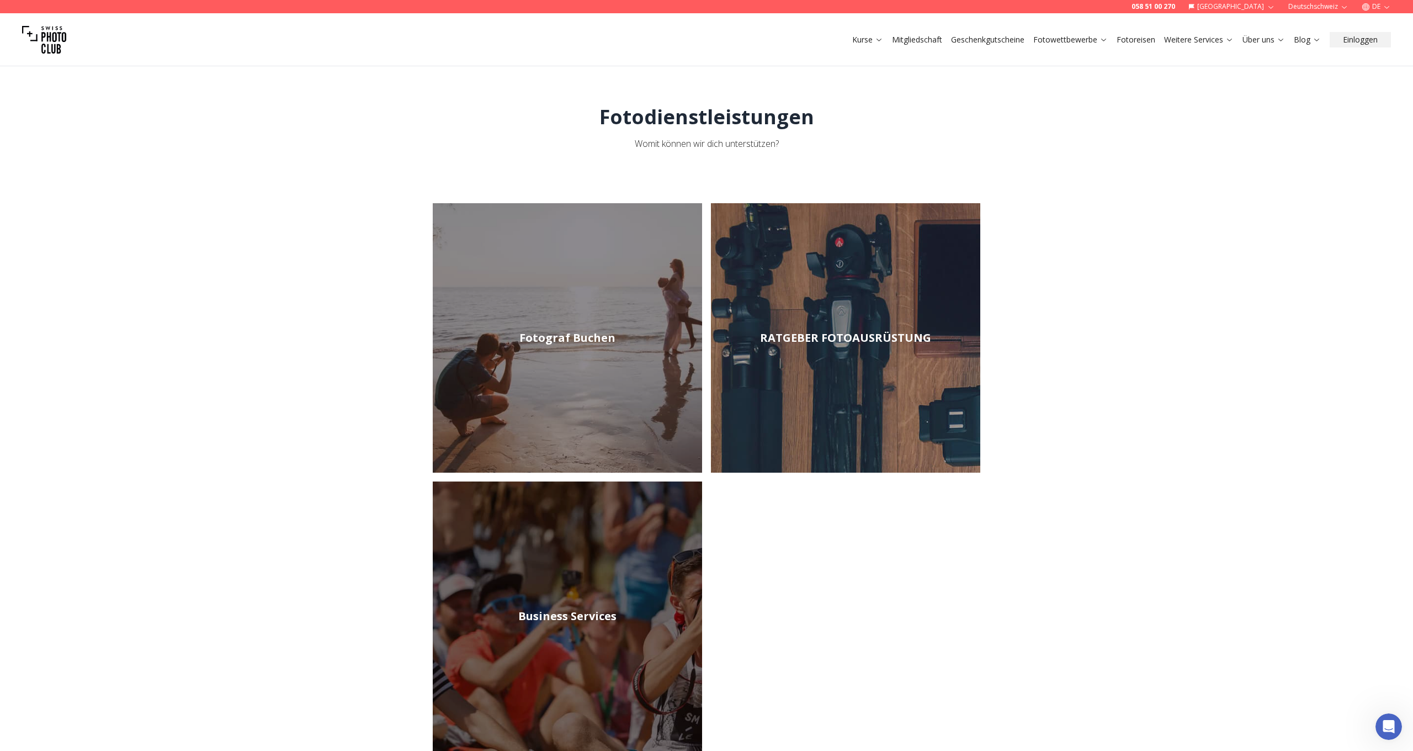
click at [549, 343] on h2 "Fotograf Buchen" at bounding box center [568, 337] width 96 height 15
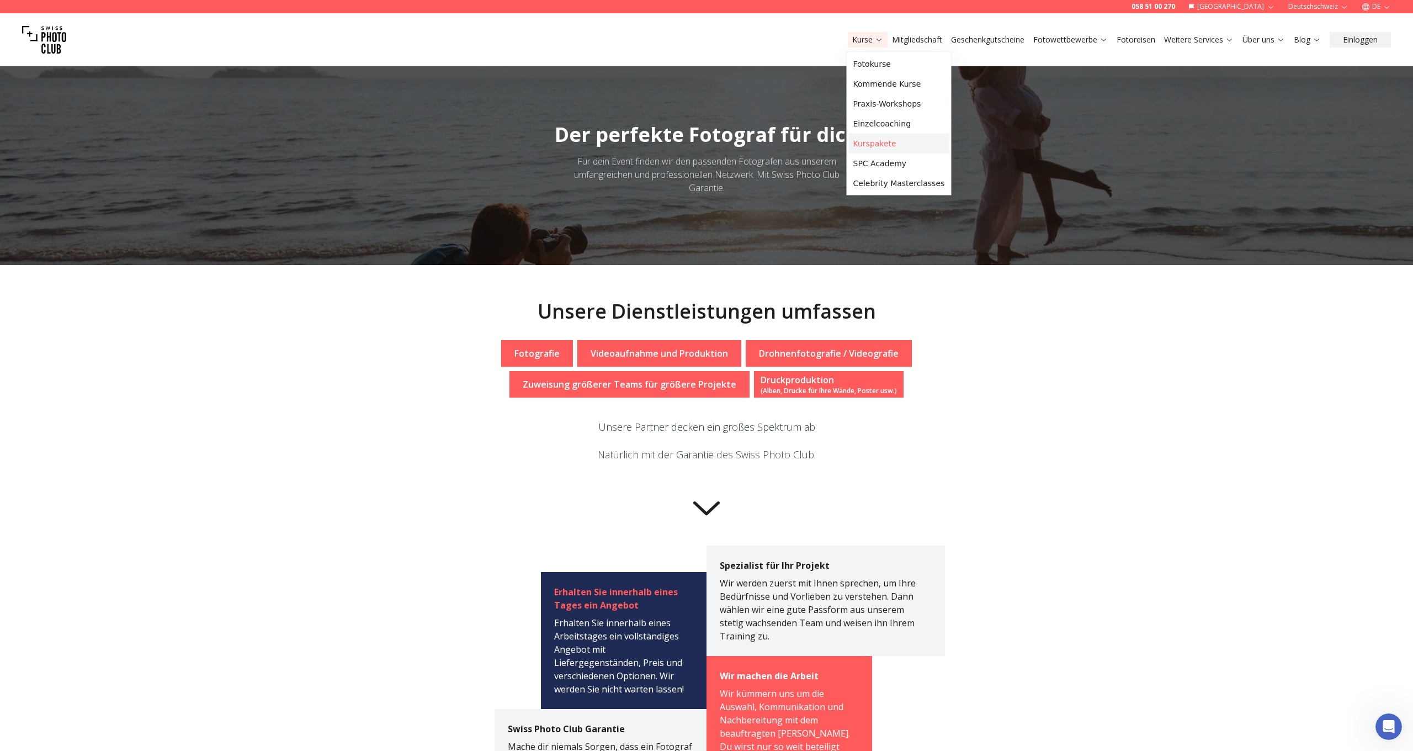
click at [866, 141] on link "Kurspakete" at bounding box center [899, 144] width 100 height 20
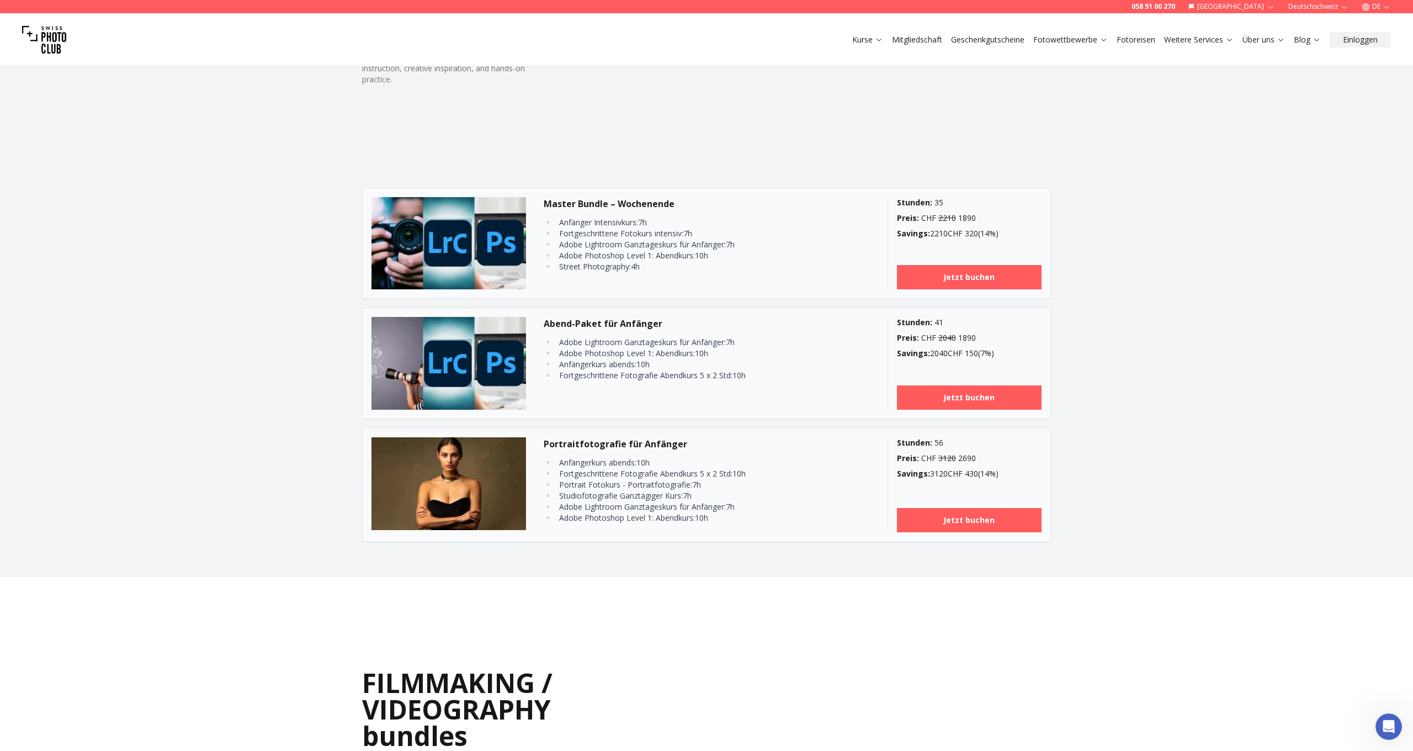
scroll to position [817, 0]
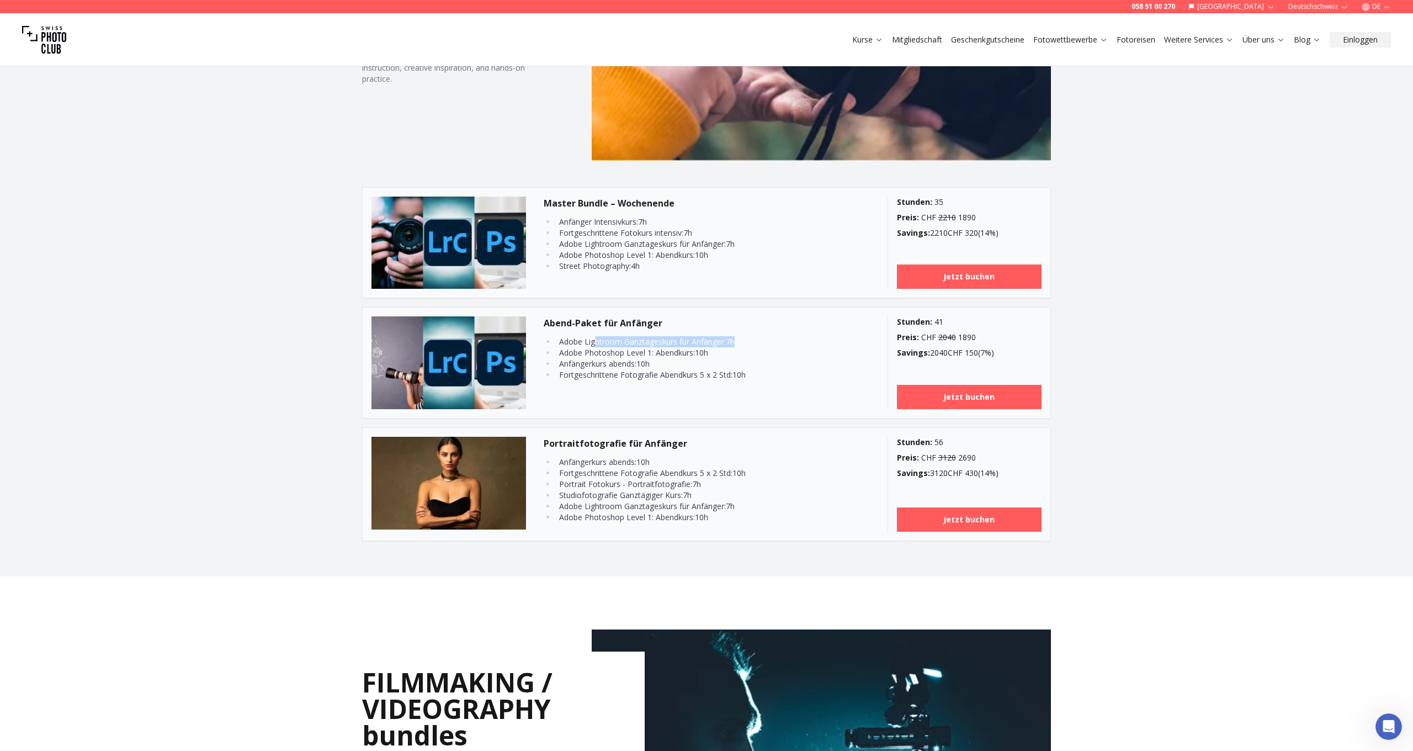
drag, startPoint x: 597, startPoint y: 342, endPoint x: 749, endPoint y: 343, distance: 151.8
click at [749, 343] on li "Adobe Lightroom Ganztageskurs für Anfänger : 7 h" at bounding box center [693, 341] width 274 height 11
click at [715, 354] on li "Adobe Photoshop Level 1: Abendkurs : 10 h" at bounding box center [693, 352] width 274 height 11
drag, startPoint x: 560, startPoint y: 352, endPoint x: 654, endPoint y: 354, distance: 93.3
click at [654, 354] on li "Adobe Photoshop Level 1: Abendkurs : 10 h" at bounding box center [693, 352] width 274 height 11
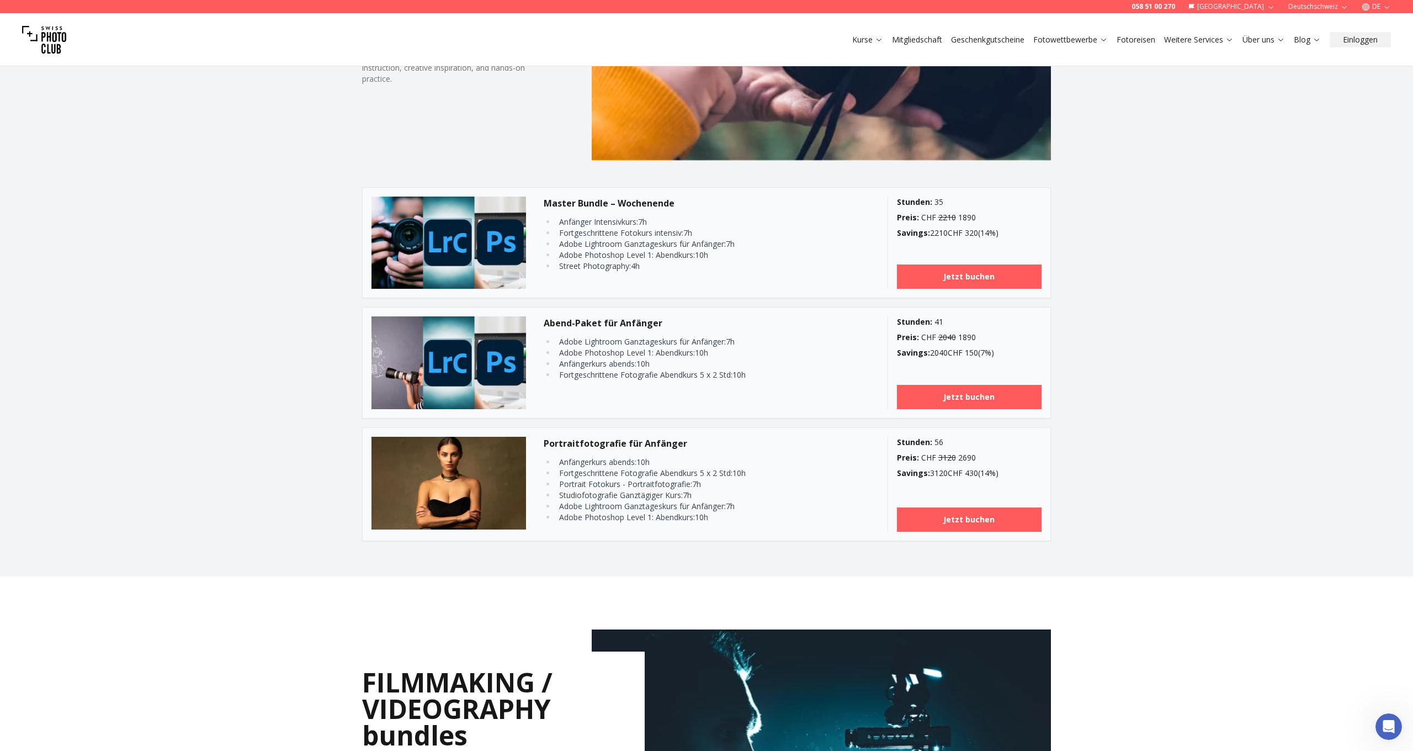
click at [625, 367] on li "Anfängerkurs abends : 10 h" at bounding box center [693, 363] width 274 height 11
drag, startPoint x: 623, startPoint y: 366, endPoint x: 640, endPoint y: 366, distance: 17.1
click at [640, 366] on li "Anfängerkurs abends : 10 h" at bounding box center [693, 363] width 274 height 11
click at [749, 377] on li "Fortgeschrittene Fotografie Abendkurs 5 x 2 Std : 10 h" at bounding box center [693, 374] width 274 height 11
click at [647, 363] on li "Anfängerkurs abends : 10 h" at bounding box center [693, 363] width 274 height 11
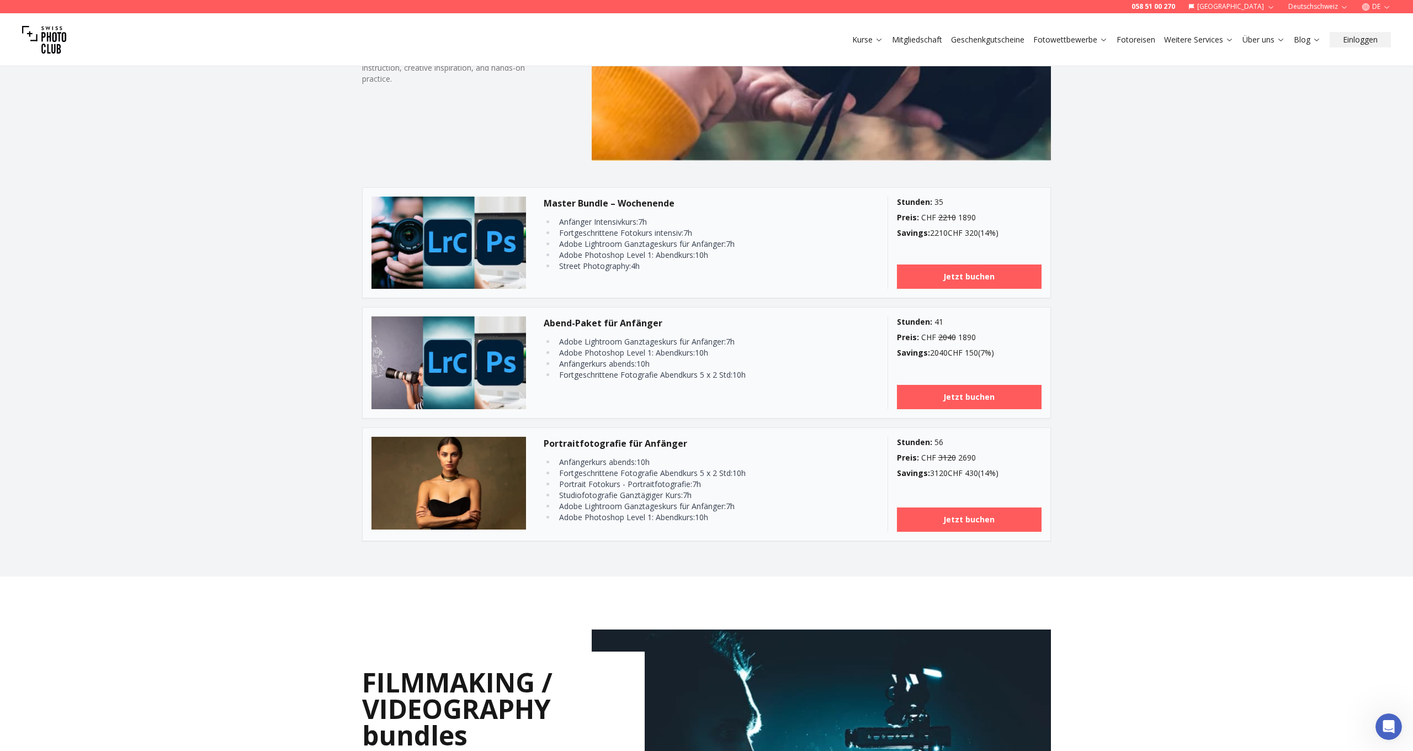
click at [712, 355] on li "Adobe Photoshop Level 1: Abendkurs : 10 h" at bounding box center [693, 352] width 274 height 11
click at [736, 342] on li "Adobe Lightroom Ganztageskurs für Anfänger : 7 h" at bounding box center [693, 341] width 274 height 11
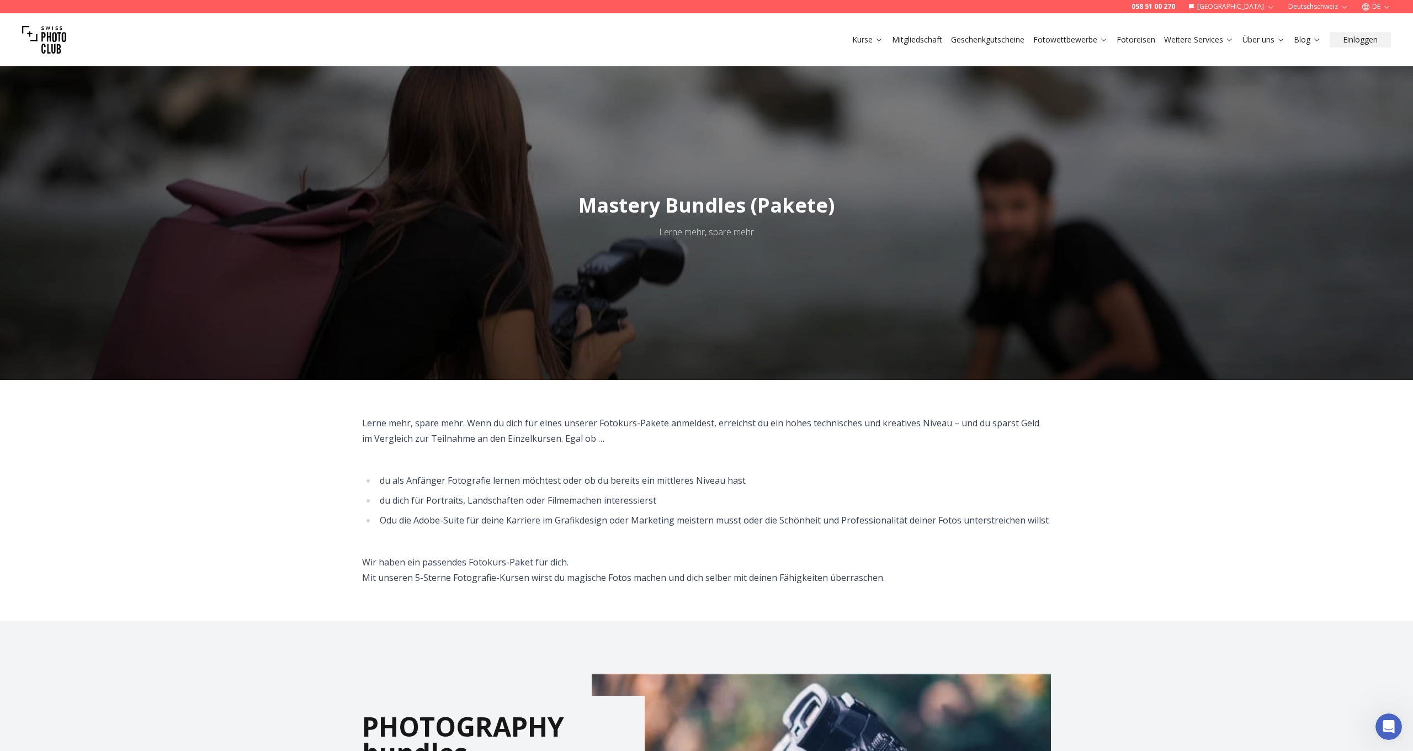
scroll to position [0, 0]
